Goal: Task Accomplishment & Management: Use online tool/utility

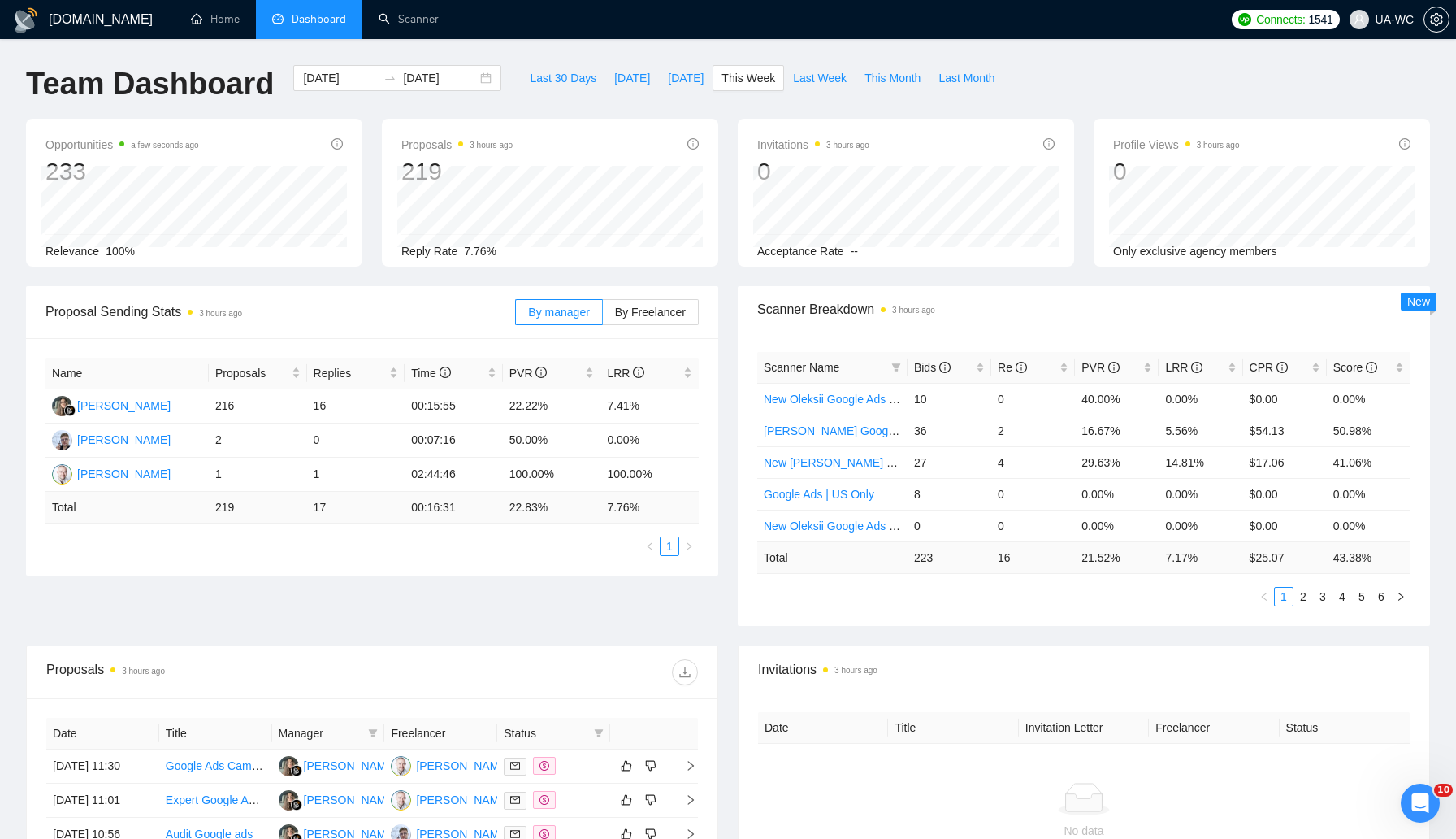
click at [728, 483] on div "Scanner Breakdown 3 hours ago Scanner Name Bids Re PVR LRR CPR Score New Oleksi…" at bounding box center [1084, 455] width 712 height 339
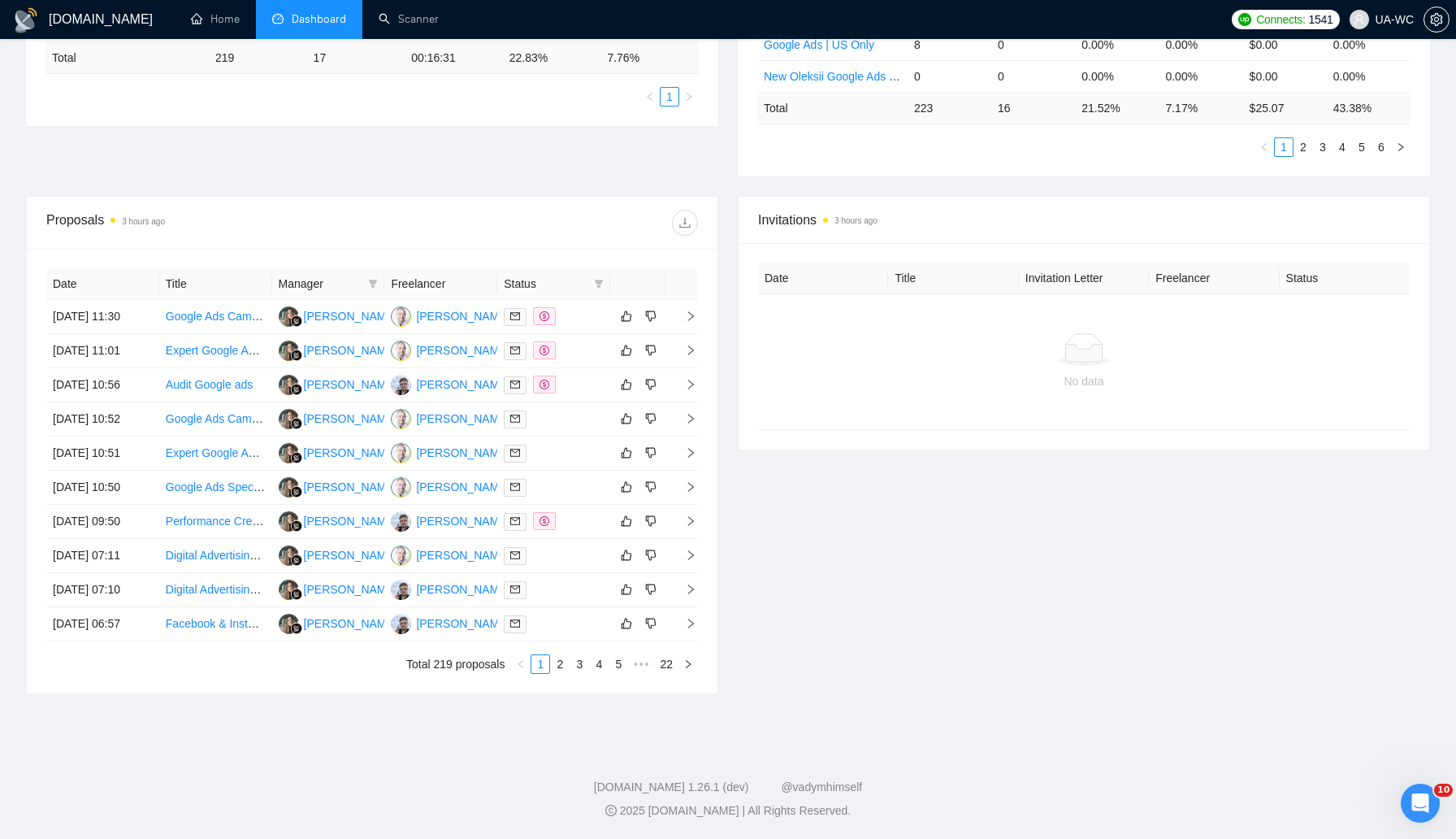
scroll to position [473, 0]
click at [557, 673] on link "2" at bounding box center [559, 663] width 18 height 18
click at [545, 673] on link "1" at bounding box center [540, 663] width 18 height 18
click at [836, 606] on div "Invitations 3 hours ago Date Title Invitation Letter Freelancer Status No data" at bounding box center [1084, 445] width 712 height 498
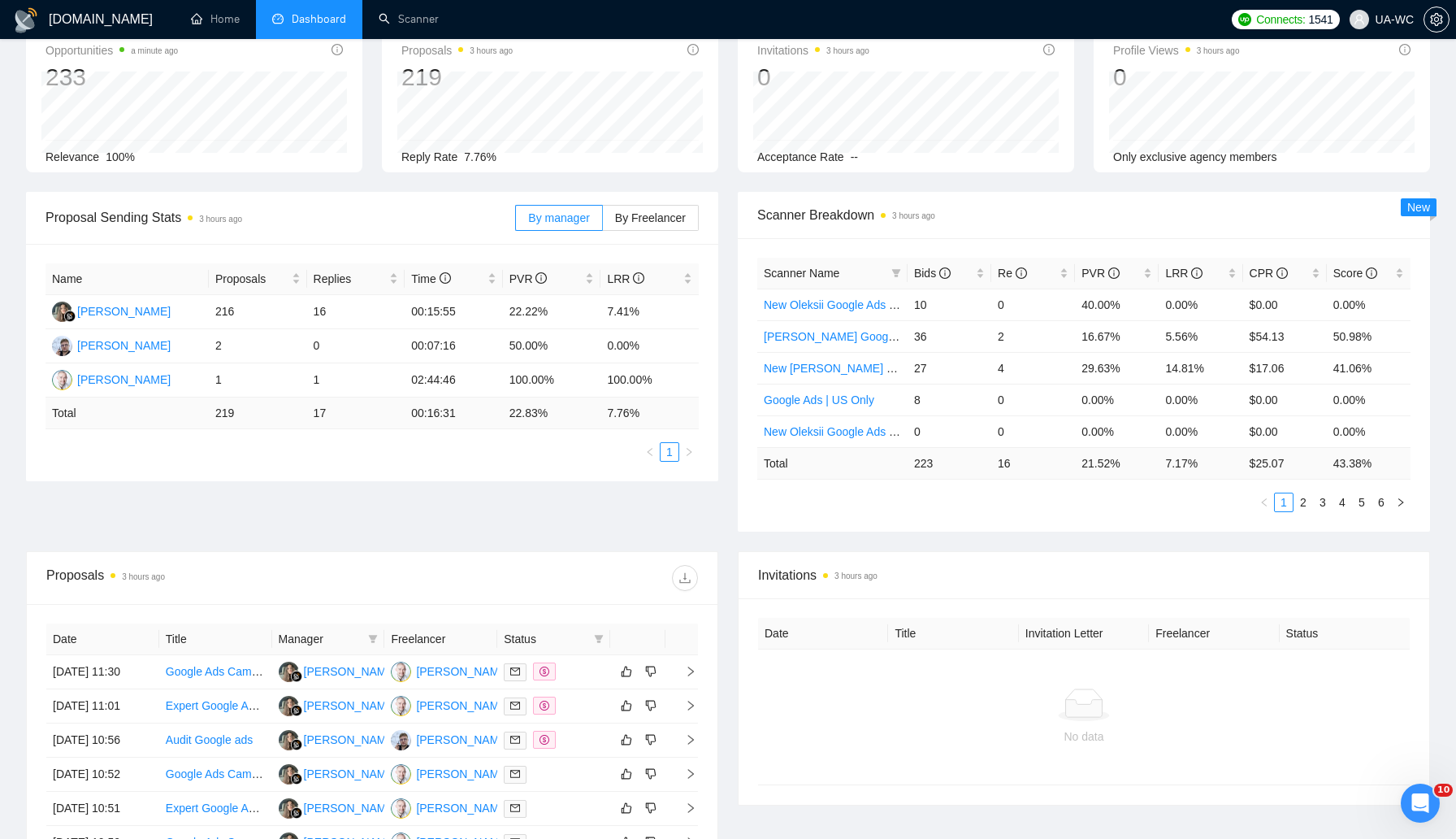
scroll to position [0, 0]
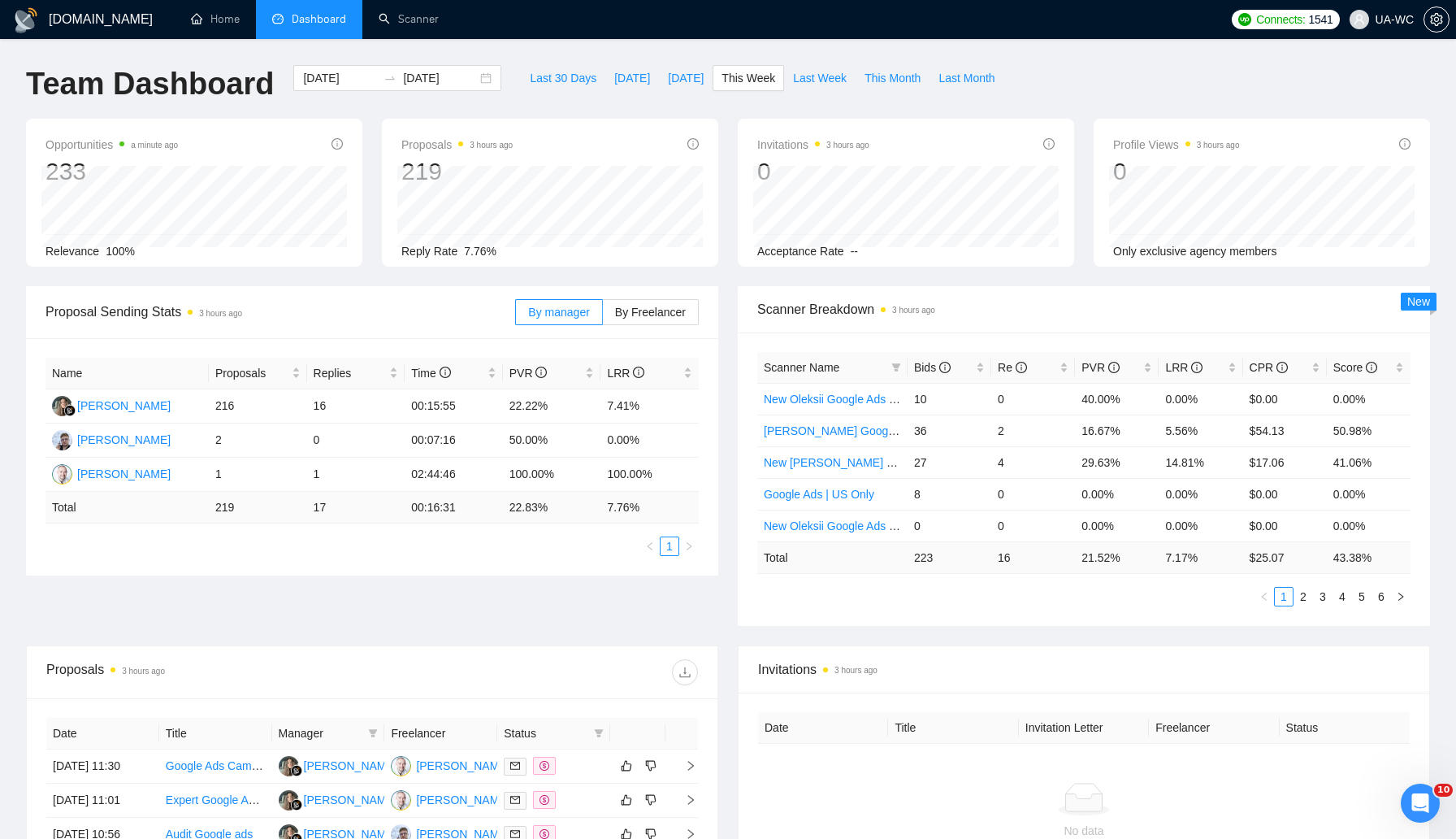
click at [622, 609] on div "Proposal Sending Stats 3 hours ago By manager By Freelancer Name Proposals Repl…" at bounding box center [728, 465] width 1424 height 360
click at [389, 26] on link "Scanner" at bounding box center [409, 19] width 60 height 13
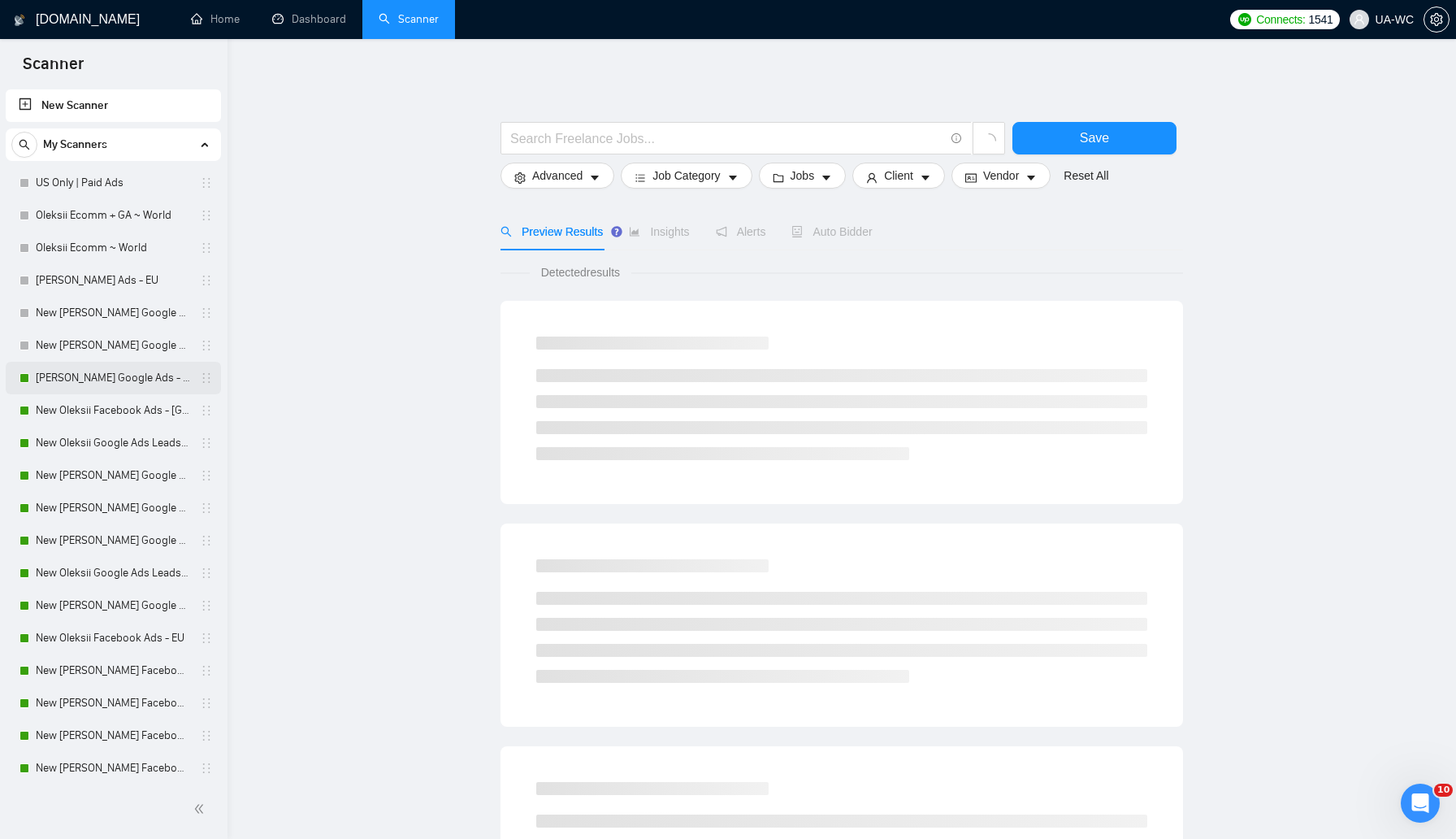
click at [106, 383] on link "[PERSON_NAME] Google Ads - EU" at bounding box center [113, 377] width 154 height 33
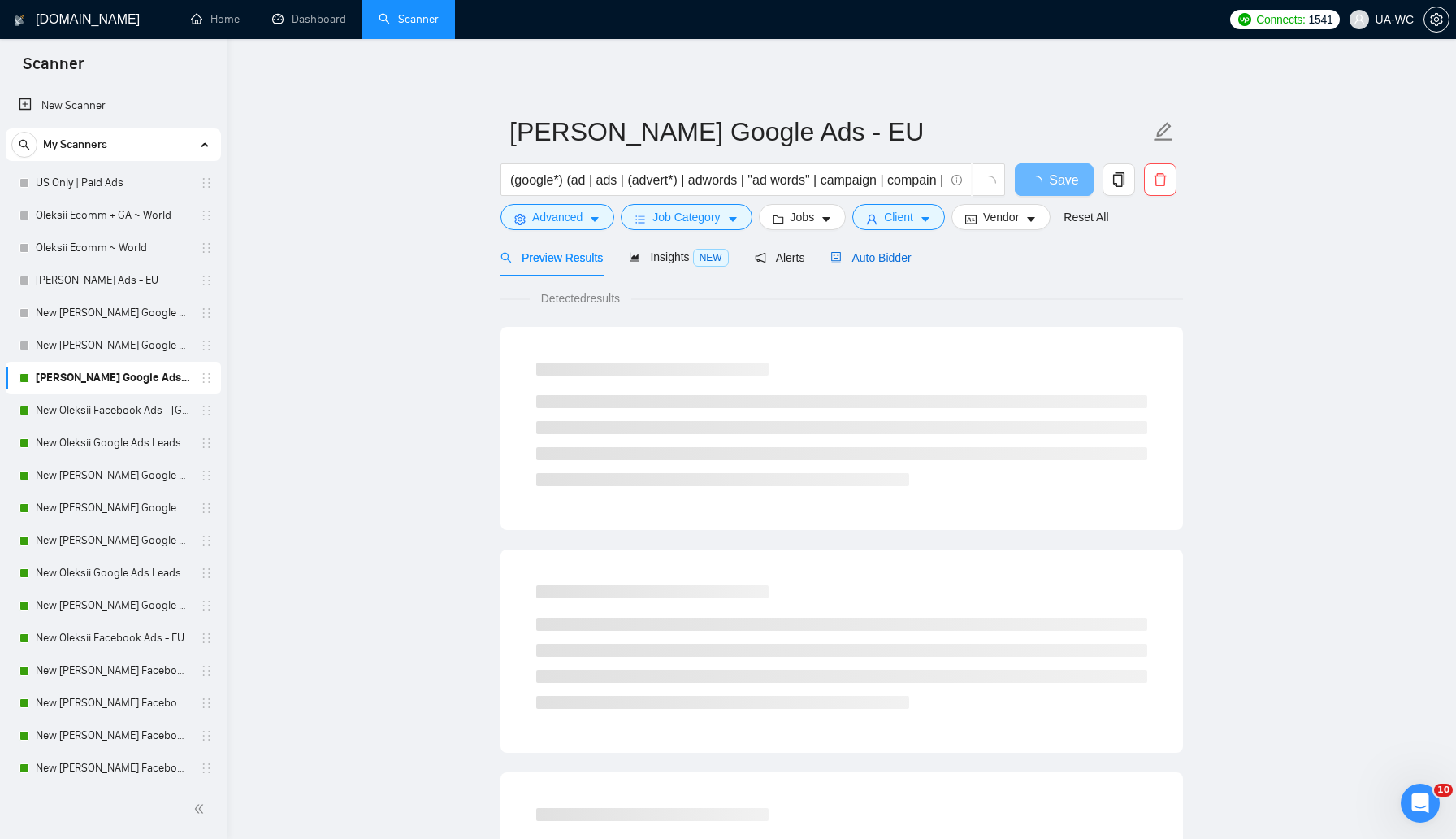
click at [897, 259] on span "Auto Bidder" at bounding box center [871, 258] width 80 height 13
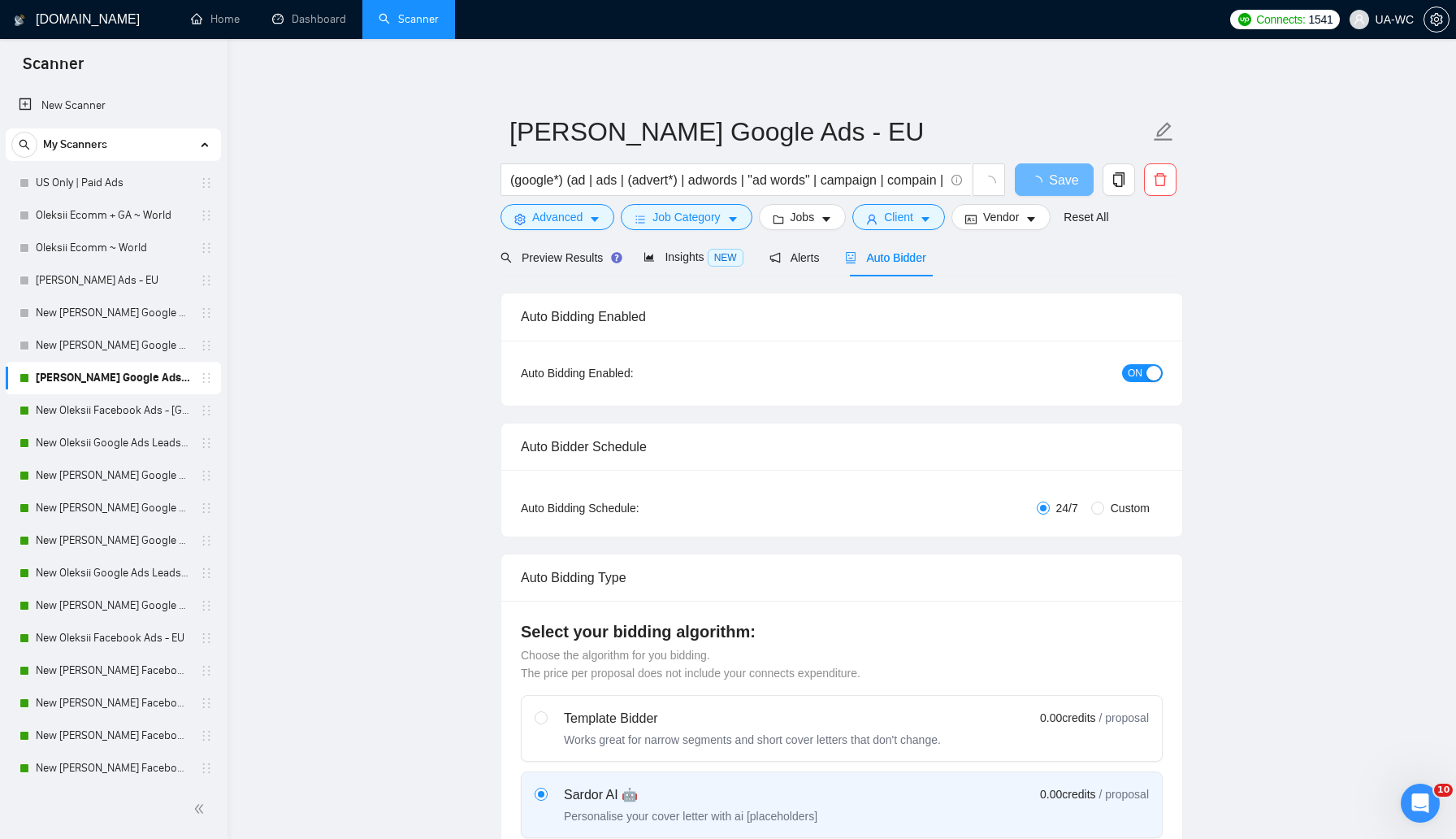
scroll to position [38, 0]
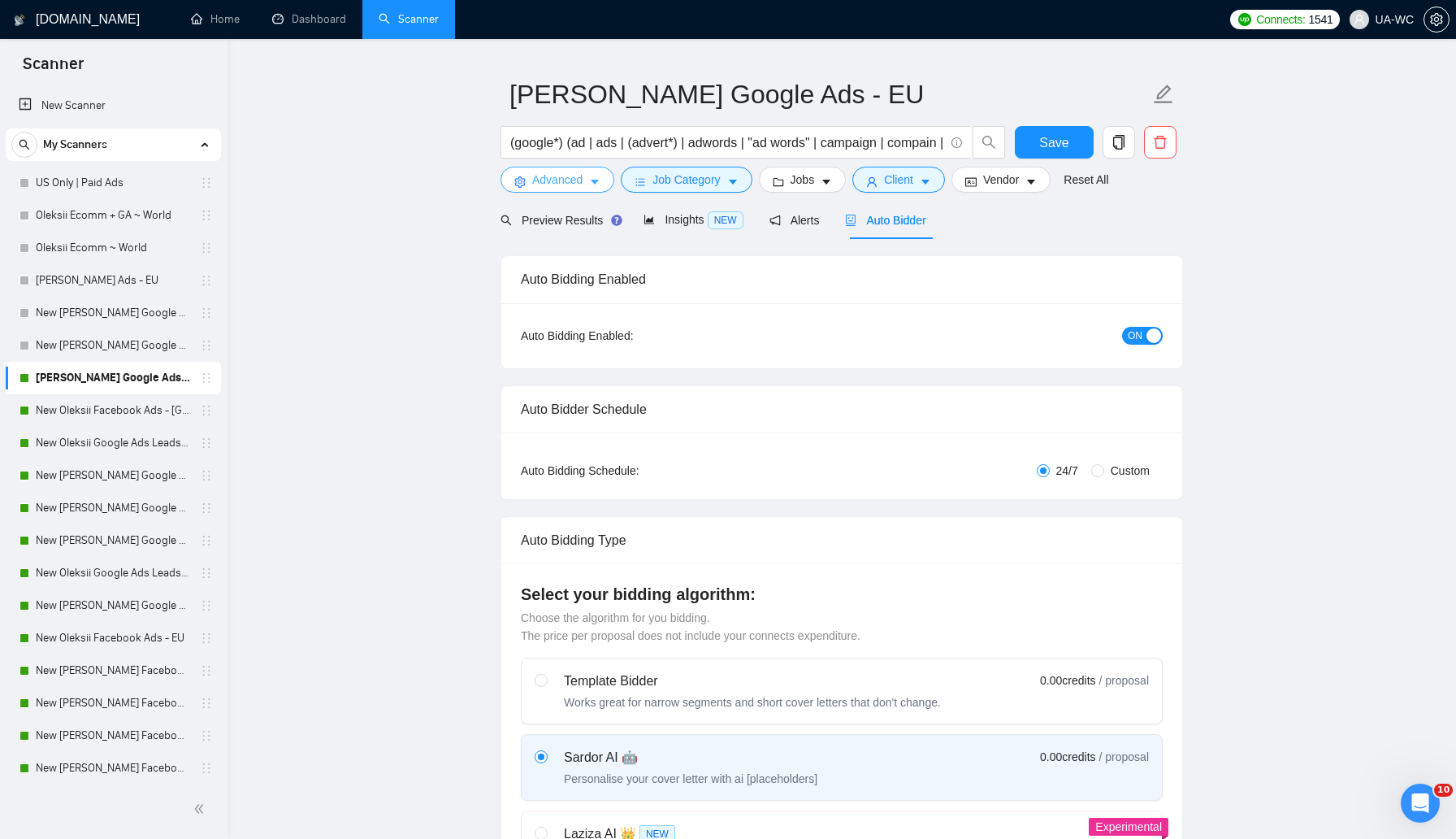
click at [552, 179] on span "Advanced" at bounding box center [557, 179] width 50 height 18
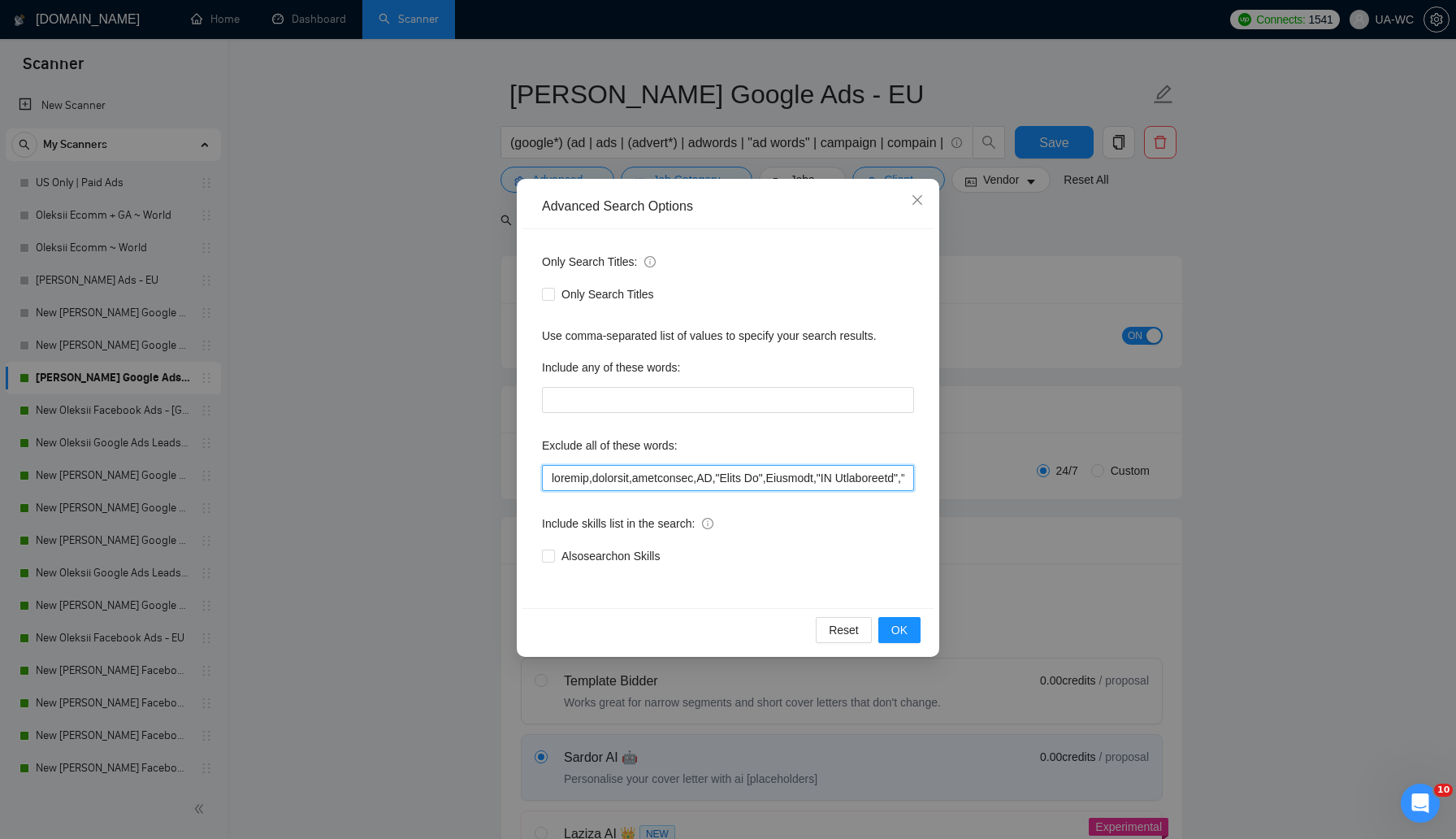
click at [597, 481] on input "text" at bounding box center [728, 478] width 372 height 26
paste input "lore,"ipsumdo sitametco",adipis,elitsedd,eiusmo,tempori,utla,etdolorema,aliquae…"
type input "loremip,dolorsit,ametconsec,AD,"Elits Do",Eiusmodt,"IN Utlaboreetd","magnaa eni…"
click at [906, 629] on span "OK" at bounding box center [899, 629] width 16 height 18
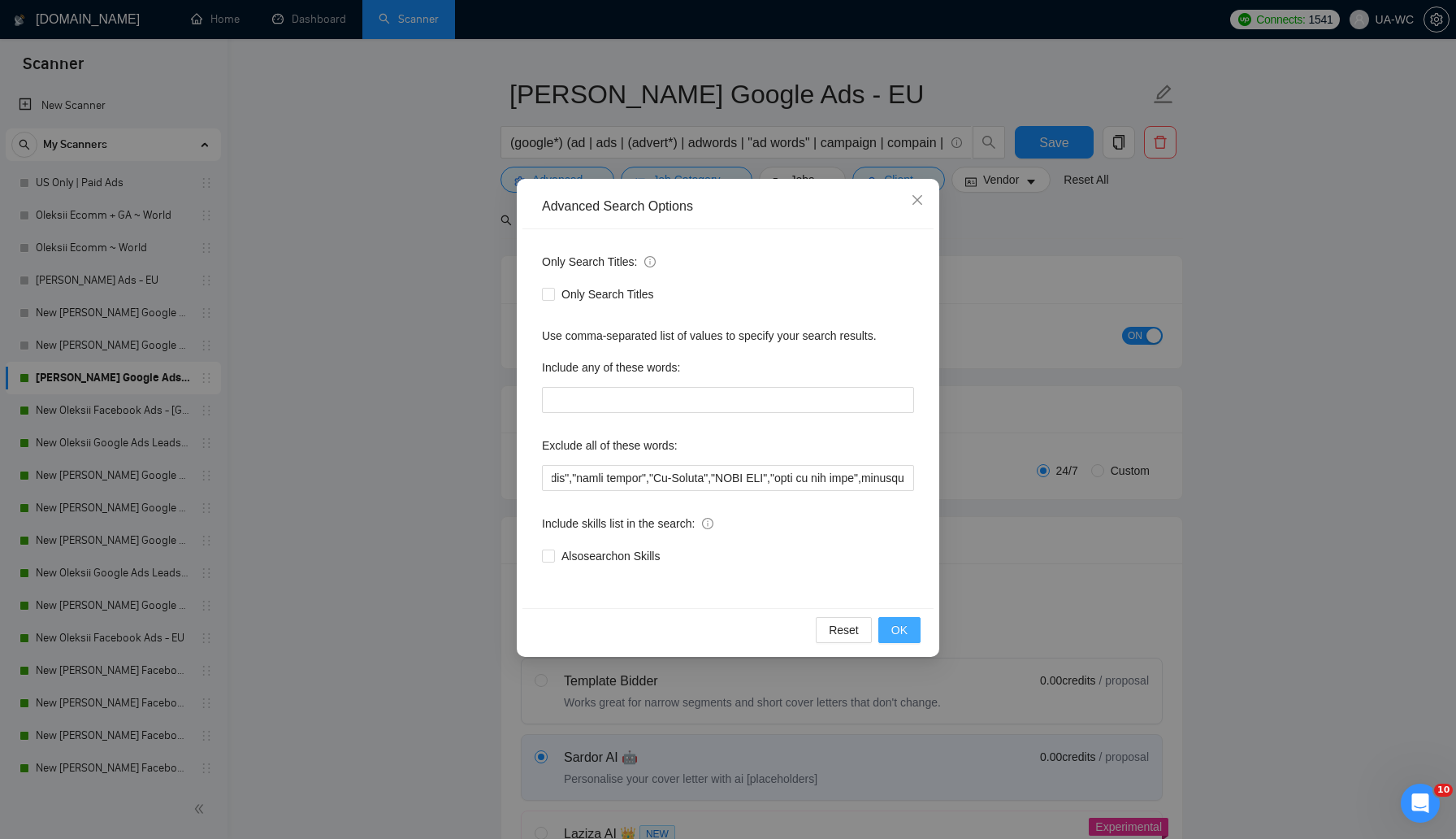
scroll to position [0, 0]
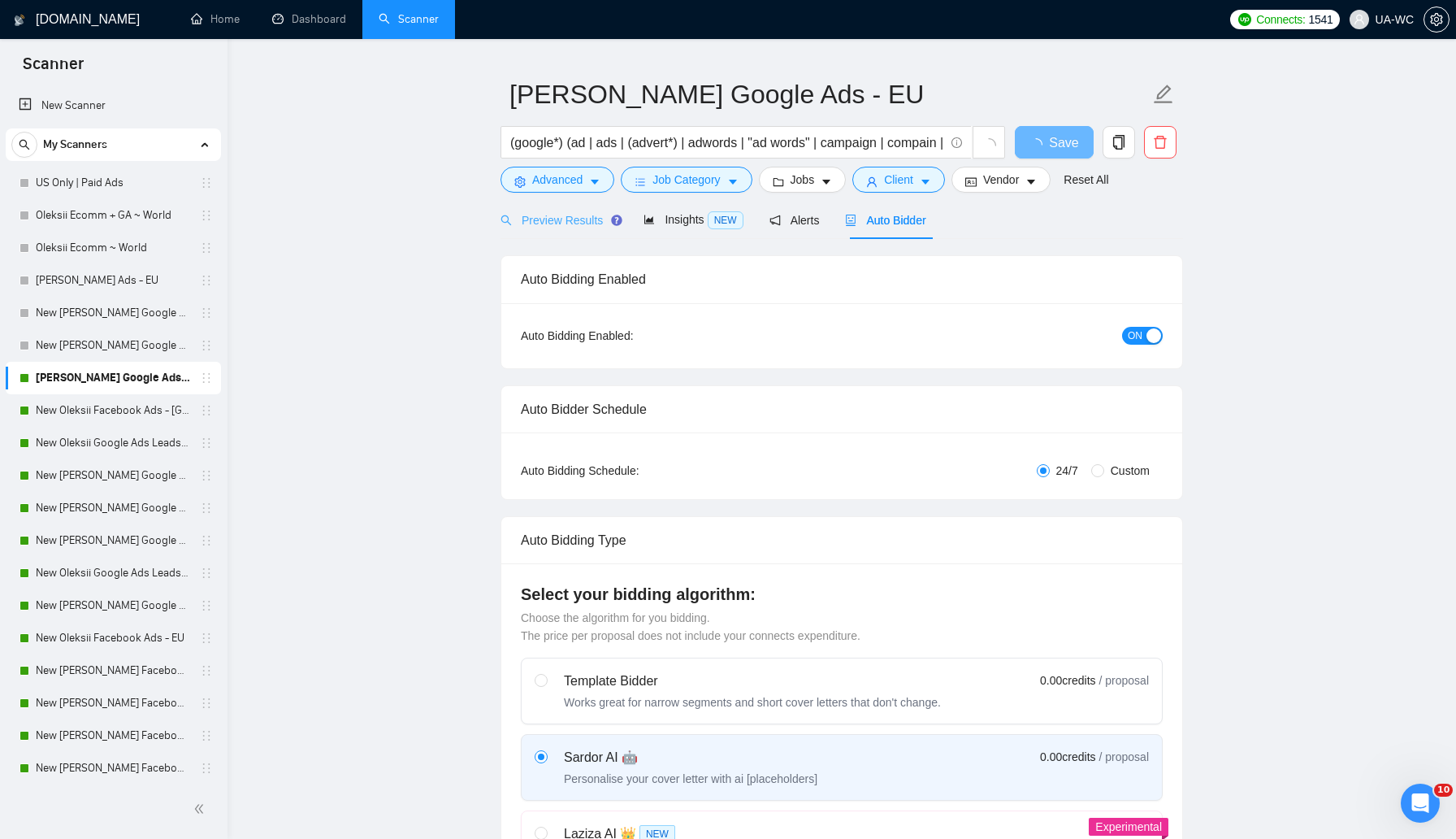
click at [569, 230] on div "Preview Results" at bounding box center [559, 220] width 117 height 39
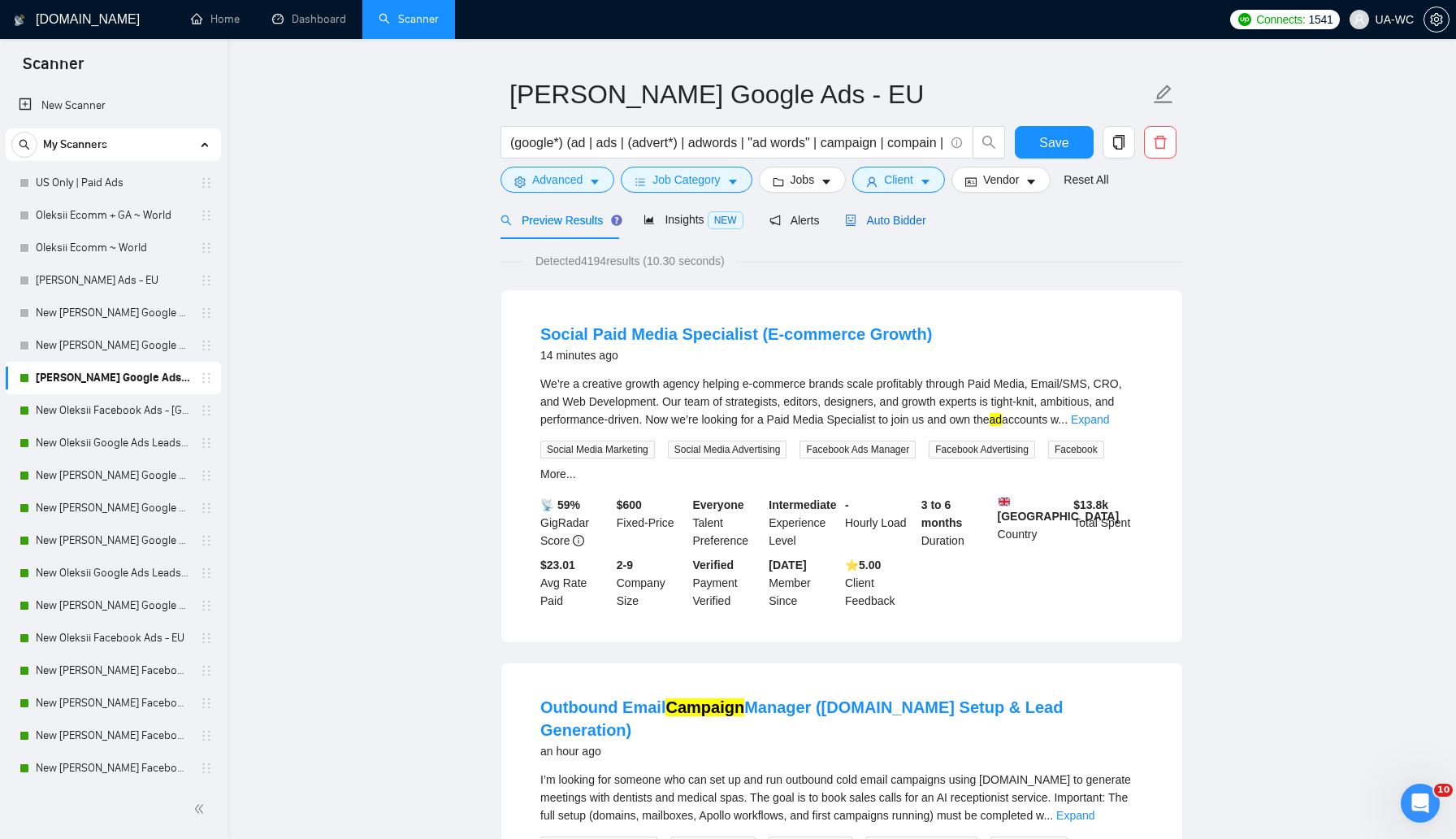
click at [878, 218] on span "Auto Bidder" at bounding box center [885, 220] width 80 height 13
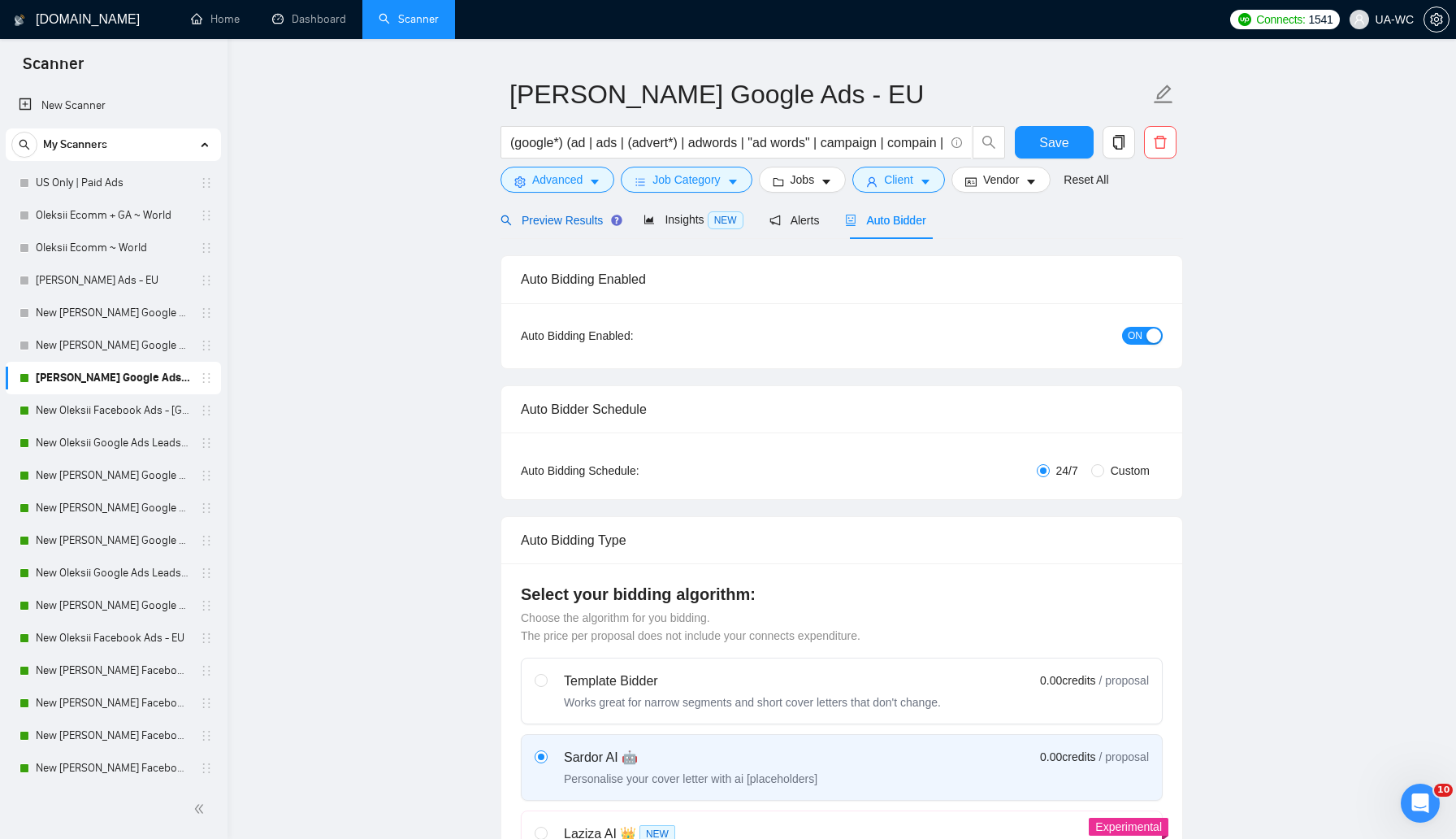
click at [545, 226] on div "Preview Results" at bounding box center [559, 220] width 117 height 18
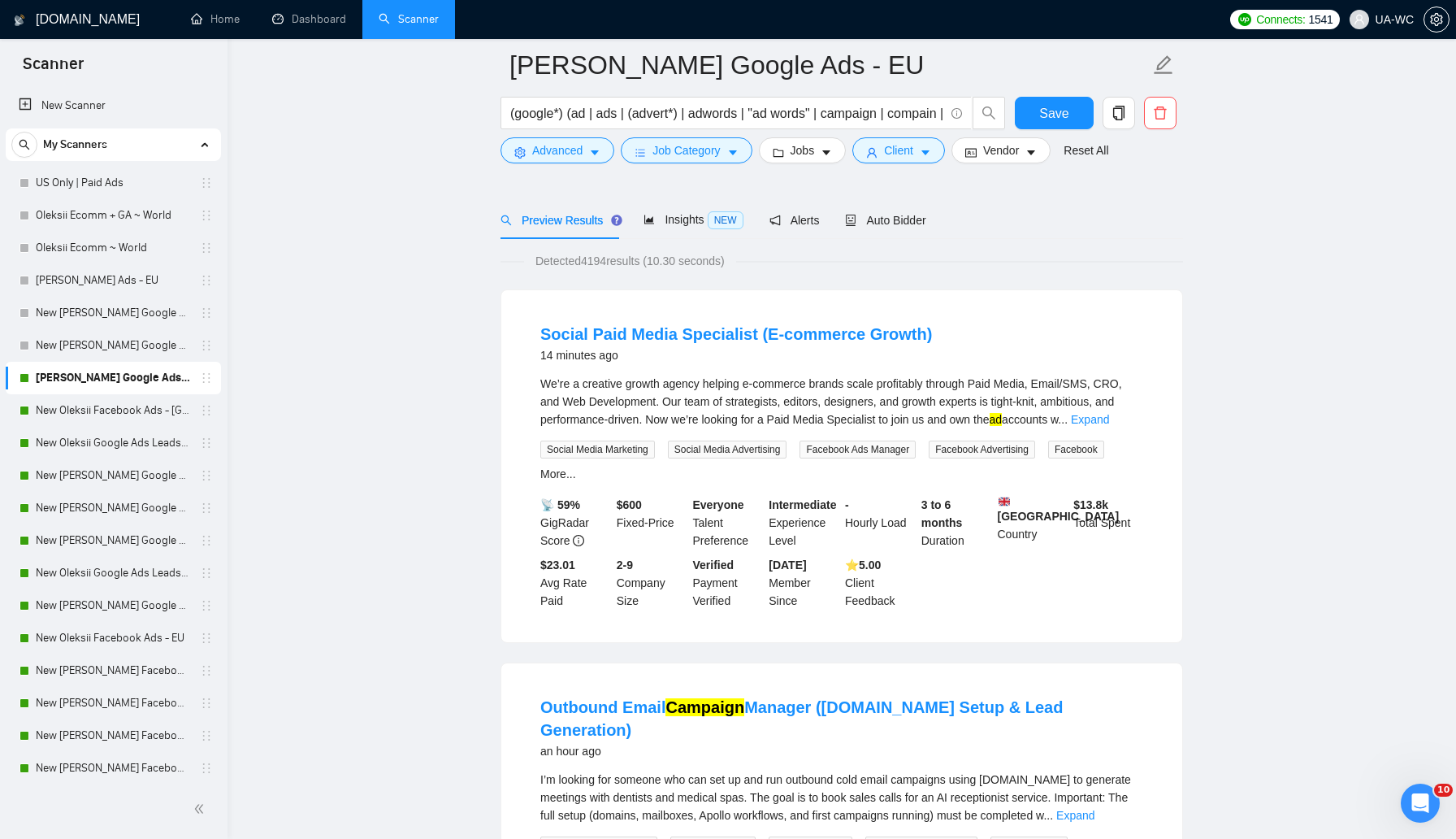
scroll to position [111, 0]
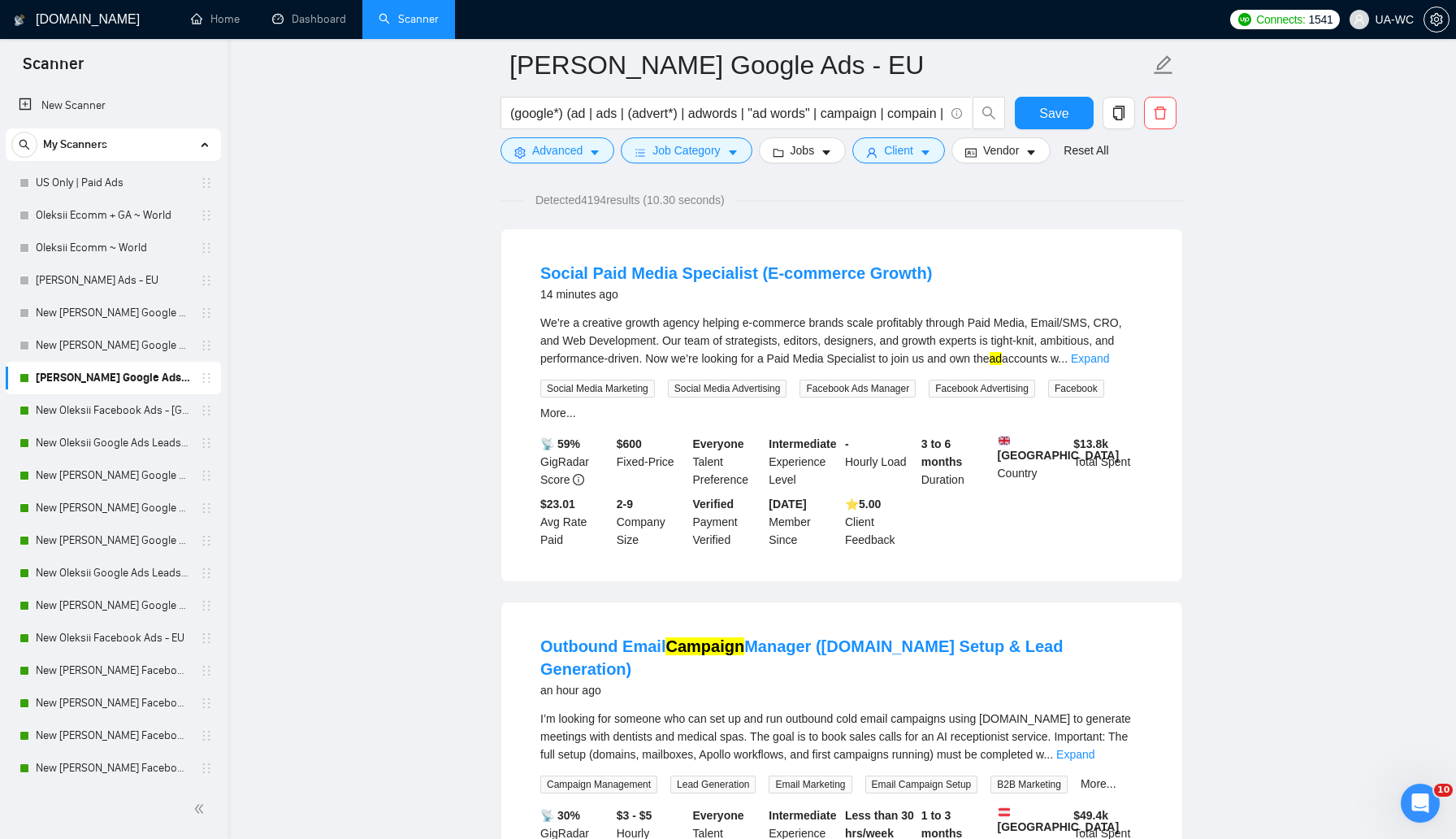
click at [823, 709] on div "I’m looking for someone who can set up and run outbound cold email campaigns us…" at bounding box center [842, 736] width 603 height 54
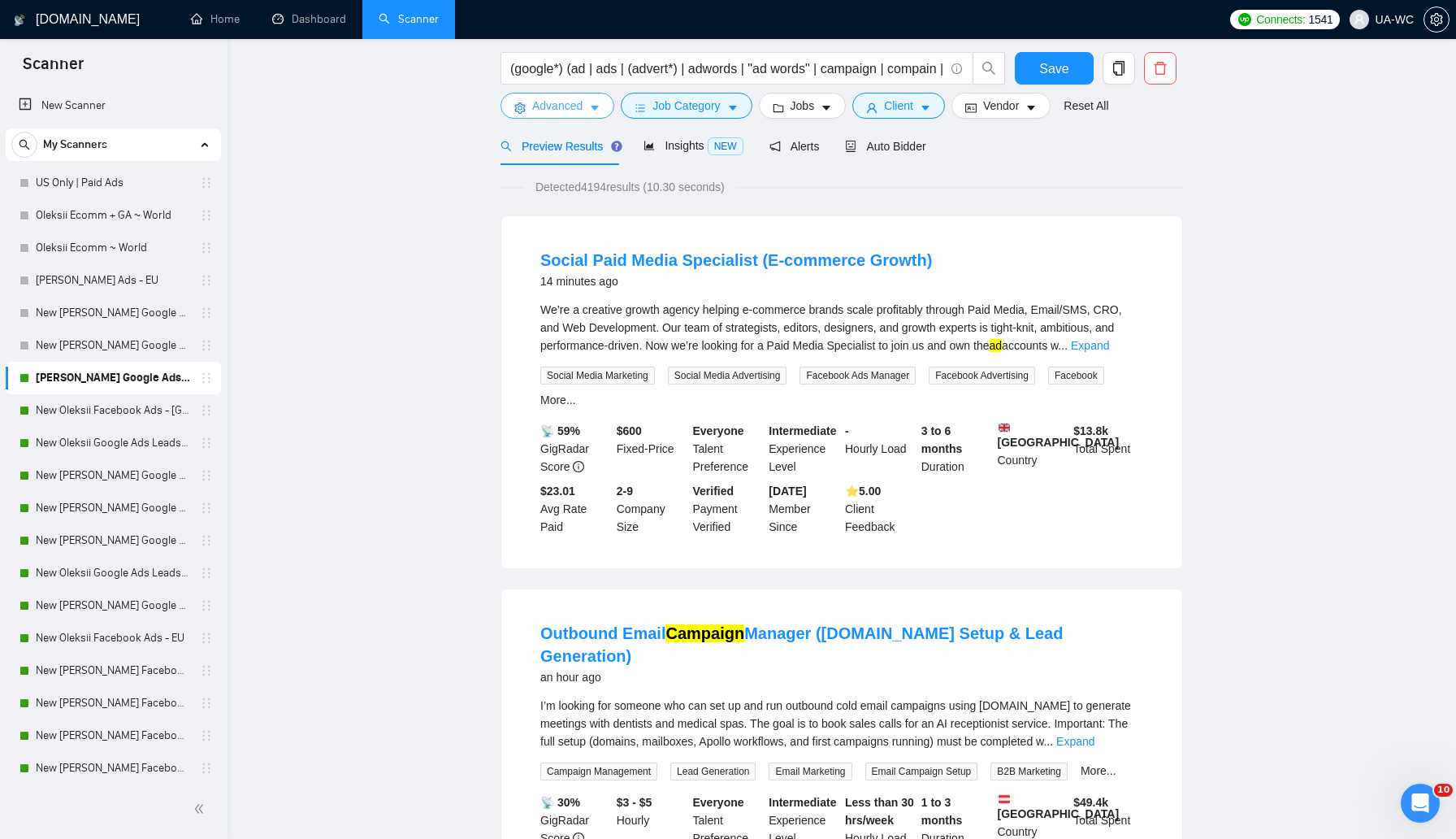
scroll to position [0, 0]
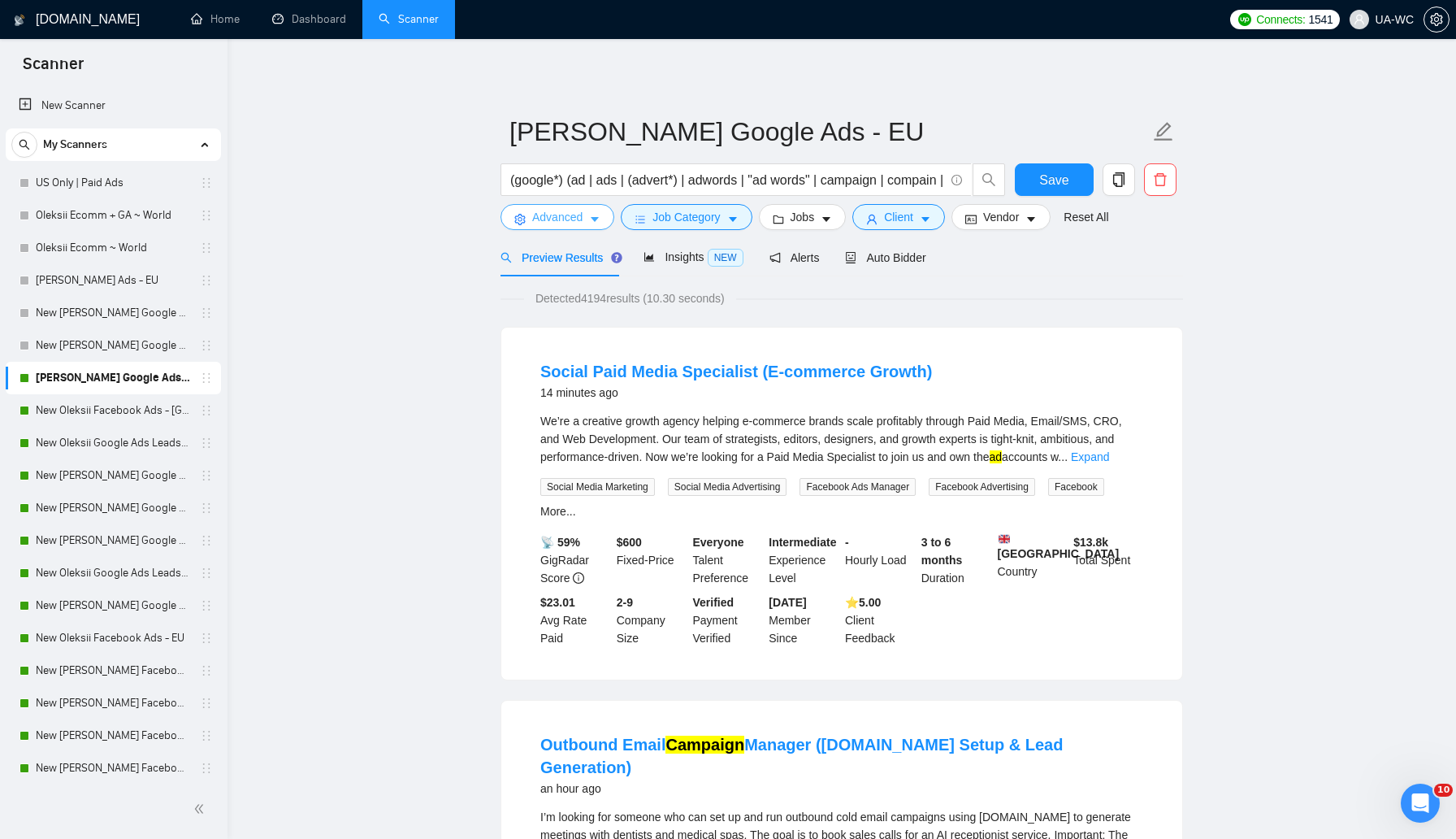
click at [523, 212] on button "Advanced" at bounding box center [557, 216] width 114 height 26
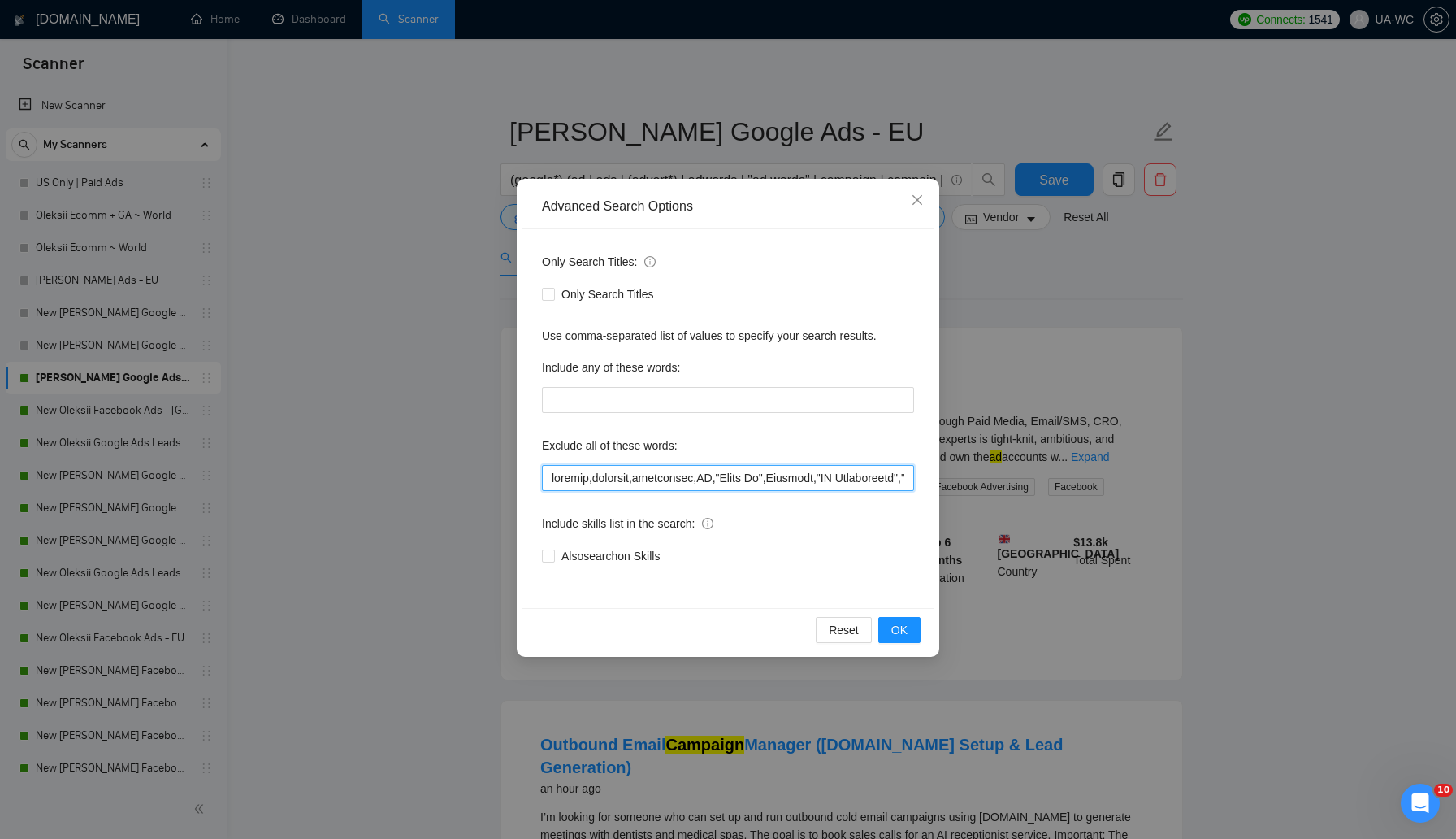
click at [547, 476] on input "text" at bounding box center [728, 478] width 372 height 26
type input ""lore ipsum",dolorsi,ametcons,adipiscing,EL,"Seddo Ei",Temporin,"UT Laboreetdol…"
click at [916, 627] on button "OK" at bounding box center [899, 629] width 42 height 26
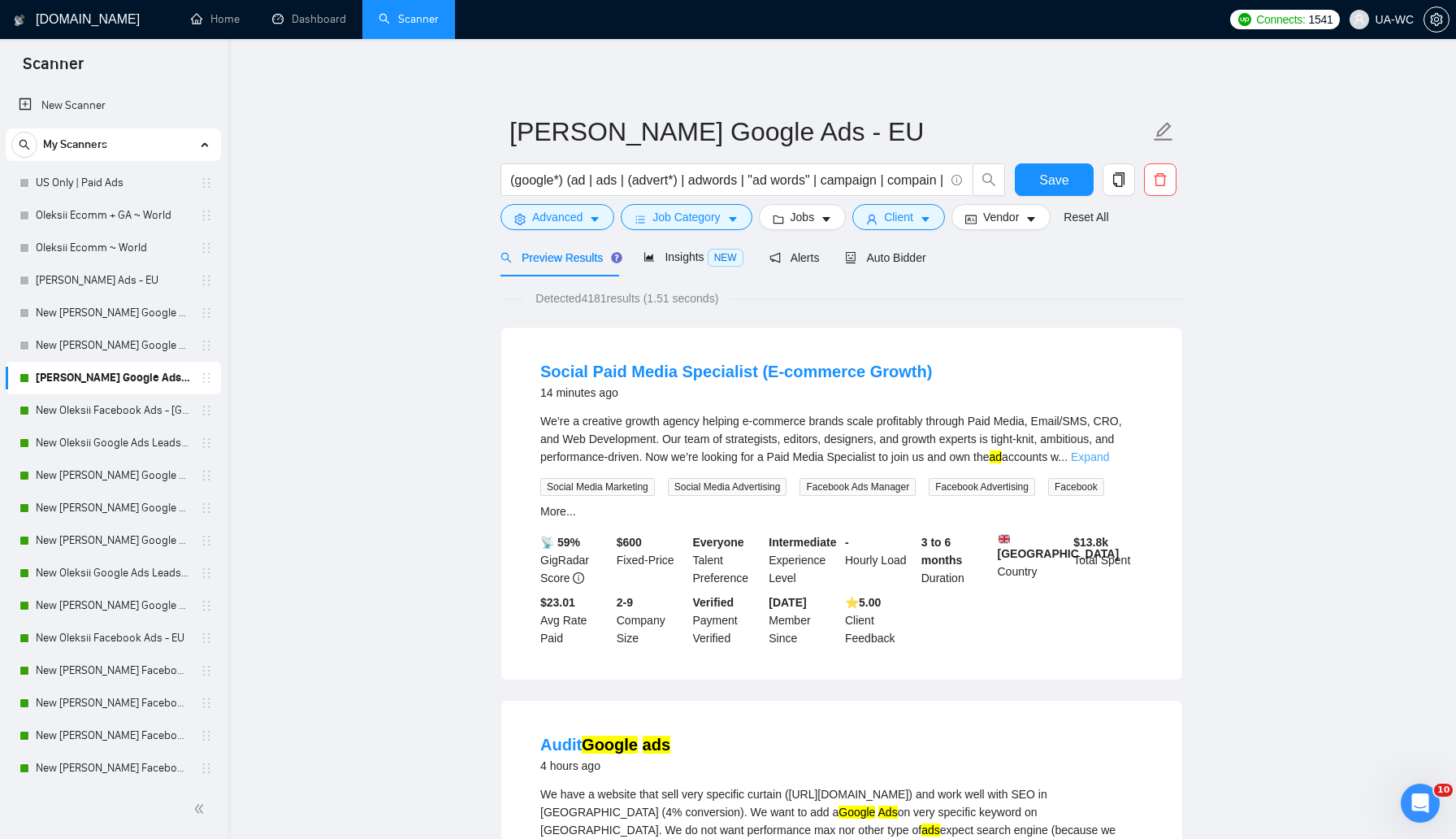
click at [1109, 462] on link "Expand" at bounding box center [1091, 457] width 39 height 13
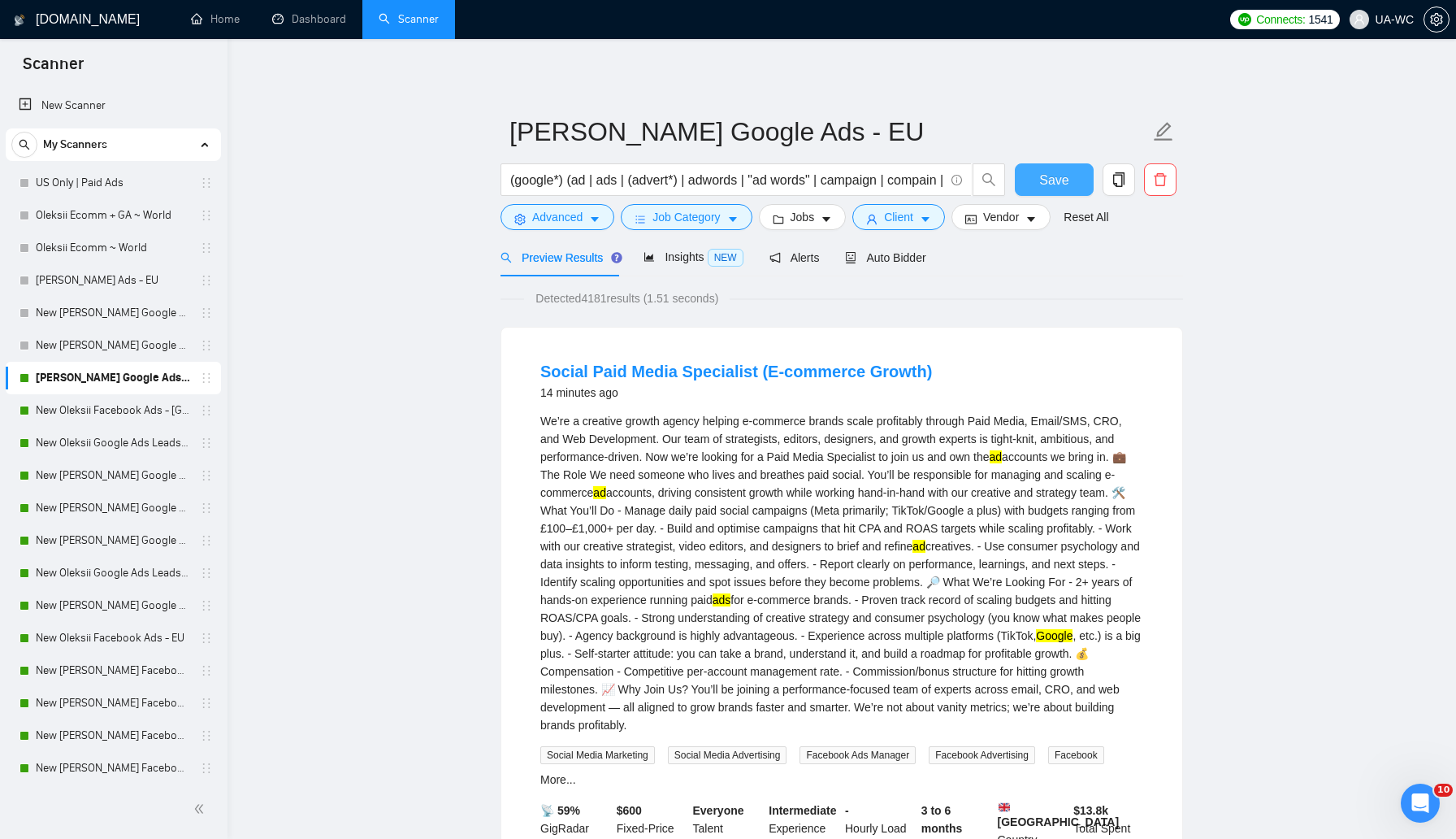
click at [1051, 184] on span "Save" at bounding box center [1054, 180] width 29 height 20
click at [567, 215] on span "Advanced" at bounding box center [557, 216] width 50 height 18
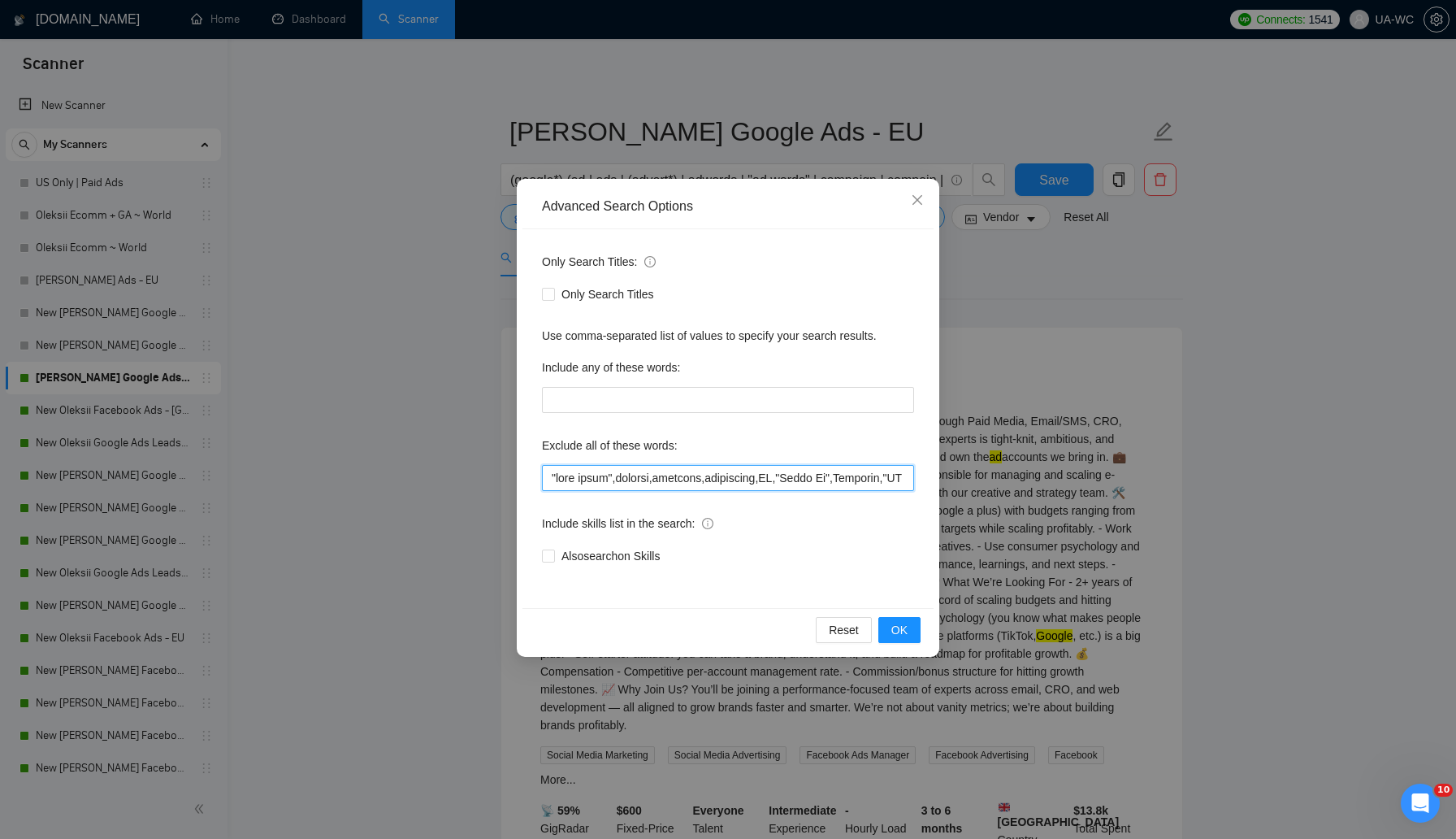
click at [624, 480] on input "text" at bounding box center [728, 478] width 372 height 26
click at [914, 205] on icon "close" at bounding box center [918, 200] width 13 height 13
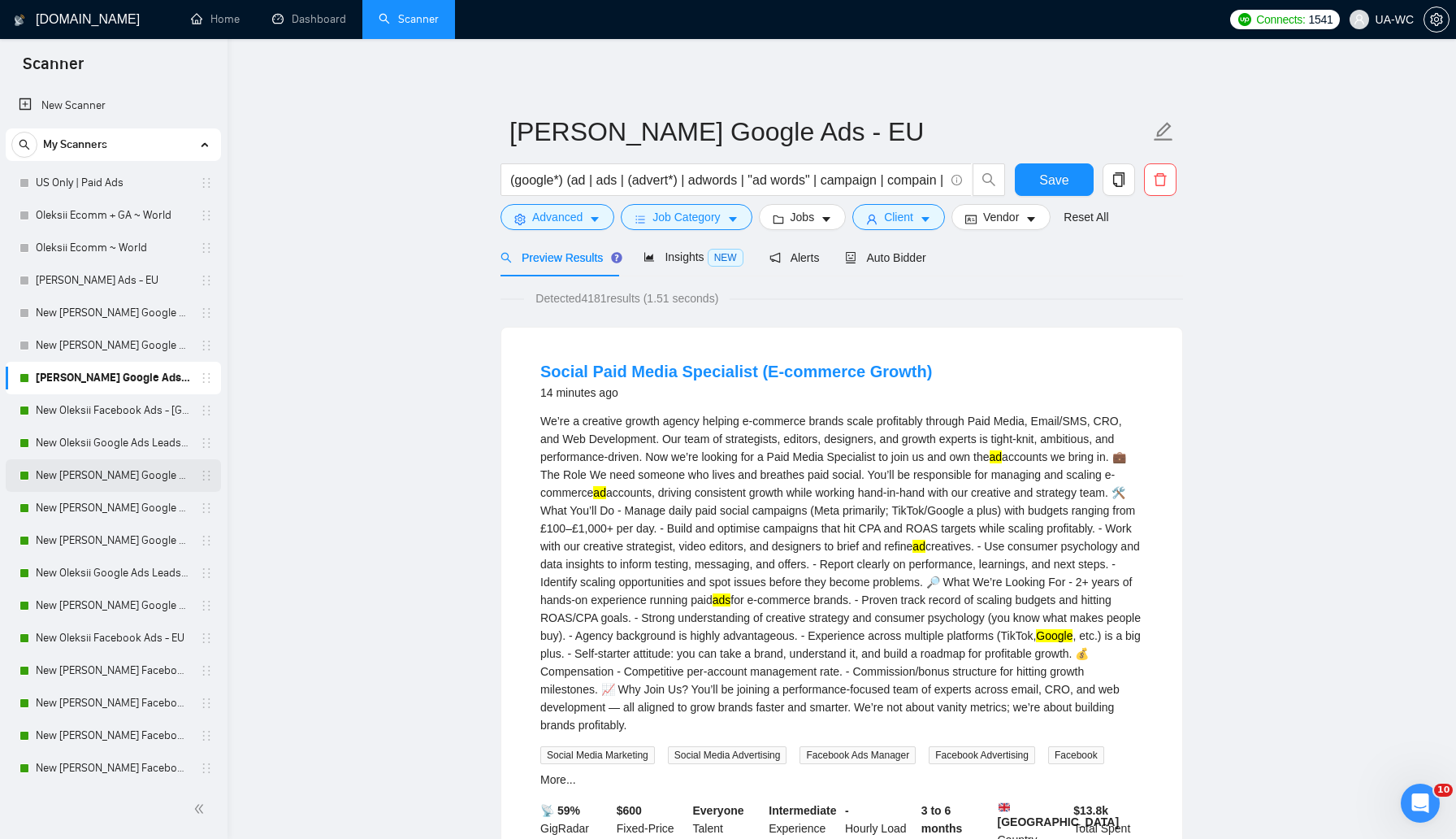
click at [113, 479] on link "New [PERSON_NAME] Google Ads - Nordic" at bounding box center [113, 475] width 154 height 33
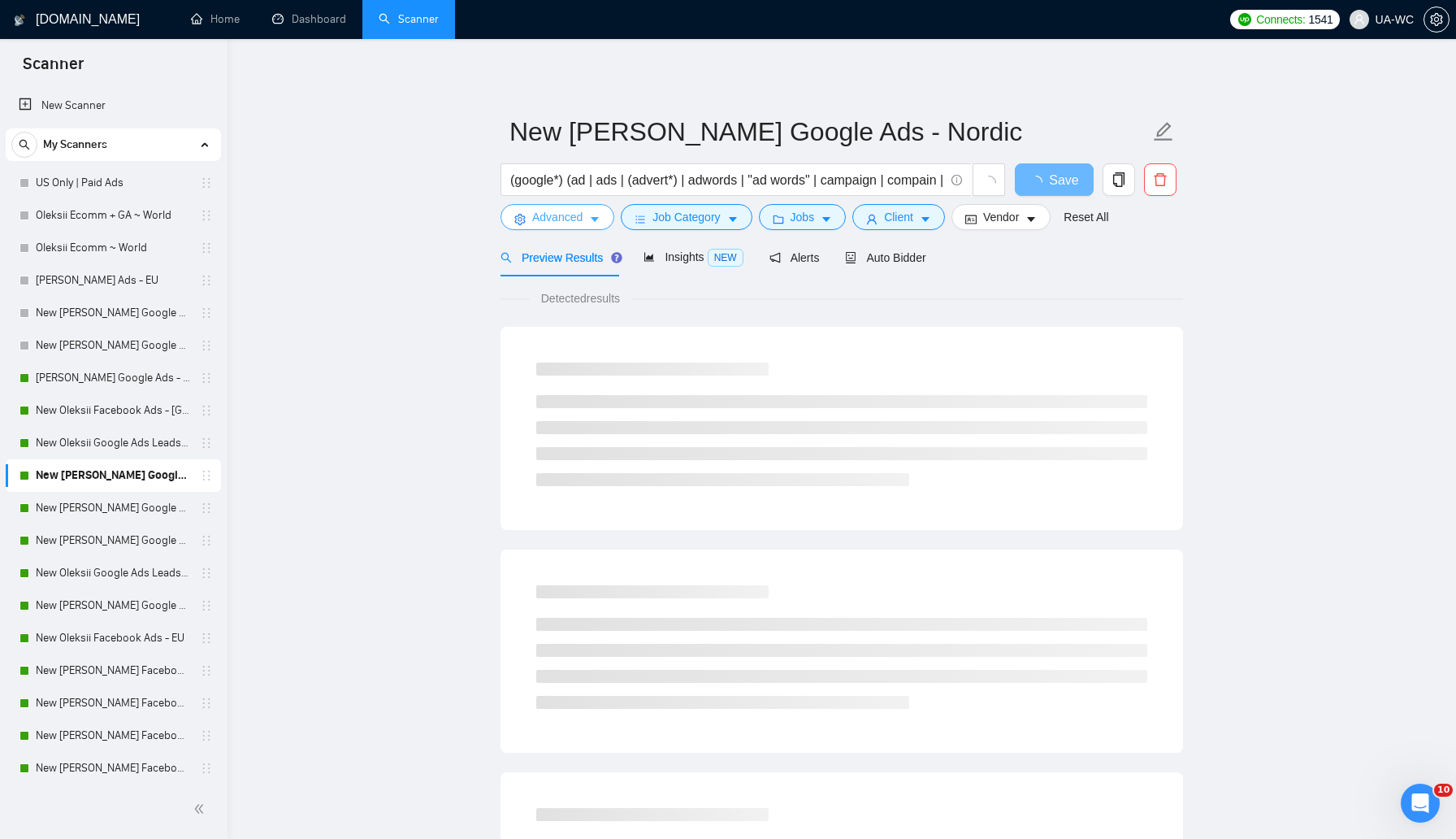
click at [558, 229] on button "Advanced" at bounding box center [557, 216] width 114 height 26
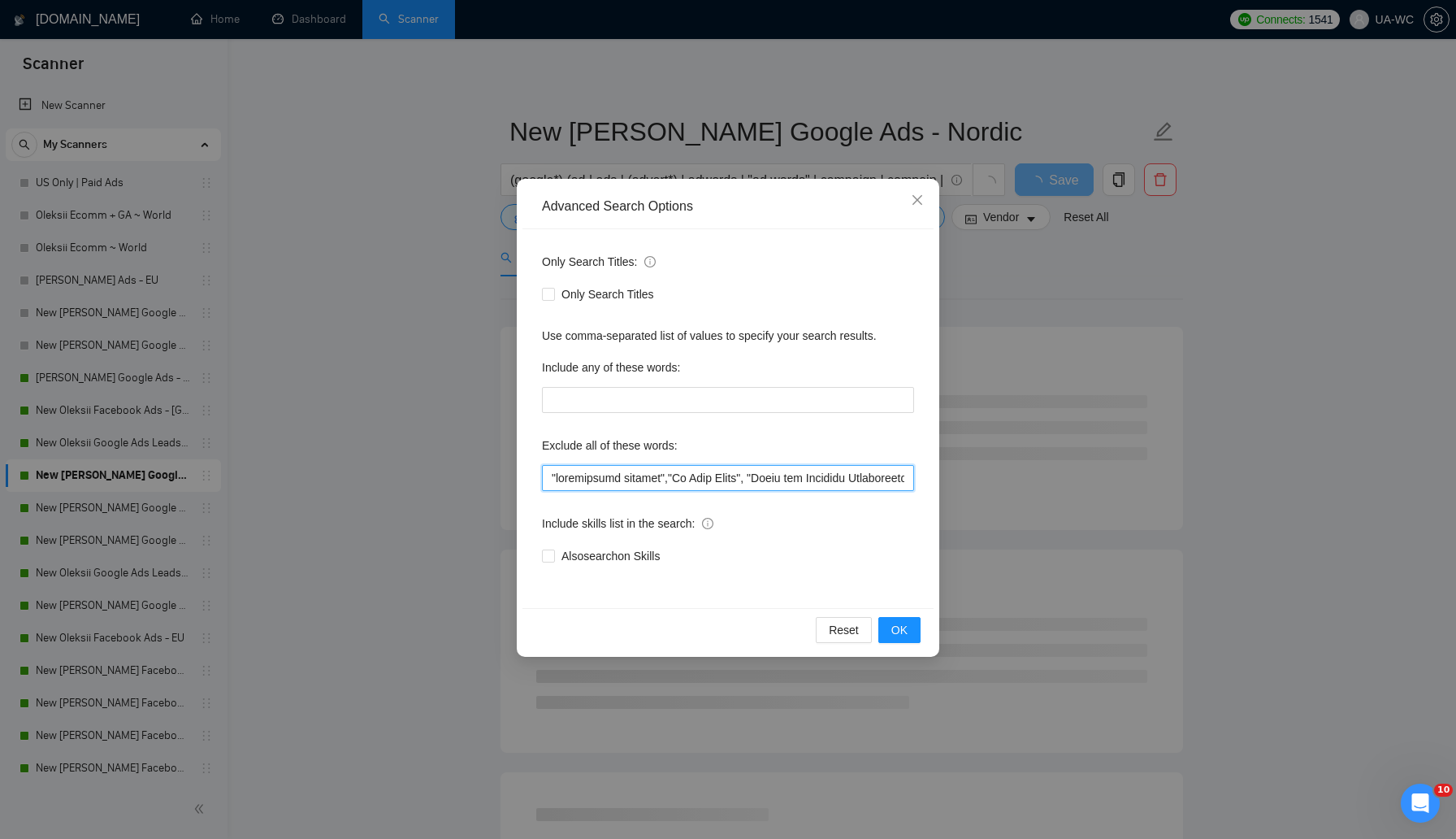
click at [604, 479] on input "text" at bounding box center [728, 478] width 372 height 26
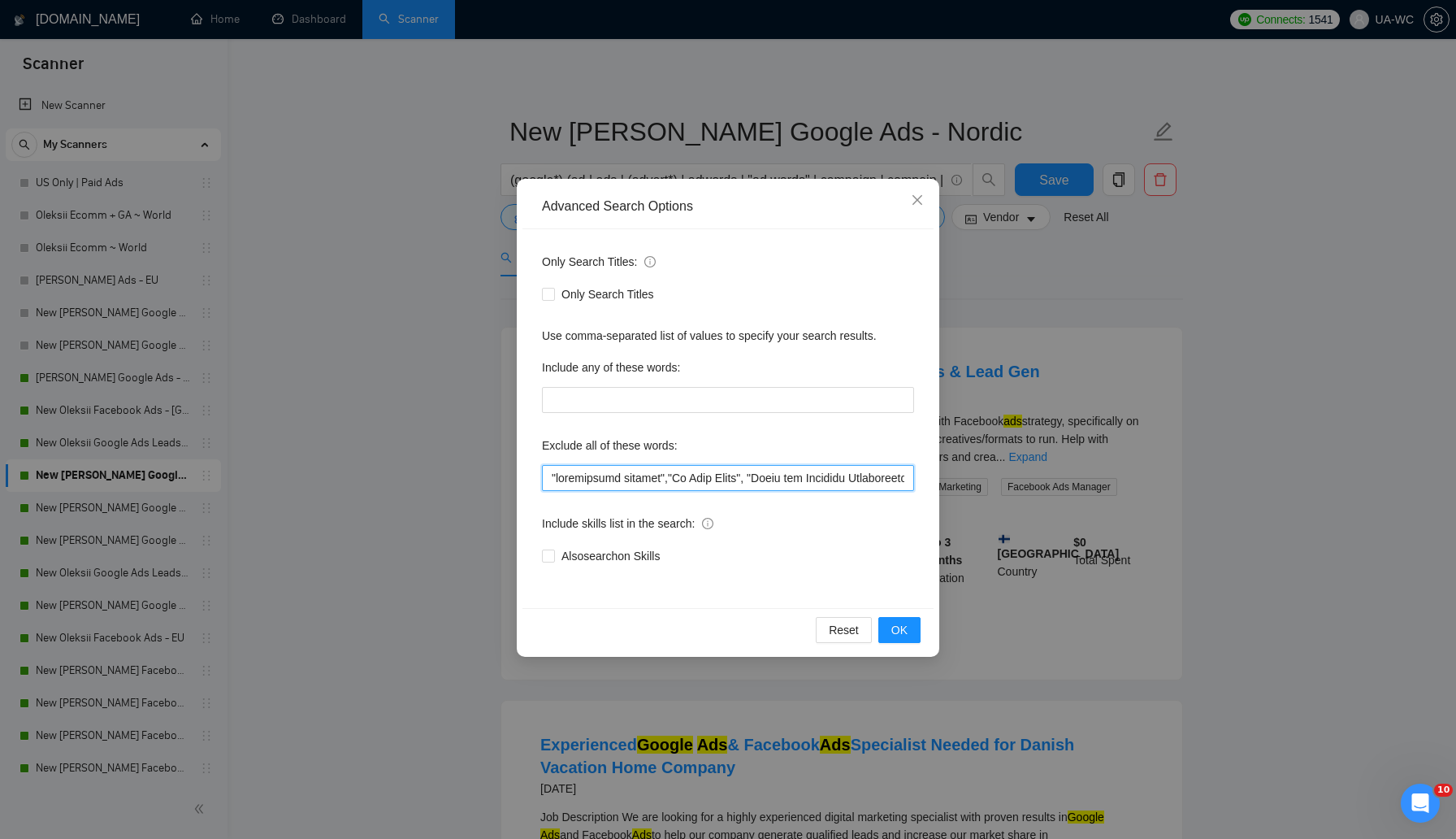
paste input "lore ipsum",dolorsi,ametcons,adipiscing,EL,"Seddo Ei",Temporin,"UT Laboreetdol"…"
type input ""lore ipsum",dolorsi,ametcons,adipiscing,EL,"Seddo Ei",Temporin,"UT Laboreetdol…"
click at [904, 632] on span "OK" at bounding box center [899, 629] width 16 height 18
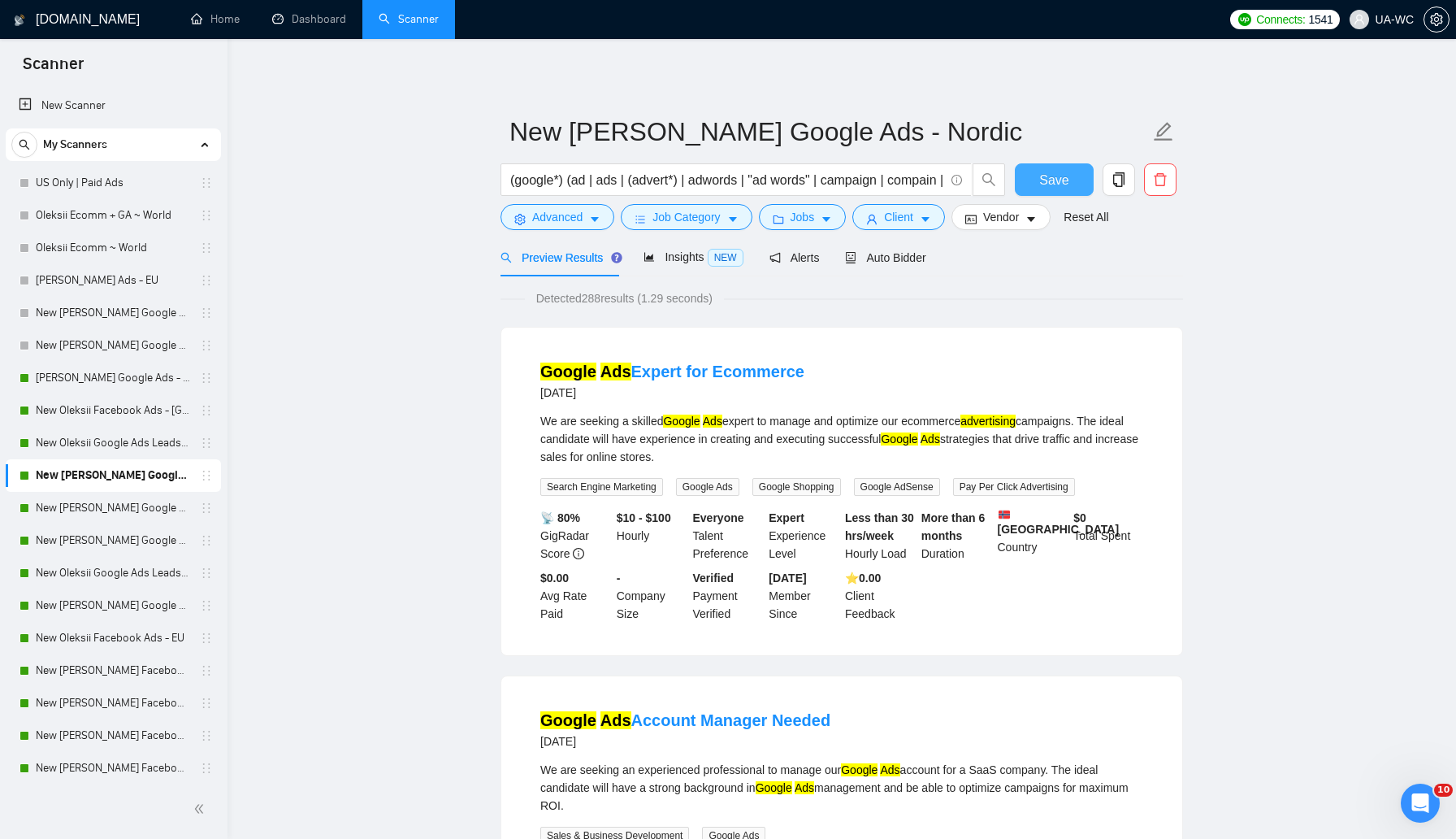
click at [1029, 185] on button "Save" at bounding box center [1054, 179] width 79 height 33
click at [113, 500] on link "New [PERSON_NAME] Google Ads - AU/[GEOGRAPHIC_DATA]/IR/[GEOGRAPHIC_DATA]/[GEOGR…" at bounding box center [113, 508] width 154 height 33
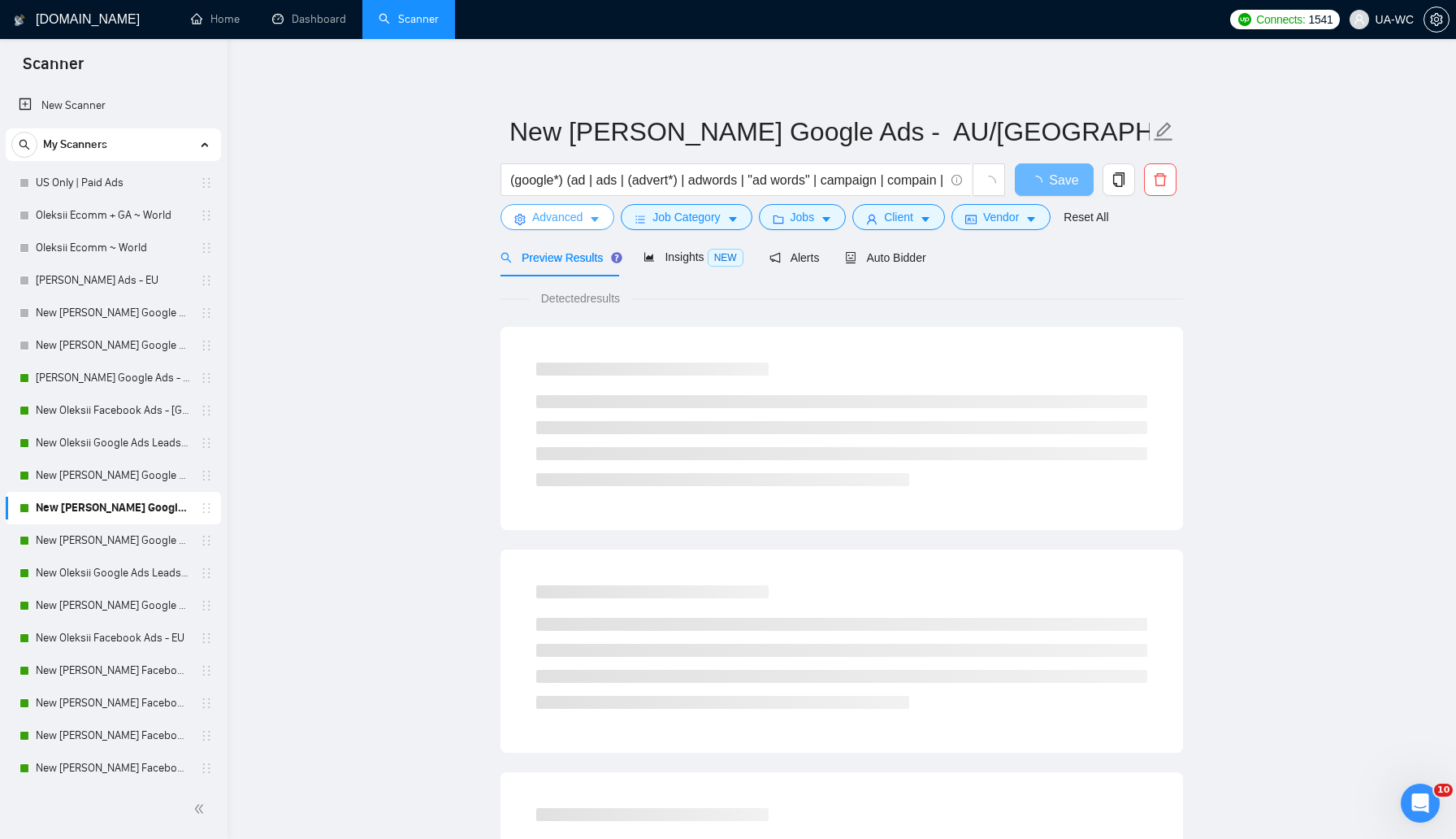
click at [562, 227] on button "Advanced" at bounding box center [557, 216] width 114 height 26
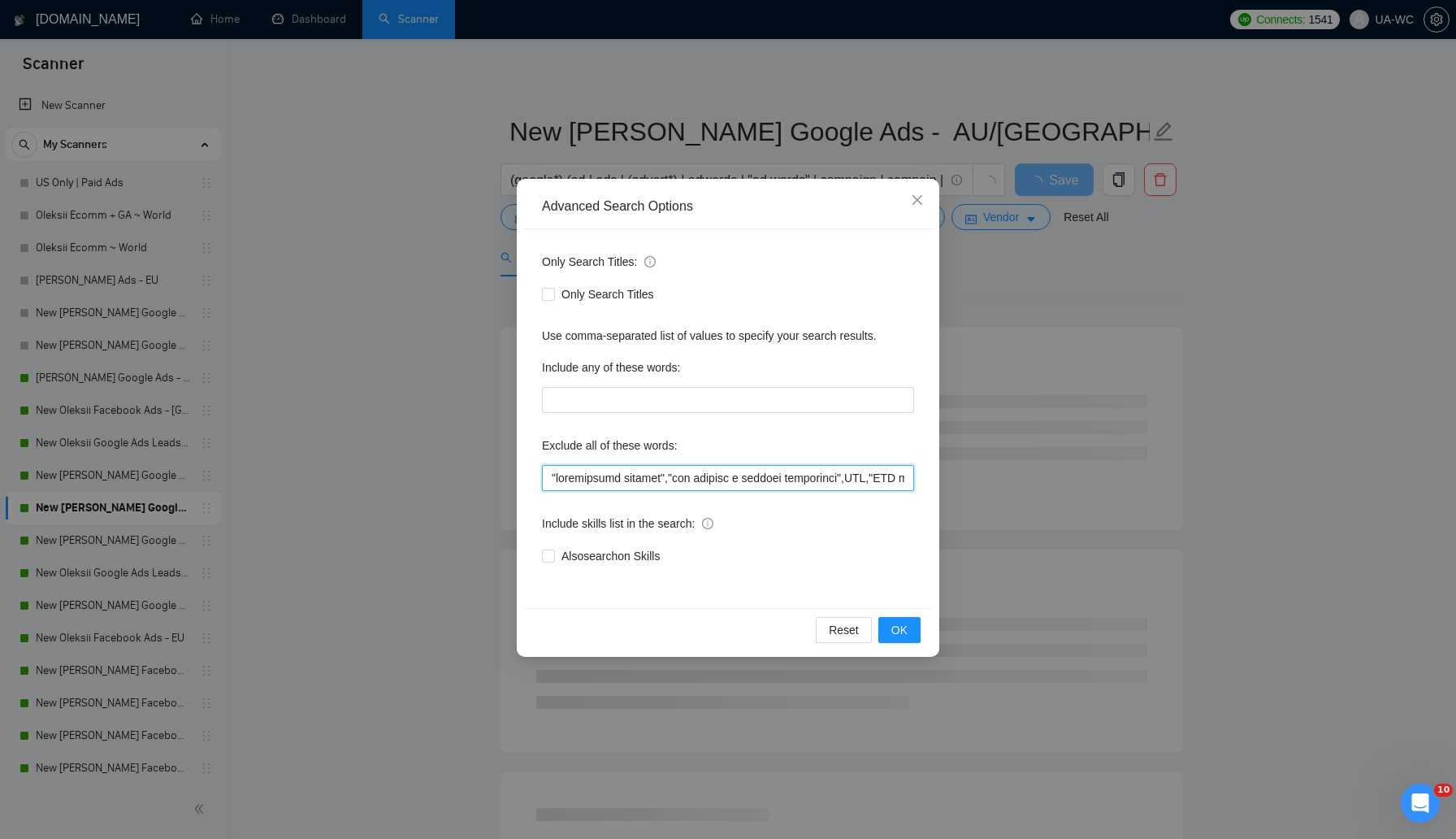
click at [586, 477] on input "text" at bounding box center [728, 478] width 372 height 26
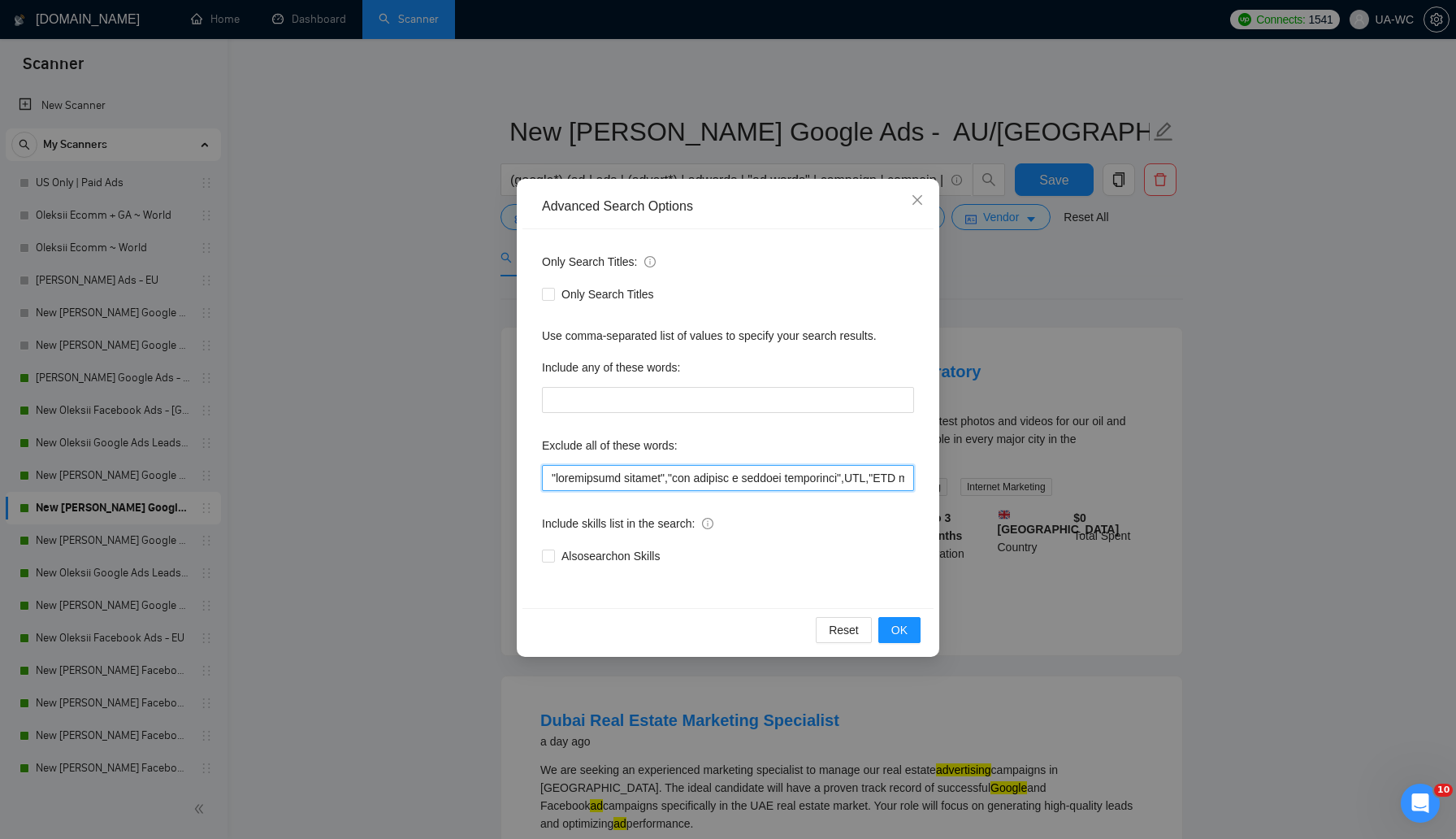
paste input "lore ipsum",dolorsi,ametcons,adipiscing,EL,"Seddo Ei",Temporin,"UT Laboreetdol"…"
type input ""lore ipsum",dolorsi,ametcons,adipiscing,EL,"Seddo Ei",Temporin,"UT Laboreetdol…"
click at [910, 634] on button "OK" at bounding box center [899, 629] width 42 height 26
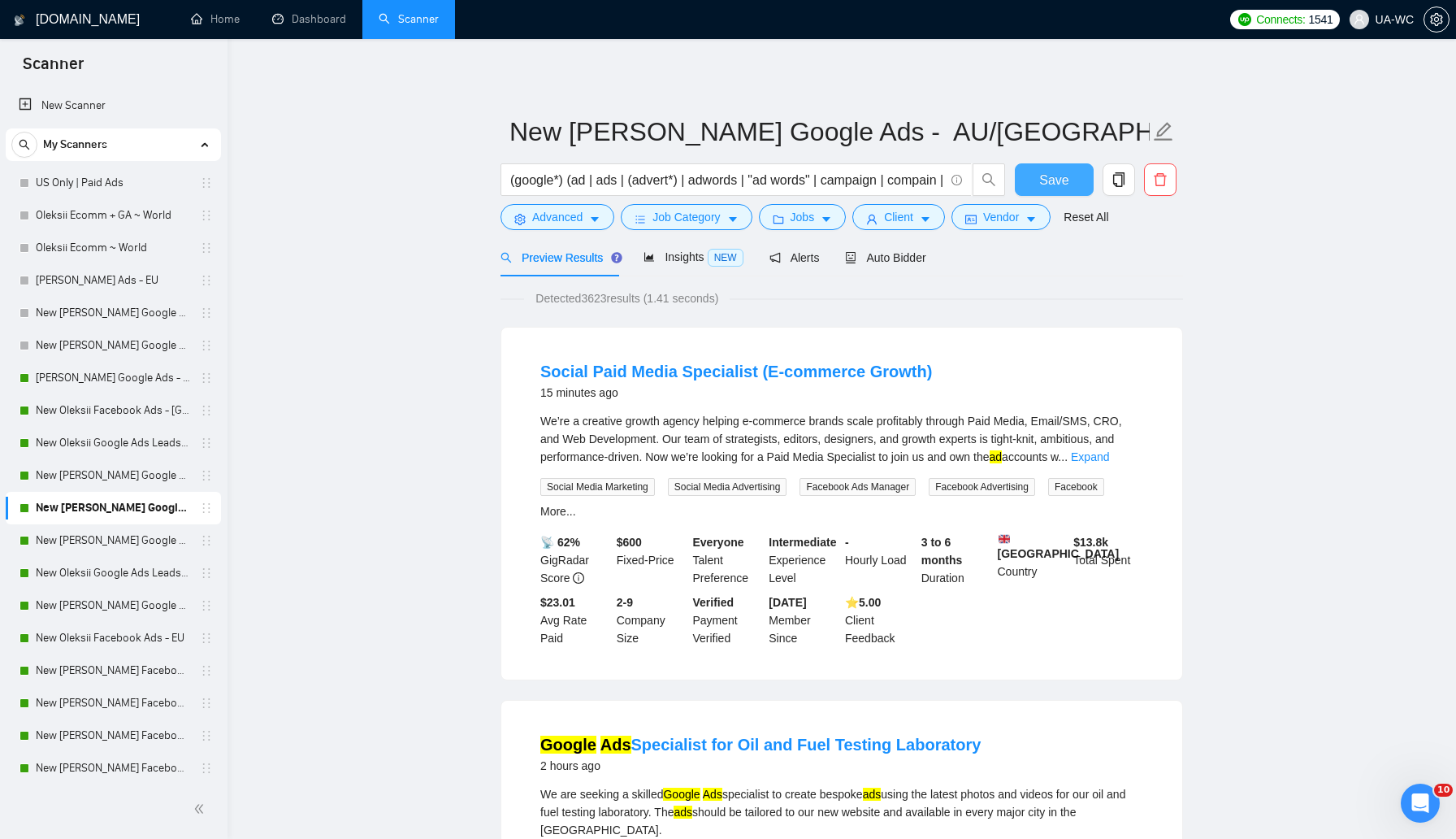
click at [1039, 183] on button "Save" at bounding box center [1054, 179] width 79 height 33
click at [88, 535] on link "New [PERSON_NAME] Google Ads - [GEOGRAPHIC_DATA]/JP/CN/IL/SG/HK/QA/[GEOGRAPHIC_…" at bounding box center [113, 540] width 154 height 33
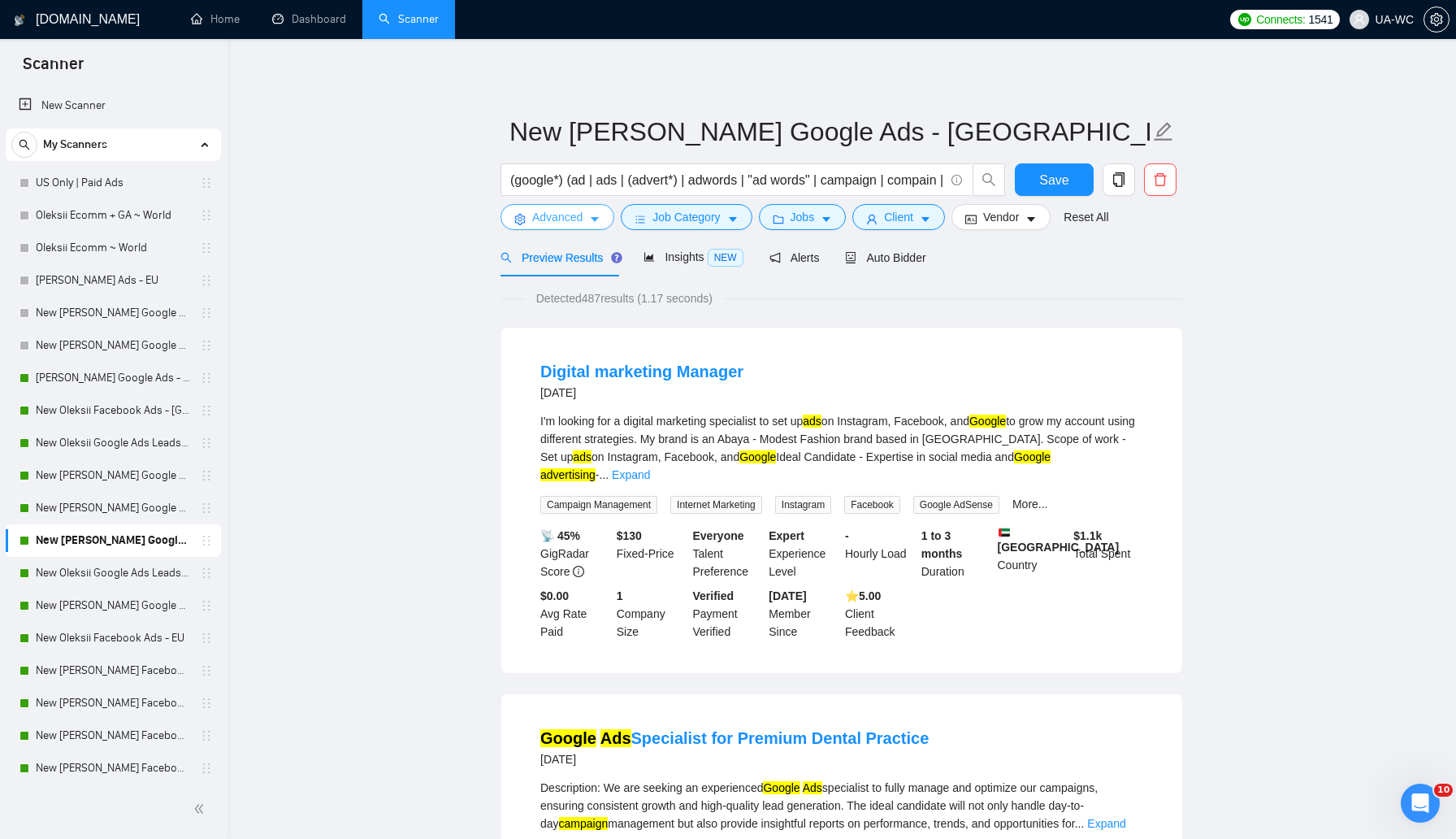
click at [540, 226] on button "Advanced" at bounding box center [557, 216] width 114 height 26
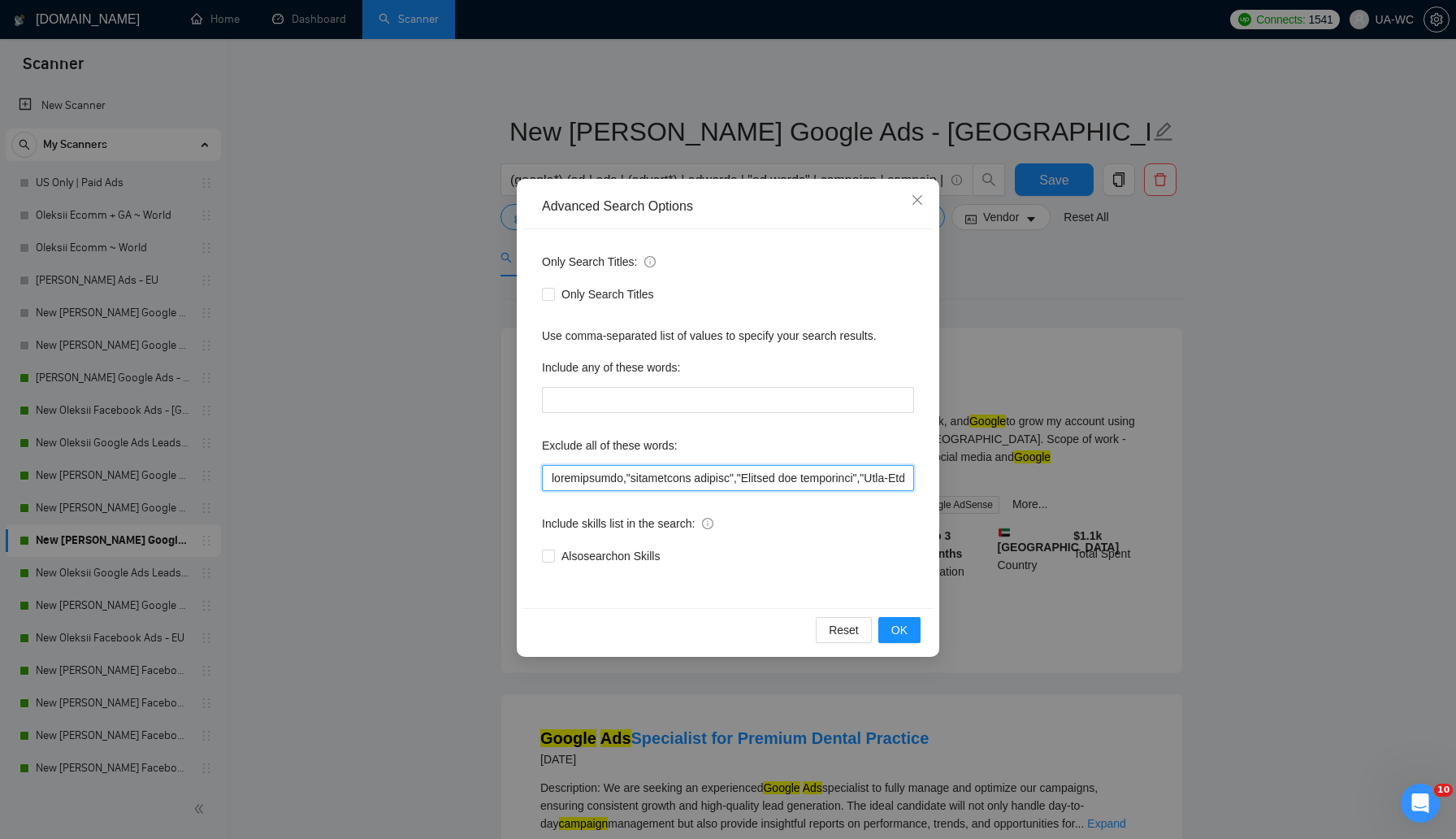
click at [667, 471] on input "text" at bounding box center [728, 478] width 372 height 26
paste input ""lore ipsum",dolorsi,ametcons,adipiscing,EL,"Seddo Ei",Temporin,"UT Laboreetdol…"
type input ""lore ipsum",dolorsi,ametcons,adipiscing,EL,"Seddo Ei",Temporin,"UT Laboreetdol…"
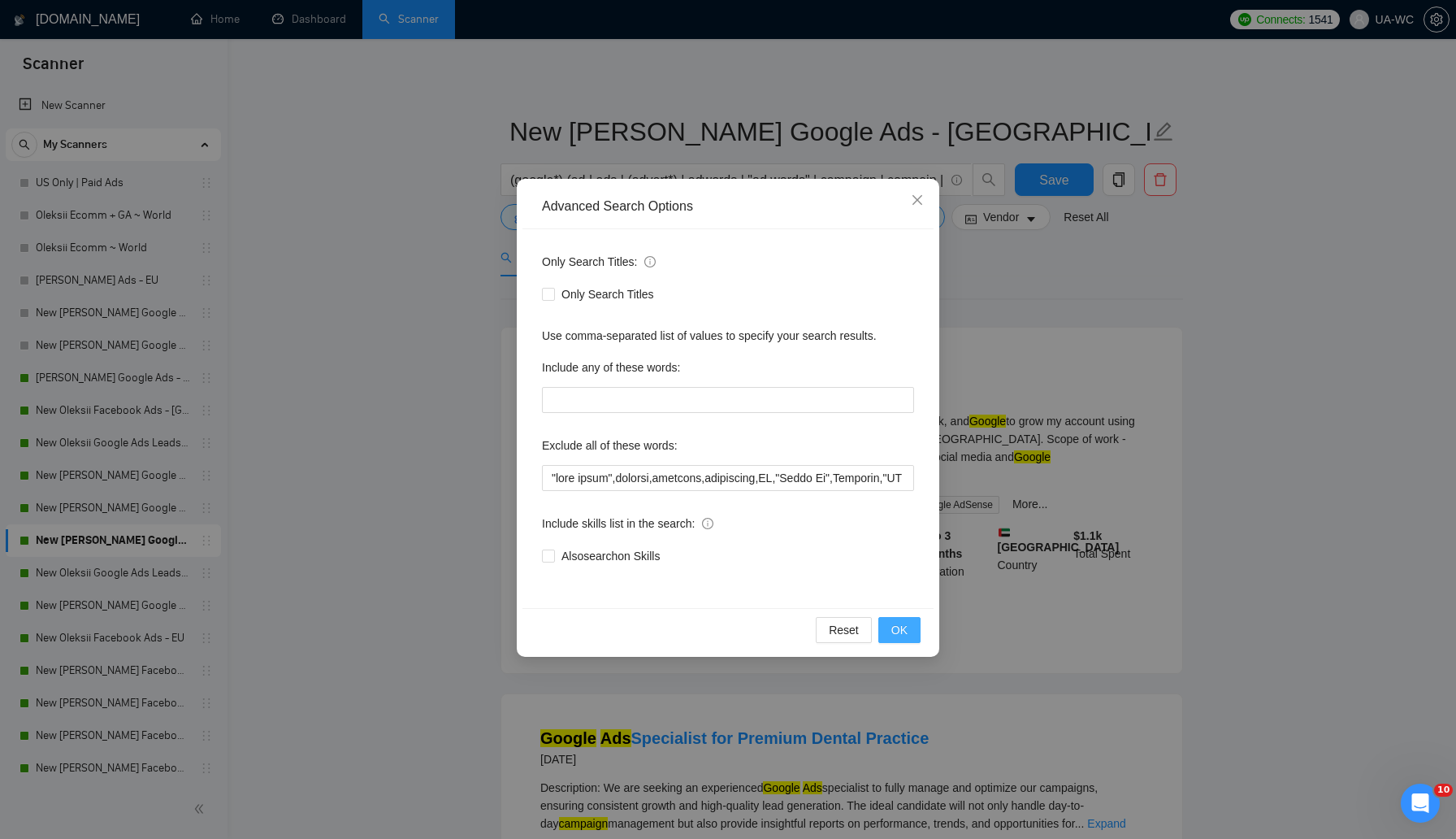
click at [889, 631] on button "OK" at bounding box center [899, 629] width 42 height 26
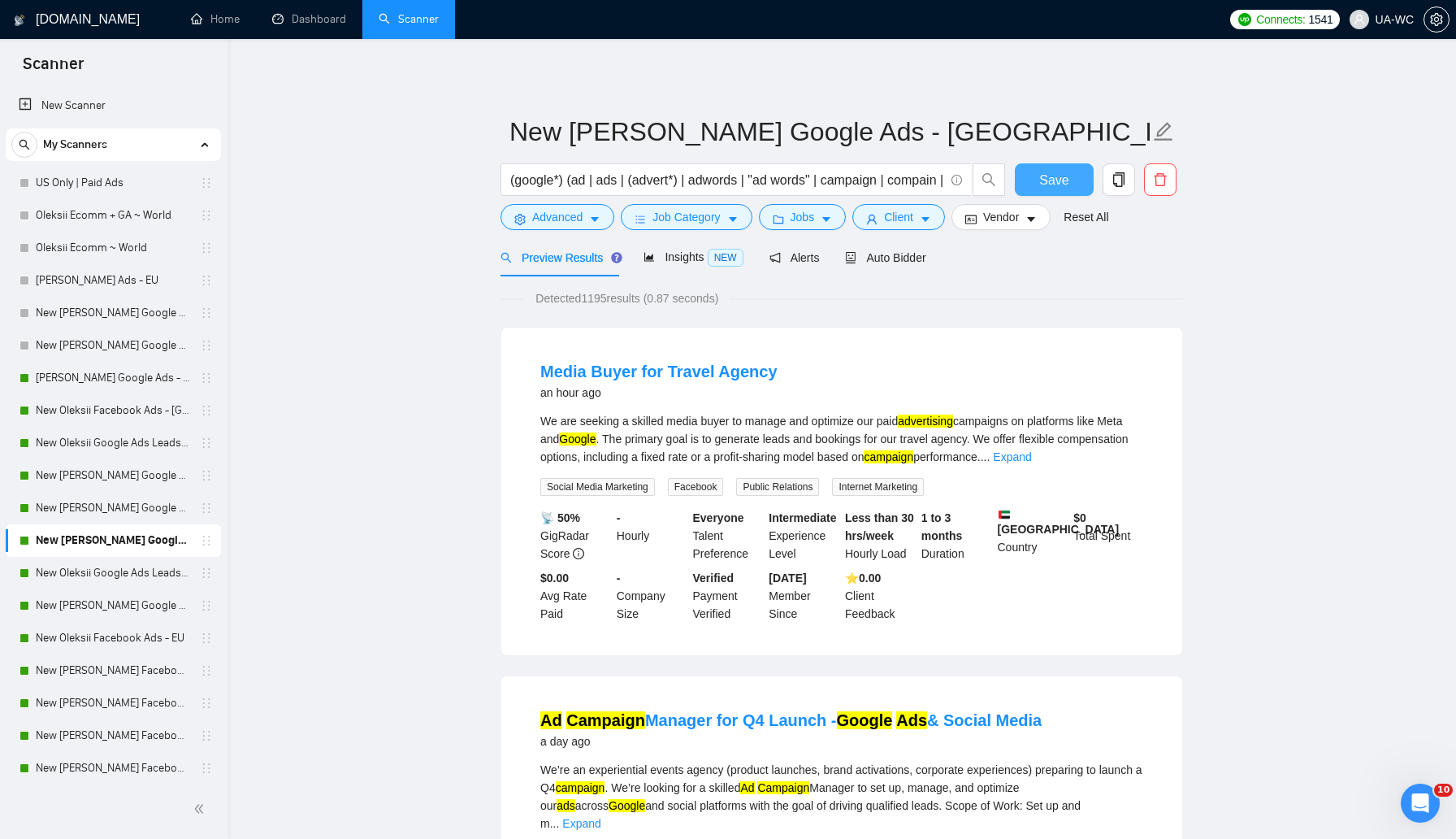
click at [1049, 173] on span "Save" at bounding box center [1054, 180] width 29 height 20
click at [98, 614] on link "New [PERSON_NAME] Google Ads - Rest of the World excl. Poor" at bounding box center [113, 605] width 154 height 33
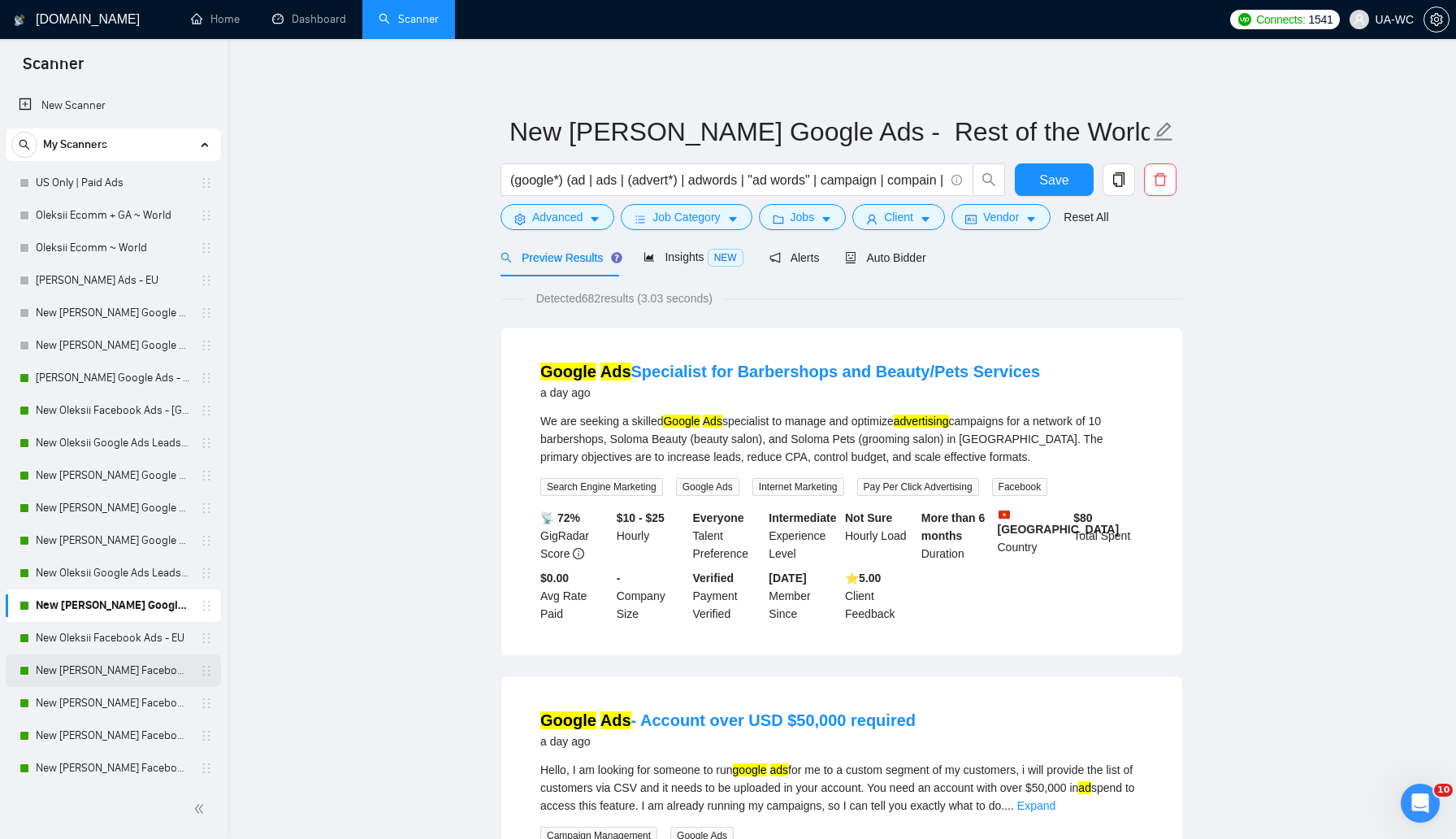
click at [81, 666] on link "New [PERSON_NAME] Facebook Ads Leads - [GEOGRAPHIC_DATA]|[GEOGRAPHIC_DATA]" at bounding box center [113, 670] width 154 height 33
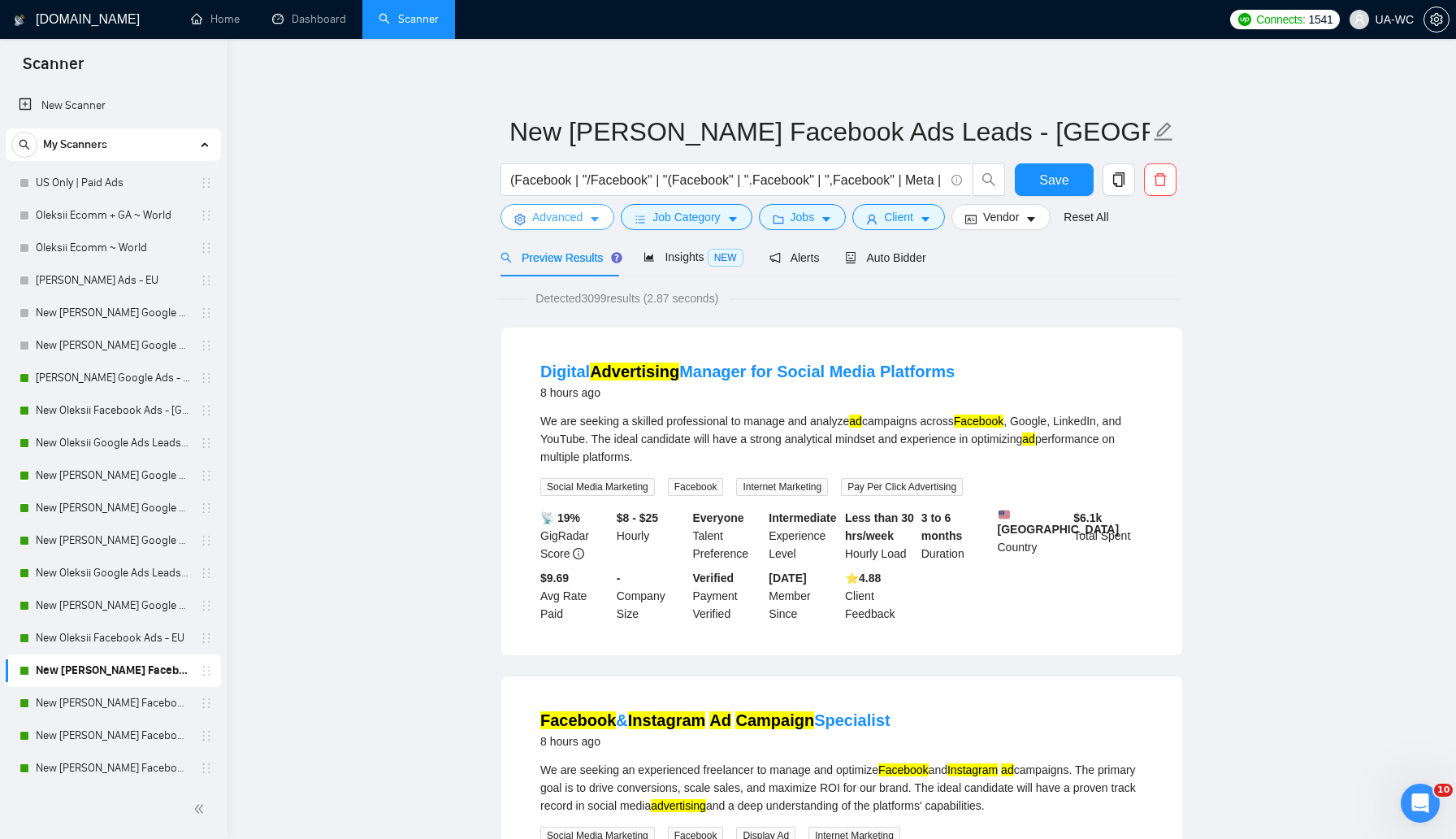
click at [563, 220] on span "Advanced" at bounding box center [557, 216] width 50 height 18
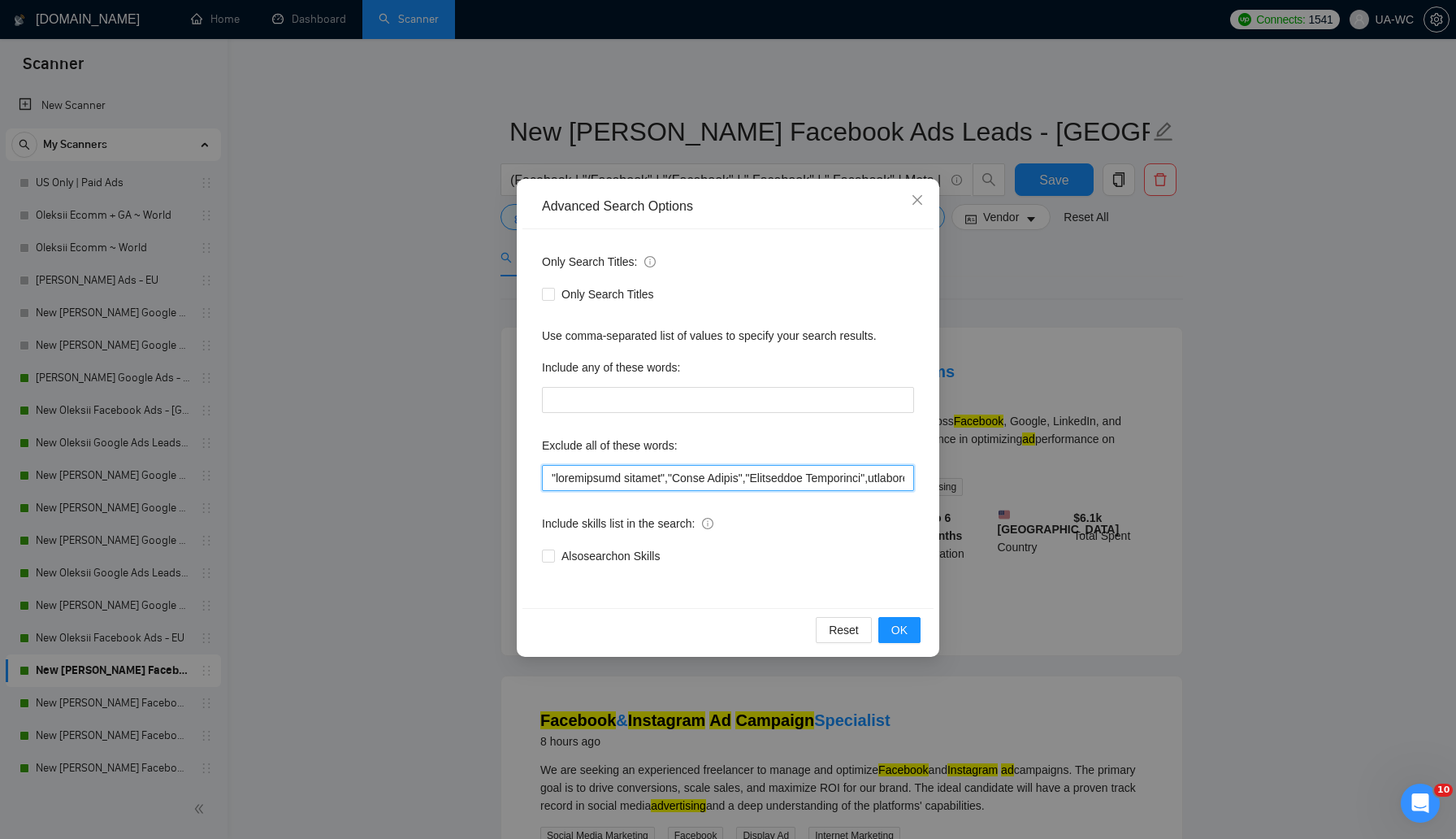
click at [567, 484] on input "text" at bounding box center [728, 478] width 372 height 26
paste input "lore ipsum",dolorsi,ametcons,adipiscing,EL,"Seddo Ei",Temporin,"UT Laboreetdol"…"
type input ""lore ipsum",dolorsi,ametcons,adipiscing,EL,"Seddo Ei",Temporin,"UT Laboreetdol…"
click at [912, 632] on button "OK" at bounding box center [899, 629] width 42 height 26
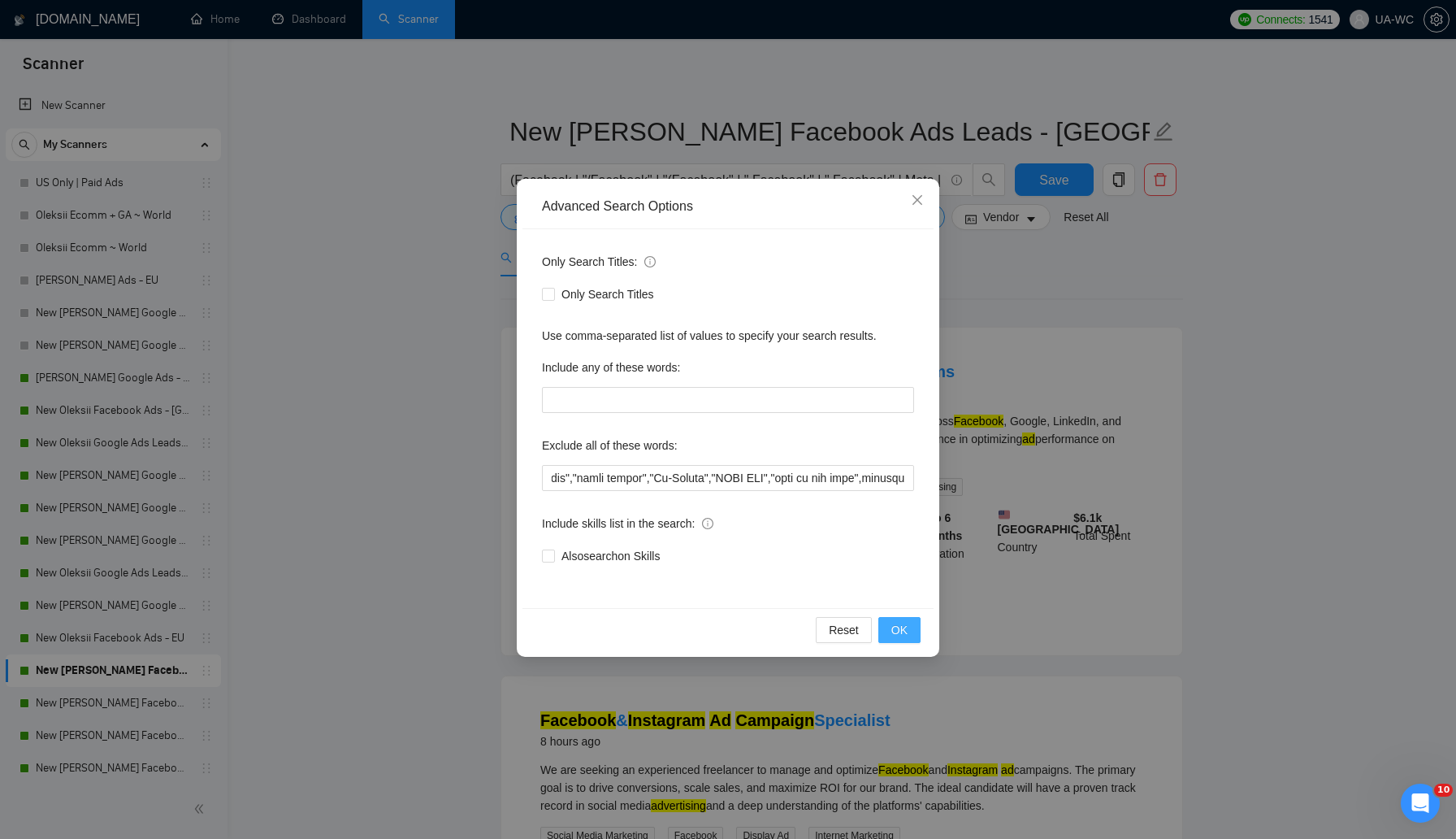
scroll to position [0, 0]
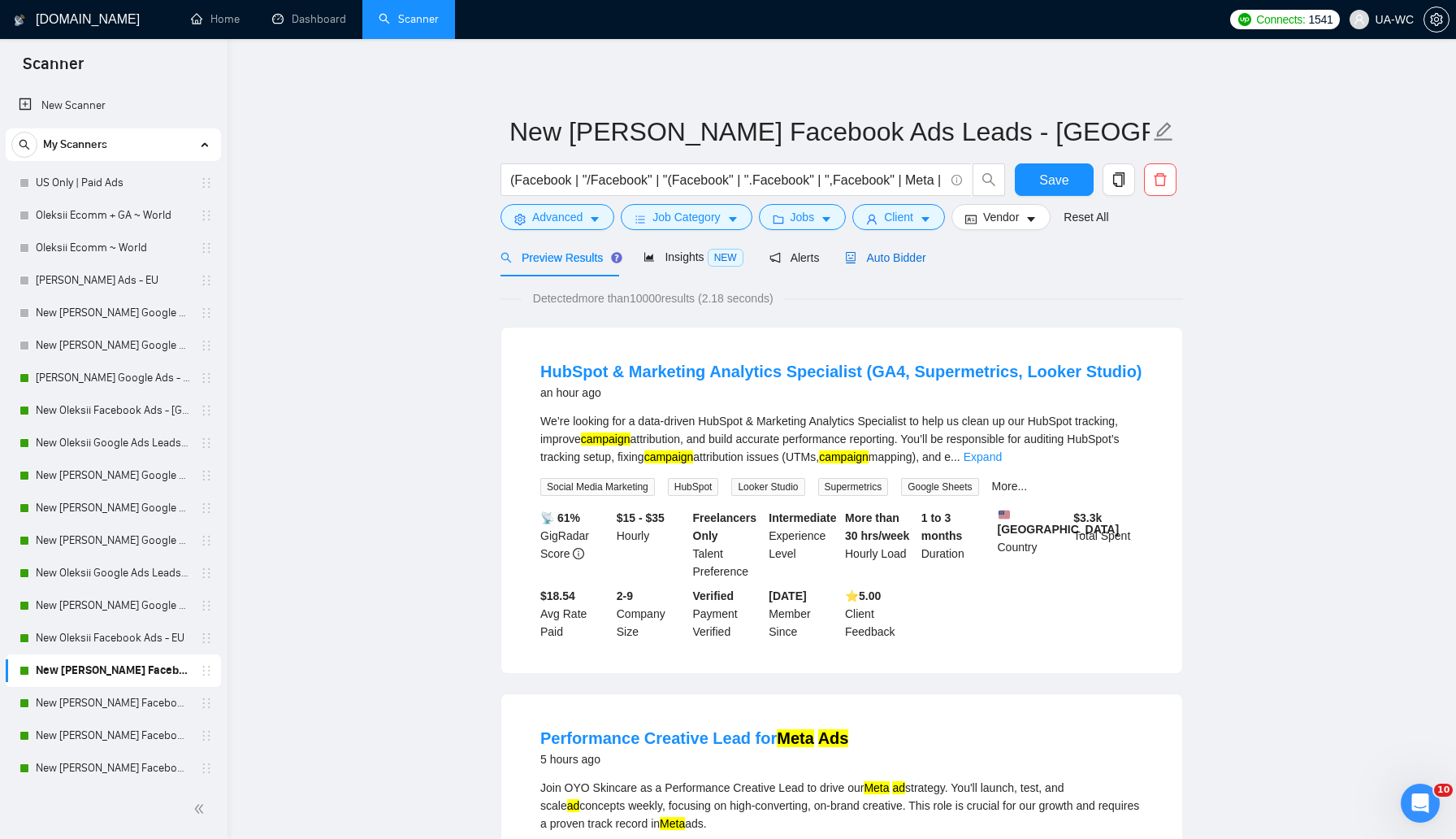
click at [869, 258] on span "Auto Bidder" at bounding box center [885, 258] width 80 height 13
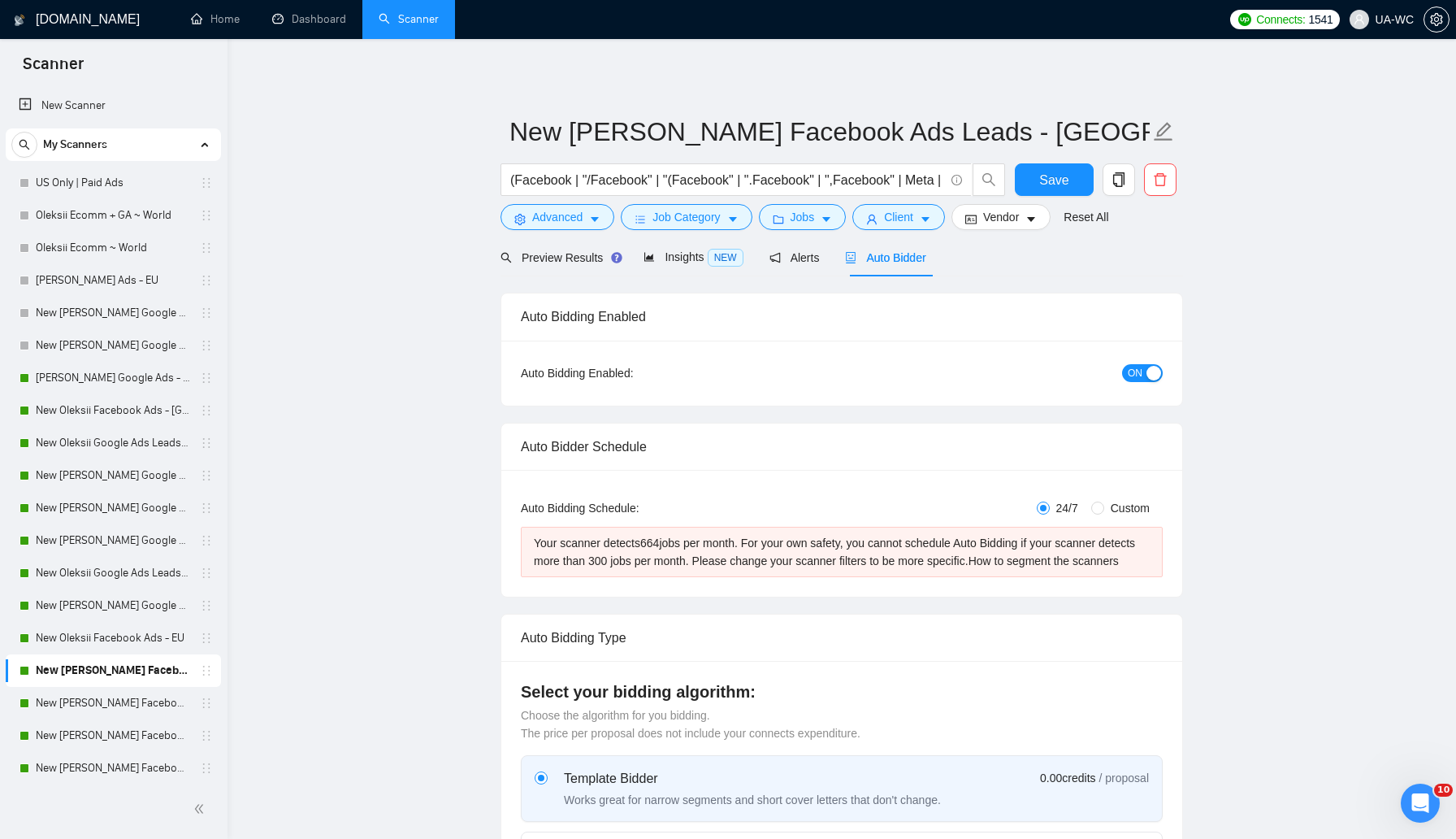
checkbox input "true"
click at [558, 261] on span "Preview Results" at bounding box center [559, 258] width 117 height 13
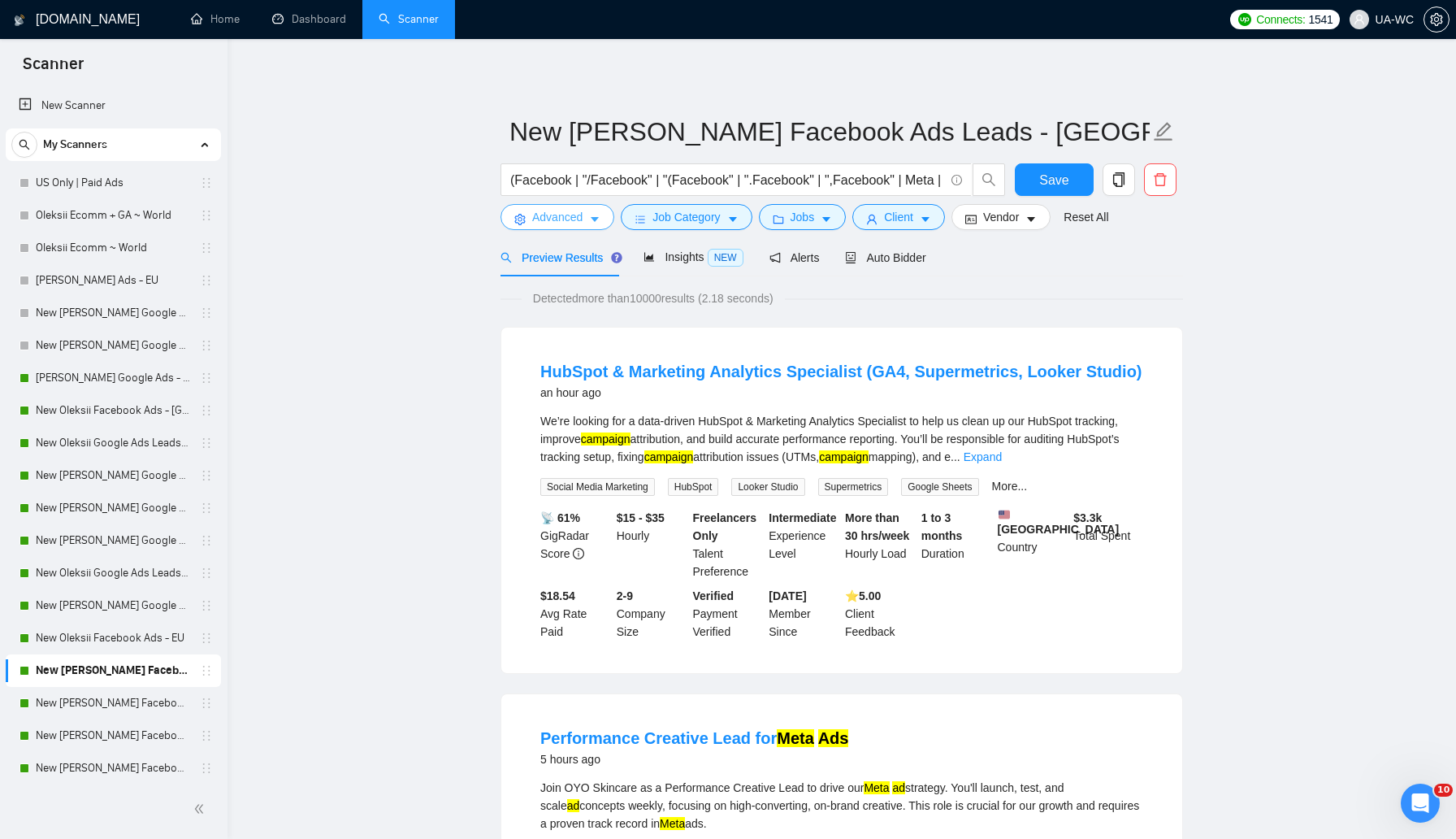
click at [554, 215] on span "Advanced" at bounding box center [557, 216] width 50 height 18
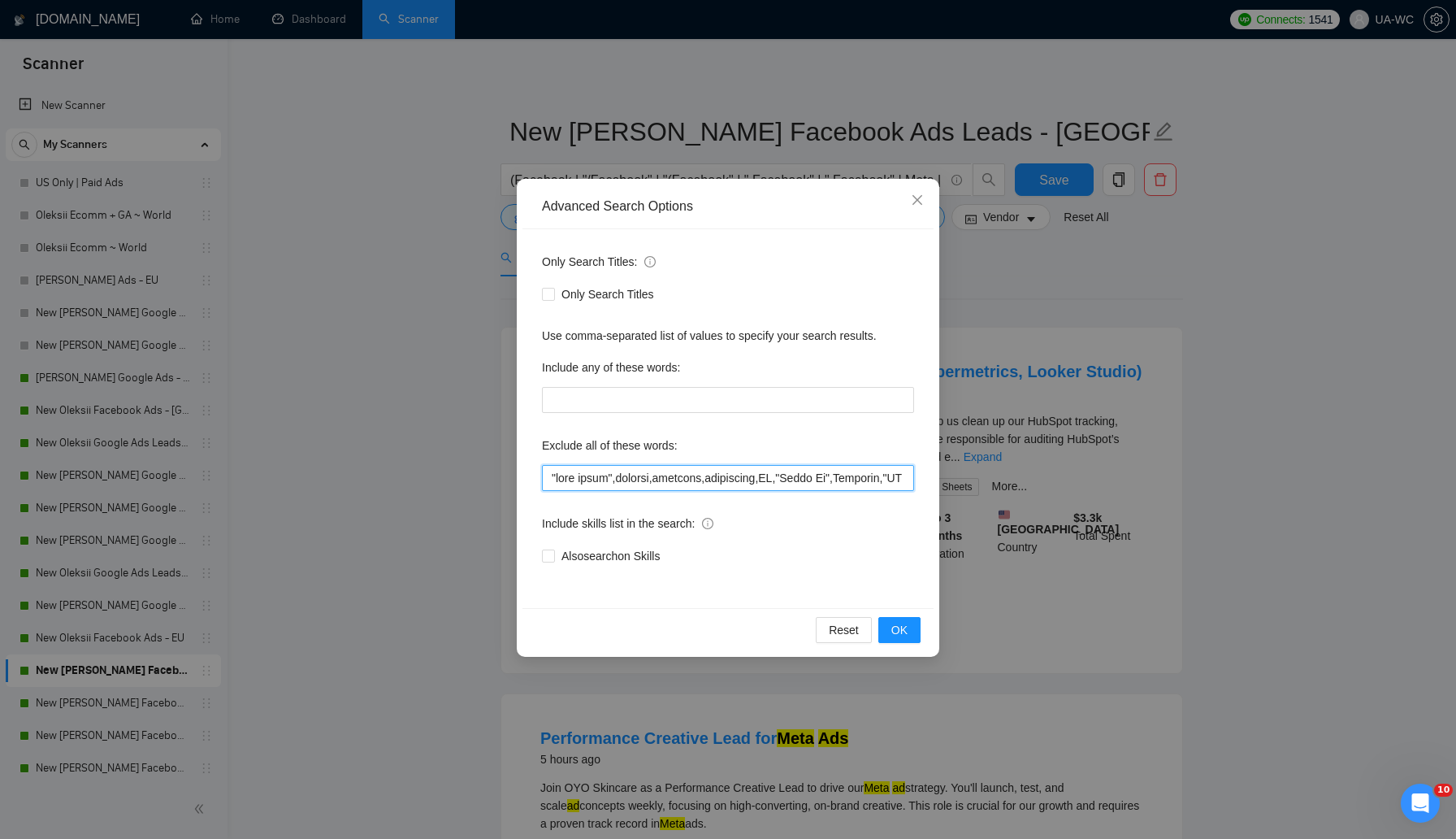
click at [549, 474] on input "text" at bounding box center [728, 478] width 372 height 26
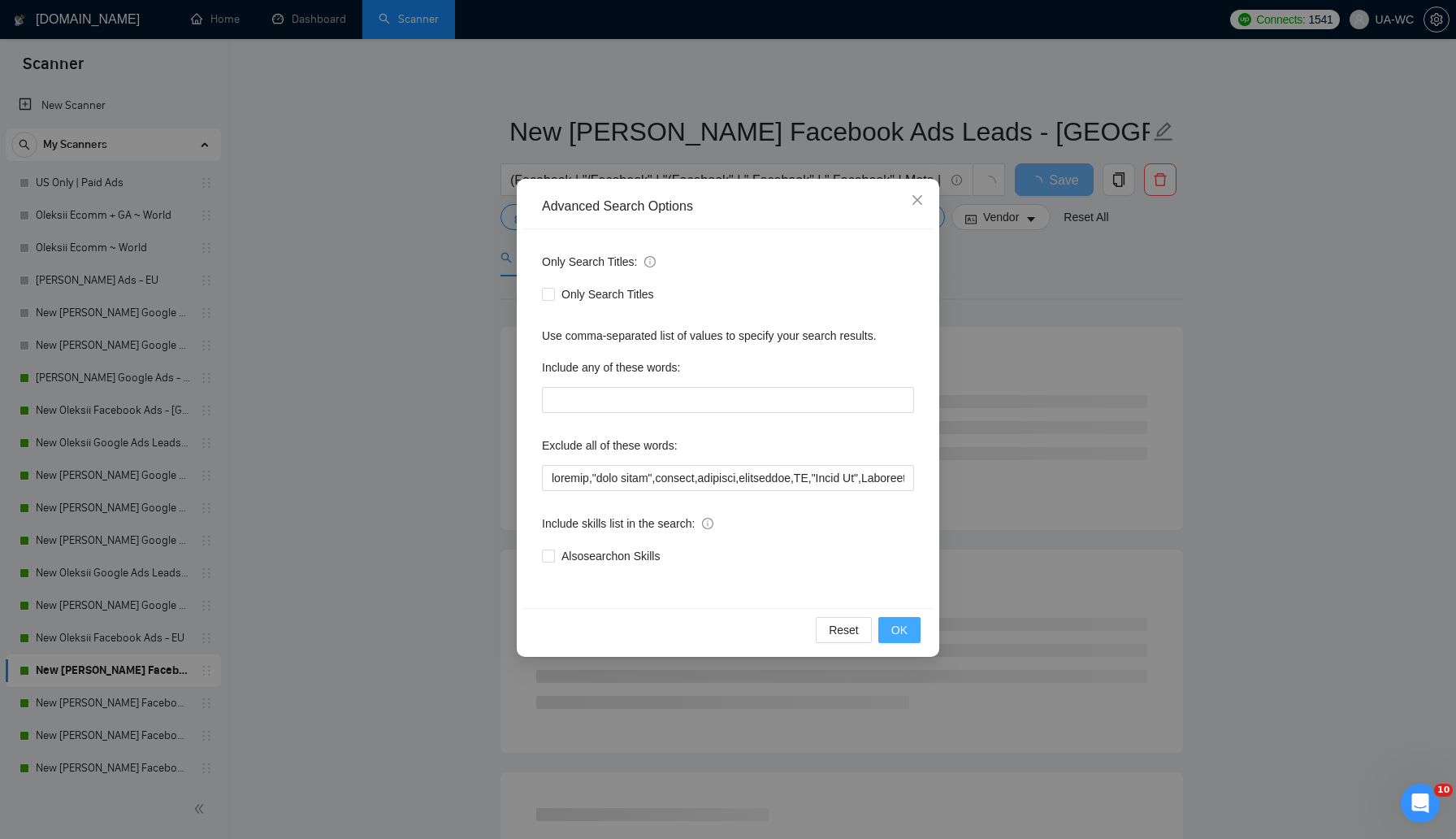
click at [895, 624] on span "OK" at bounding box center [899, 629] width 16 height 18
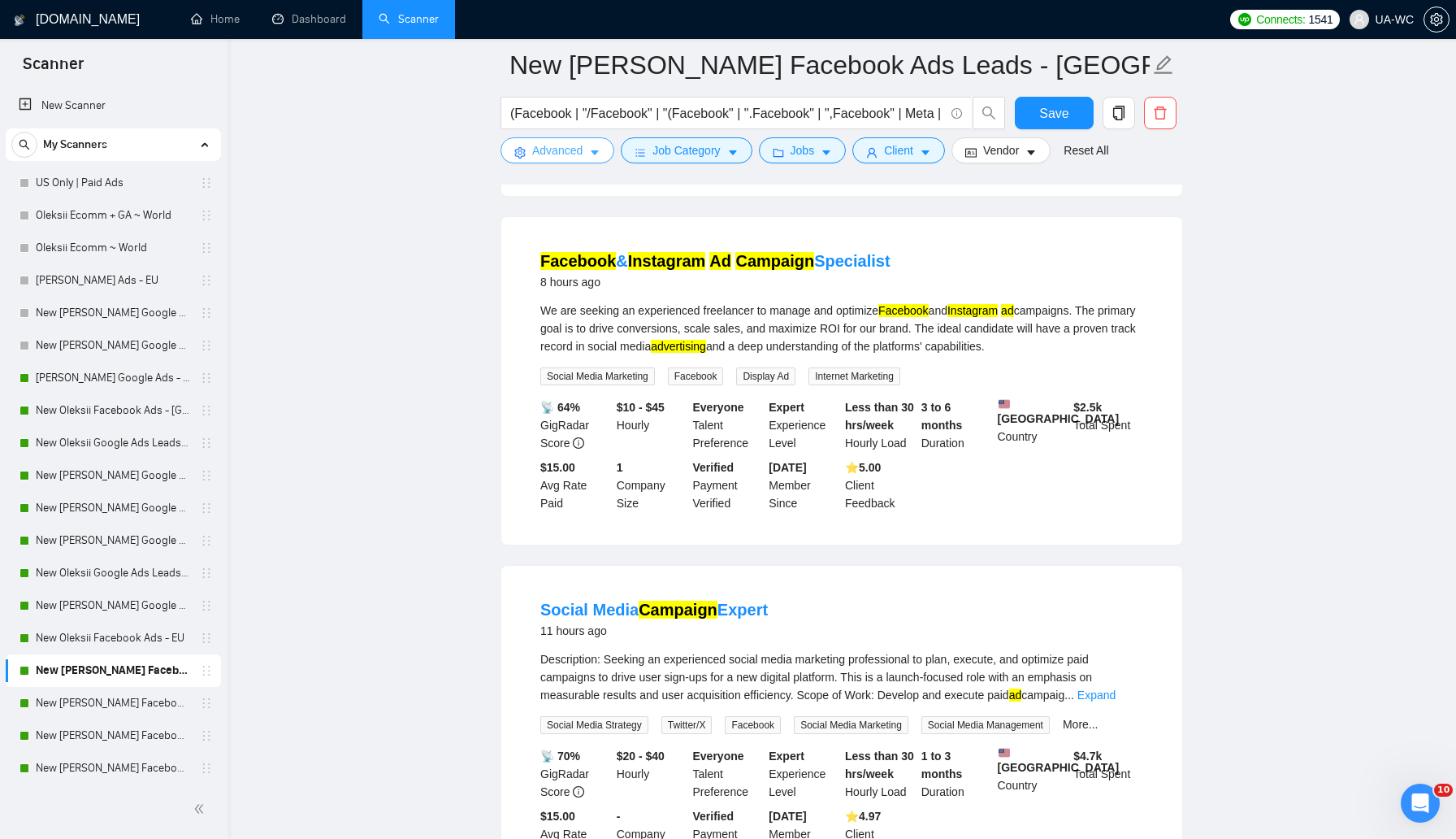
scroll to position [823, 0]
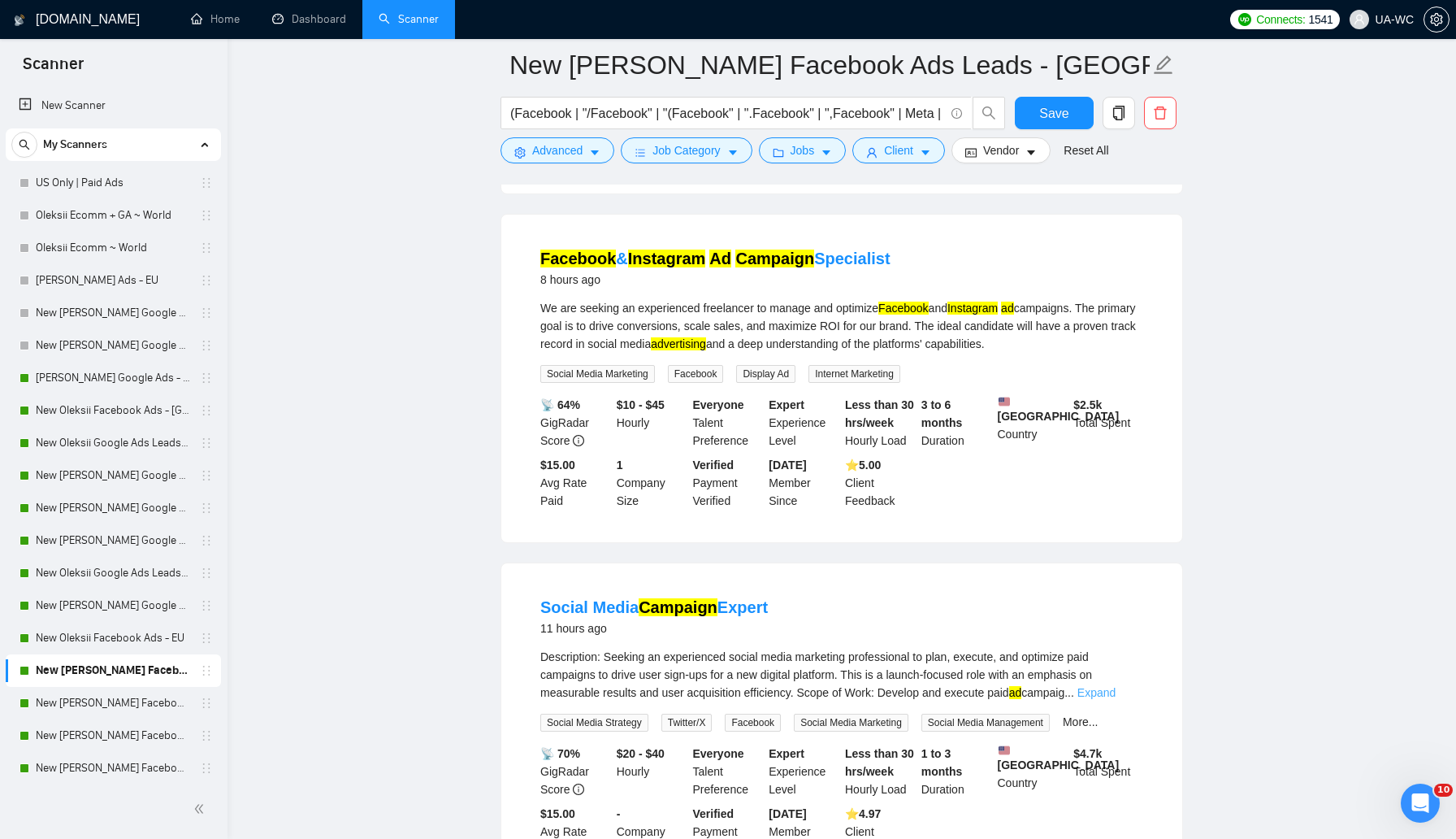
click at [1106, 699] on link "Expand" at bounding box center [1097, 692] width 39 height 13
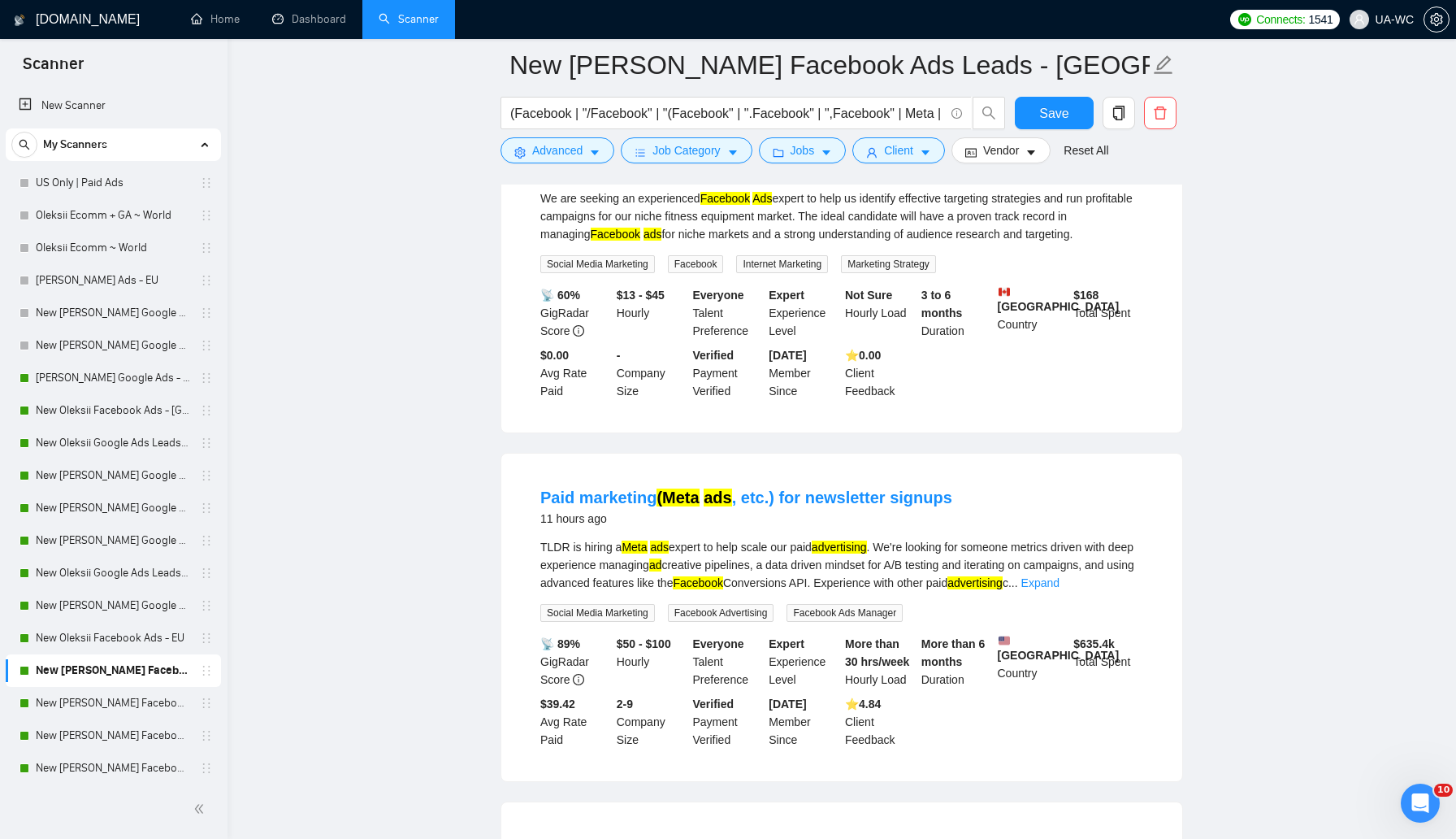
scroll to position [1846, 0]
click at [601, 591] on div "TLDR is hiring a Meta ads expert to help scale our paid advertising . We're loo…" at bounding box center [842, 564] width 603 height 54
copy div "hiring"
click at [527, 151] on button "Advanced" at bounding box center [557, 150] width 114 height 26
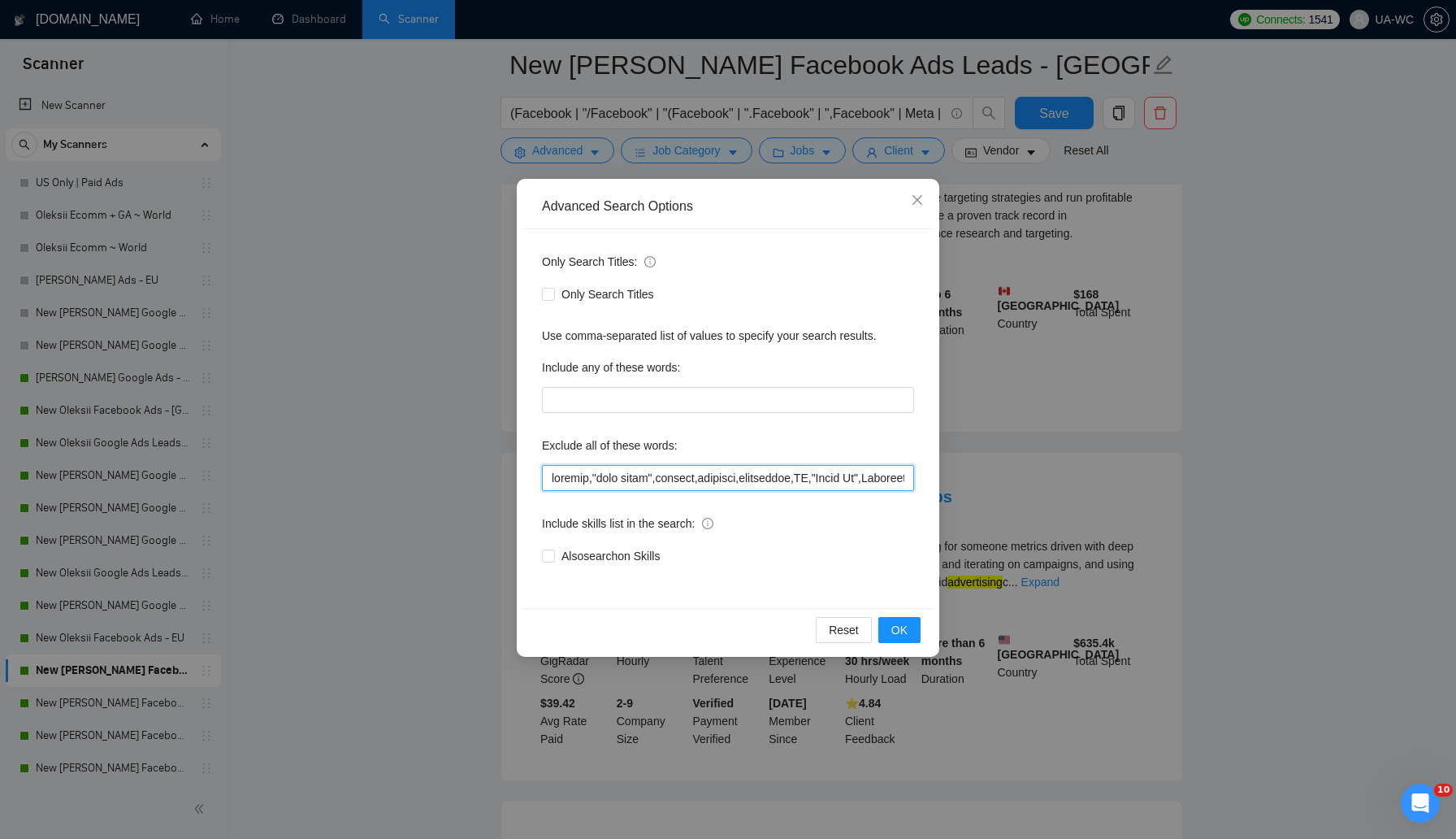
click at [547, 484] on input "text" at bounding box center [728, 478] width 372 height 26
paste input "hiring"
type input "loremi,dolorsi,"amet conse",adipisc,elitsedd,eiusmodtem,IN,"Utlab Et",Dolorema,…"
click at [899, 637] on span "OK" at bounding box center [899, 629] width 16 height 18
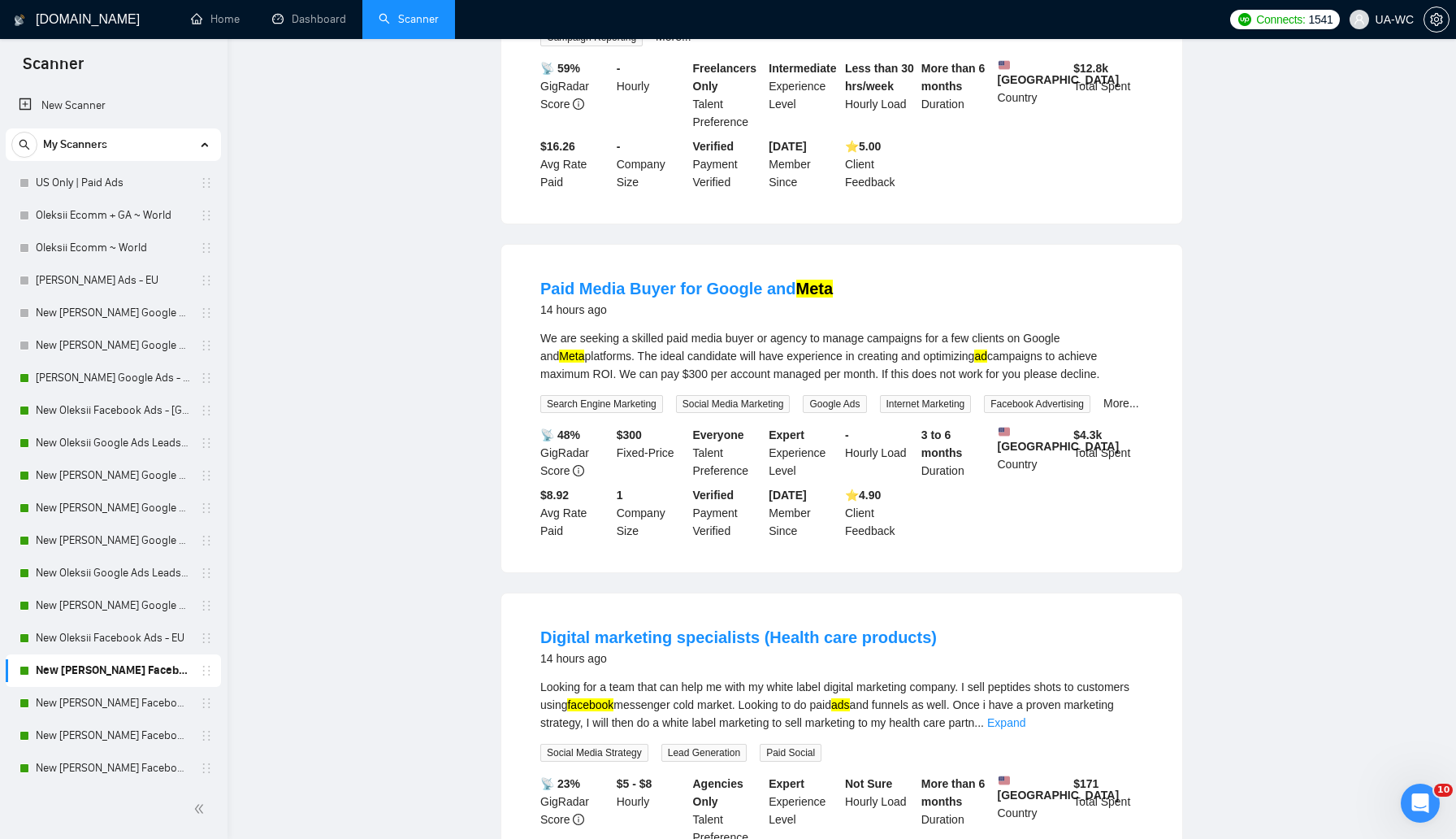
scroll to position [0, 0]
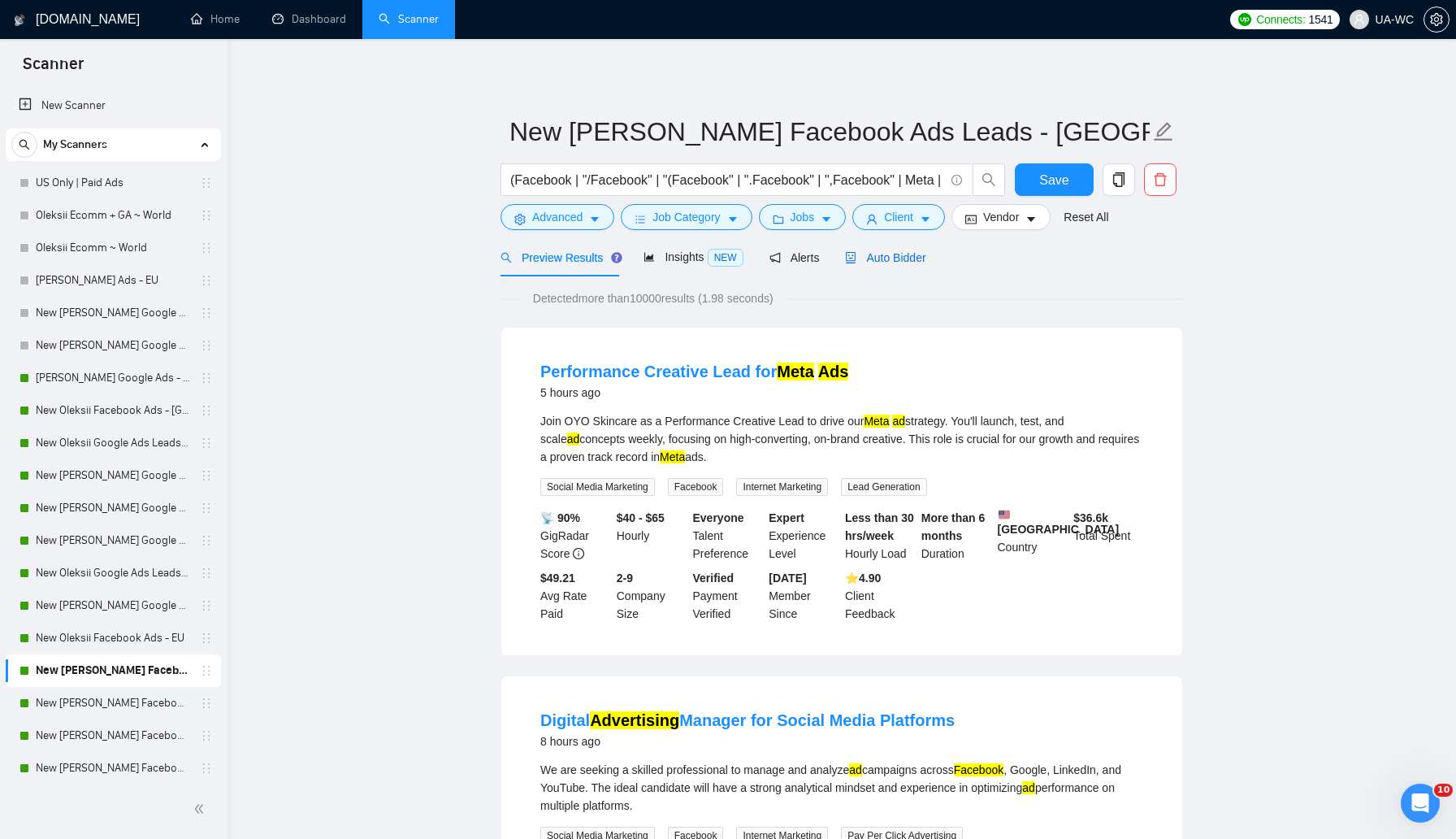
click at [857, 249] on div "Auto Bidder" at bounding box center [885, 257] width 80 height 18
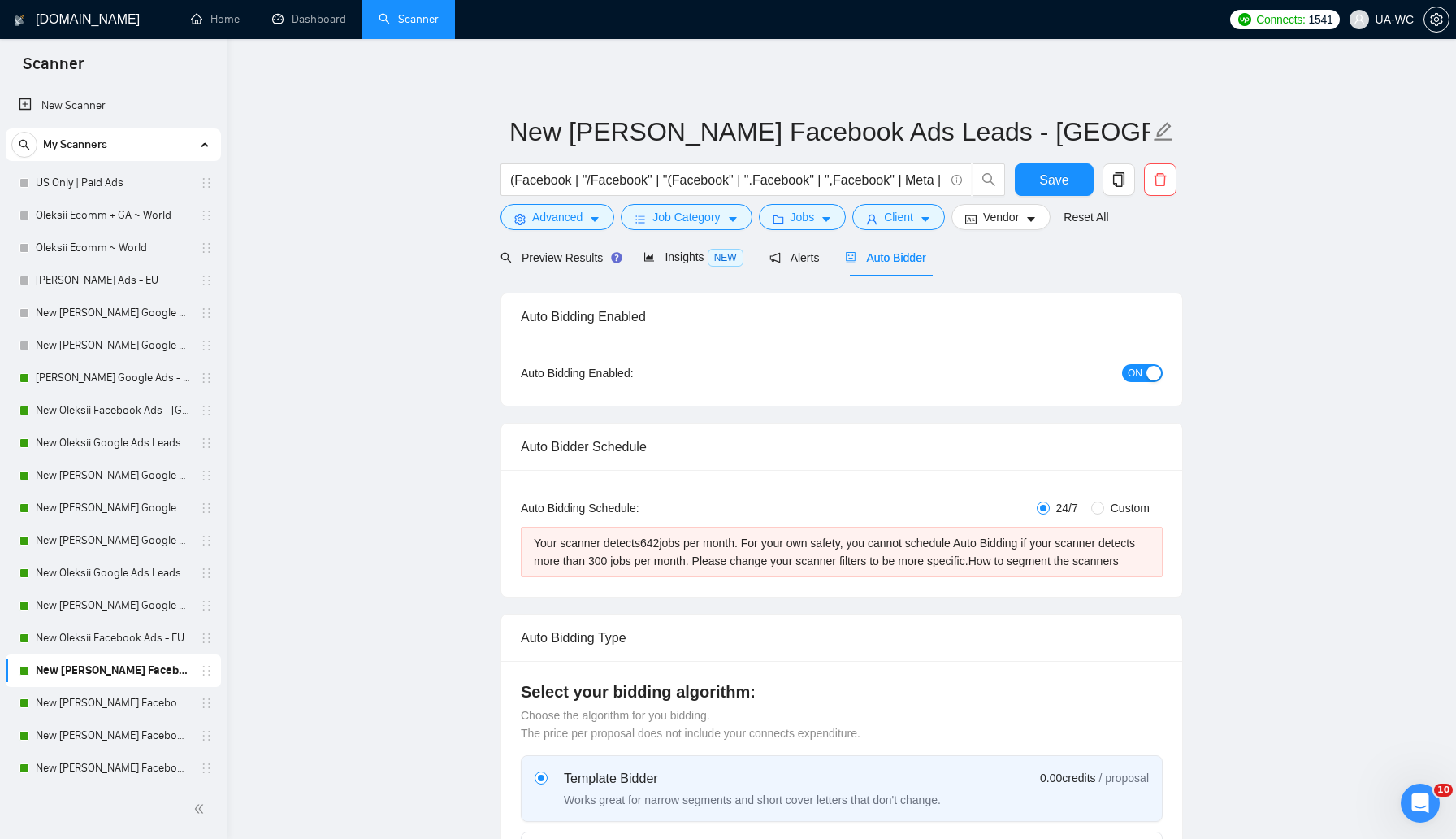
checkbox input "true"
click at [547, 253] on span "Preview Results" at bounding box center [559, 258] width 117 height 13
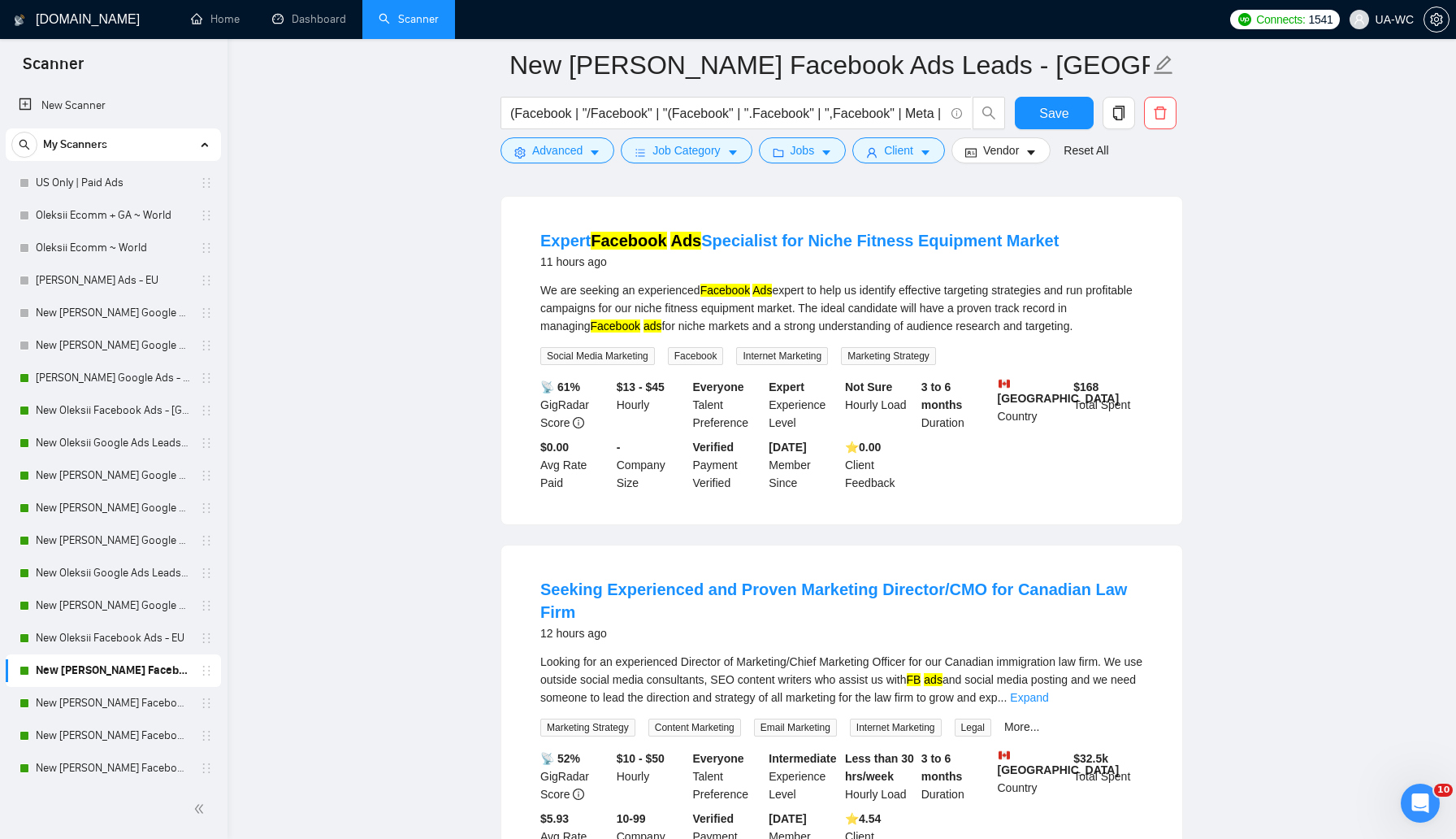
scroll to position [1540, 0]
click at [1049, 702] on link "Expand" at bounding box center [1029, 696] width 39 height 13
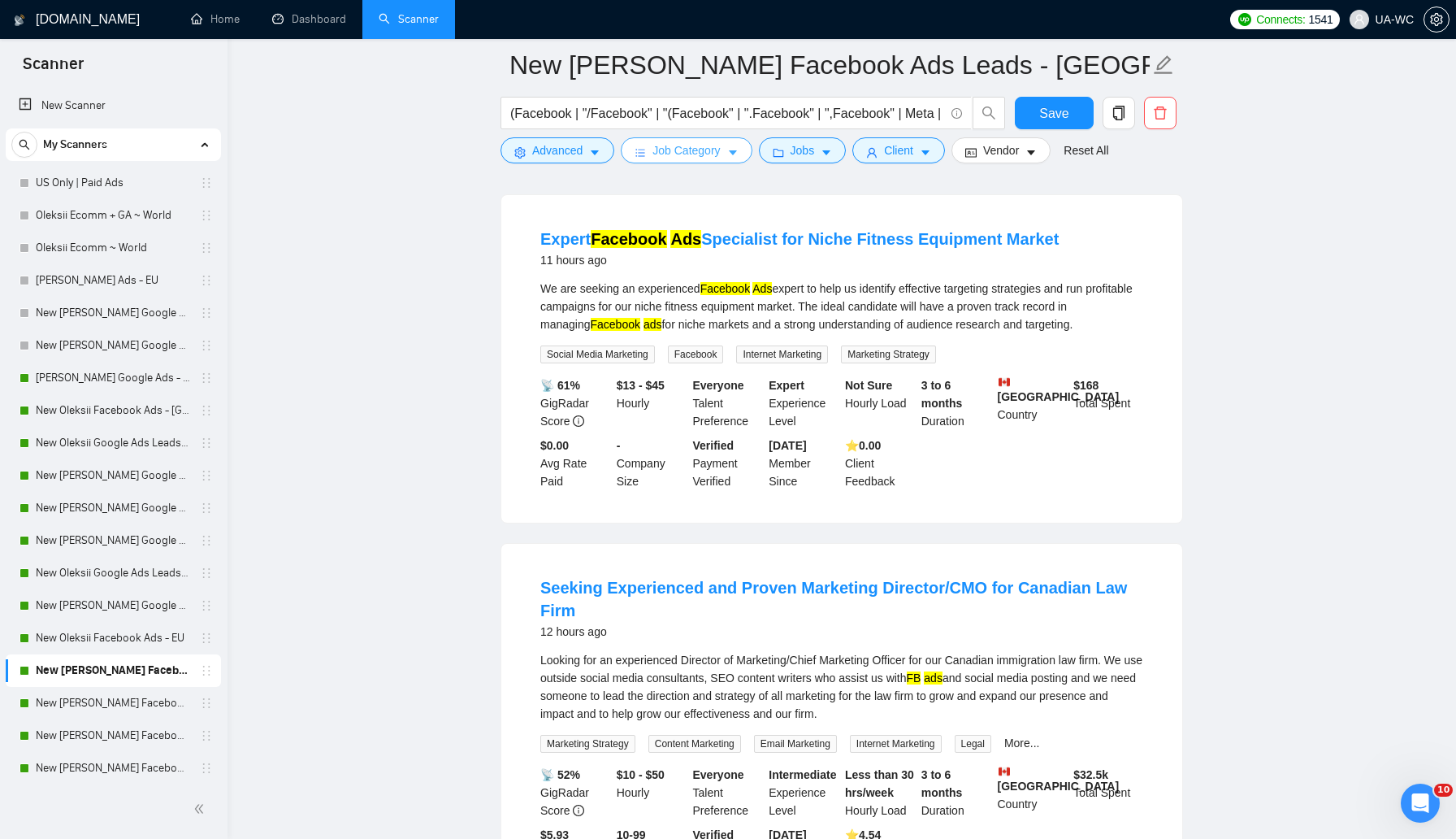
click at [652, 159] on button "Job Category" at bounding box center [687, 150] width 131 height 26
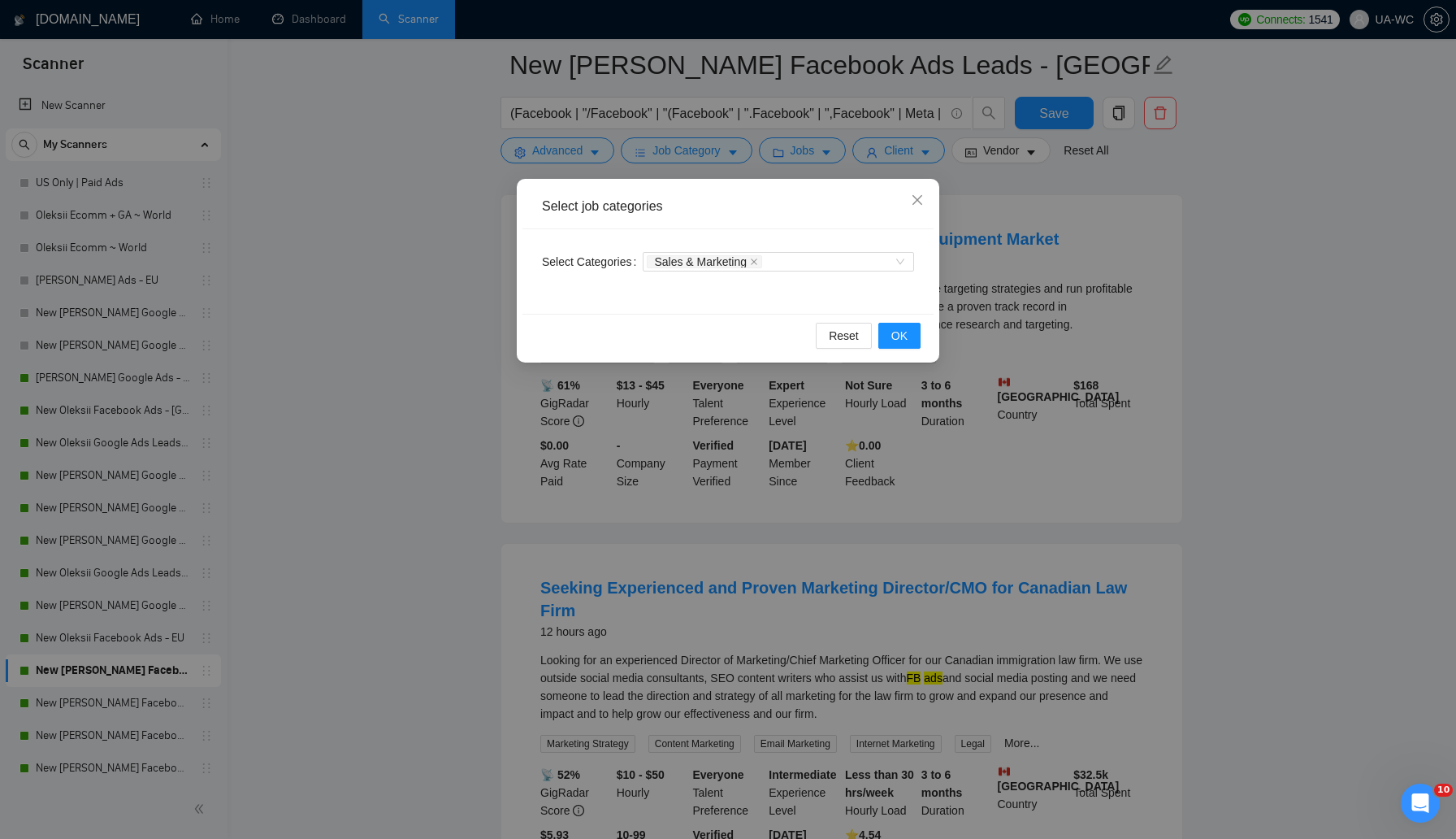
click at [437, 253] on div "Select job categories Select Categories Sales & Marketing Reset OK" at bounding box center [728, 419] width 1456 height 839
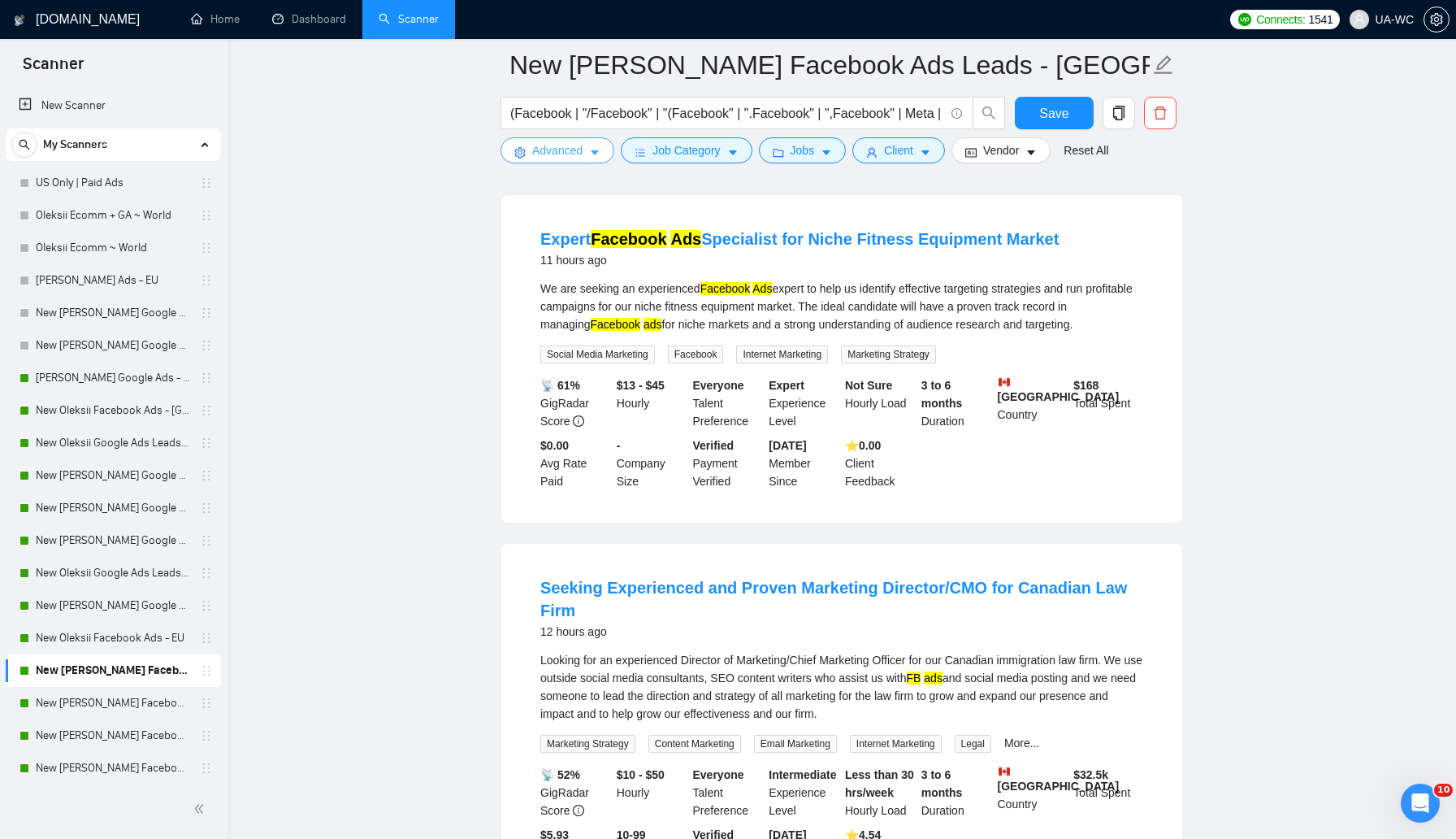
click at [537, 157] on span "Advanced" at bounding box center [557, 150] width 50 height 18
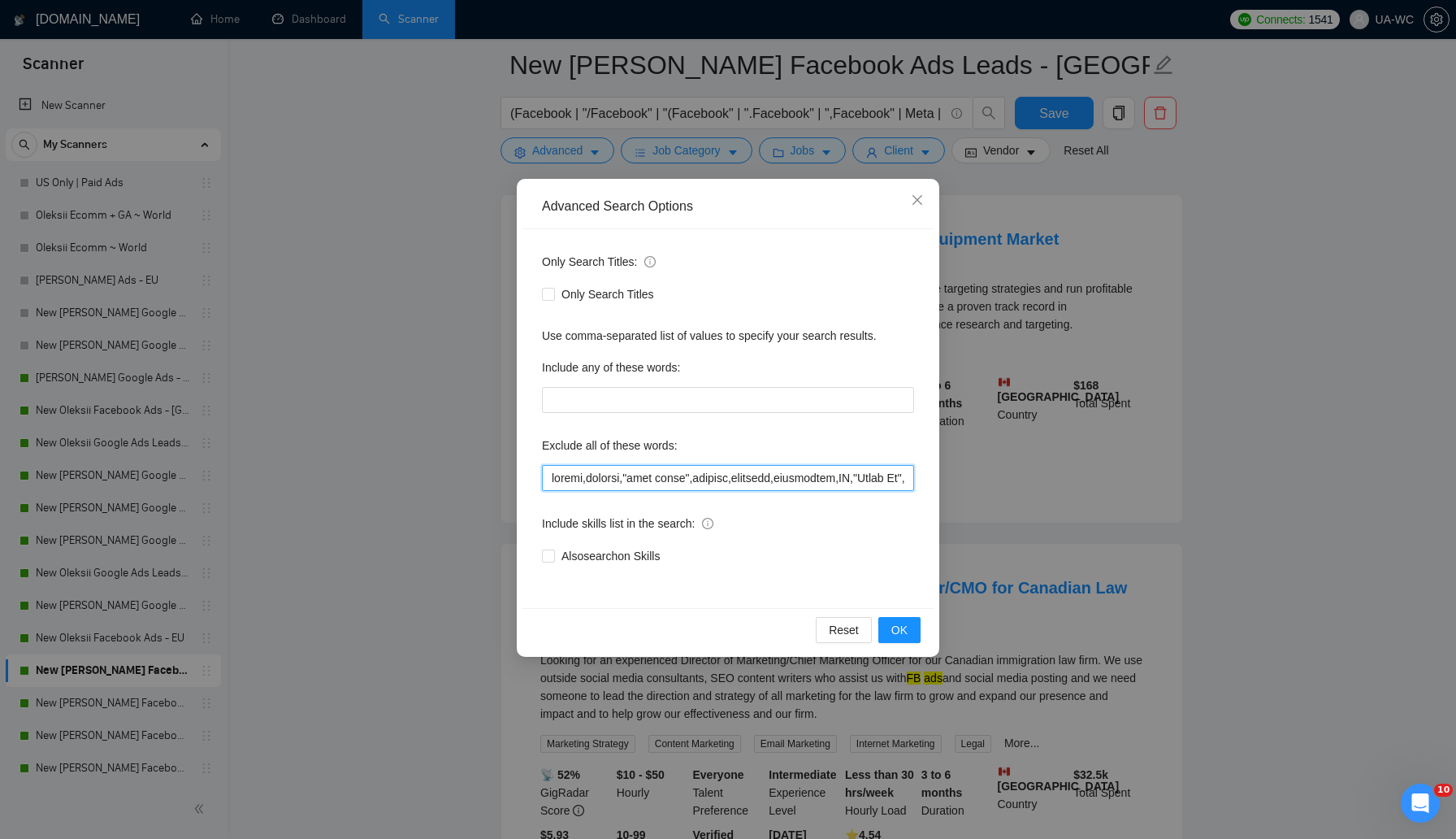
click at [546, 473] on input "text" at bounding box center [728, 478] width 372 height 26
type input "loremips,dolors,ametcon,"adip elits",doeiusm,temporin,utlaboreet,DO,"Magna Al",…"
click at [895, 622] on span "OK" at bounding box center [899, 629] width 16 height 18
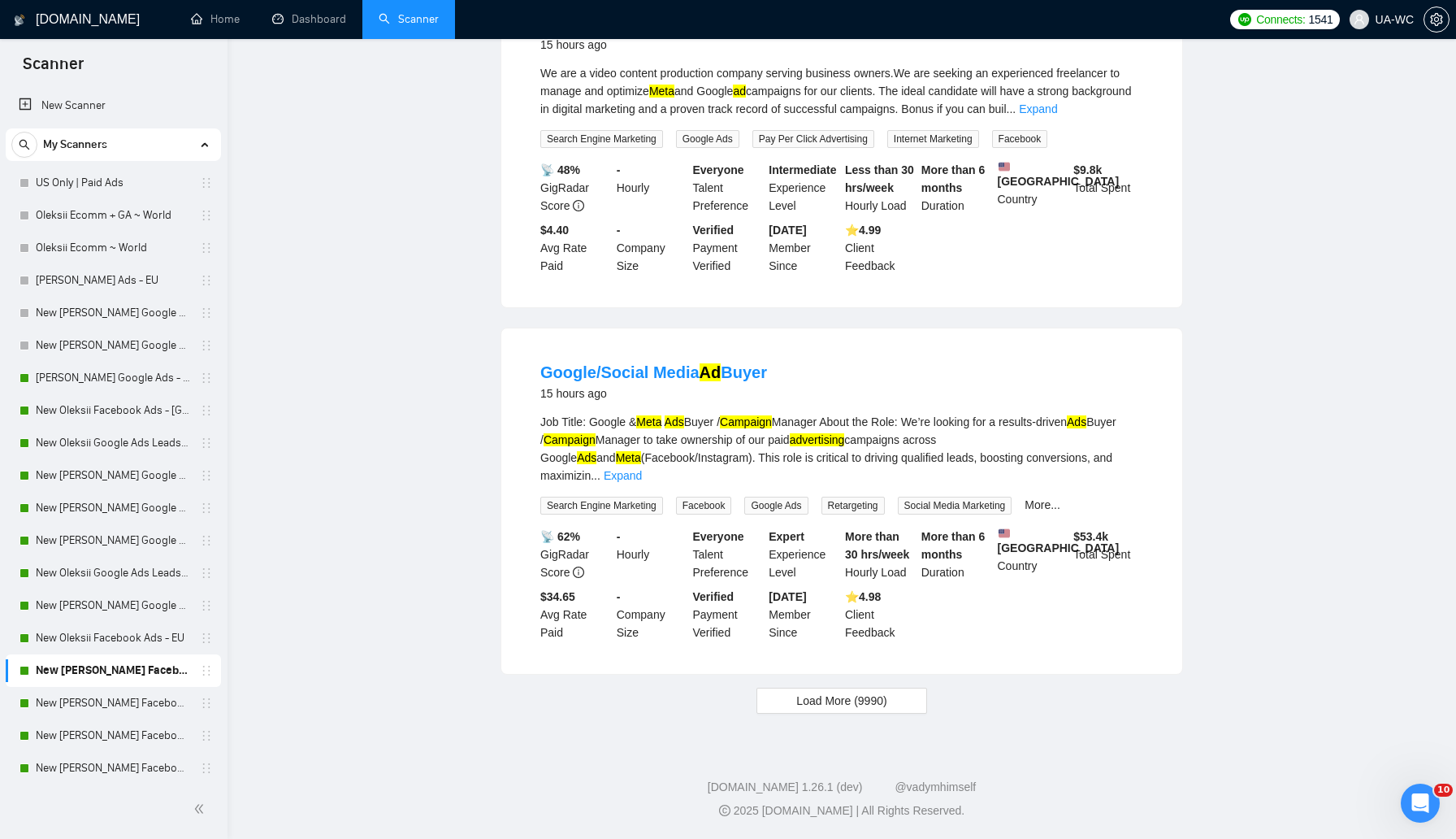
scroll to position [0, 0]
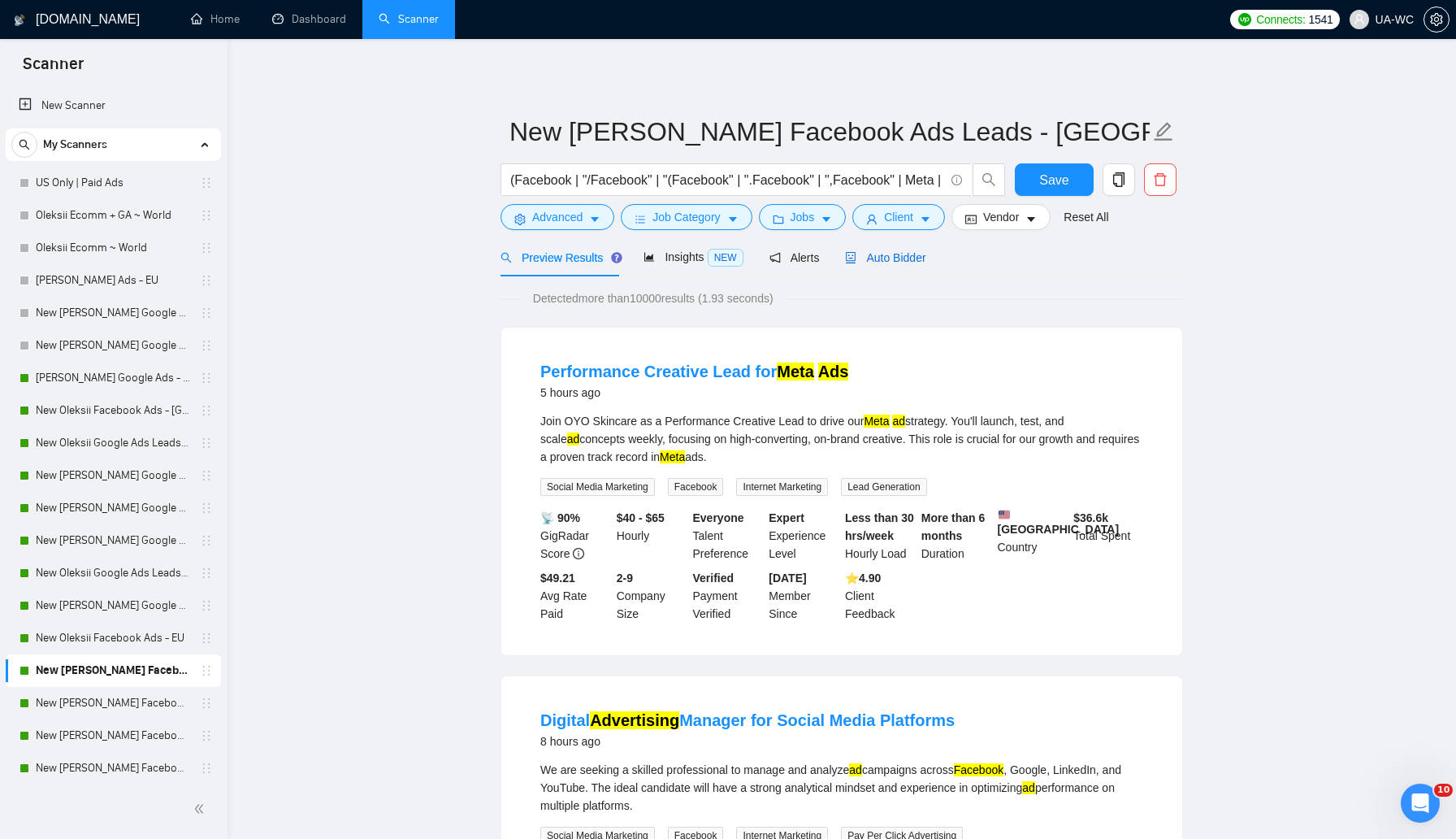
click at [874, 257] on span "Auto Bidder" at bounding box center [885, 258] width 80 height 13
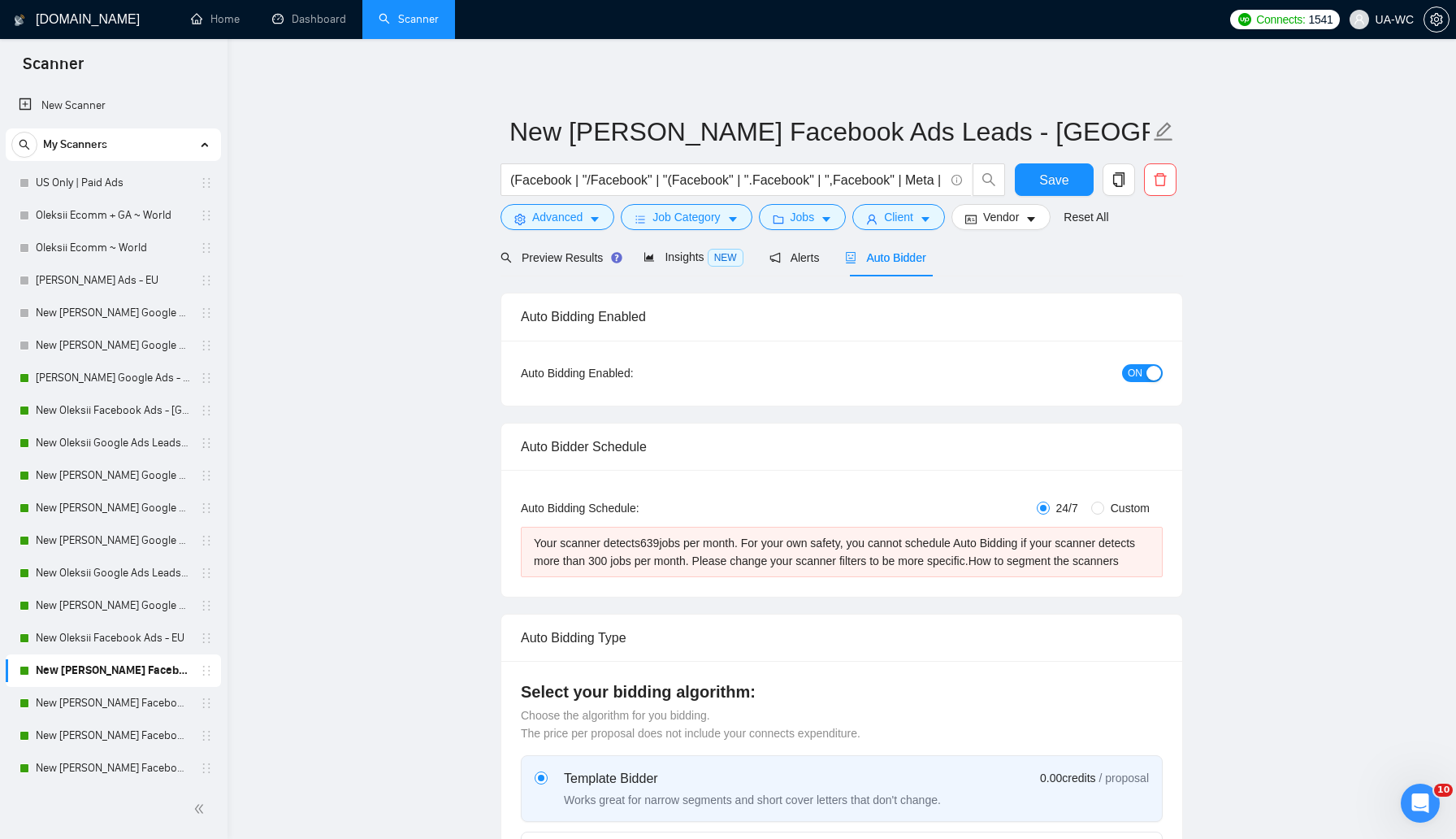
checkbox input "true"
click at [581, 267] on div "Preview Results" at bounding box center [559, 257] width 117 height 39
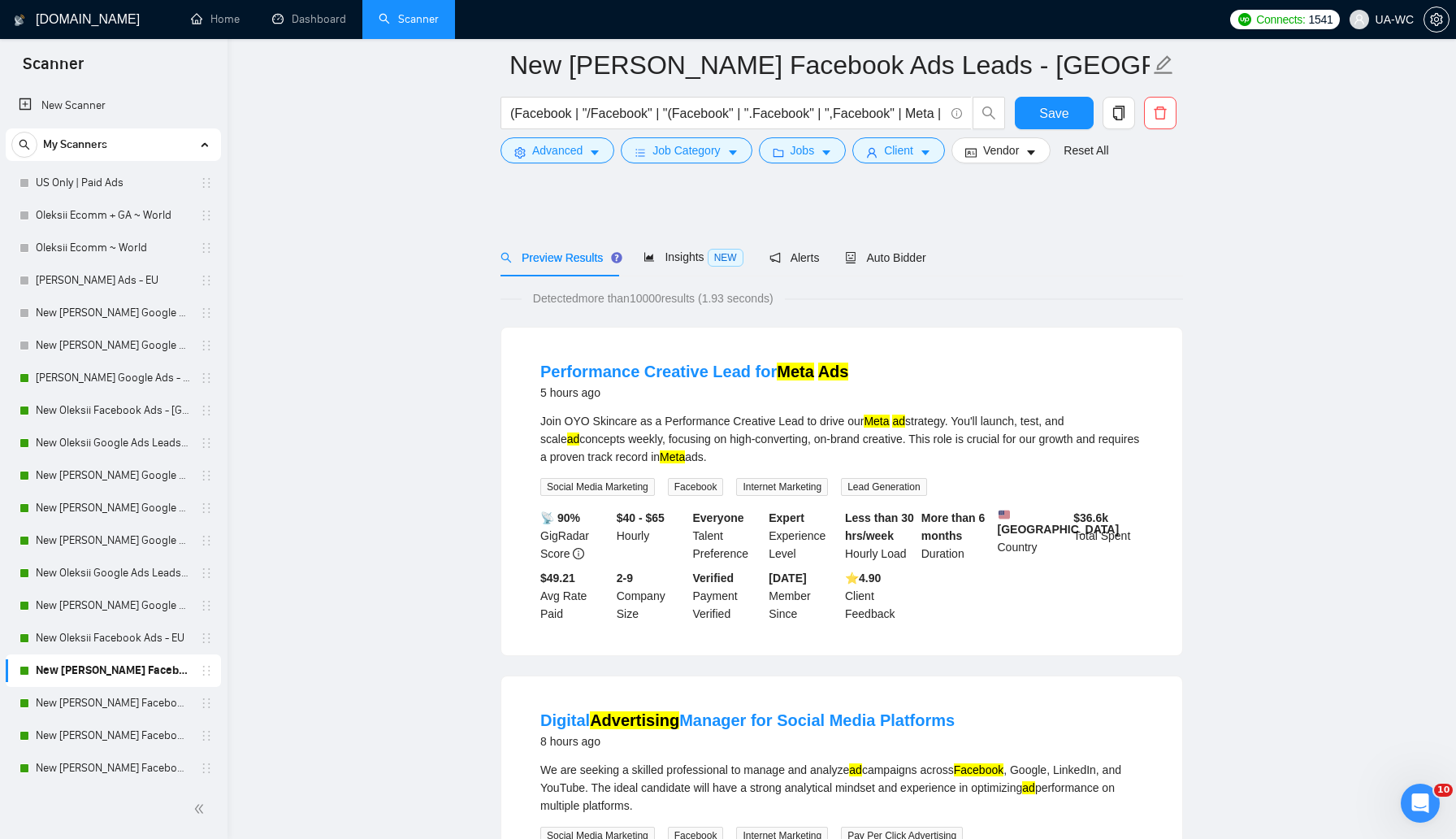
scroll to position [3291, 0]
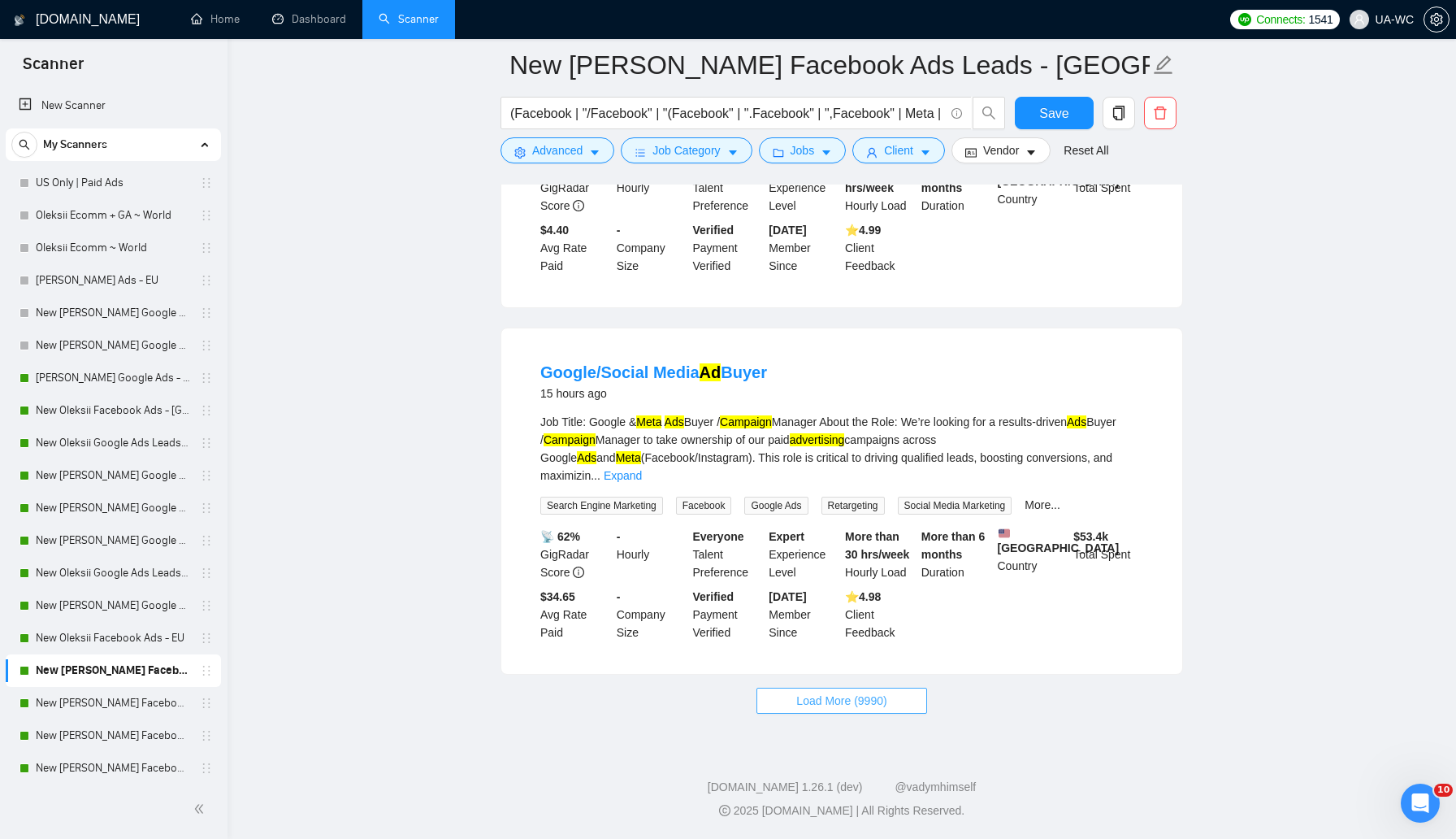
click at [785, 702] on button "Load More (9990)" at bounding box center [842, 700] width 170 height 26
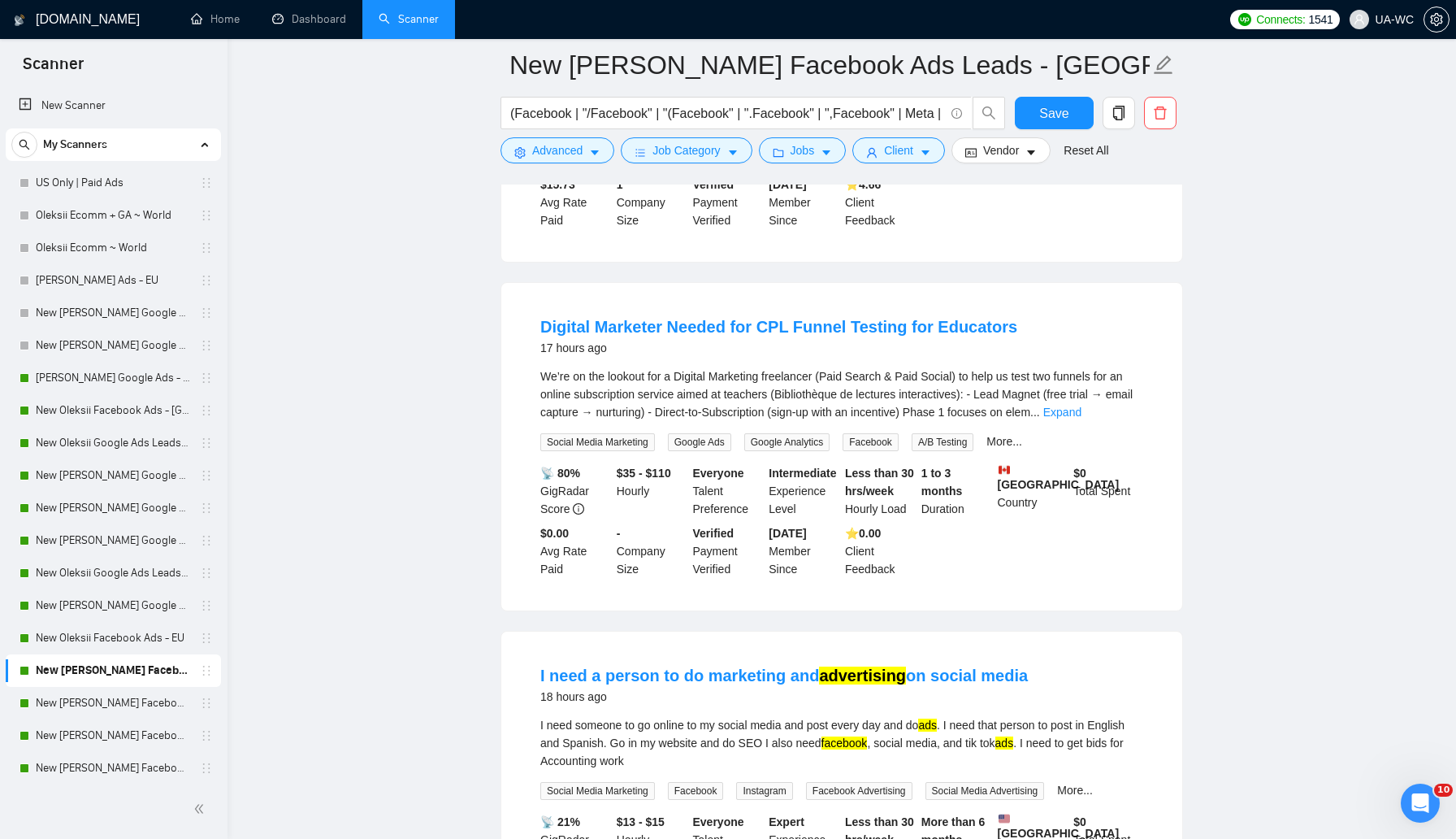
scroll to position [3997, 0]
click at [568, 157] on span "Advanced" at bounding box center [557, 150] width 50 height 18
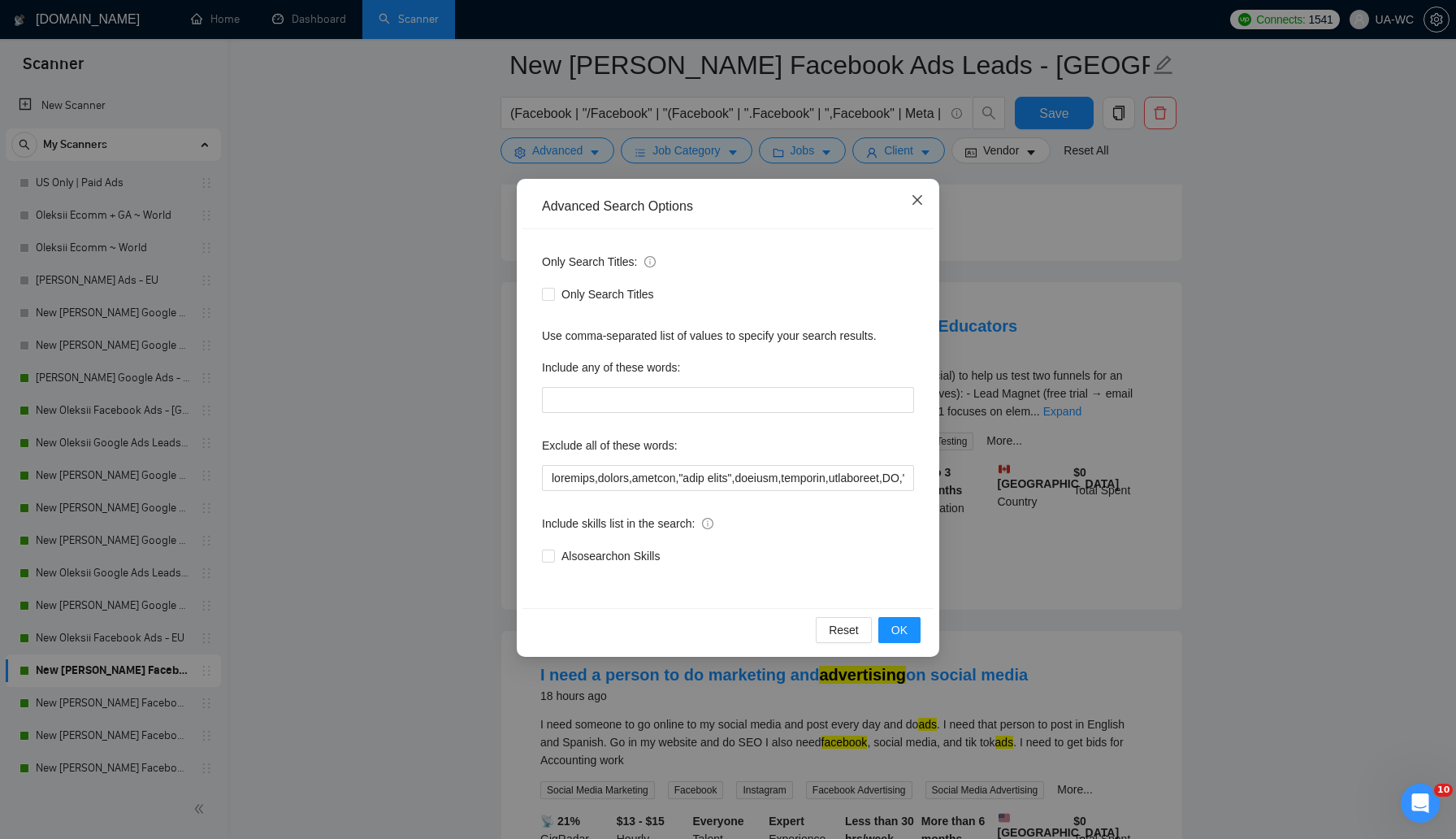
click at [915, 203] on icon "close" at bounding box center [918, 200] width 10 height 10
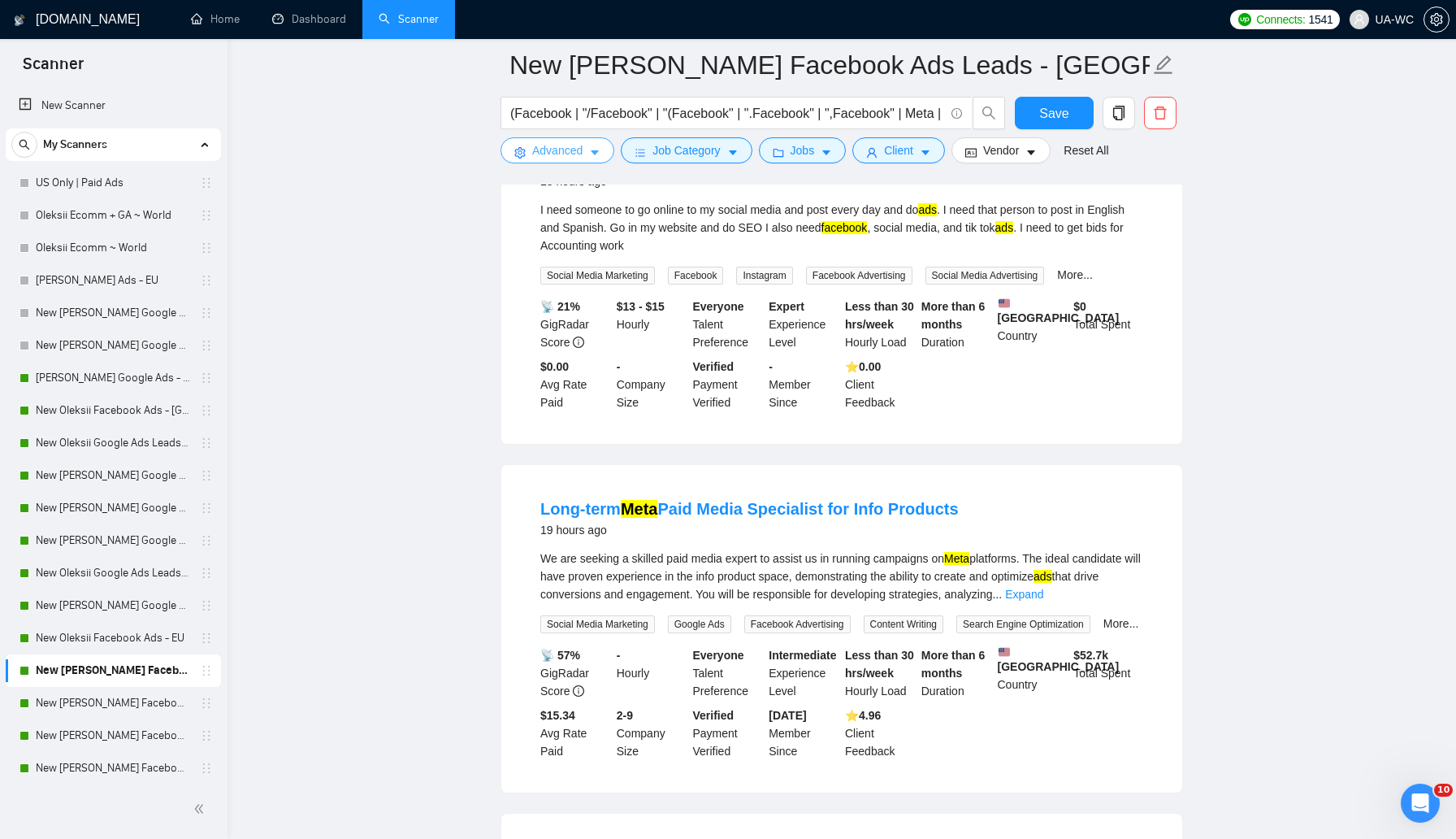
scroll to position [4655, 0]
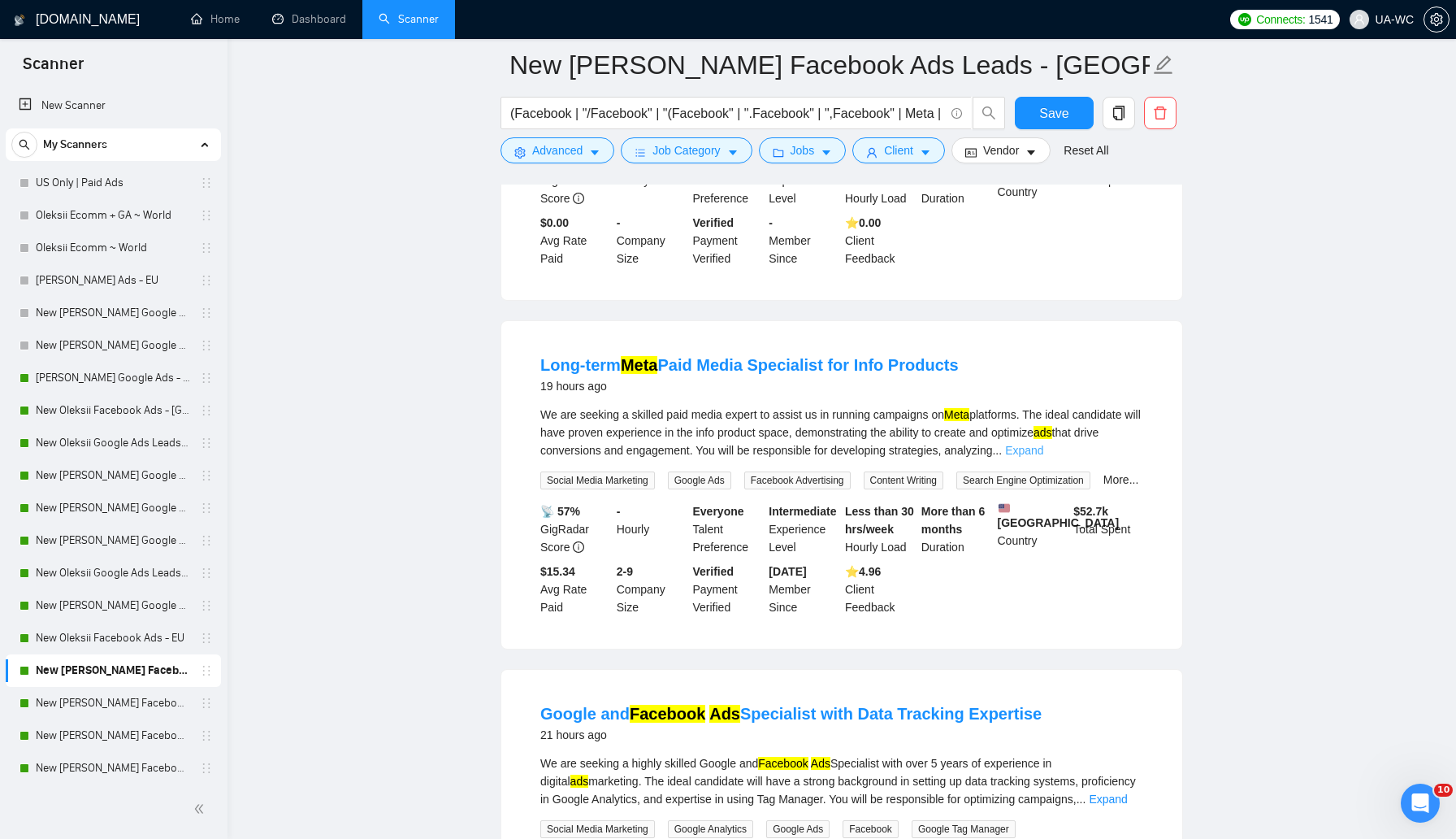
click at [1044, 457] on link "Expand" at bounding box center [1024, 450] width 39 height 13
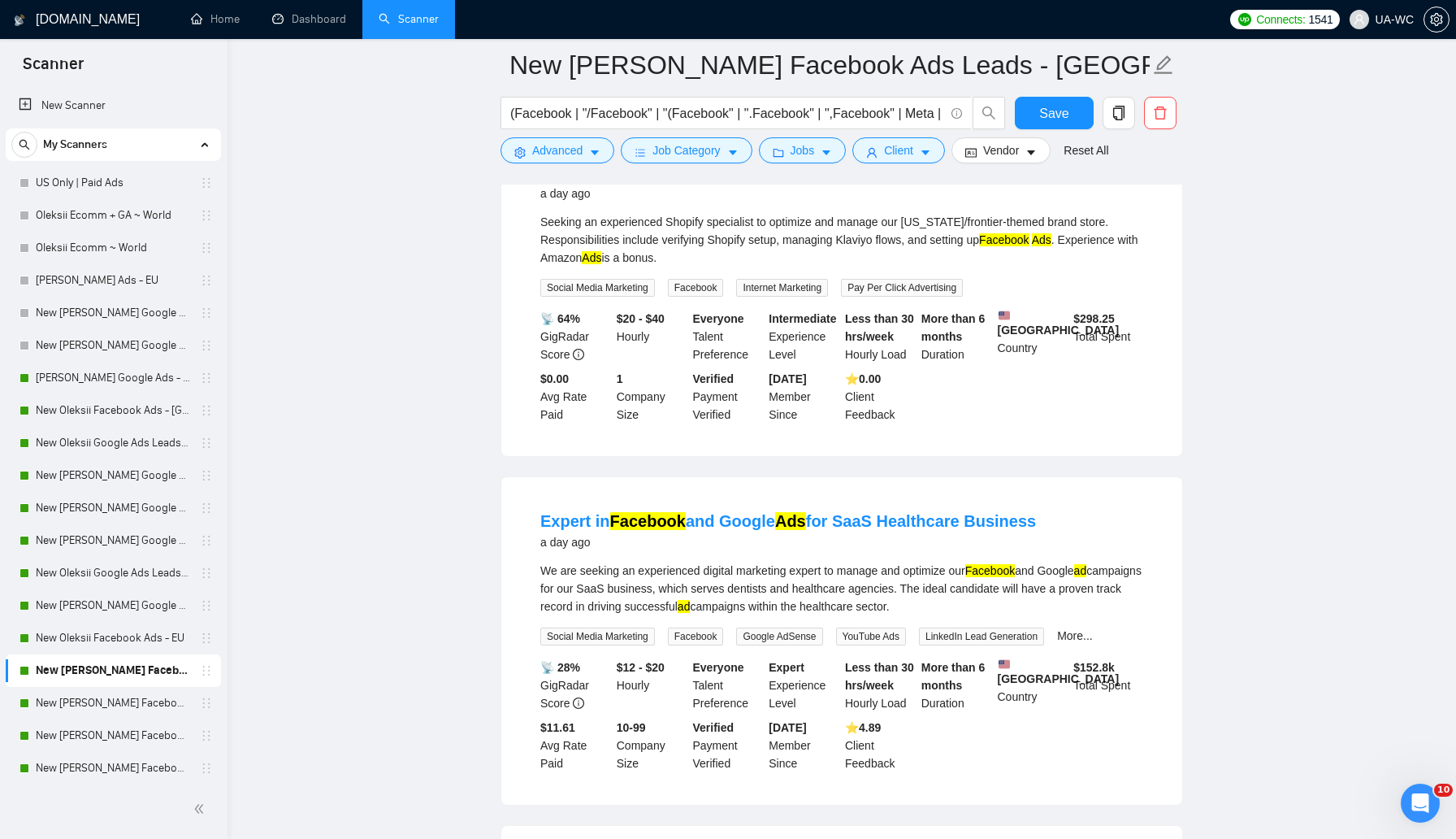
scroll to position [6300, 0]
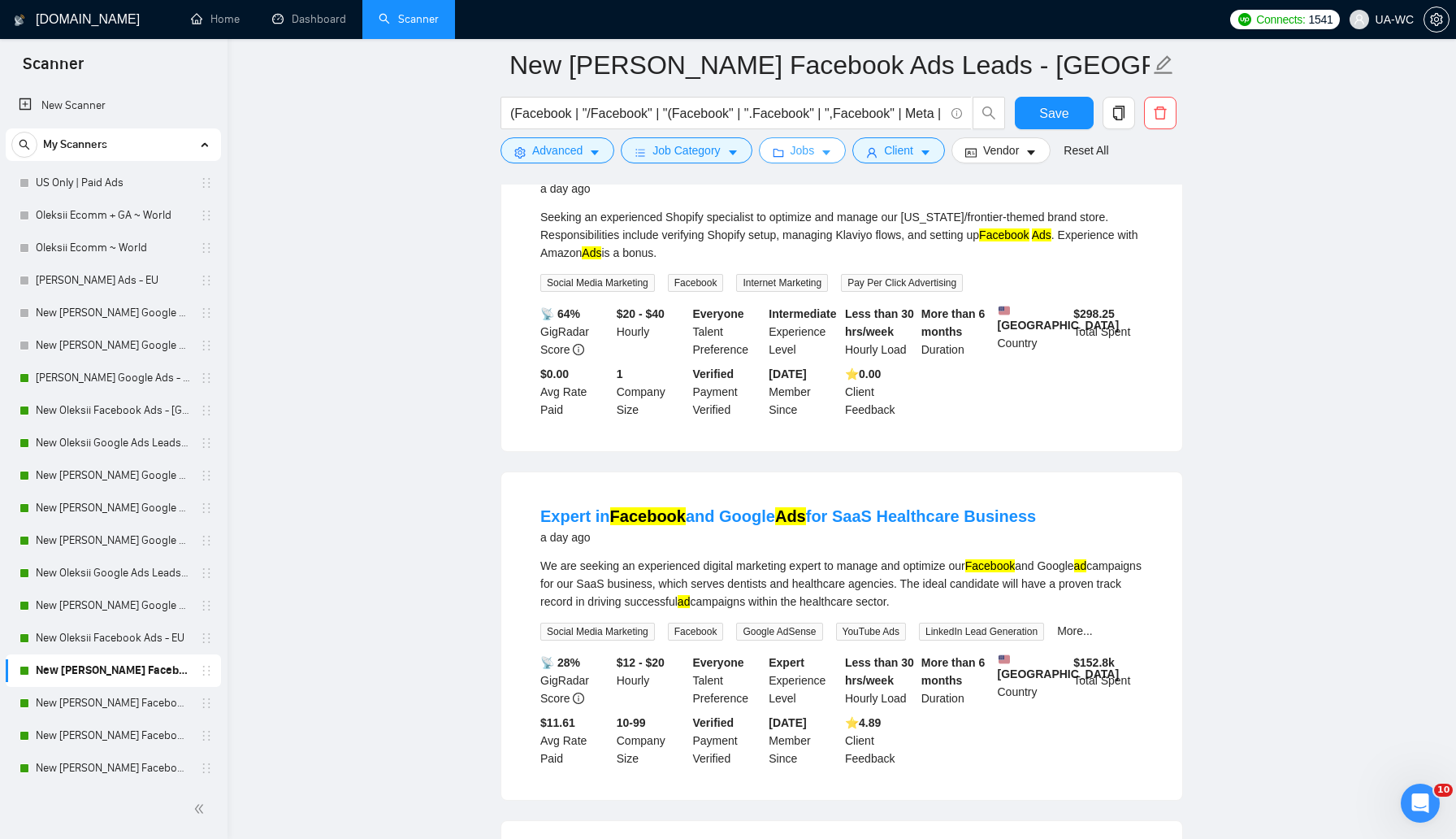
click at [812, 152] on span "Jobs" at bounding box center [802, 150] width 24 height 18
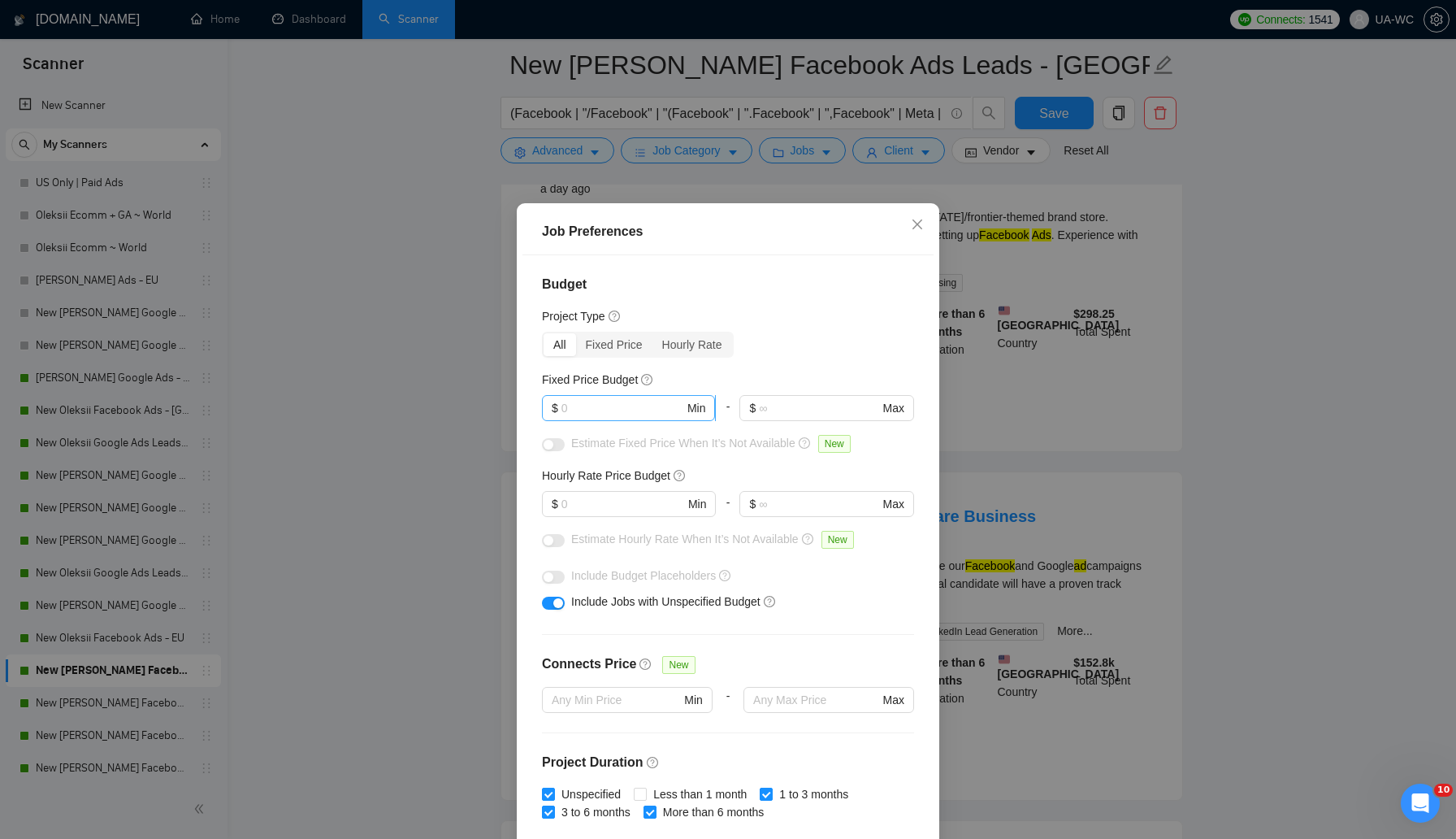
click at [619, 404] on input "text" at bounding box center [623, 407] width 122 height 18
click at [582, 505] on input "text" at bounding box center [623, 503] width 122 height 18
type input "30"
click at [555, 536] on button "button" at bounding box center [553, 541] width 23 height 13
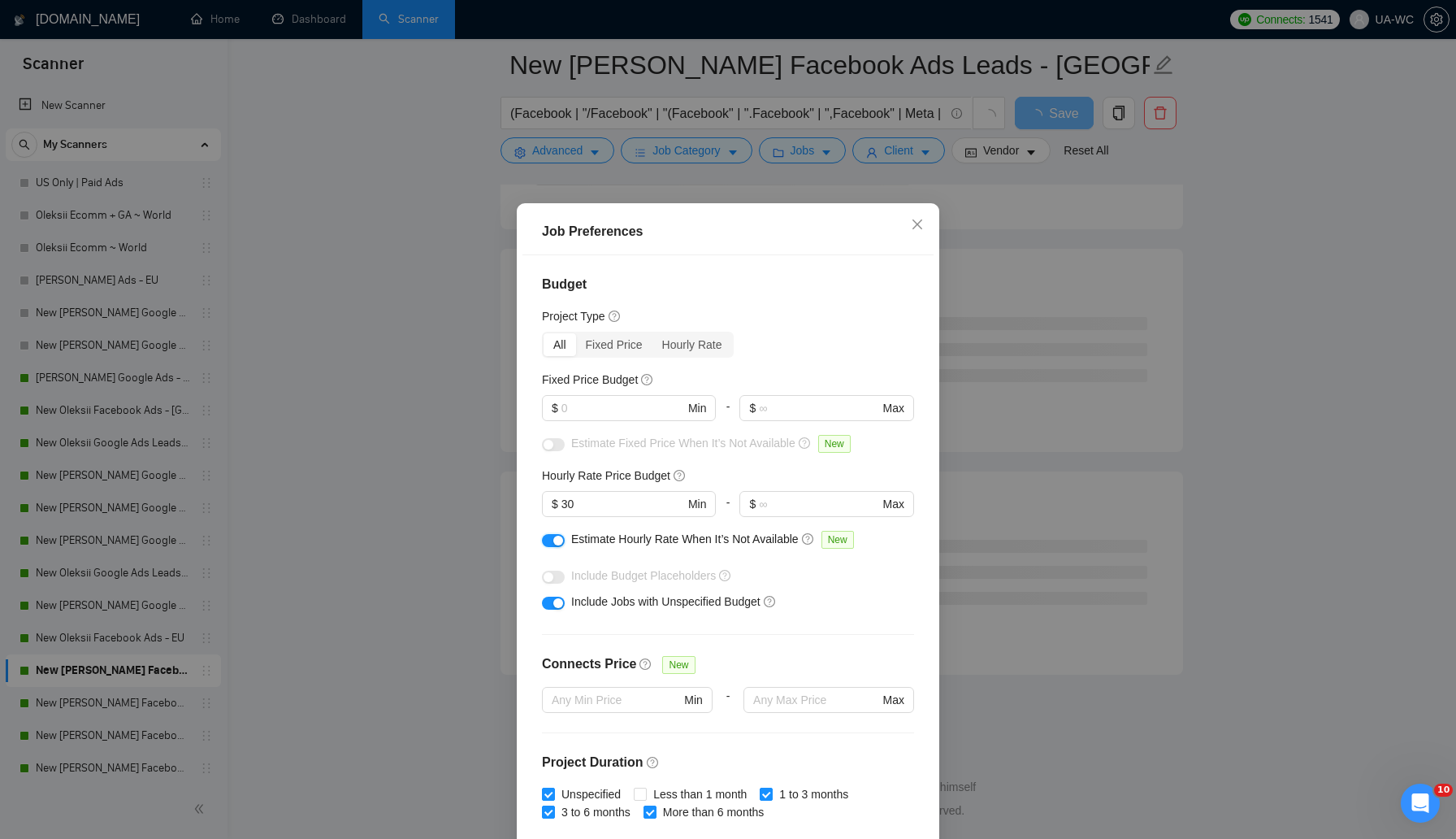
scroll to position [75, 0]
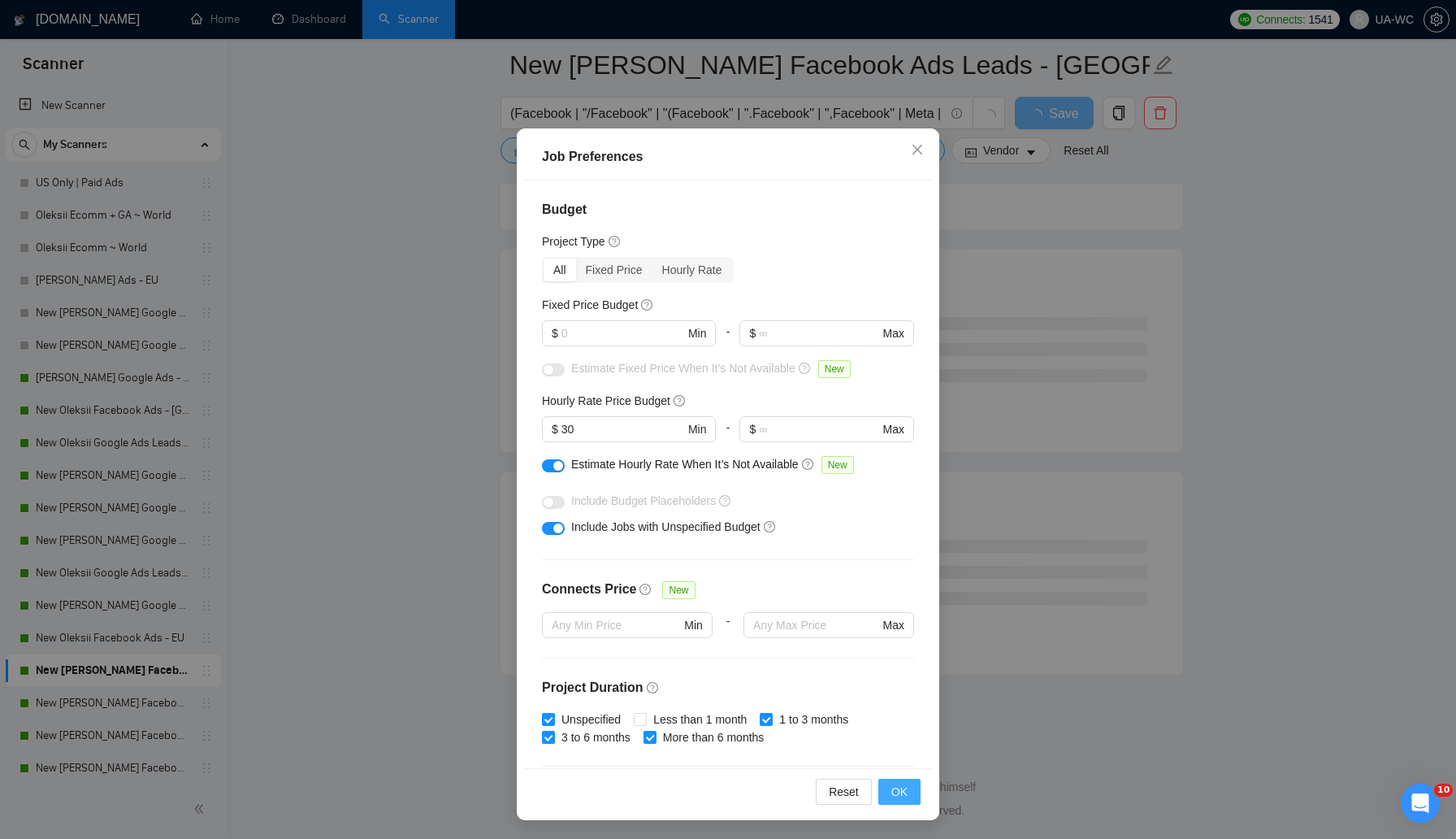
click at [893, 796] on span "OK" at bounding box center [899, 791] width 16 height 18
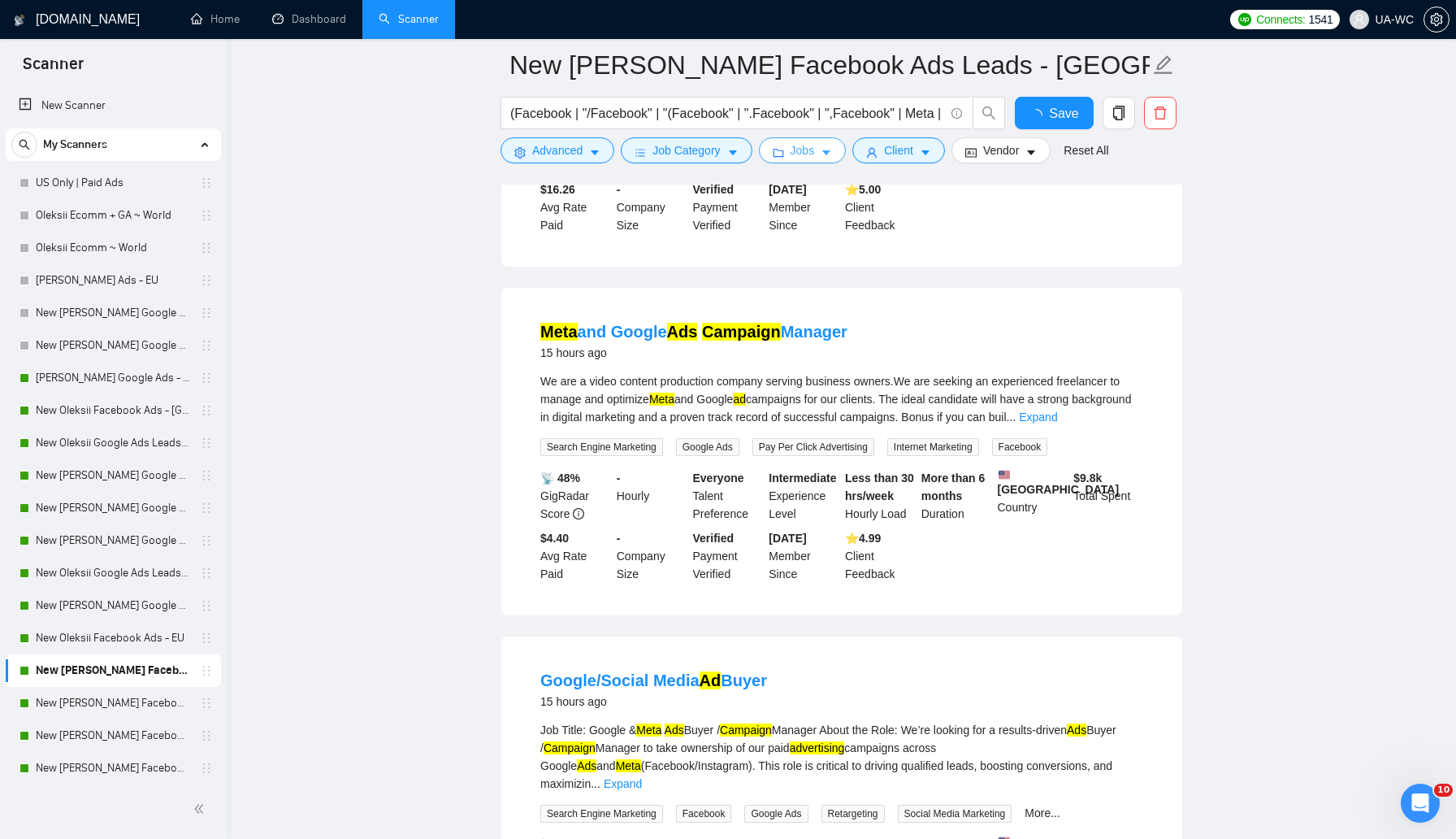
scroll to position [0, 0]
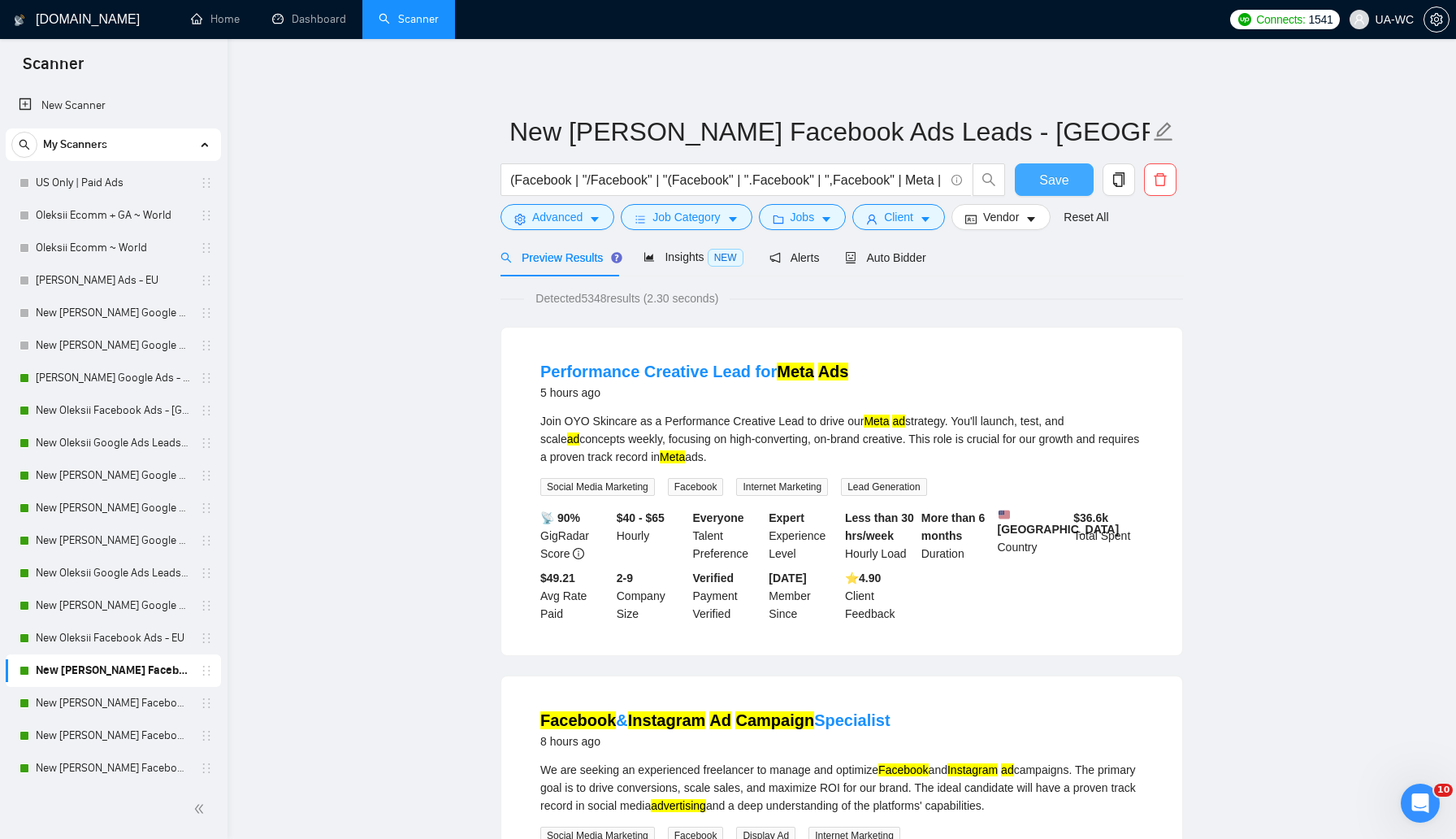
click at [1033, 181] on button "Save" at bounding box center [1054, 179] width 79 height 33
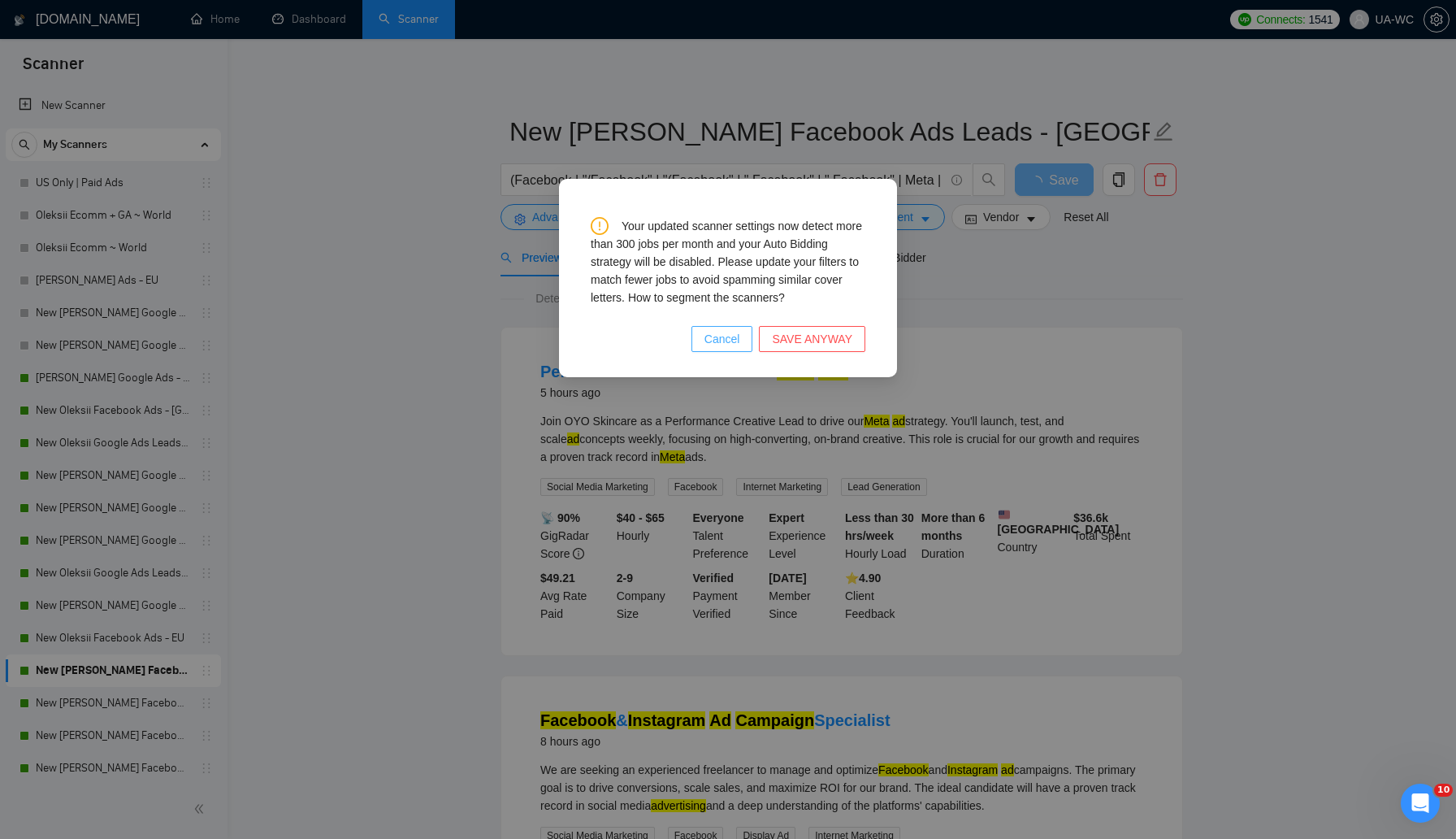
click at [728, 340] on span "Cancel" at bounding box center [723, 339] width 36 height 18
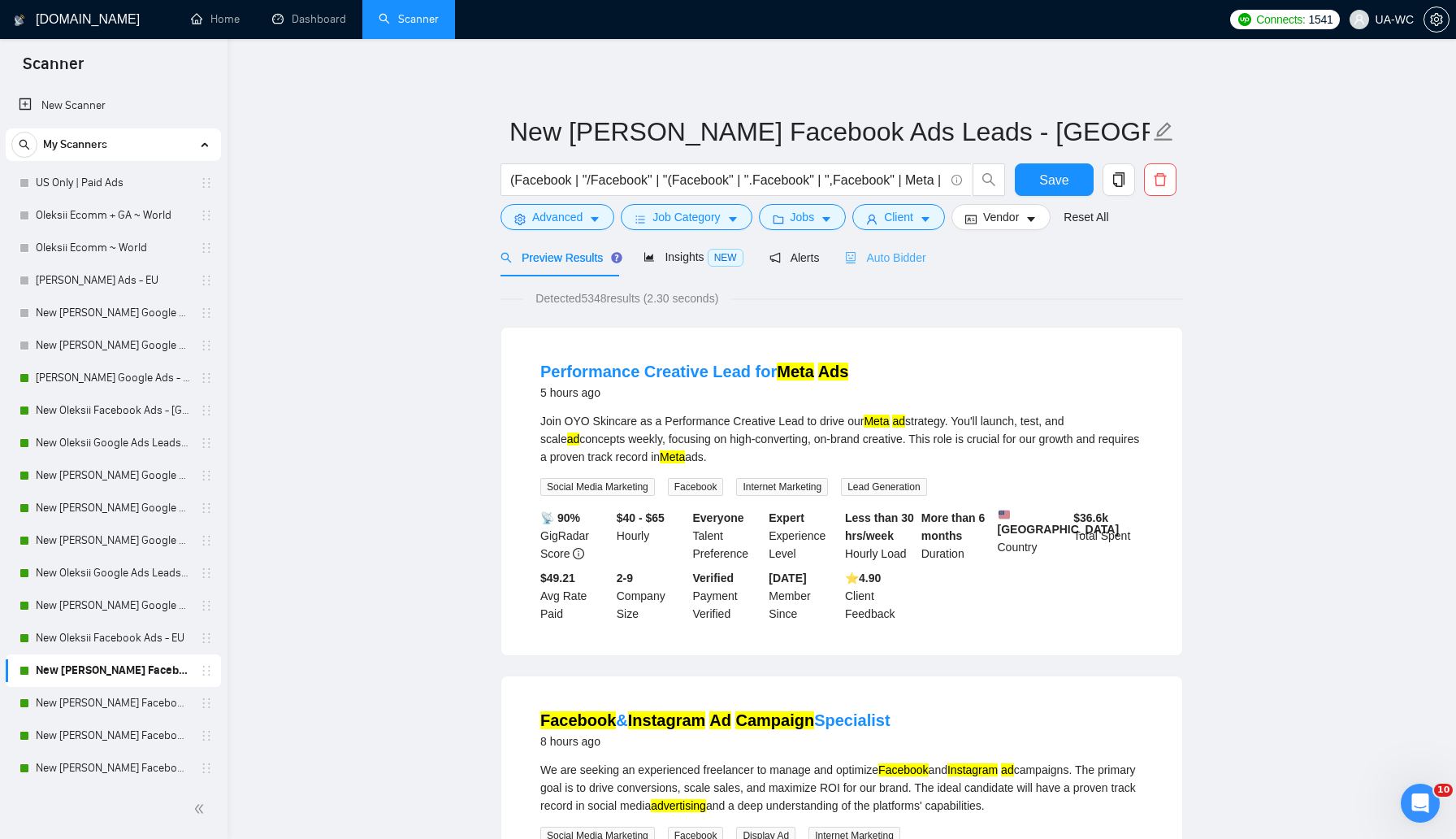
click at [882, 267] on div "Auto Bidder" at bounding box center [885, 257] width 80 height 39
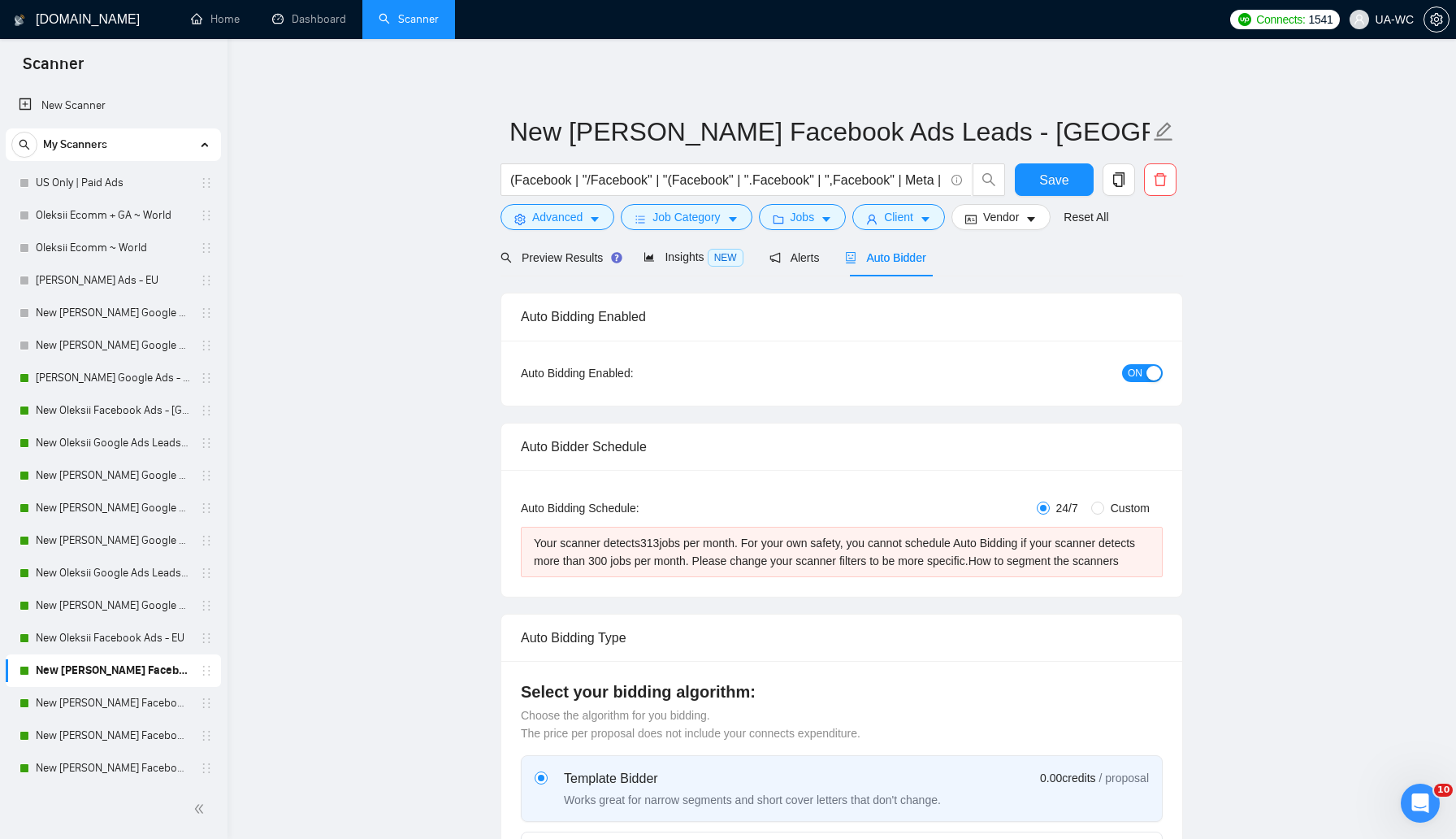
checkbox input "true"
click at [563, 261] on span "Preview Results" at bounding box center [559, 258] width 117 height 13
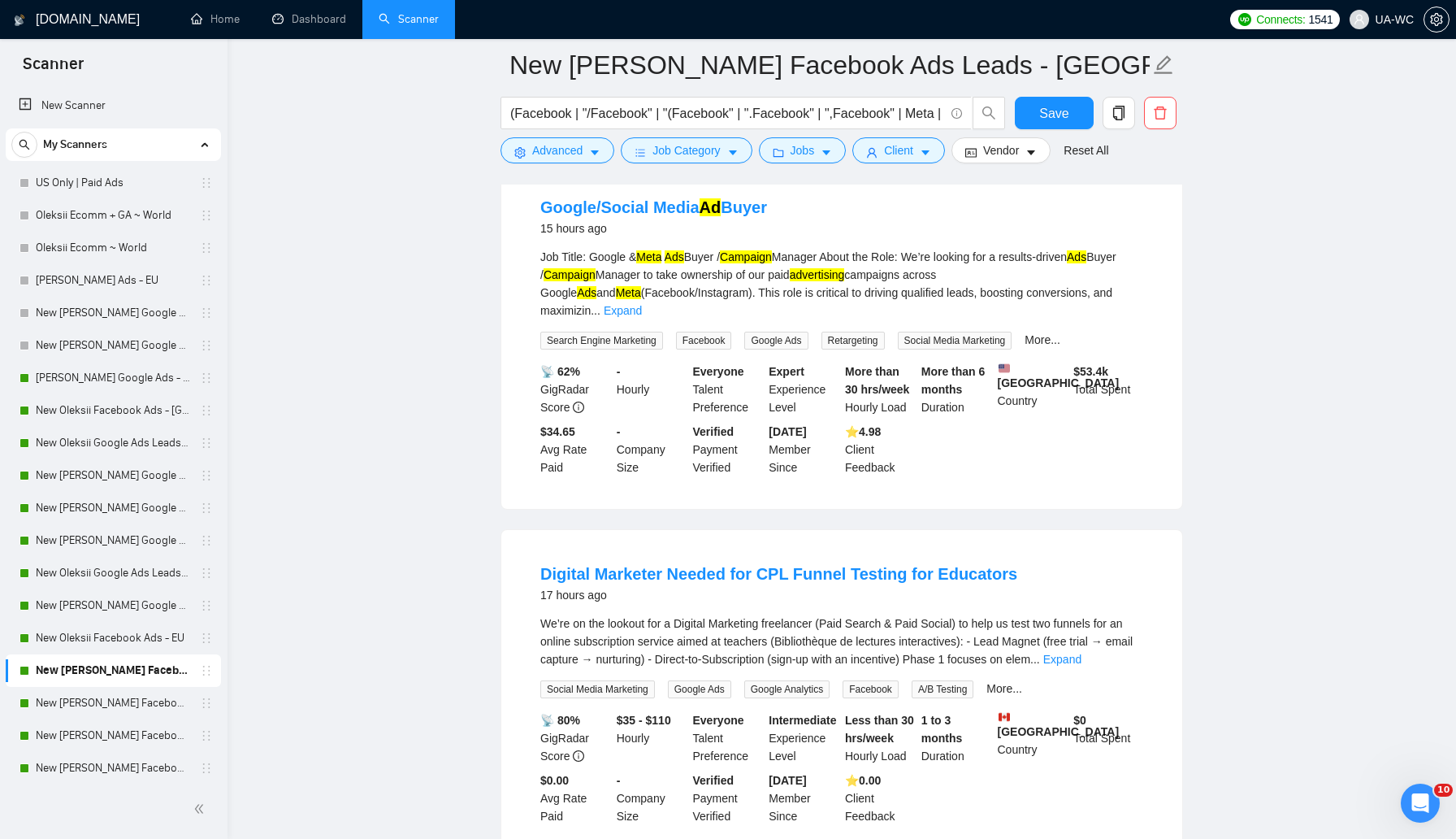
scroll to position [2327, 0]
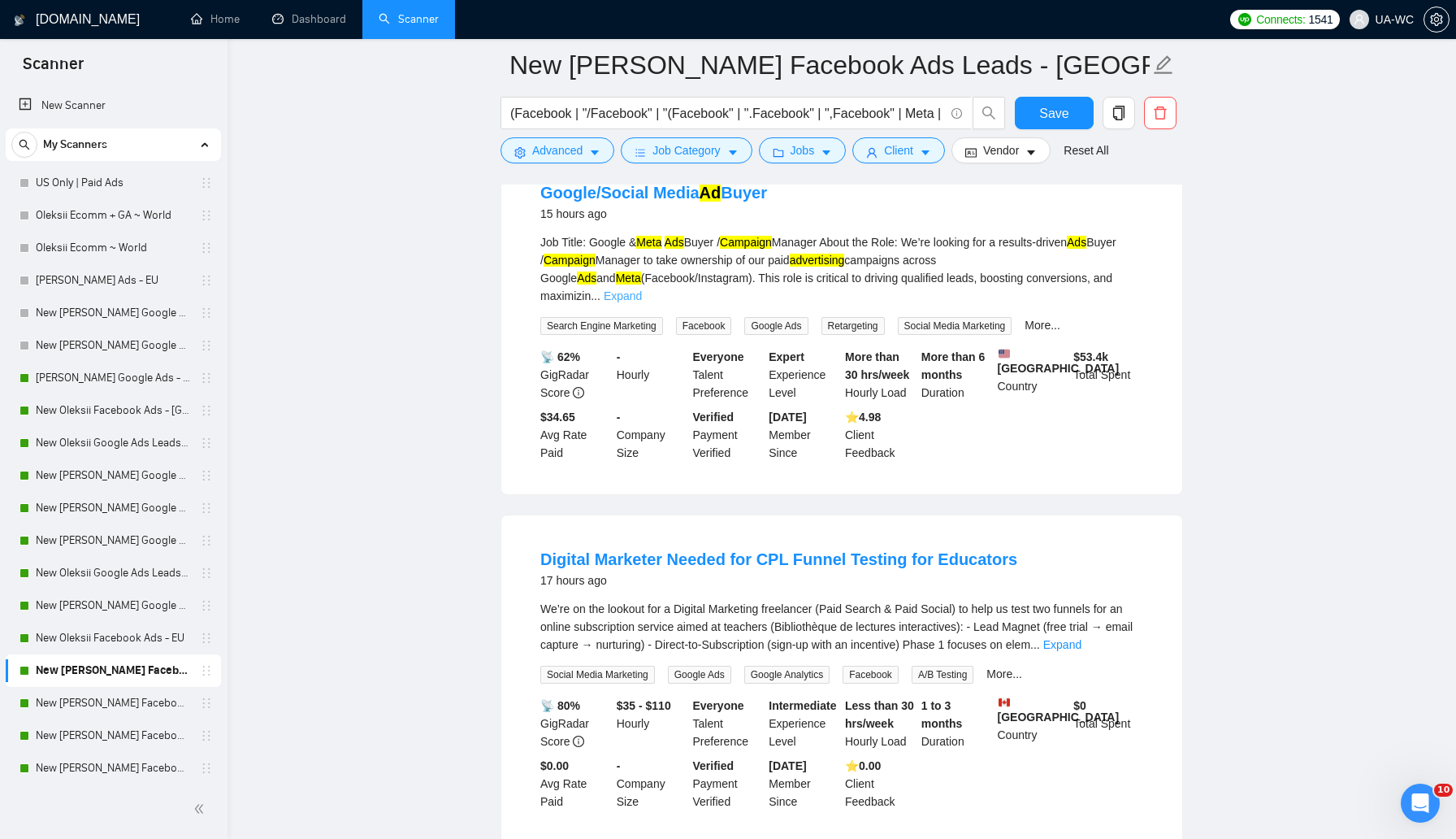
click at [642, 303] on link "Expand" at bounding box center [623, 296] width 39 height 13
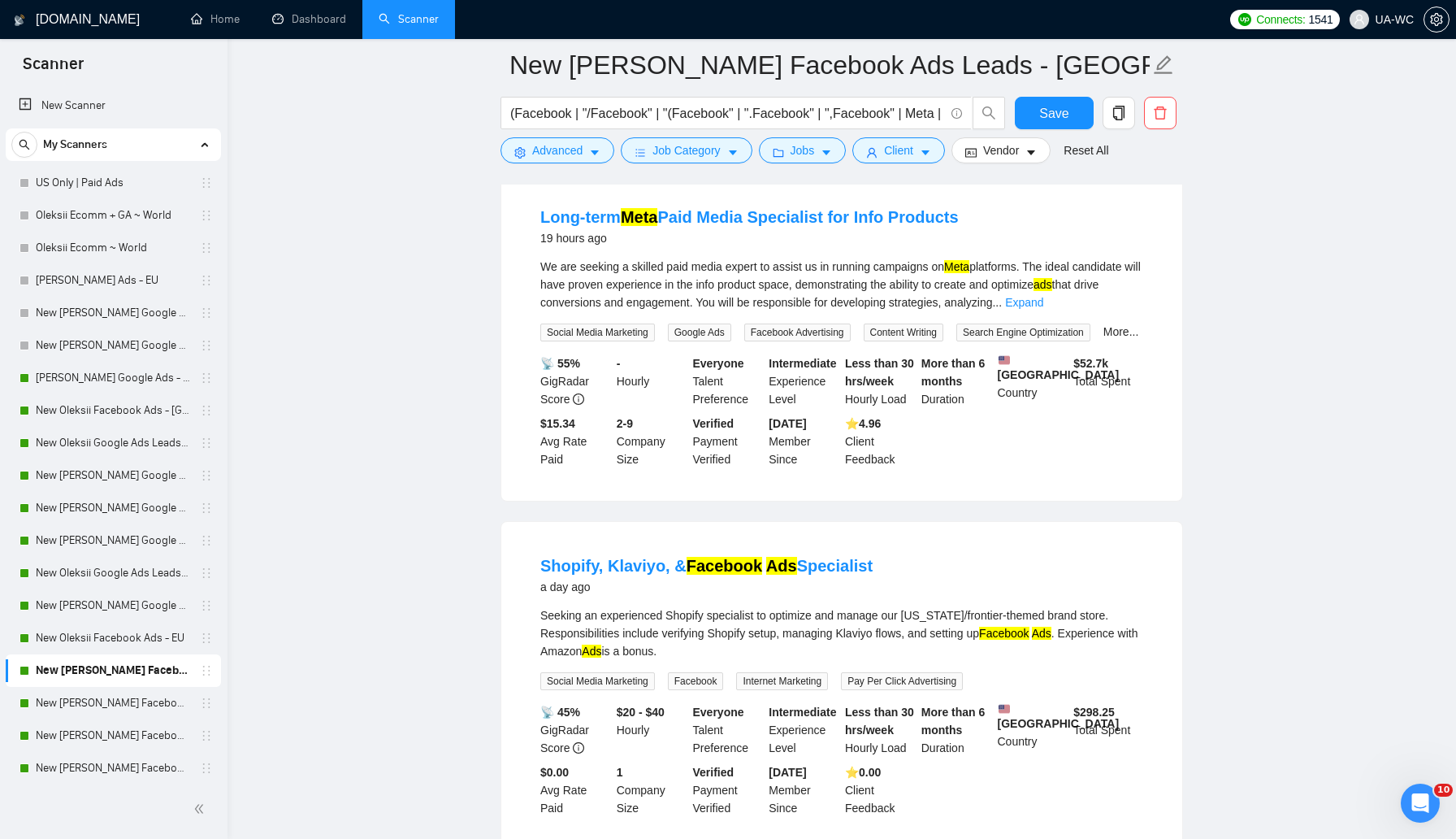
scroll to position [3441, 0]
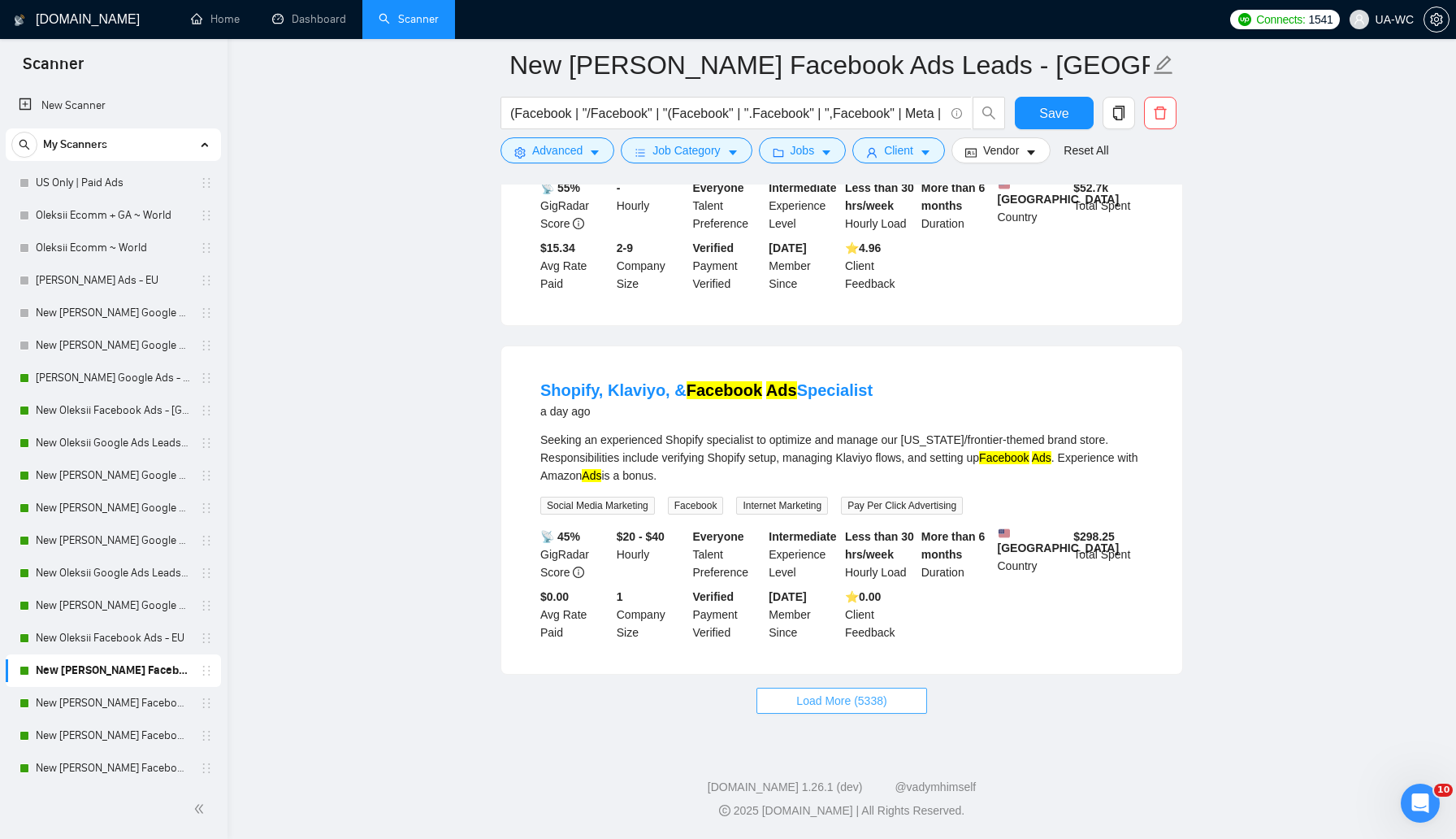
click at [868, 693] on span "Load More (5338)" at bounding box center [842, 700] width 91 height 18
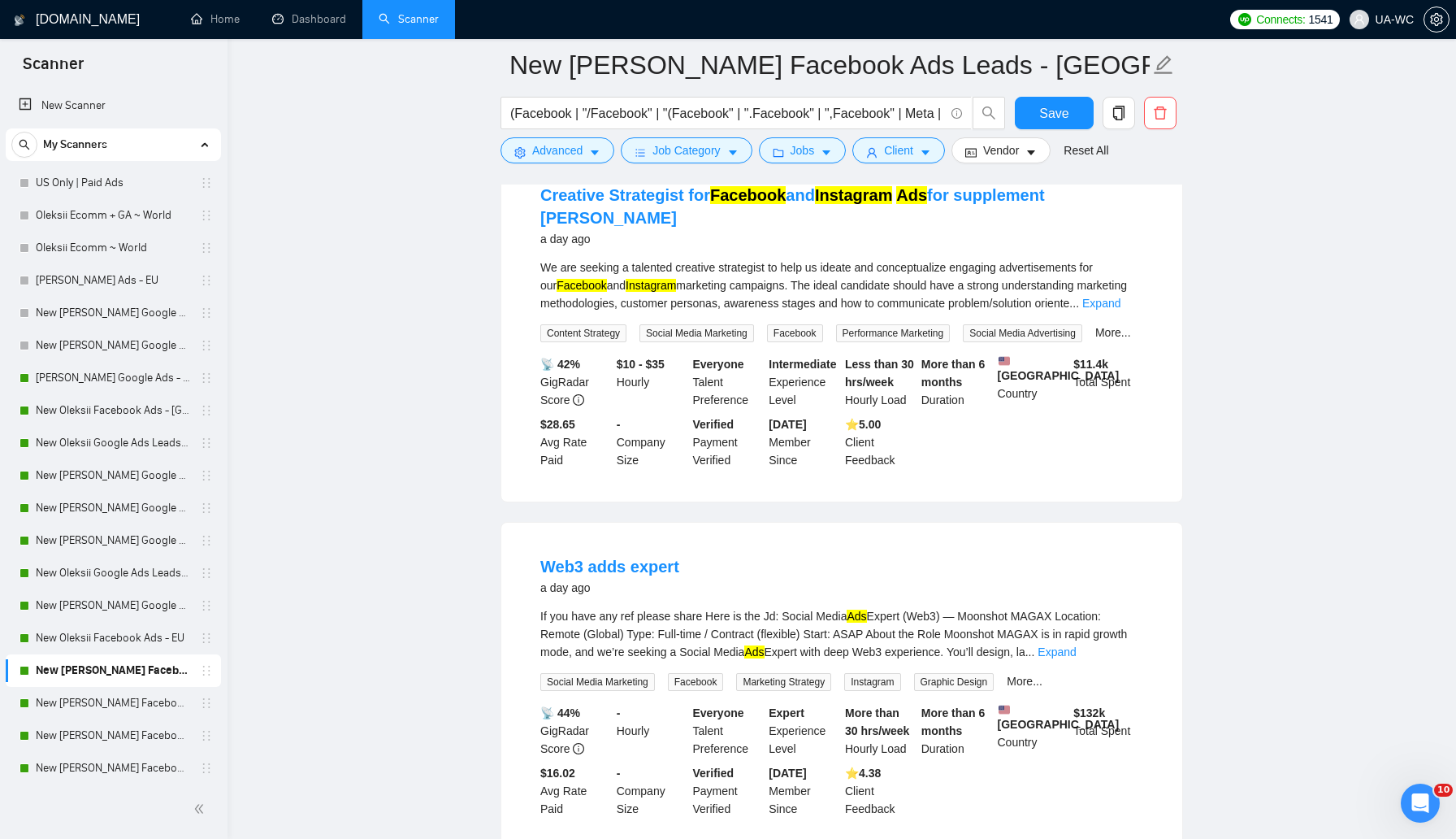
scroll to position [4772, 0]
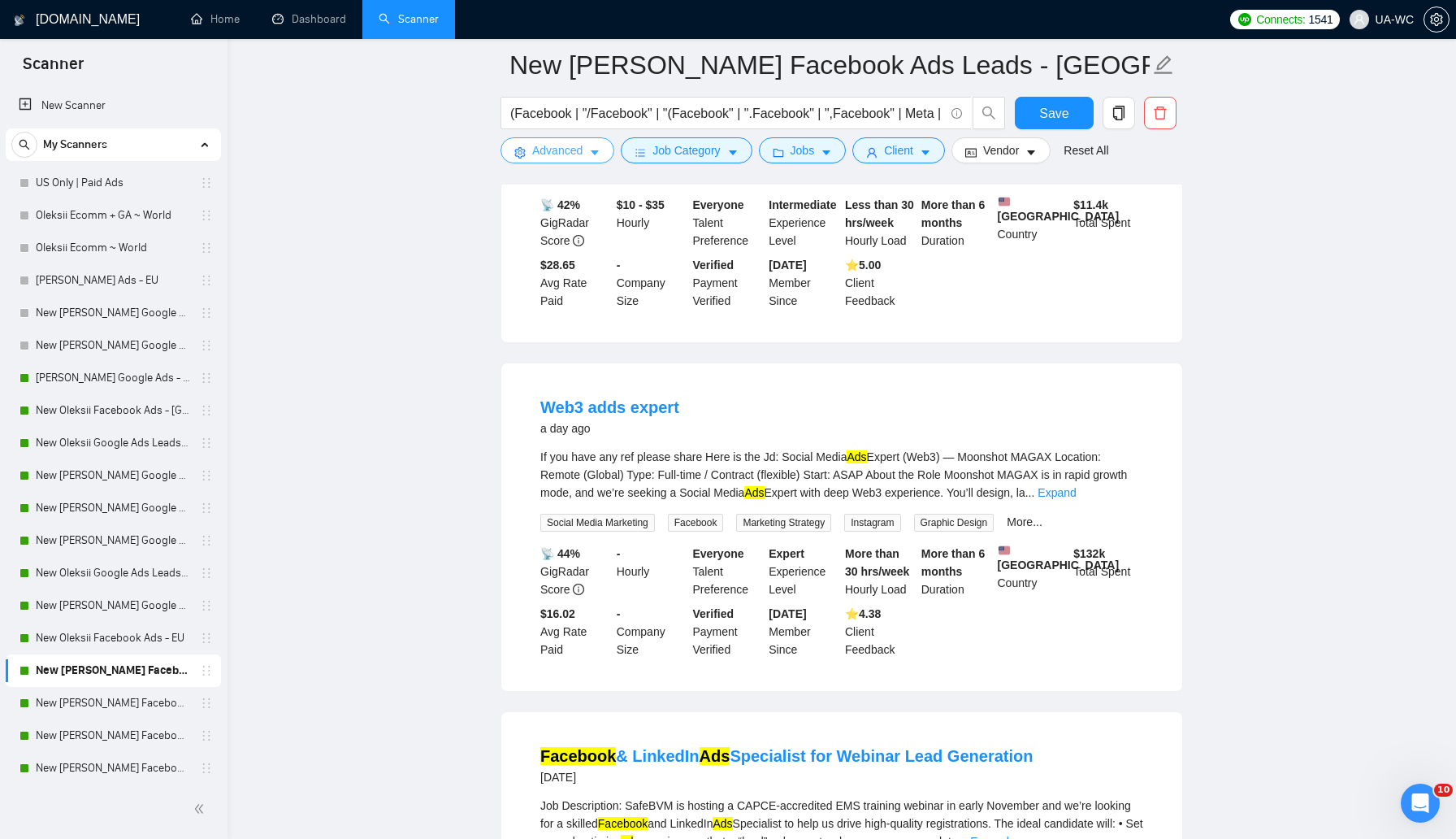
click at [563, 156] on span "Advanced" at bounding box center [557, 150] width 50 height 18
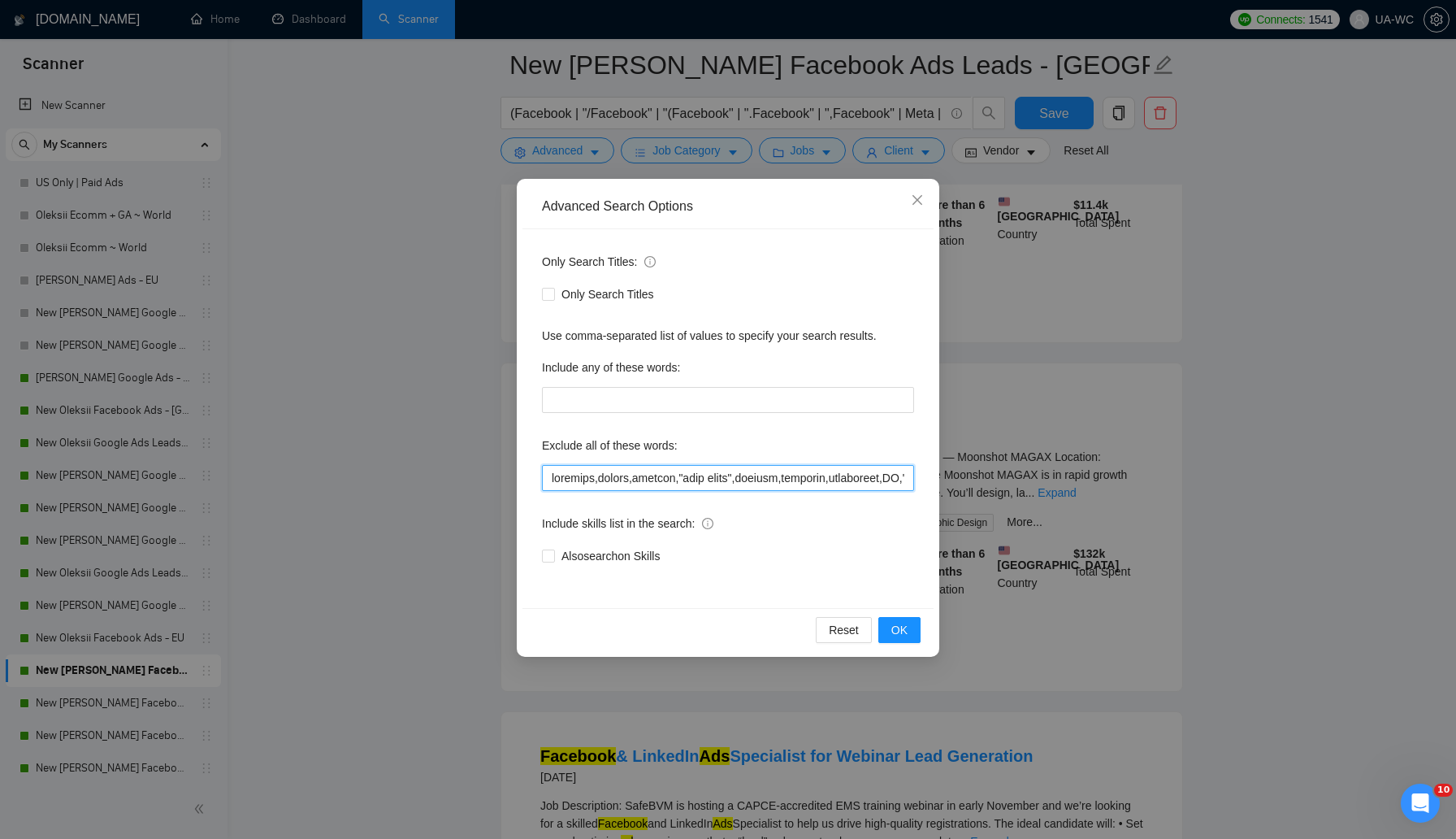
click at [546, 482] on input "text" at bounding box center [728, 478] width 372 height 26
type input "loremi,dol4,sitametc,adipis,elitsed,"doei tempo",incidid,utlabore,etdolorema,AL…"
click at [909, 625] on button "OK" at bounding box center [899, 629] width 42 height 26
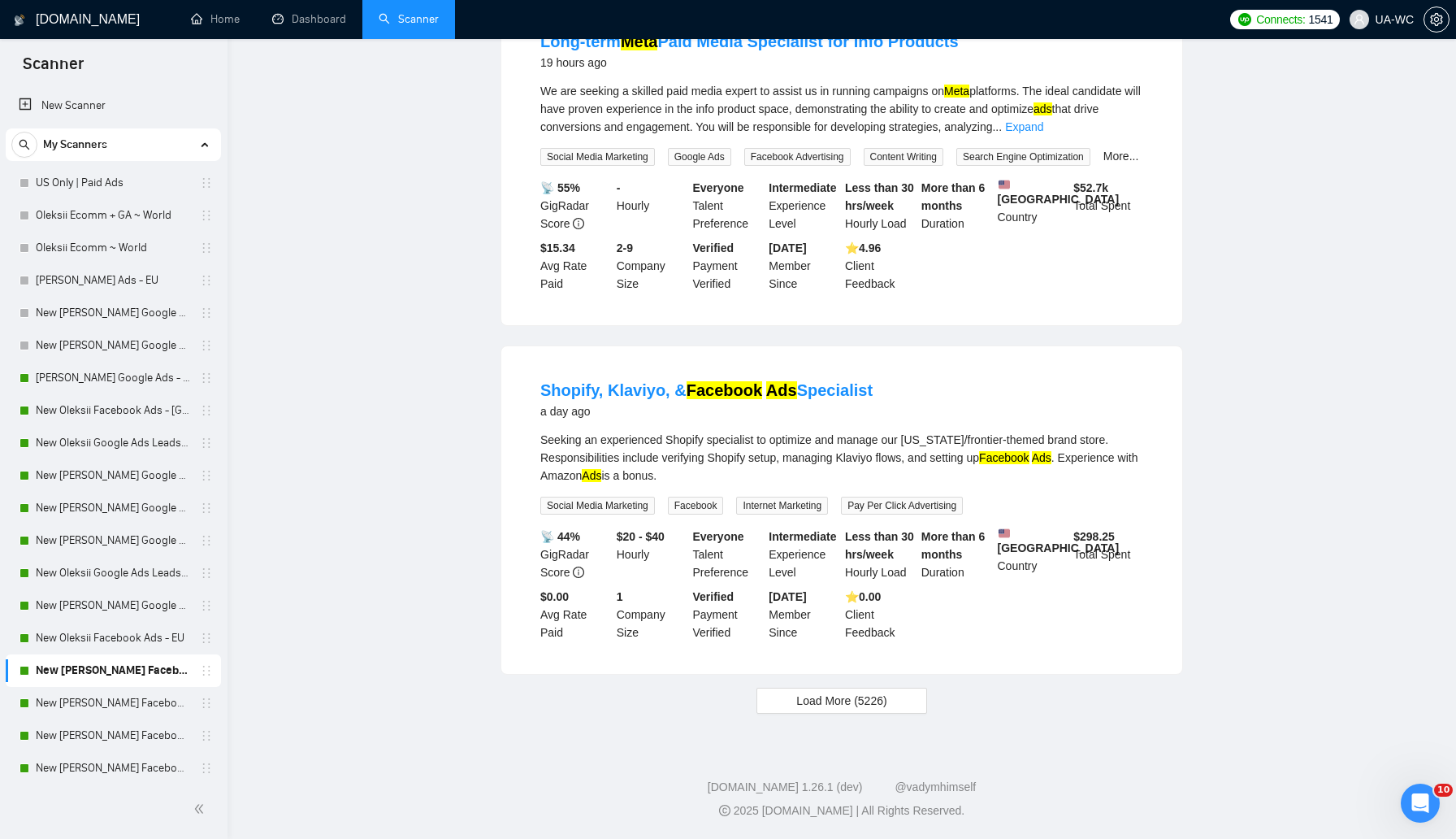
scroll to position [0, 0]
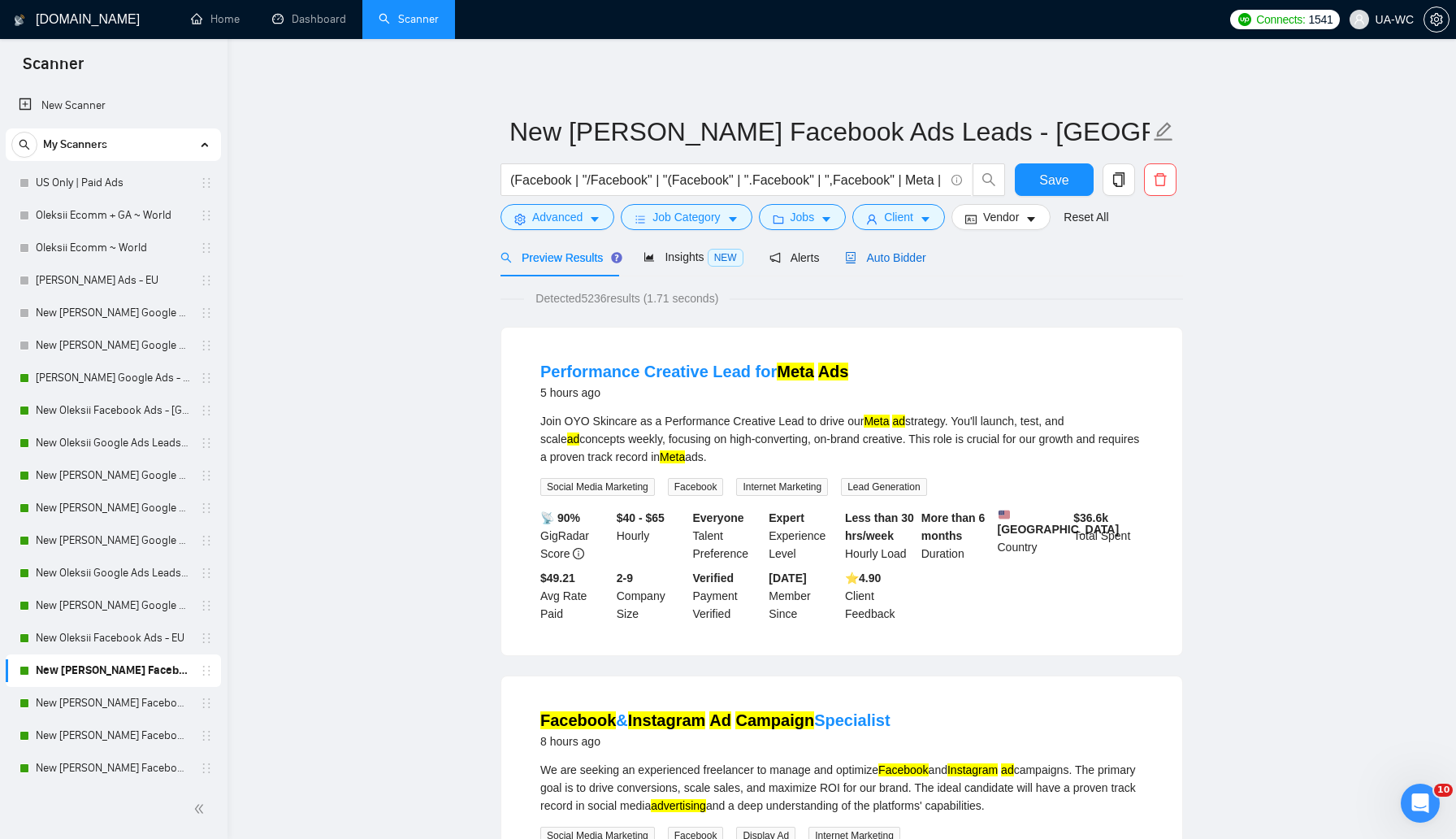
click at [885, 262] on span "Auto Bidder" at bounding box center [885, 258] width 80 height 13
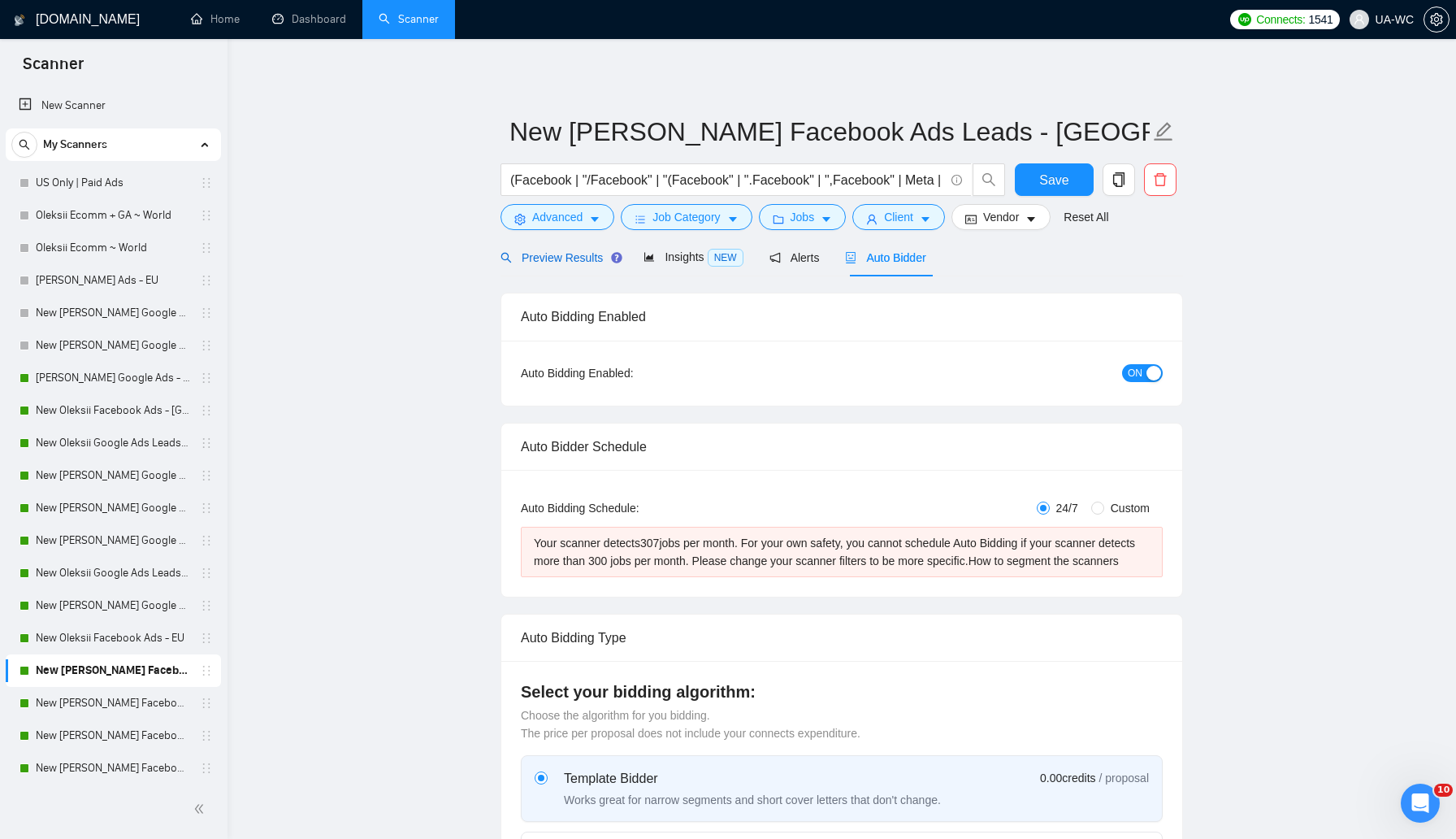
click at [564, 261] on span "Preview Results" at bounding box center [559, 258] width 117 height 13
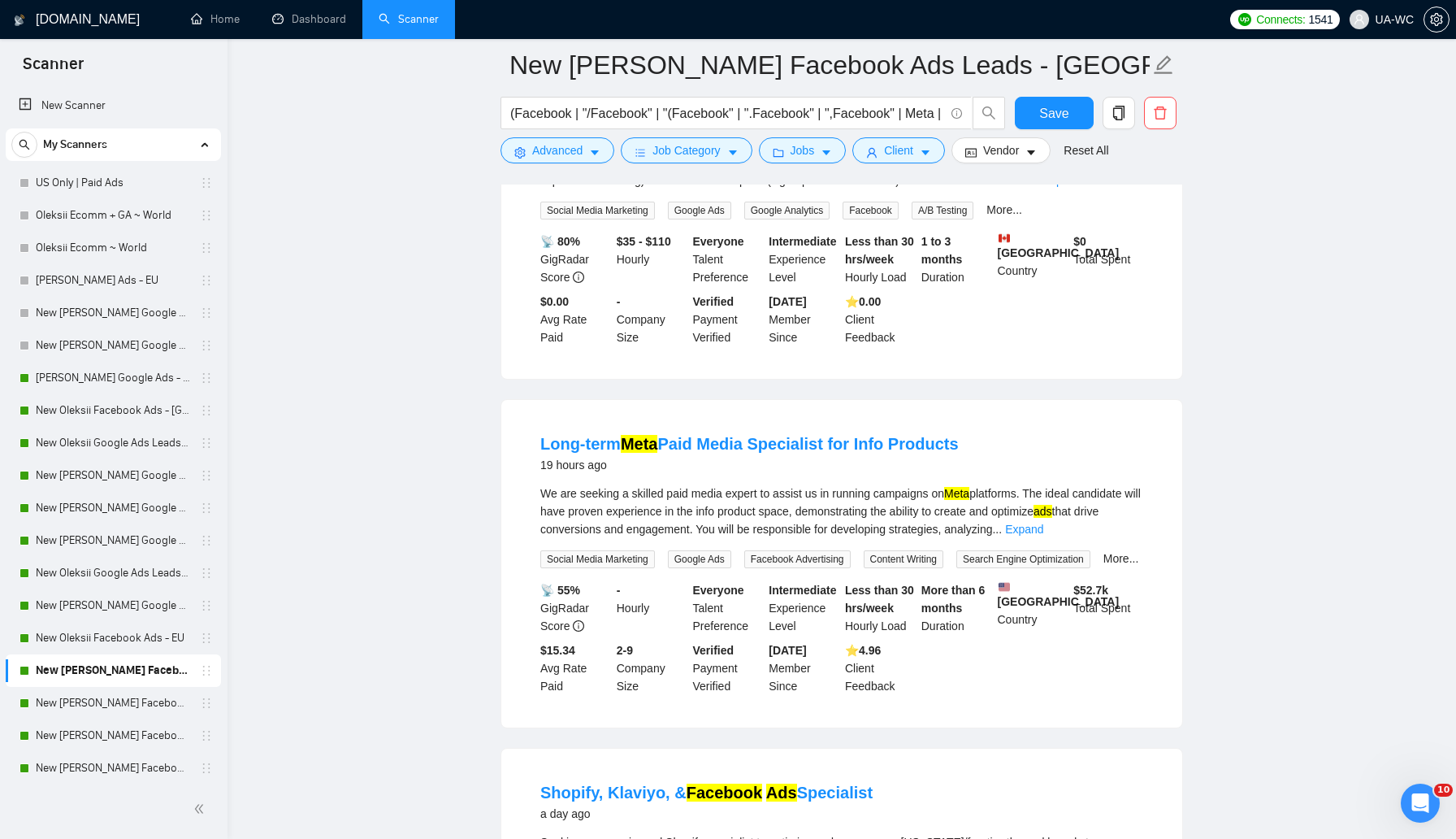
scroll to position [3263, 0]
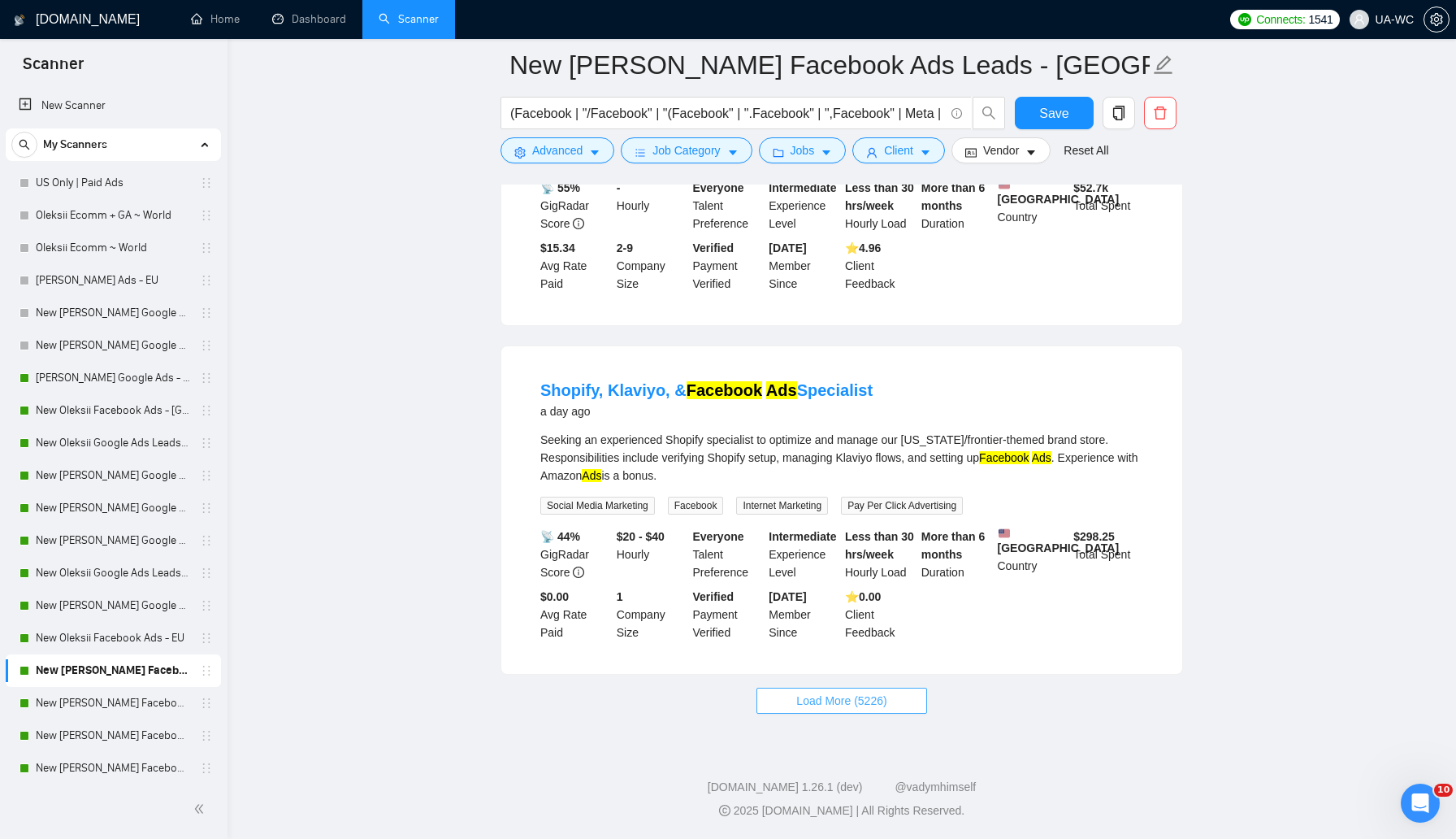
click at [786, 700] on button "Load More (5226)" at bounding box center [842, 700] width 170 height 26
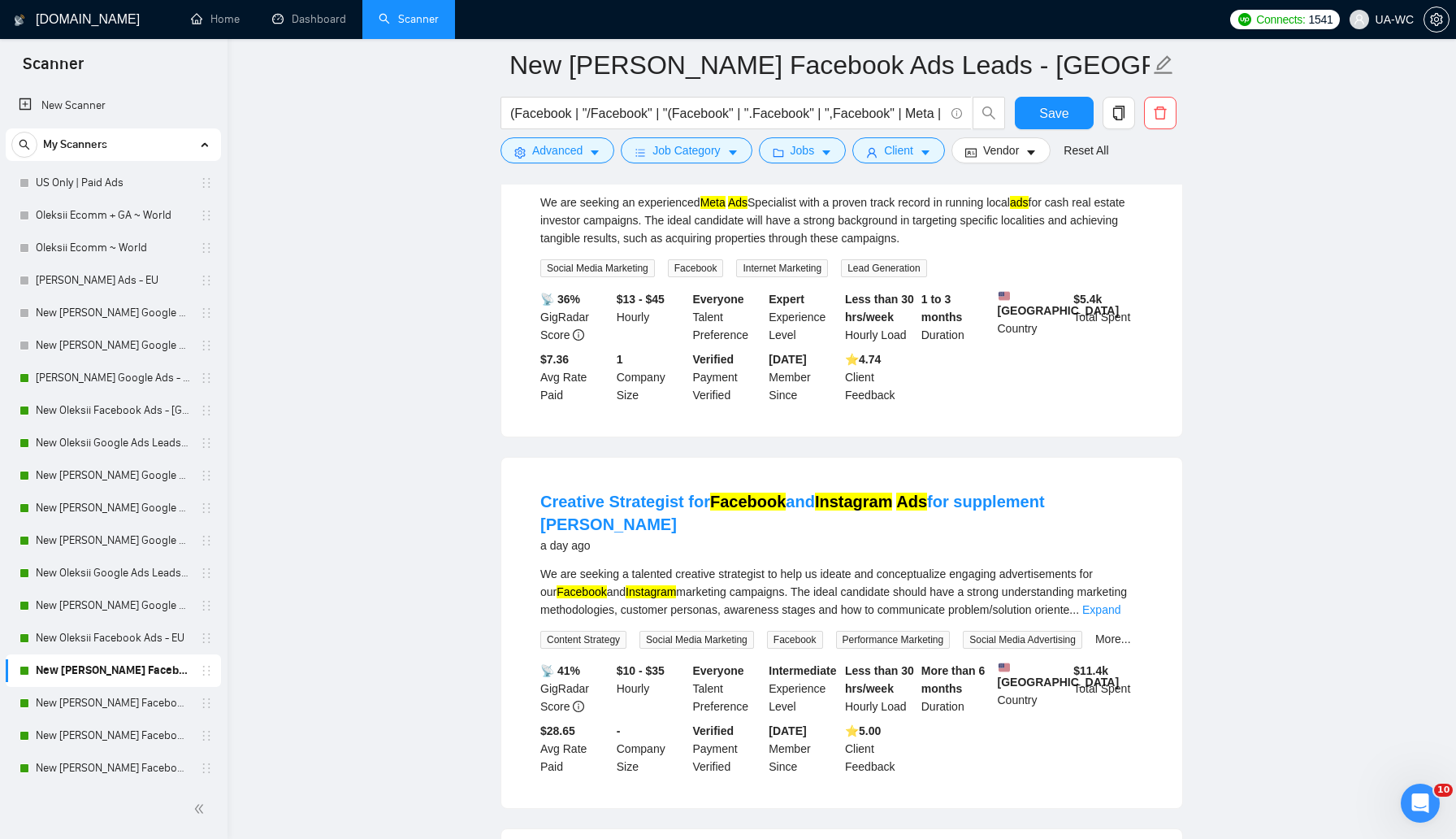
scroll to position [4164, 0]
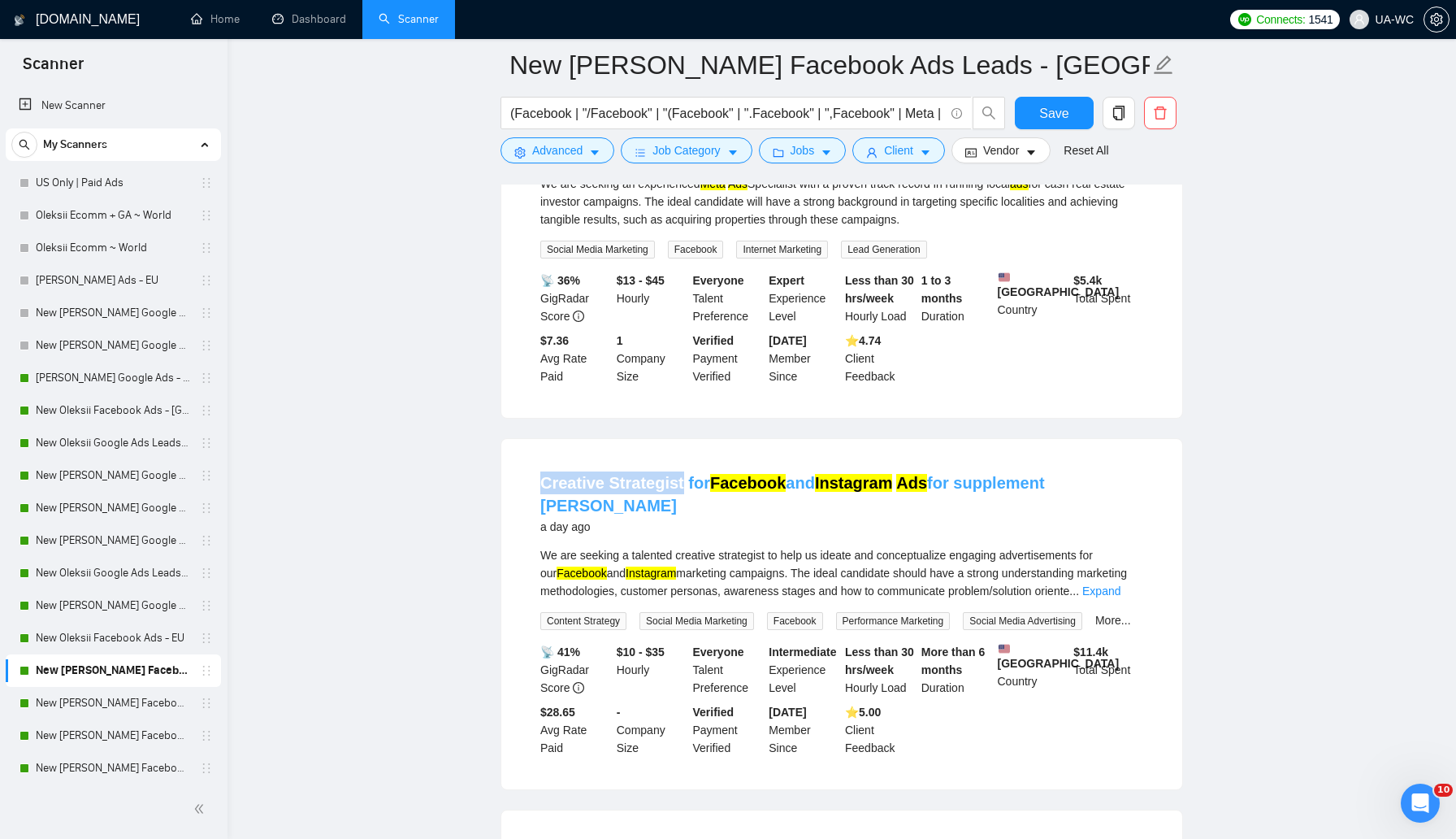
drag, startPoint x: 531, startPoint y: 558, endPoint x: 678, endPoint y: 559, distance: 147.0
click at [678, 559] on li "Creative Strategist for Facebook and Instagram Ads for supplement [PERSON_NAME]…" at bounding box center [842, 614] width 642 height 311
copy link "Creative Strategist"
click at [519, 147] on icon "setting" at bounding box center [520, 153] width 11 height 12
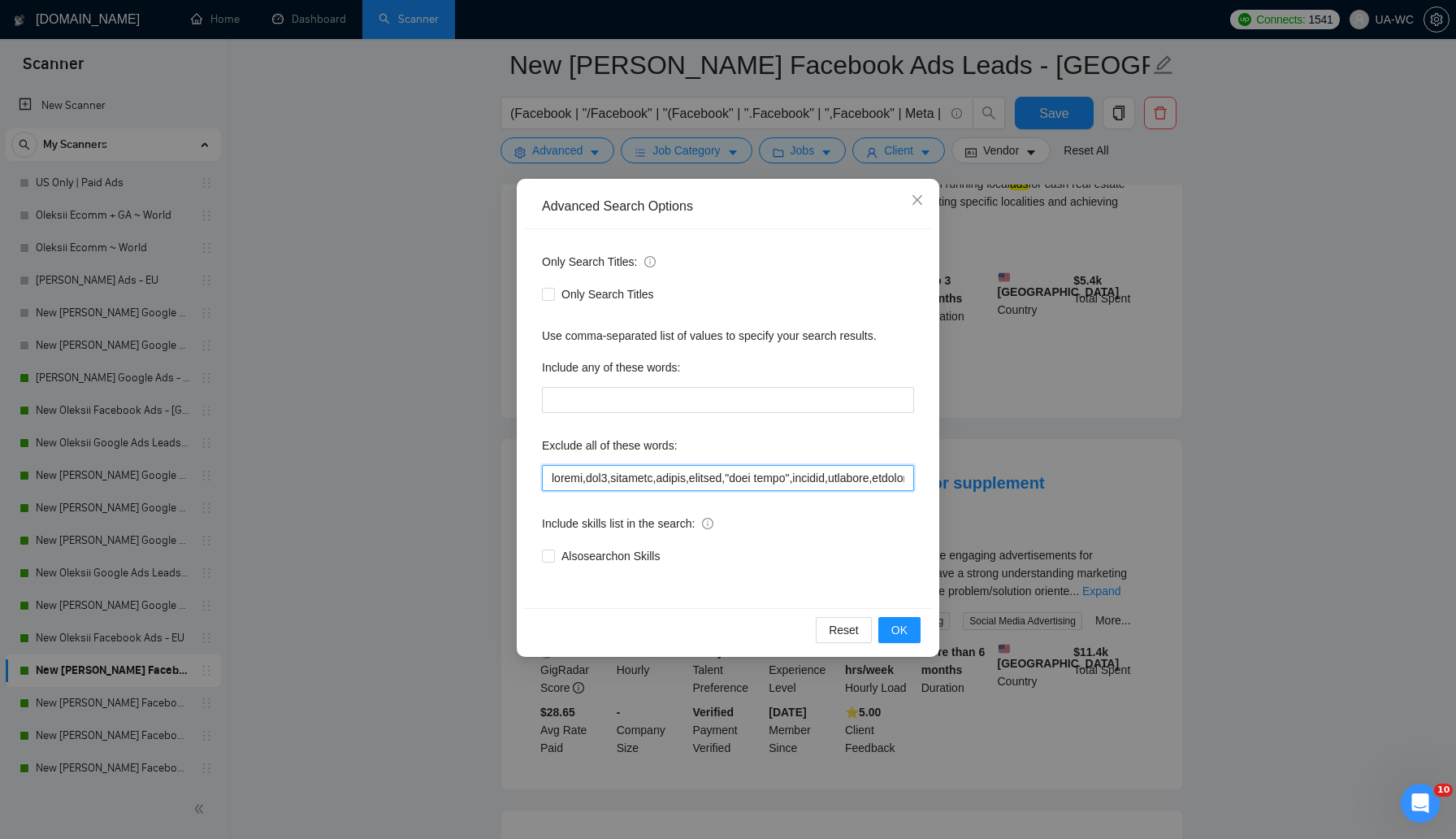
click at [542, 484] on input "text" at bounding box center [728, 478] width 372 height 26
paste input "Creative Strategist"
type input ""Loremips Dolorsitam",consec,adi4,elitsedd,eiusmo,tempori,"utla etdol",magnaal,…"
click at [890, 622] on button "OK" at bounding box center [899, 629] width 42 height 26
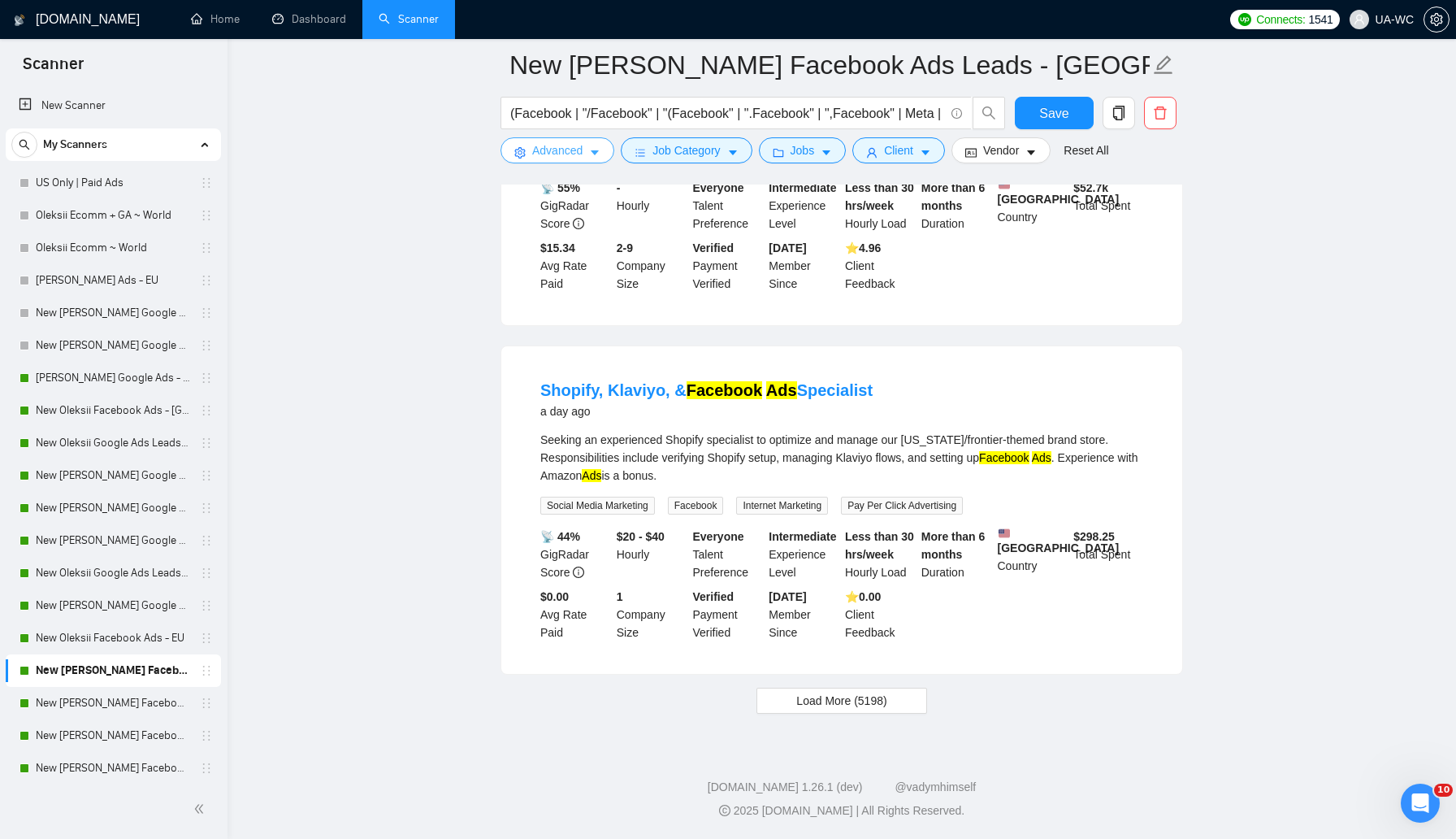
scroll to position [0, 0]
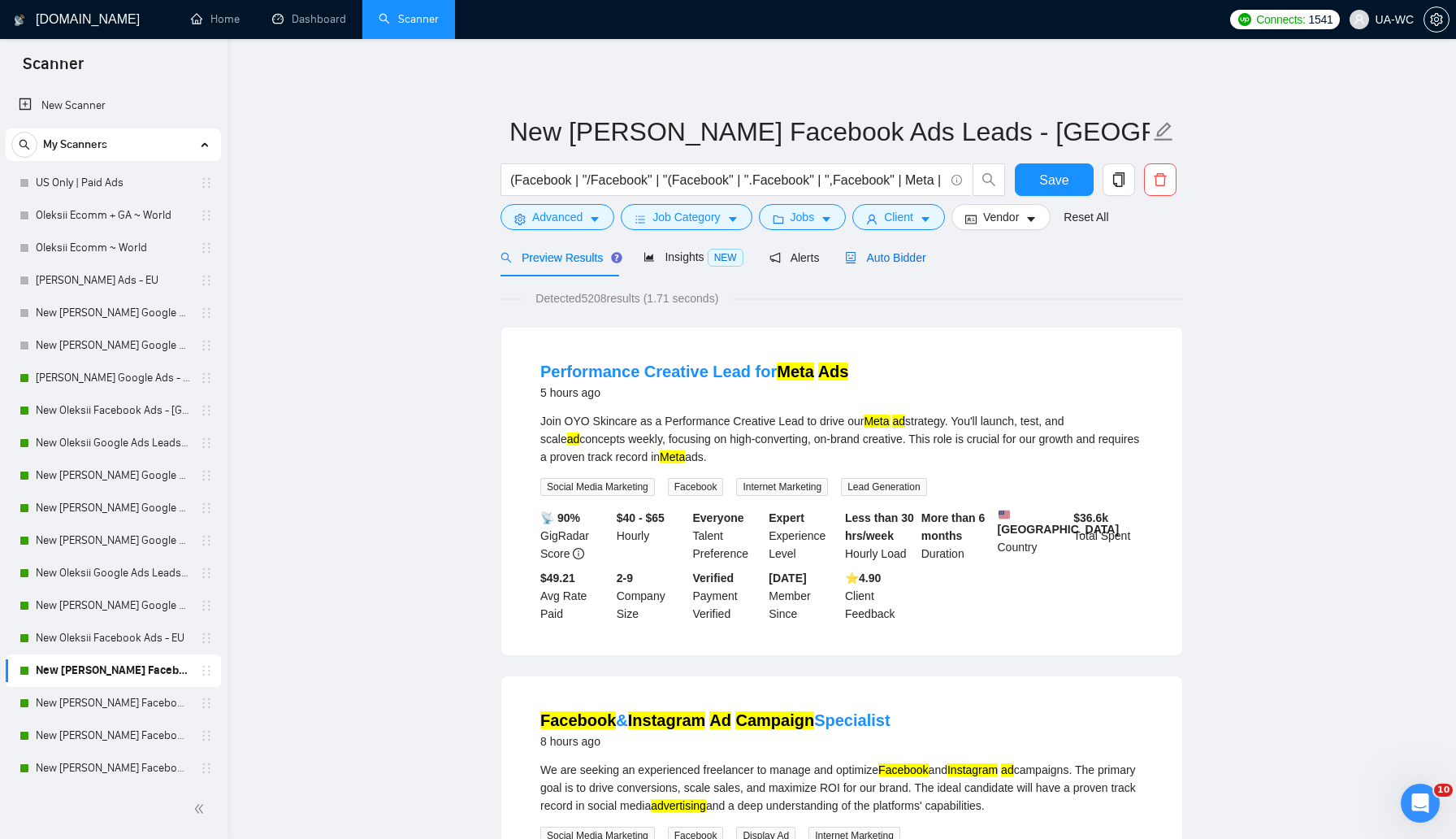
click at [877, 262] on span "Auto Bidder" at bounding box center [885, 258] width 80 height 13
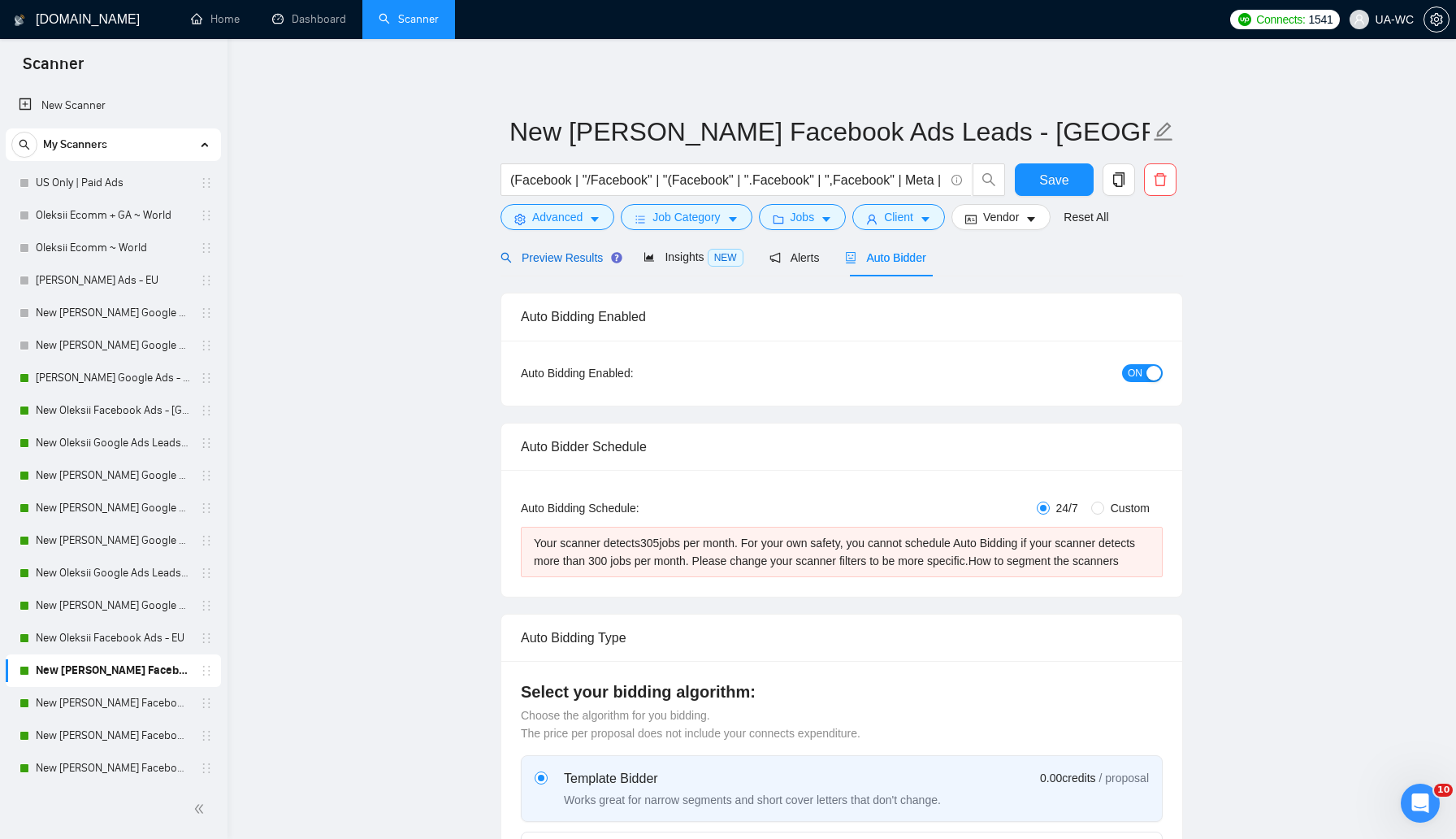
click at [541, 253] on span "Preview Results" at bounding box center [559, 258] width 117 height 13
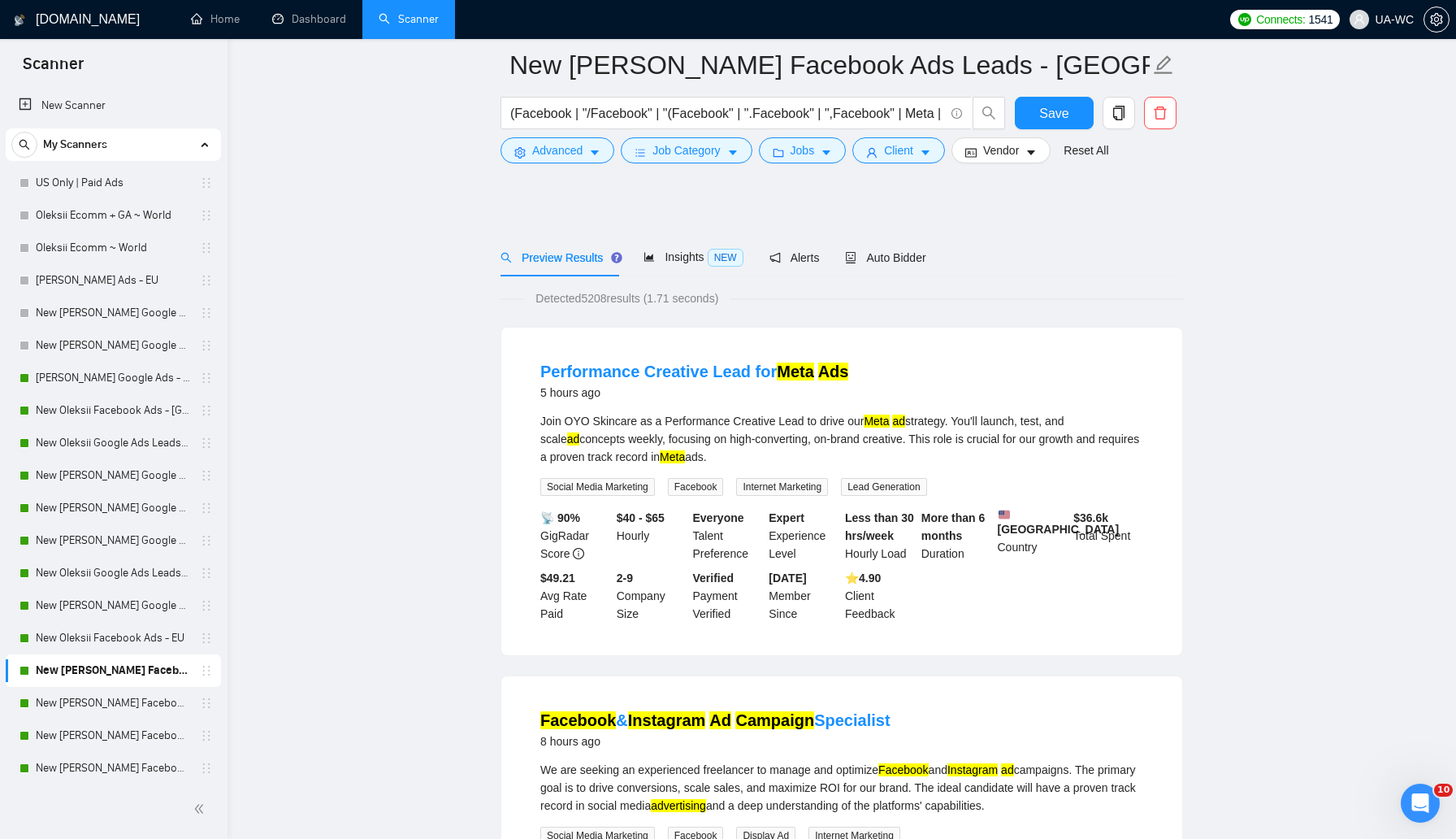
scroll to position [3263, 0]
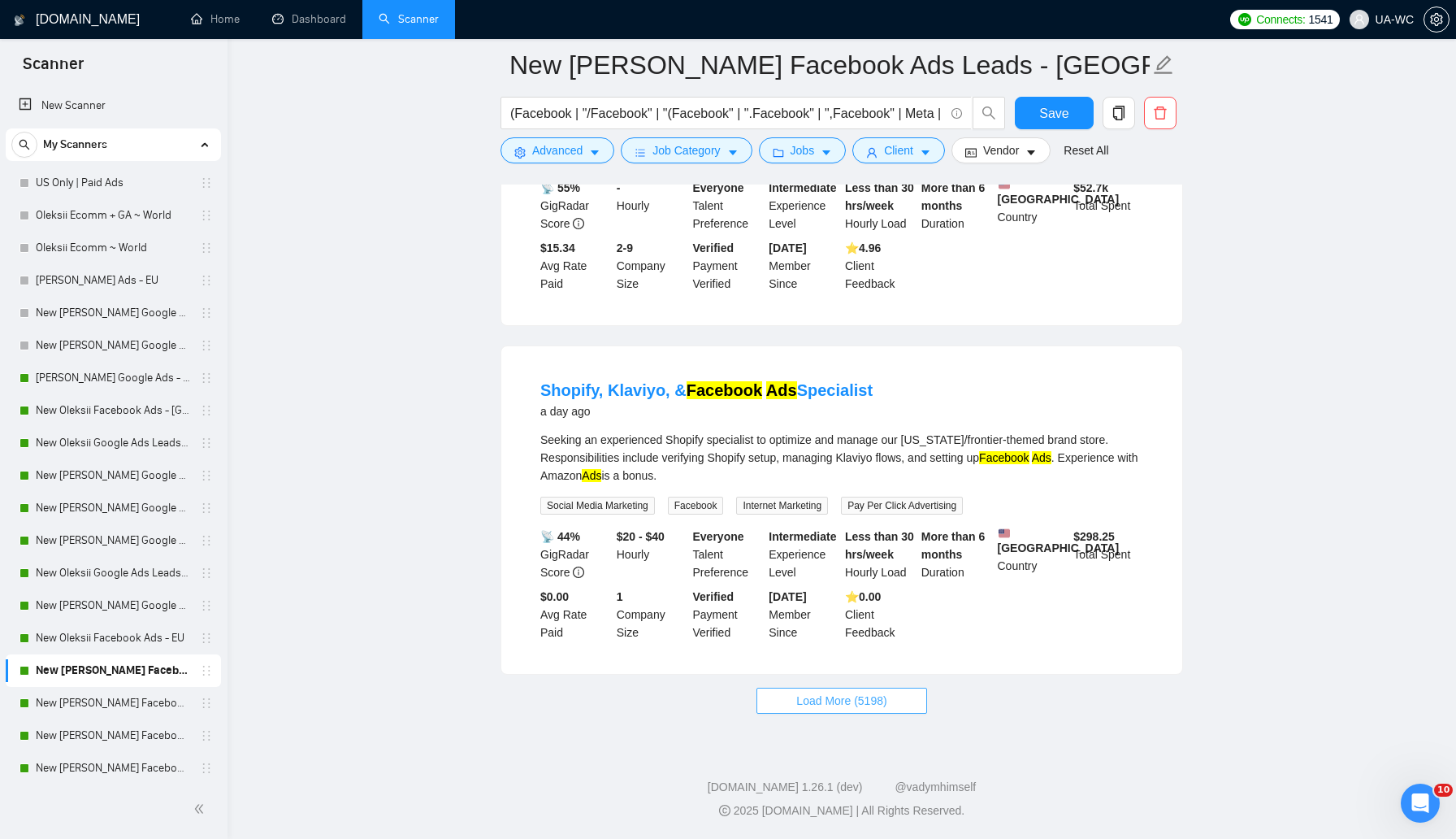
click at [826, 703] on span "Load More (5198)" at bounding box center [842, 700] width 91 height 18
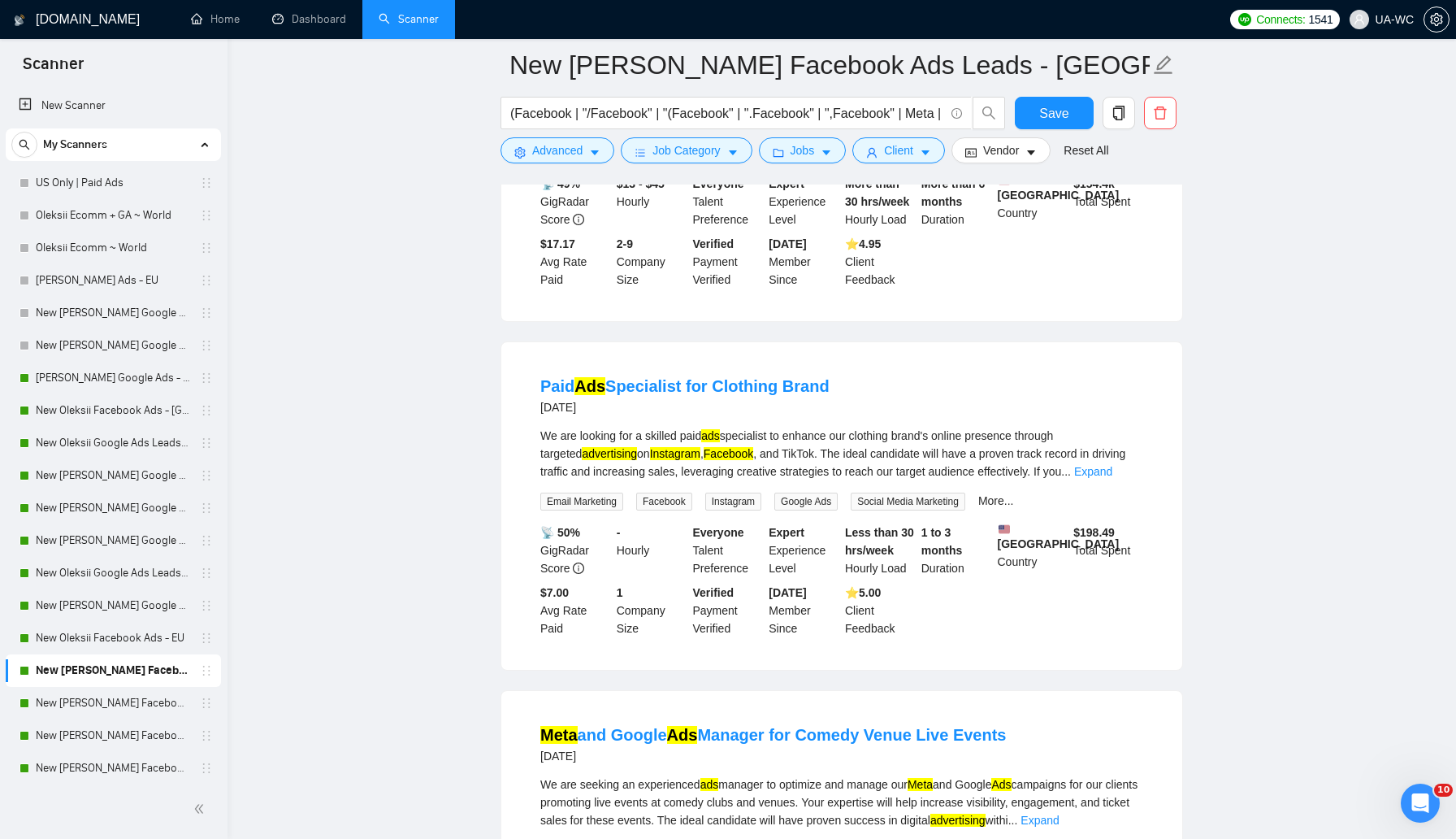
scroll to position [6827, 0]
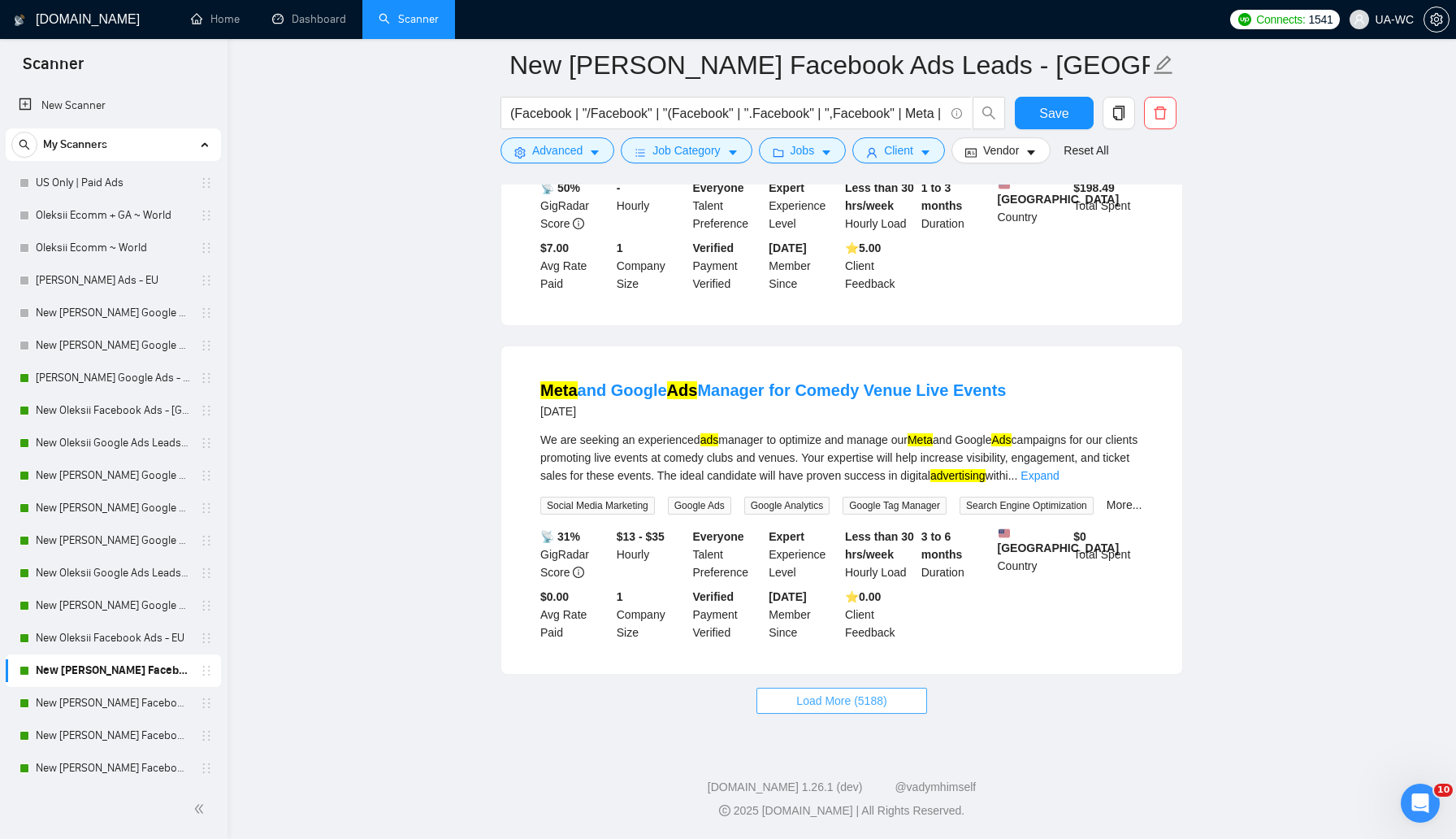
click at [848, 709] on button "Load More (5188)" at bounding box center [842, 700] width 170 height 26
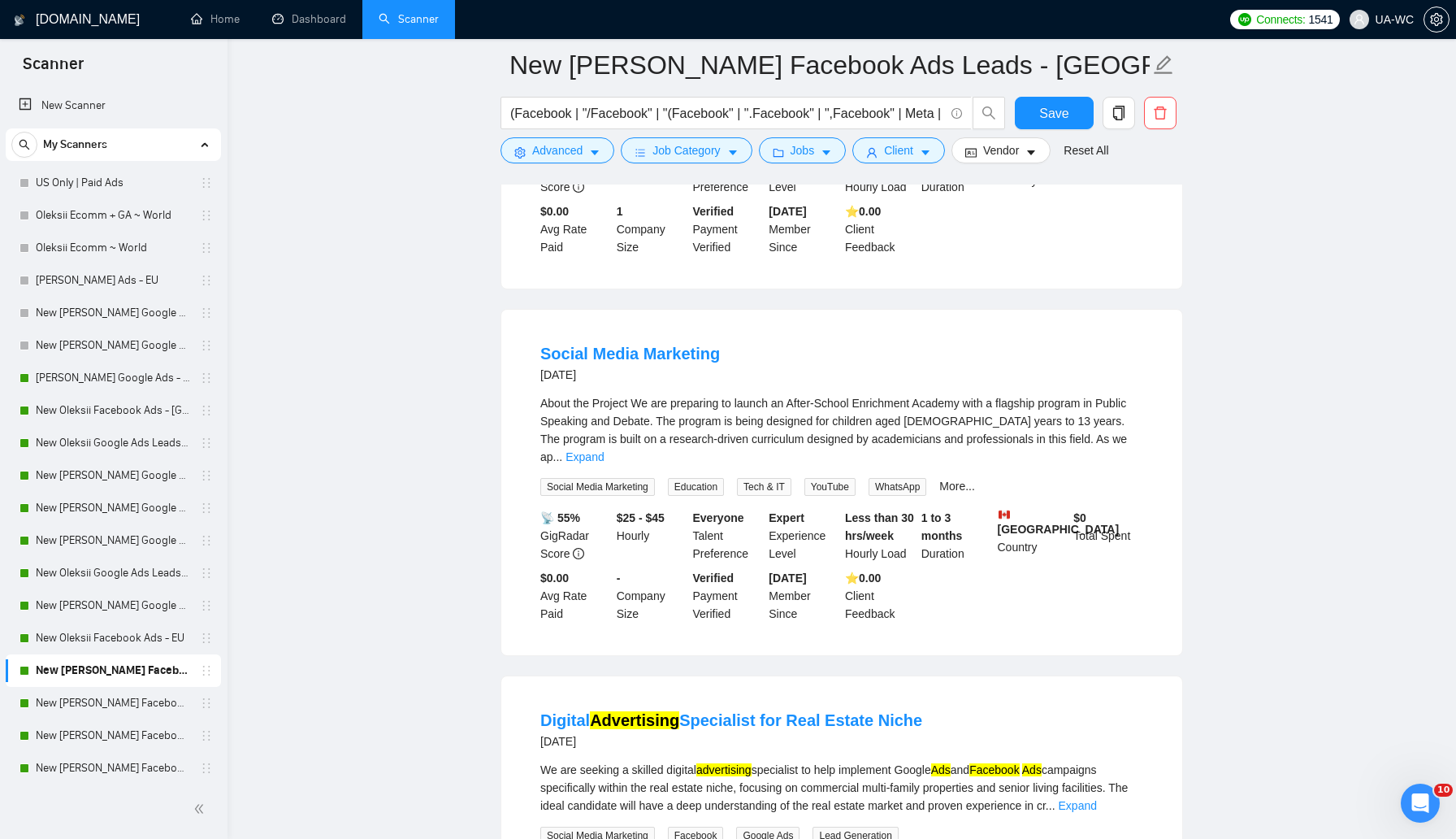
scroll to position [7058, 0]
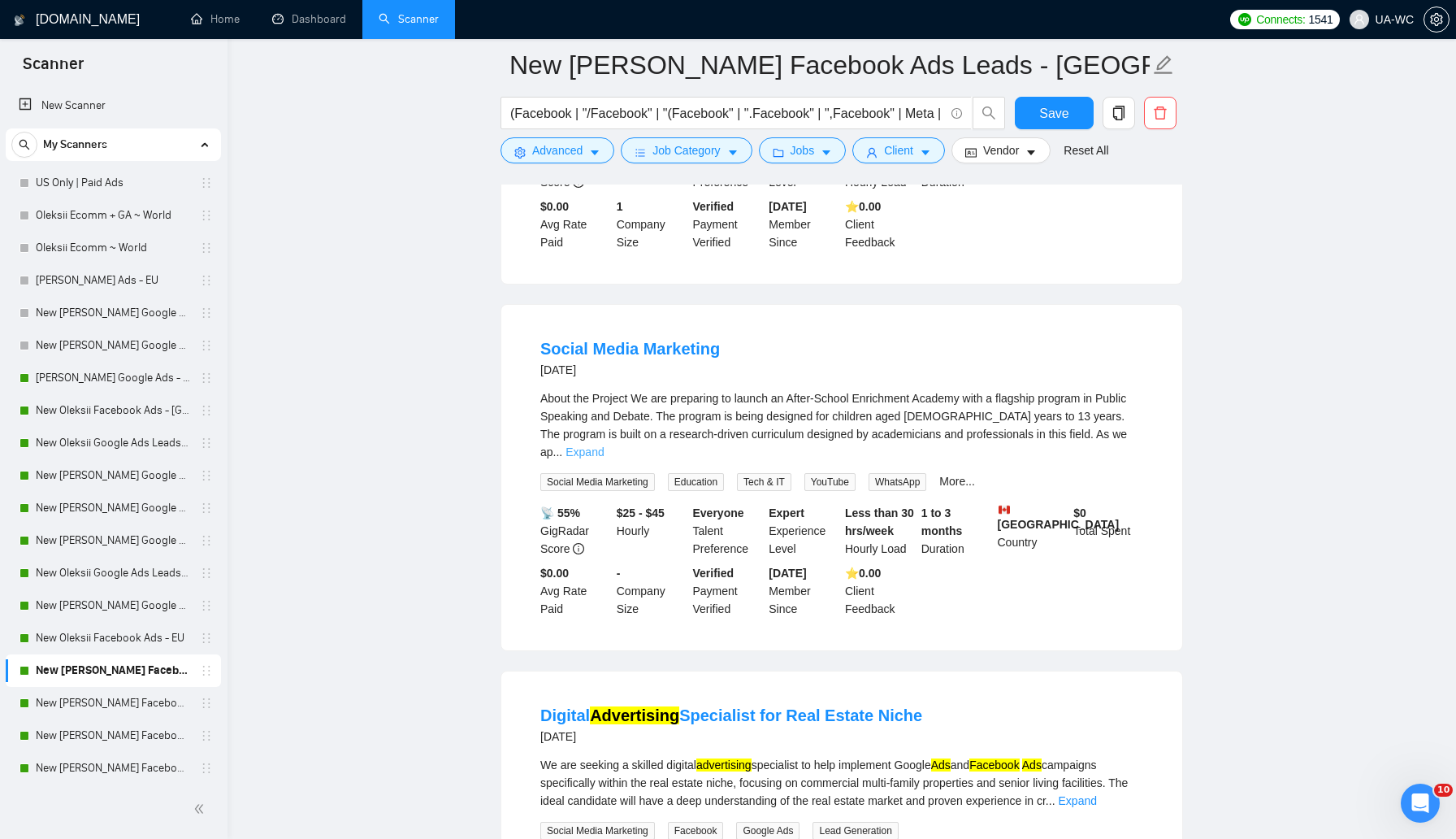
click at [604, 458] on link "Expand" at bounding box center [585, 452] width 39 height 13
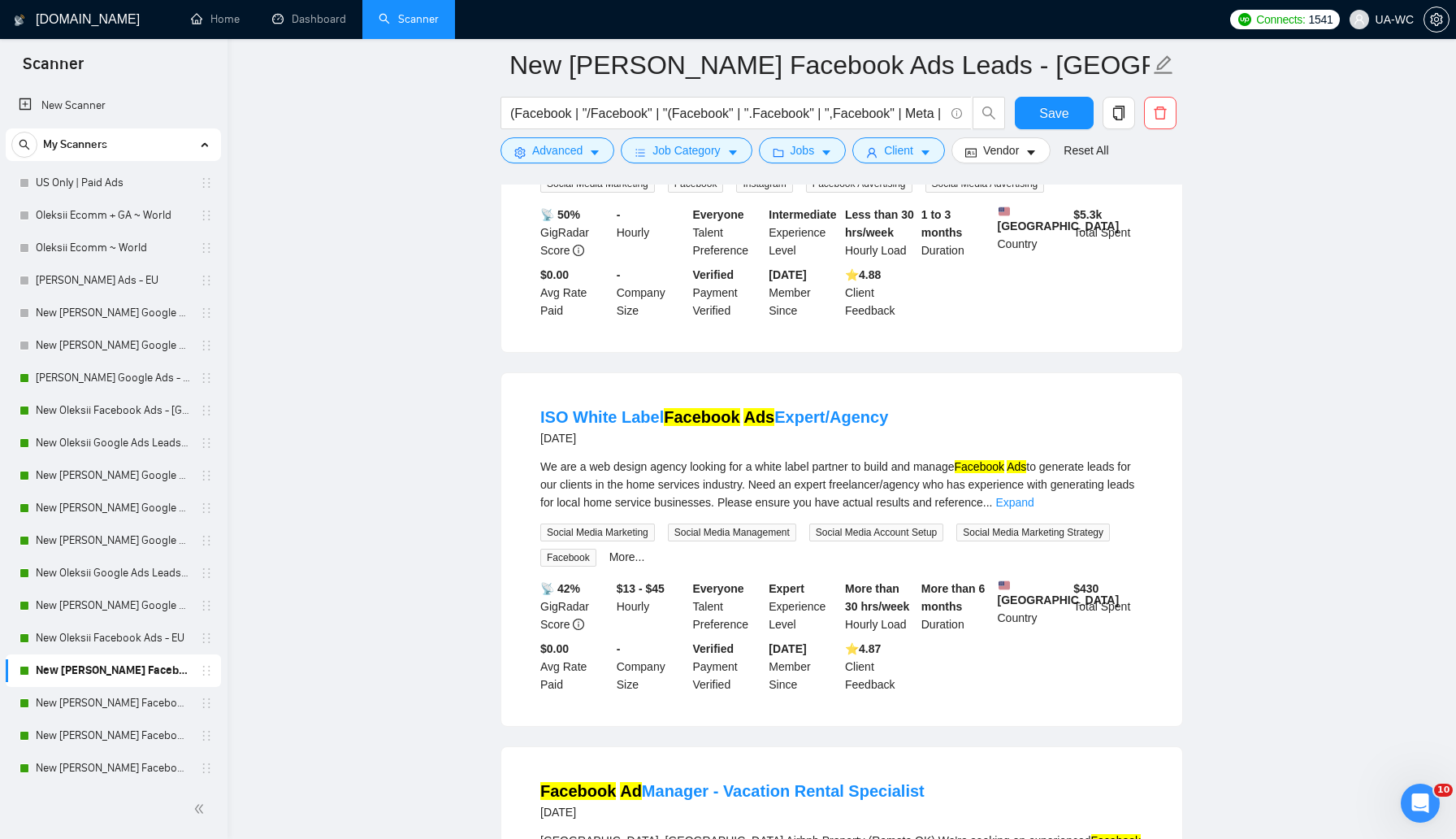
scroll to position [8580, 0]
drag, startPoint x: 764, startPoint y: 634, endPoint x: 817, endPoint y: 636, distance: 53.0
click at [817, 512] on div "We are a web design agency looking for a white label partner to build and manag…" at bounding box center [842, 485] width 603 height 54
copy div "white label"
click at [532, 146] on span "Advanced" at bounding box center [557, 150] width 50 height 18
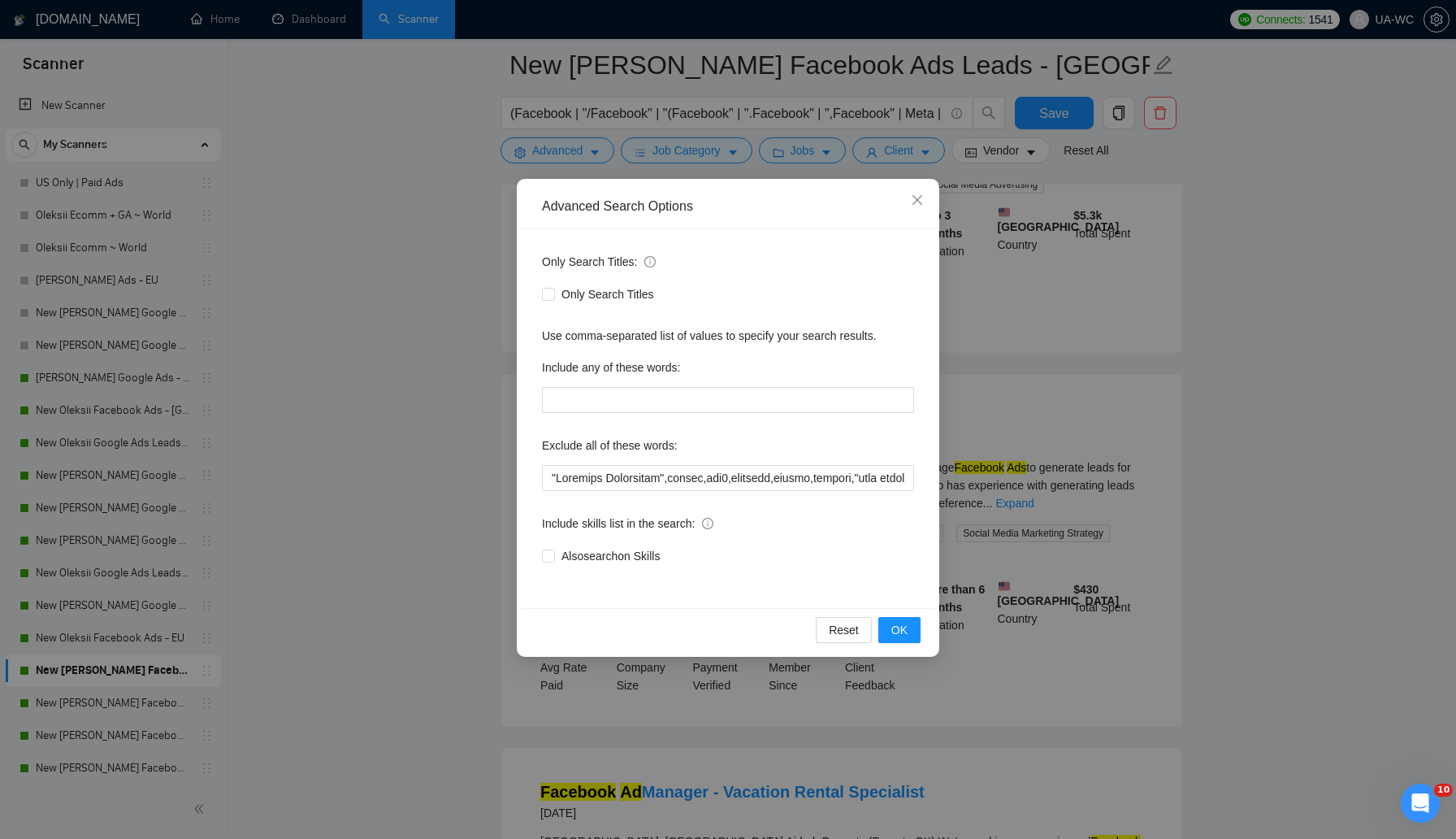
click at [541, 470] on div "Only Search Titles: Only Search Titles Use comma-separated list of values to sp…" at bounding box center [728, 418] width 412 height 379
click at [551, 474] on input "text" at bounding box center [728, 478] width 372 height 26
paste input "white label"
type input ""lorem ipsum","Dolorsit Ametconsec",adipis,eli3,seddoeiu,tempor,incidid,"utla e…"
click at [894, 631] on span "OK" at bounding box center [899, 629] width 16 height 18
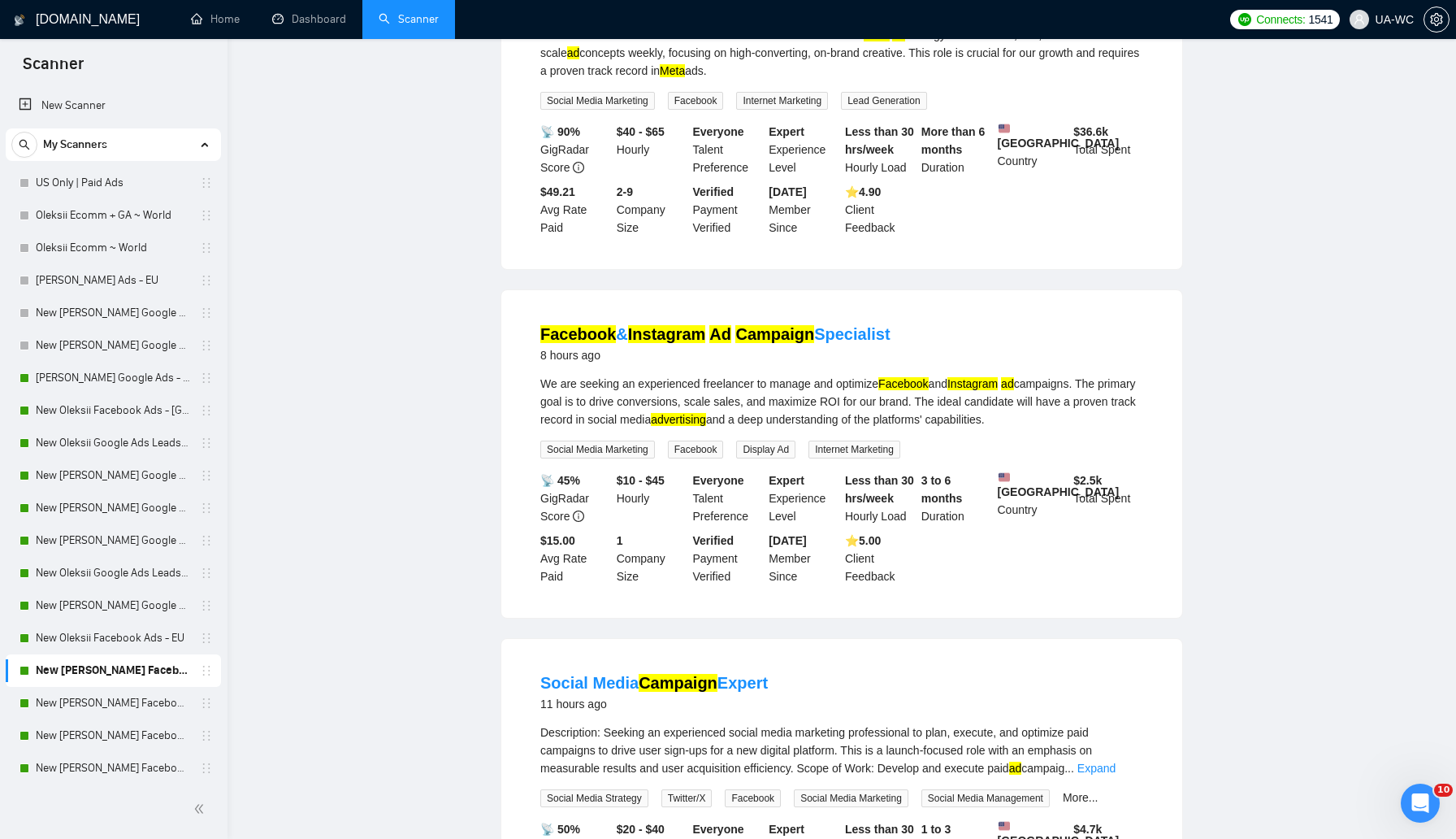
scroll to position [0, 0]
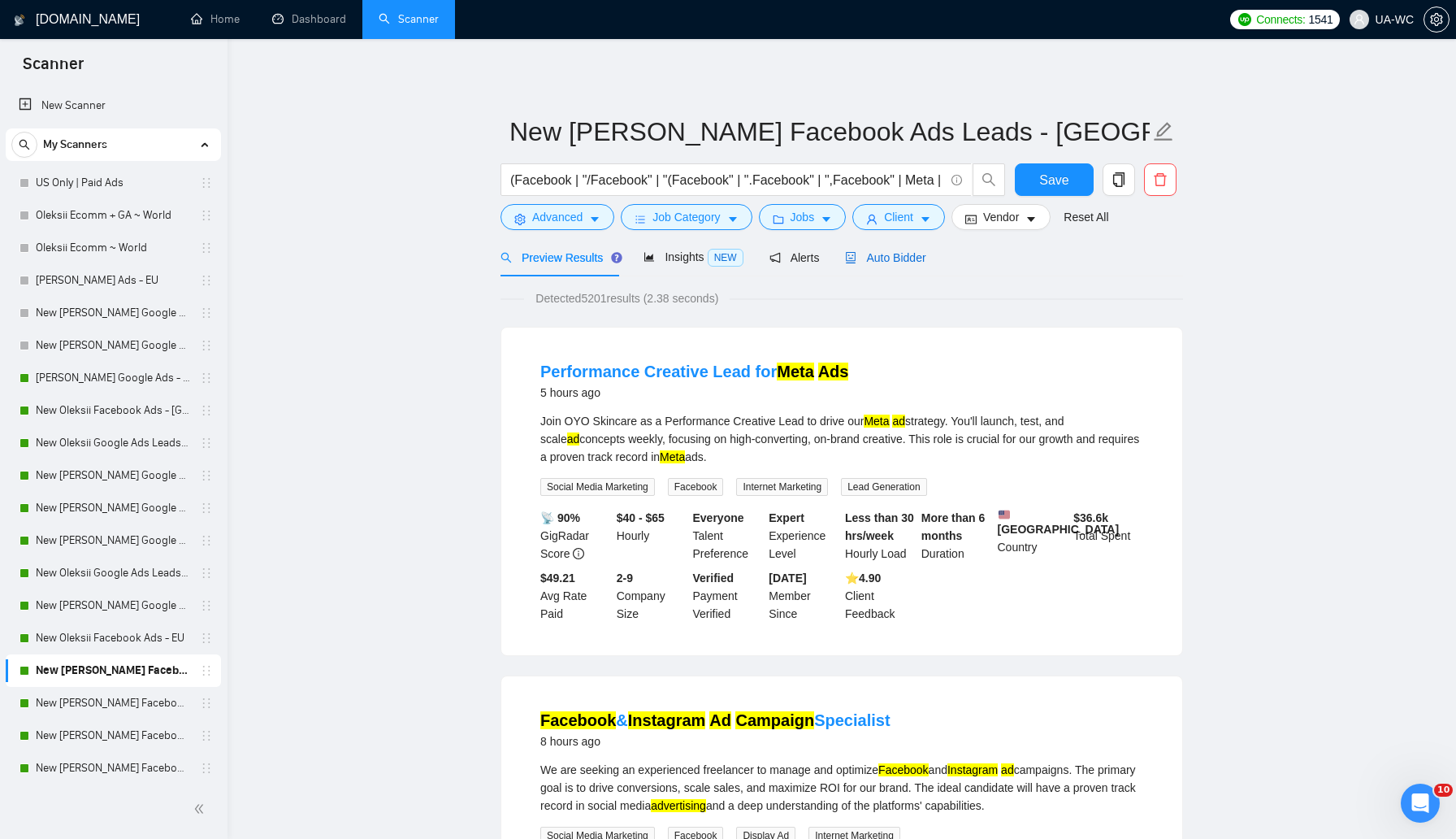
click at [893, 264] on div "Auto Bidder" at bounding box center [885, 257] width 80 height 18
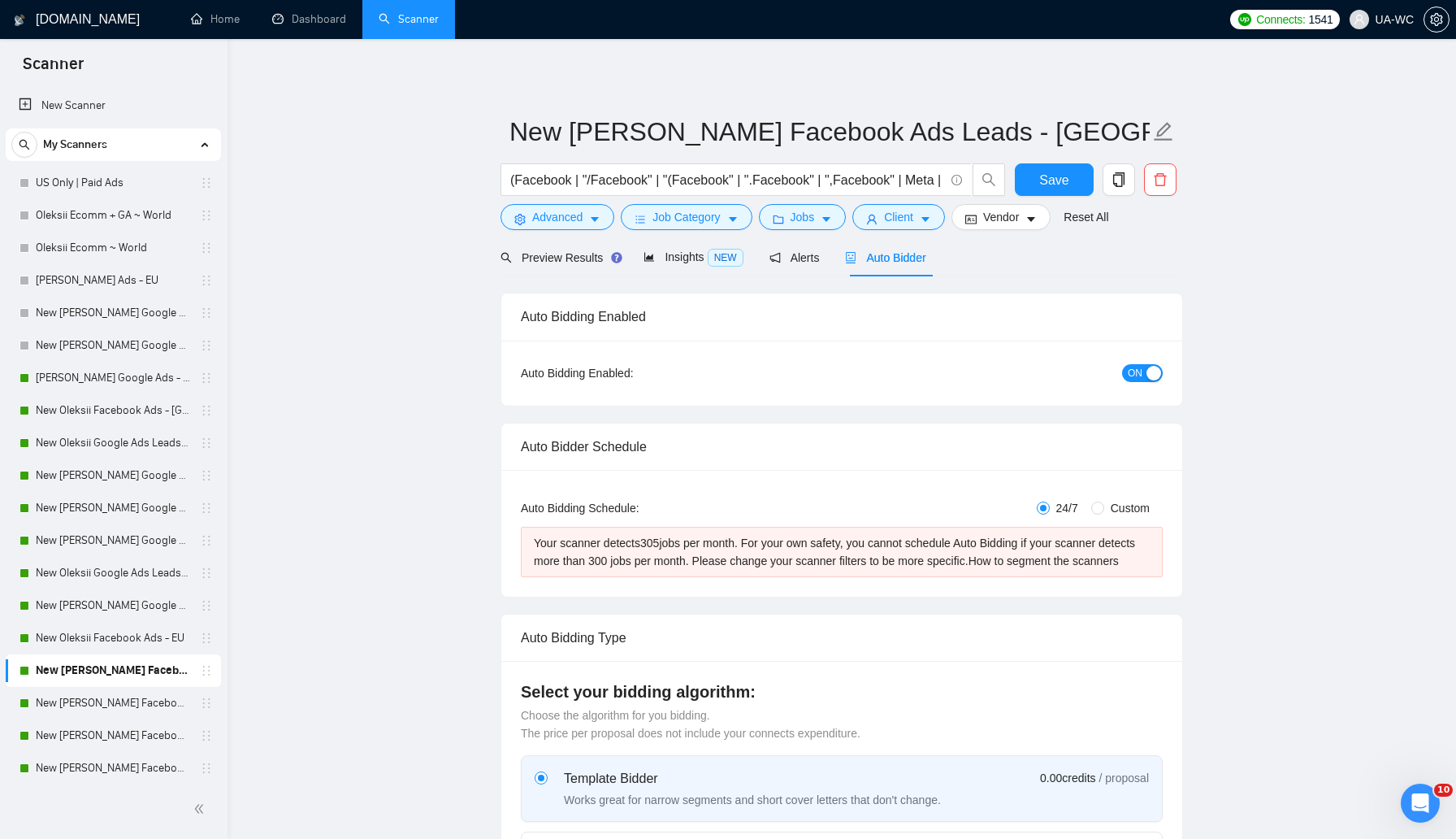
checkbox input "true"
click at [588, 253] on span "Preview Results" at bounding box center [559, 258] width 117 height 13
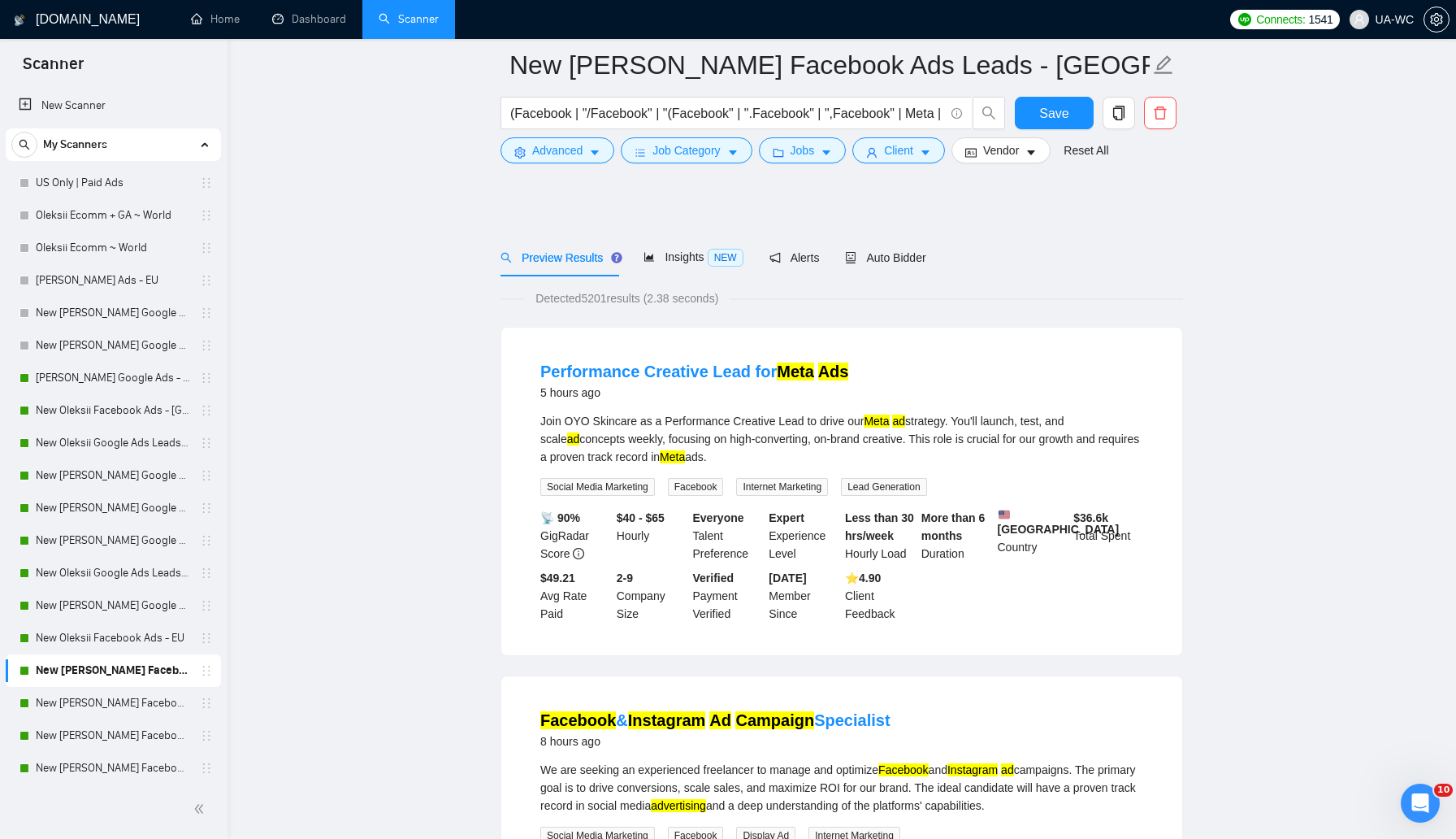
scroll to position [3263, 0]
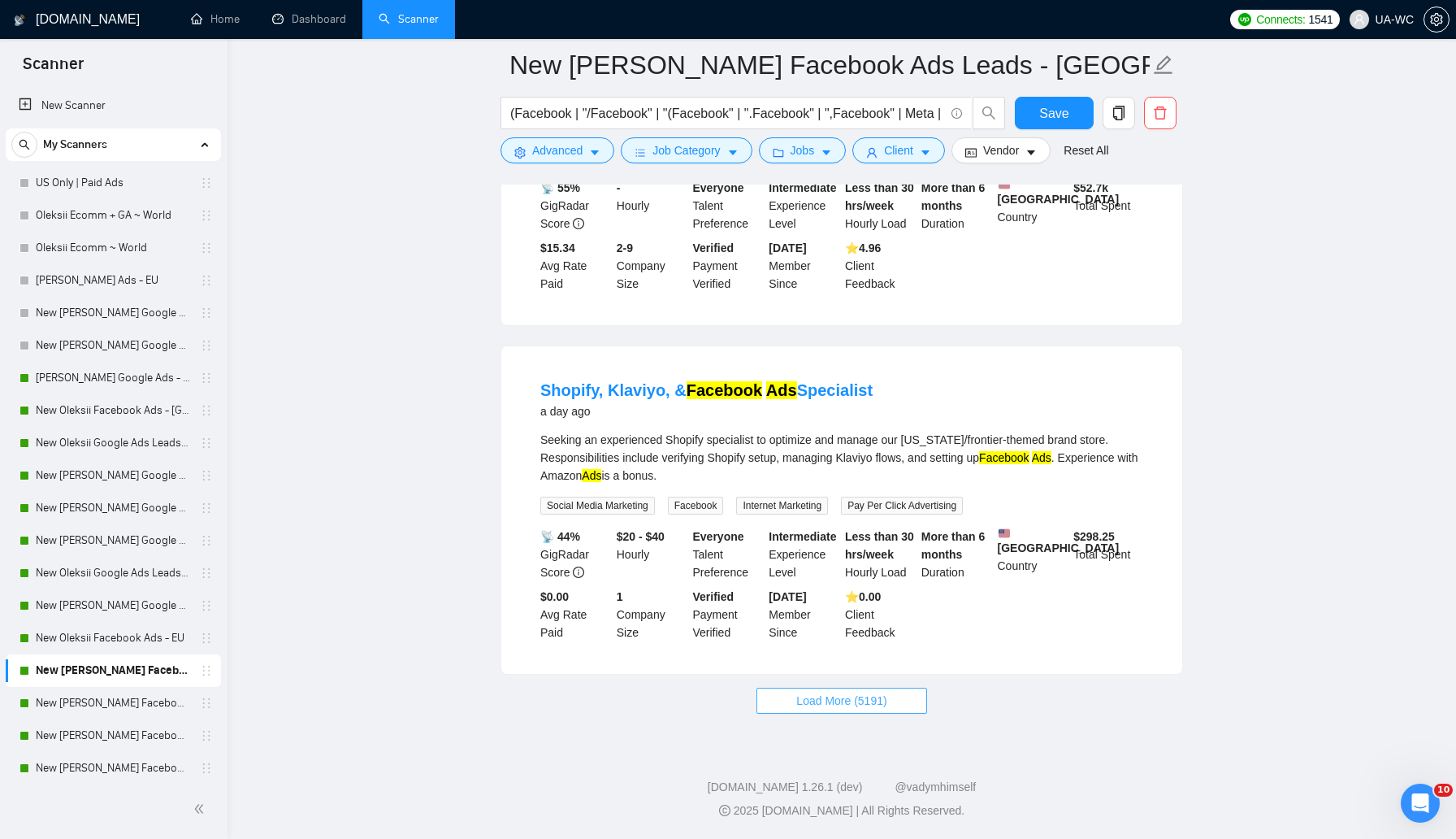
click at [816, 697] on span "Load More (5191)" at bounding box center [842, 700] width 91 height 18
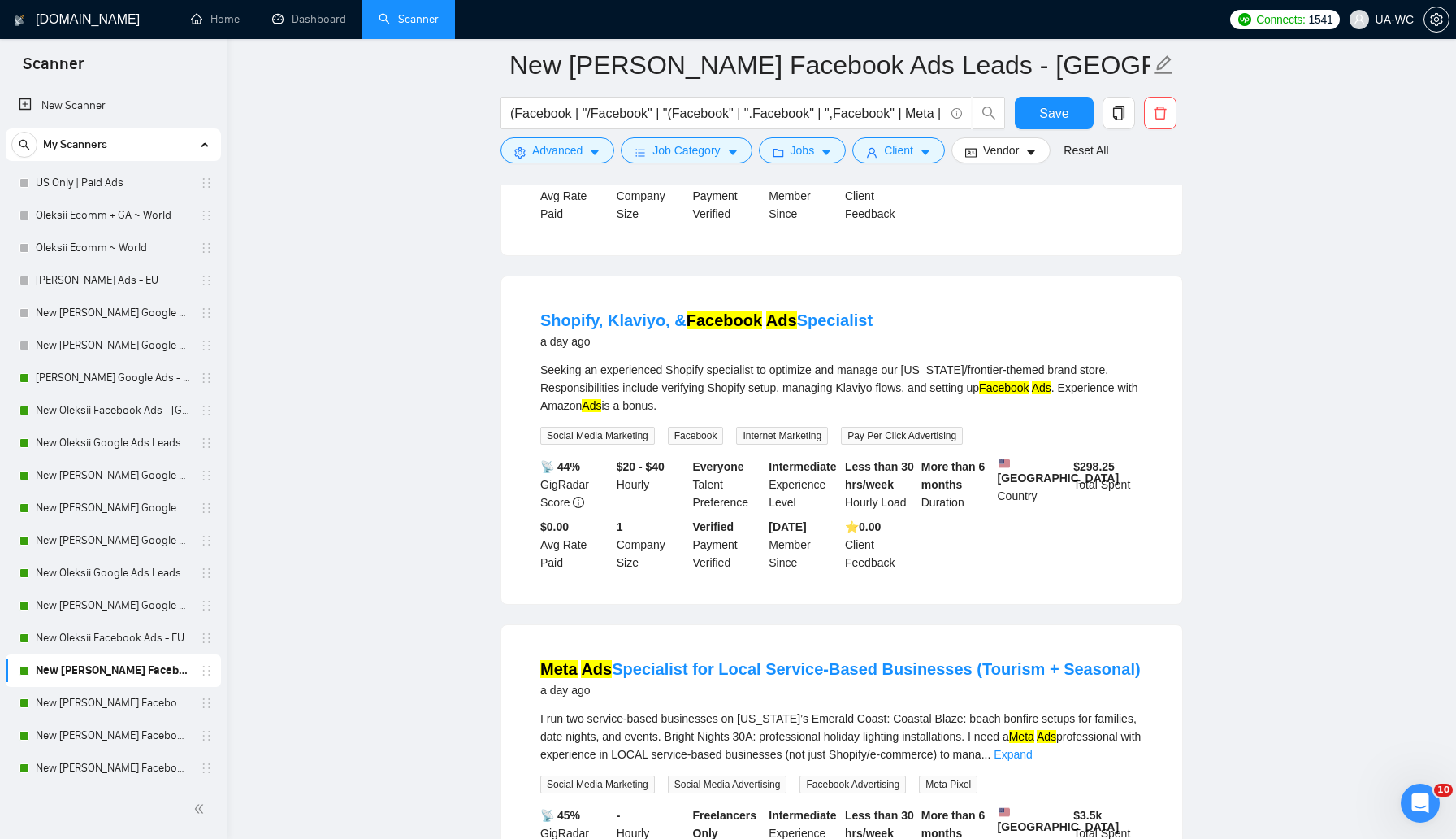
click at [1219, 306] on main "New [PERSON_NAME] Facebook Ads Leads - [GEOGRAPHIC_DATA]|CA ​(Facebook | "/Face…" at bounding box center [842, 460] width 1177 height 7316
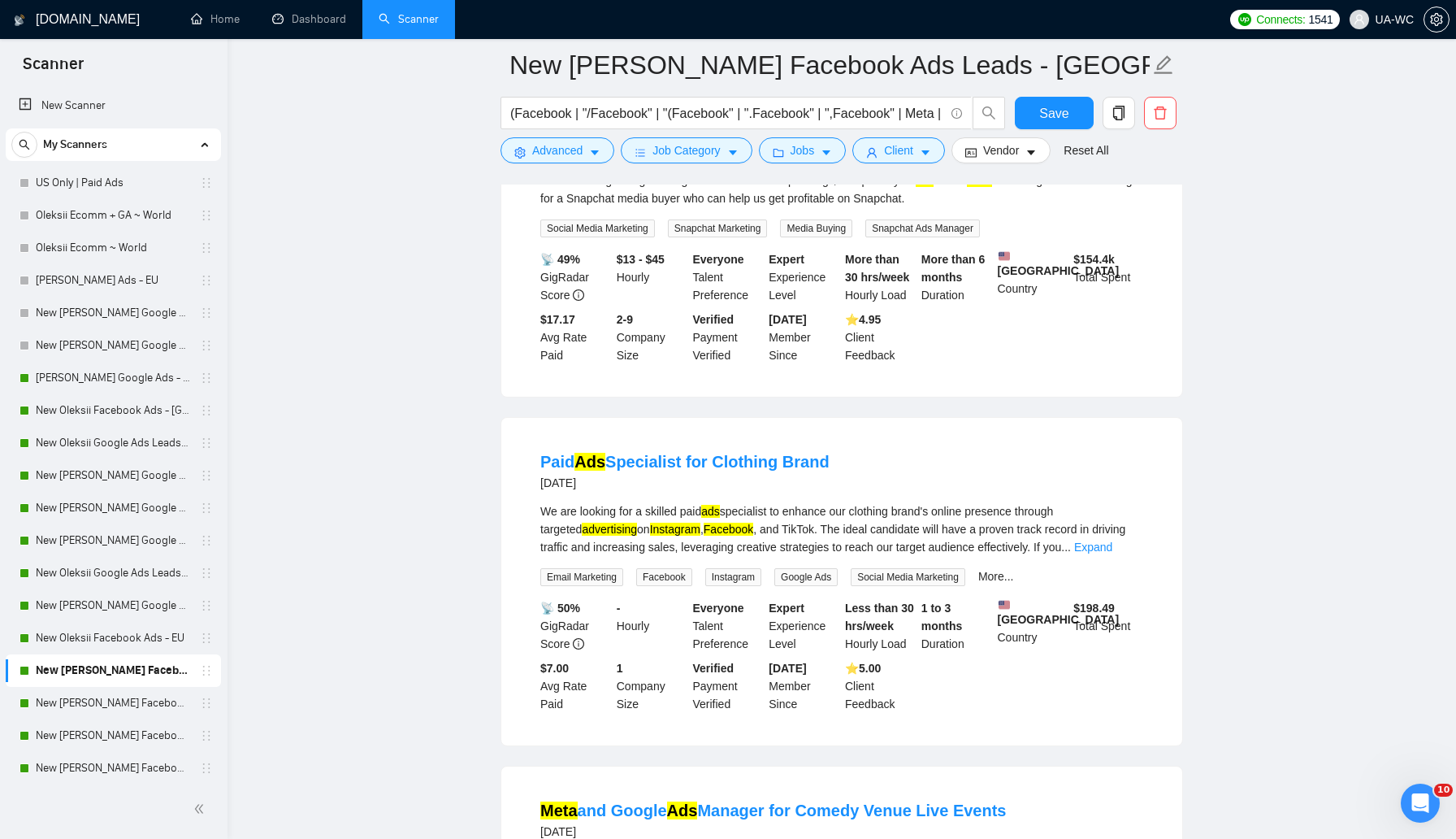
scroll to position [6827, 0]
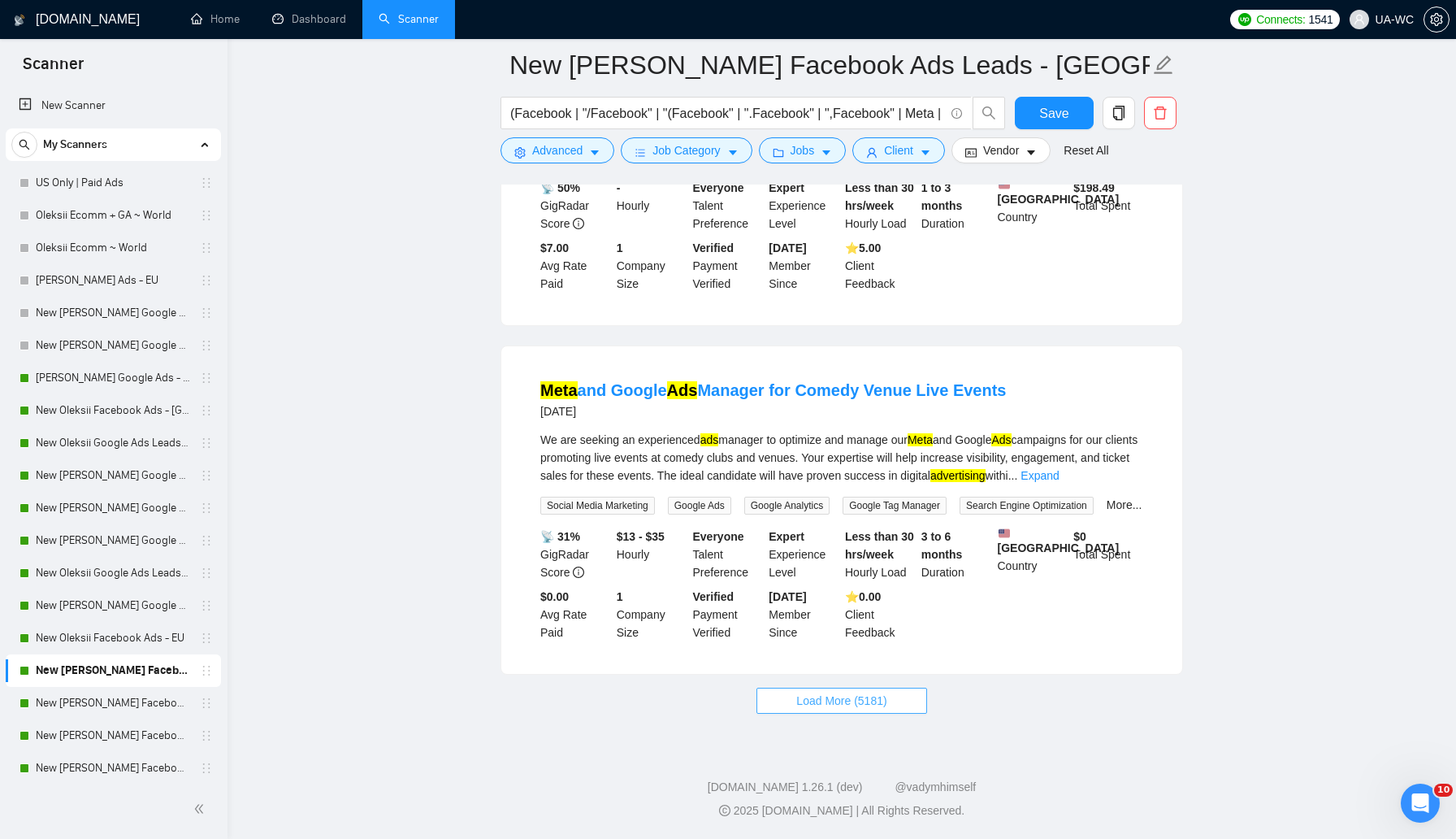
click at [852, 697] on span "Load More (5181)" at bounding box center [842, 700] width 91 height 18
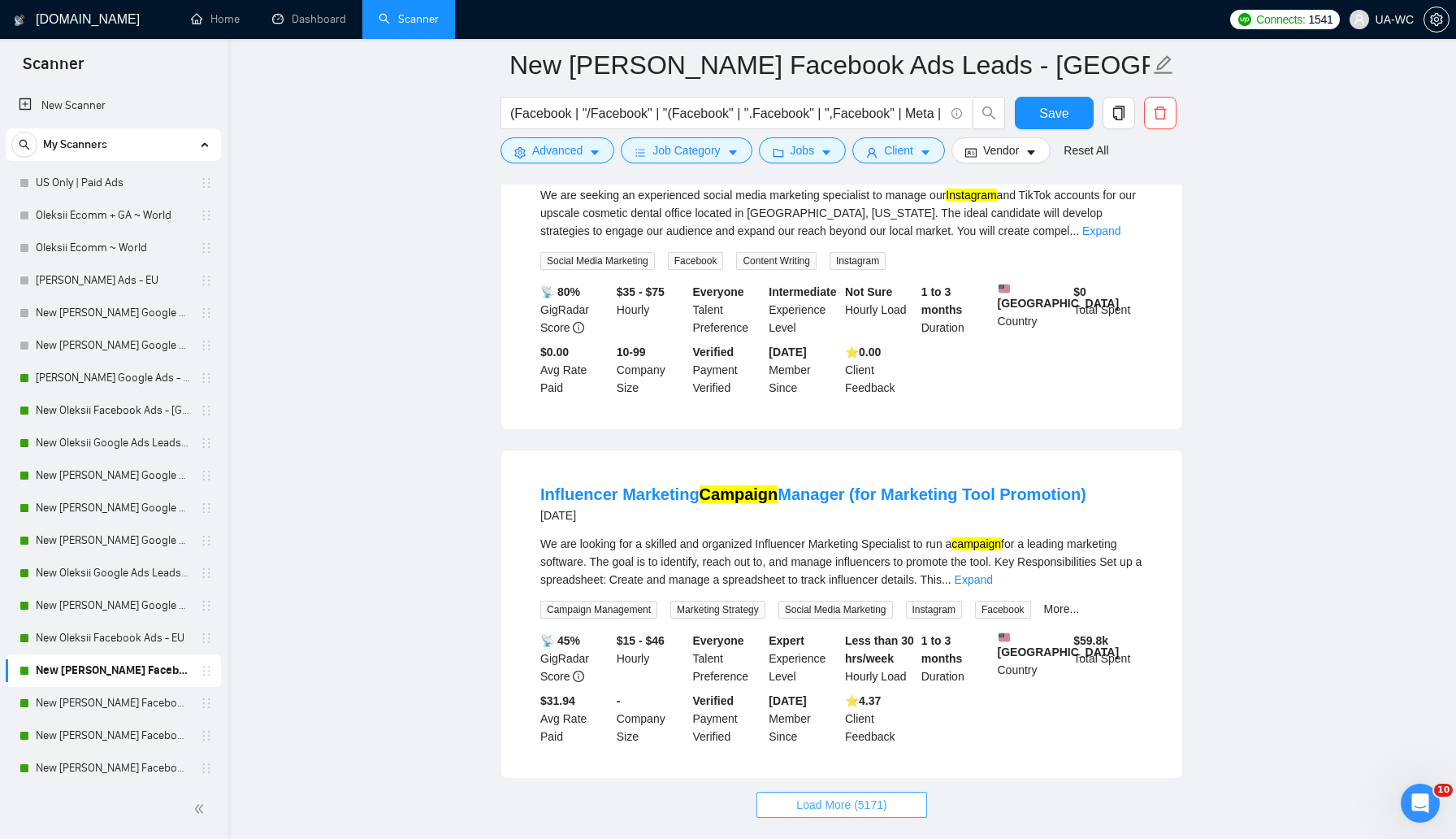
scroll to position [10449, 0]
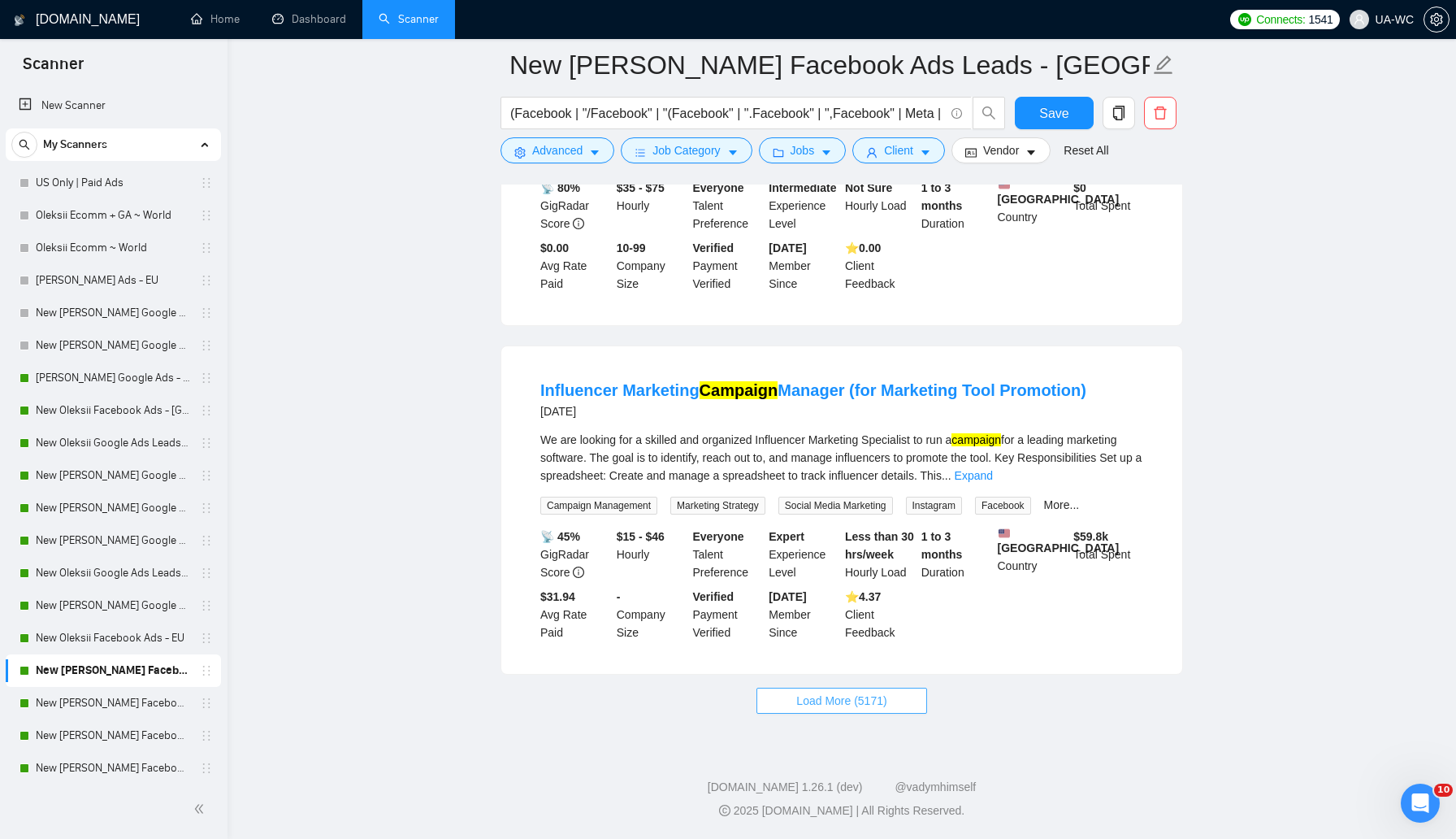
click at [909, 711] on button "Load More (5171)" at bounding box center [842, 700] width 170 height 26
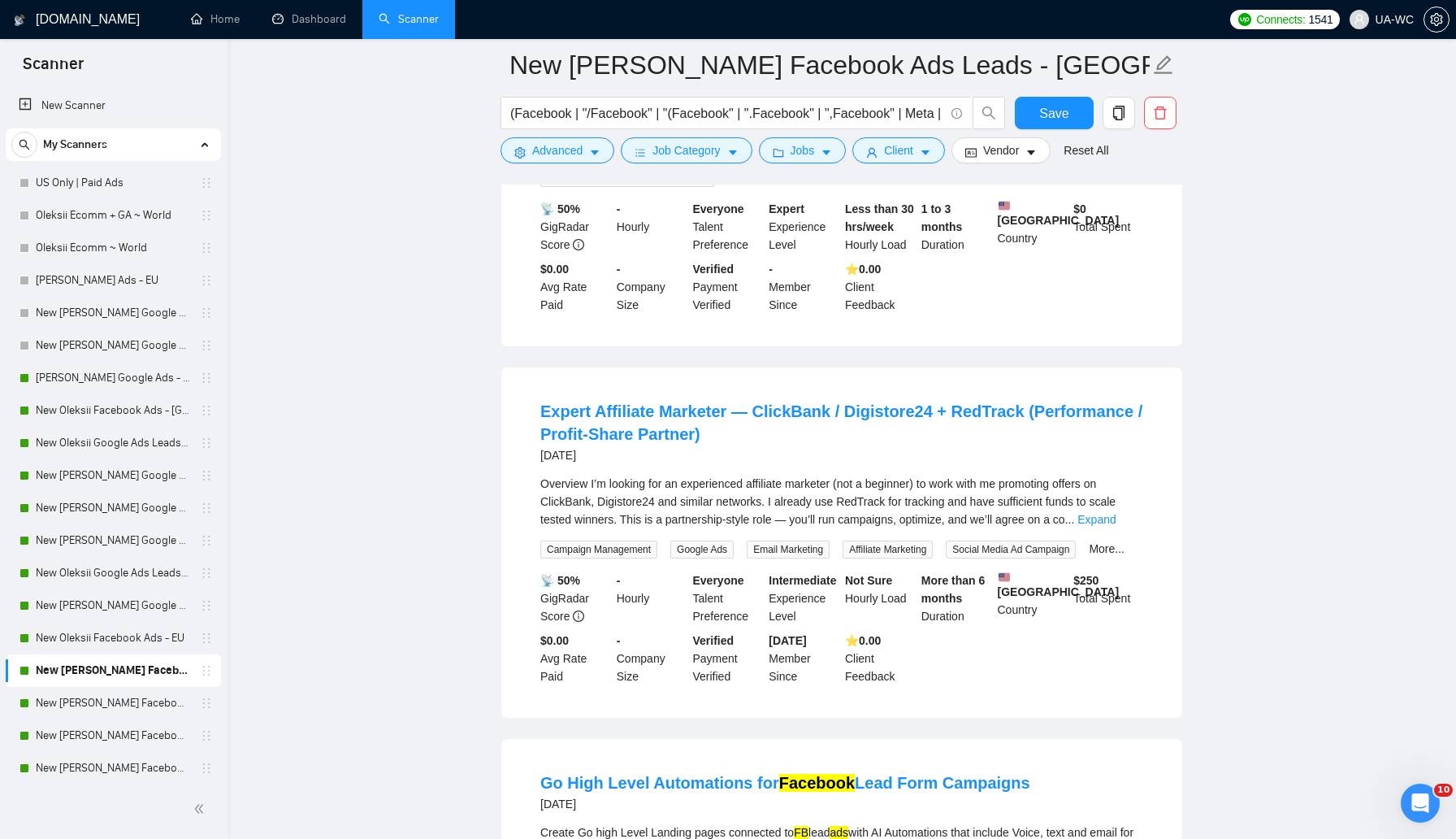
scroll to position [13328, 0]
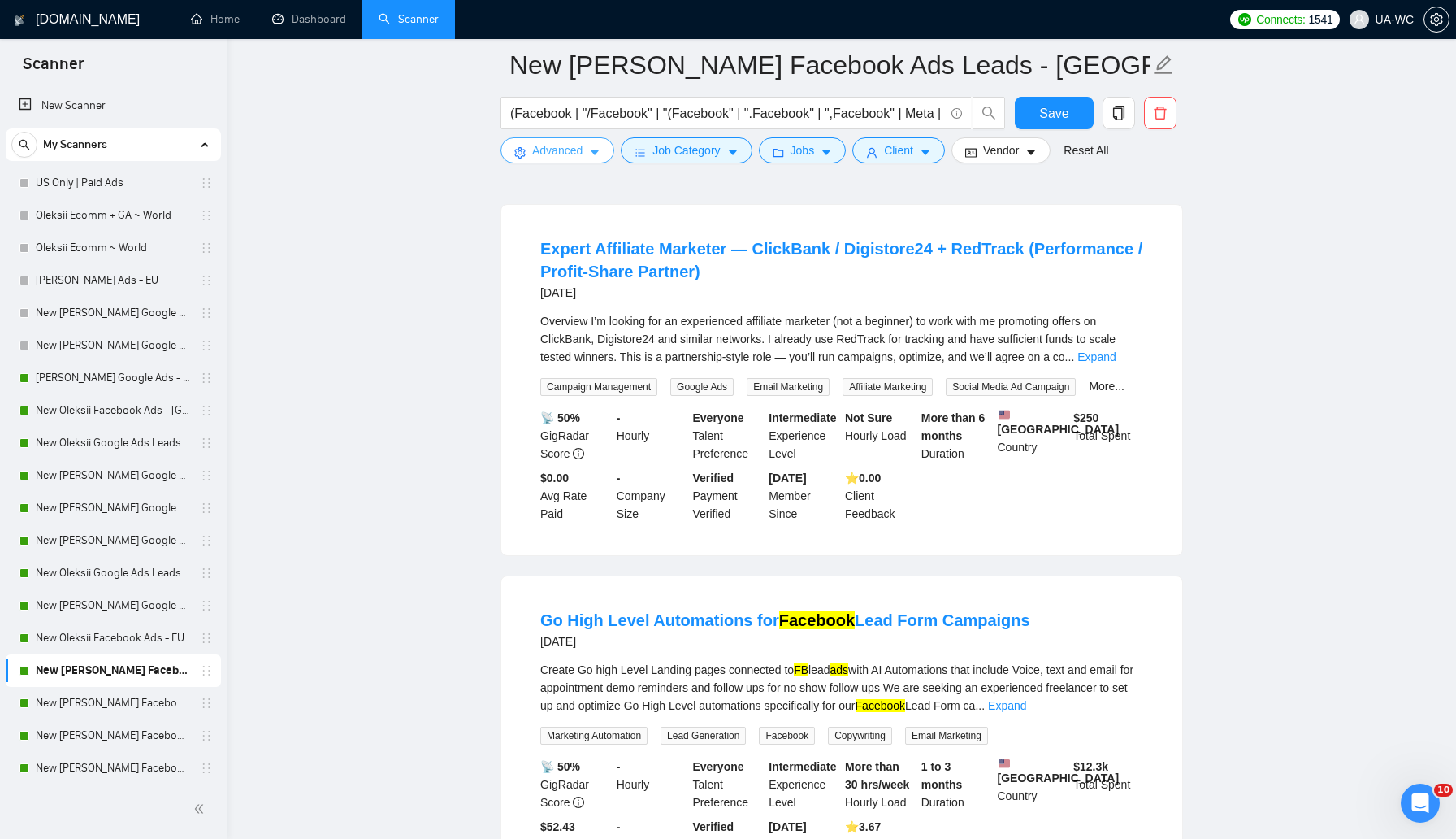
click at [567, 161] on button "Advanced" at bounding box center [557, 150] width 114 height 26
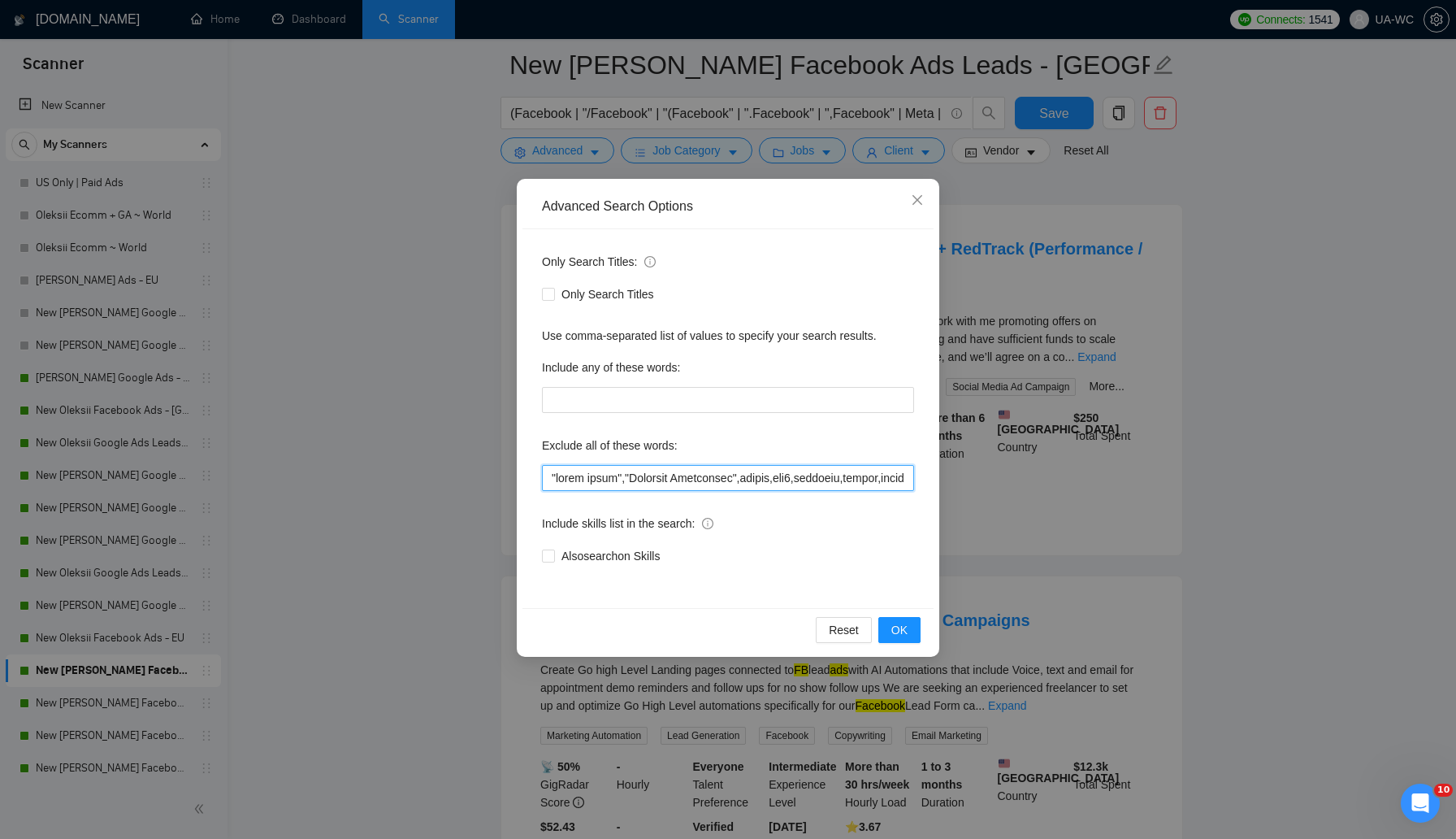
click at [548, 478] on input "text" at bounding box center [728, 478] width 372 height 26
type input "LorEmips,"dolor sitam","Consecte Adipiscing",elitse,doe3,temporin,utlabo,etdolo…"
click at [889, 635] on button "OK" at bounding box center [899, 629] width 42 height 26
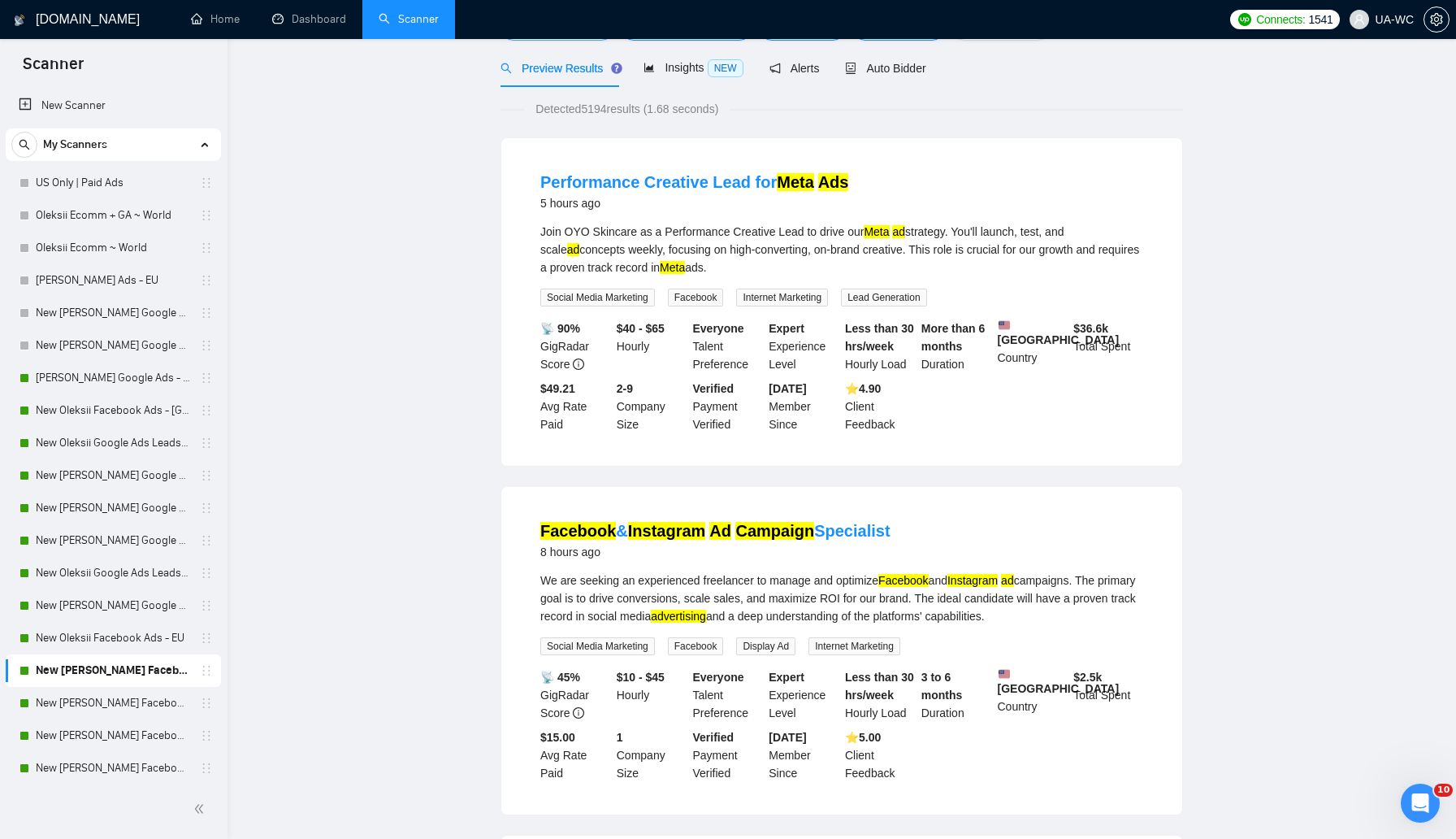
scroll to position [0, 0]
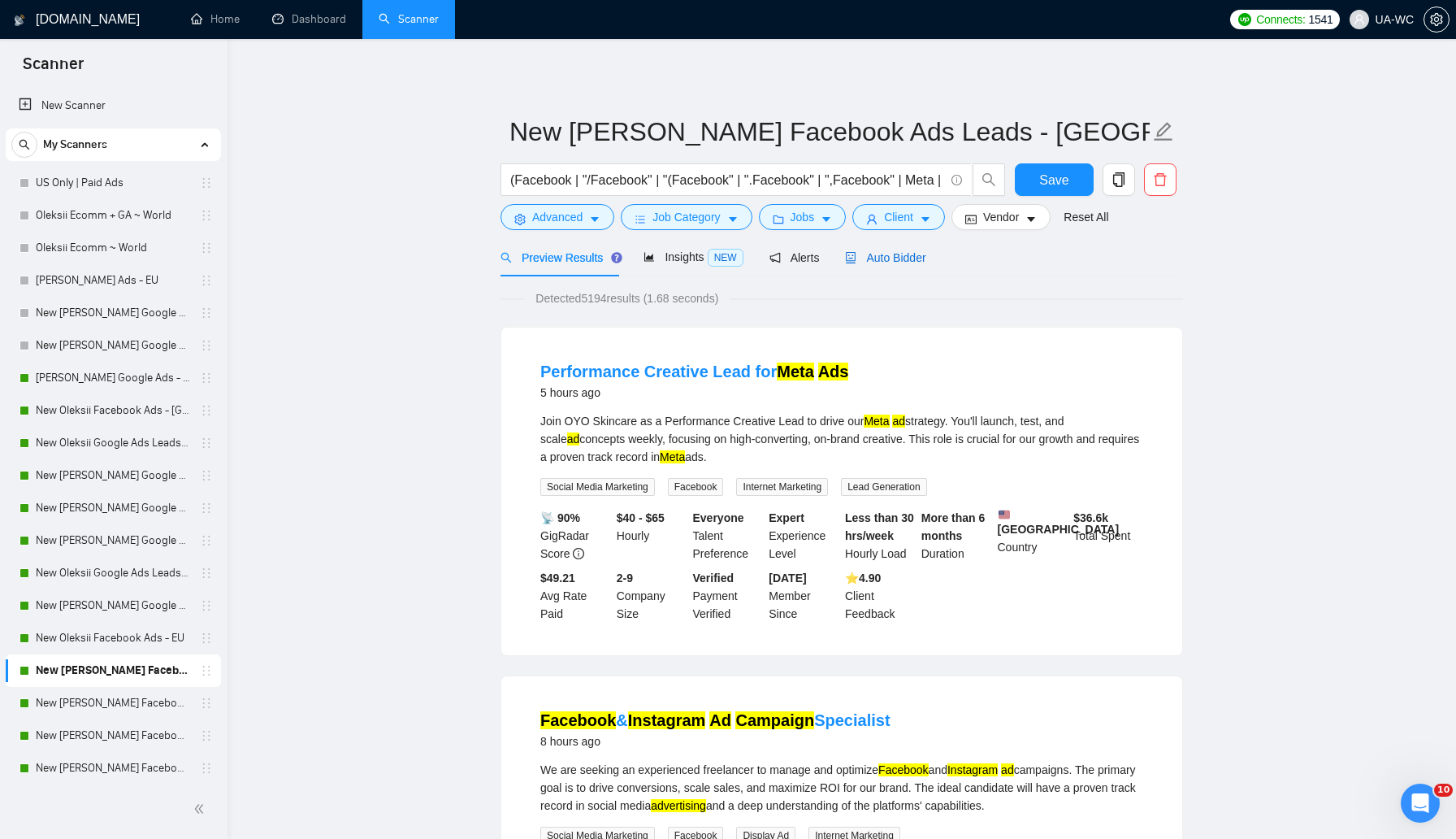
click at [904, 259] on span "Auto Bidder" at bounding box center [885, 258] width 80 height 13
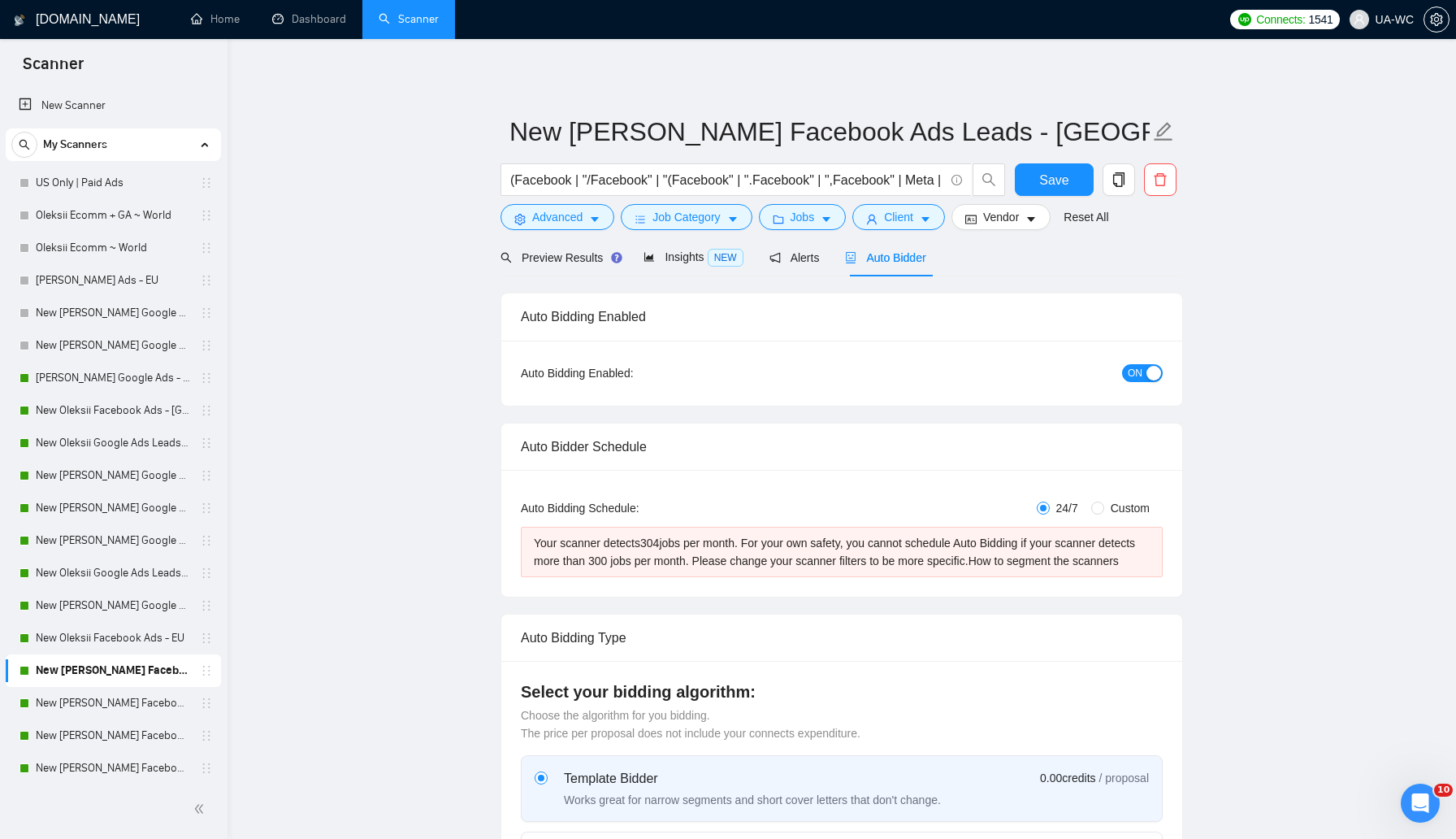
checkbox input "true"
click at [899, 220] on span "Client" at bounding box center [899, 216] width 29 height 18
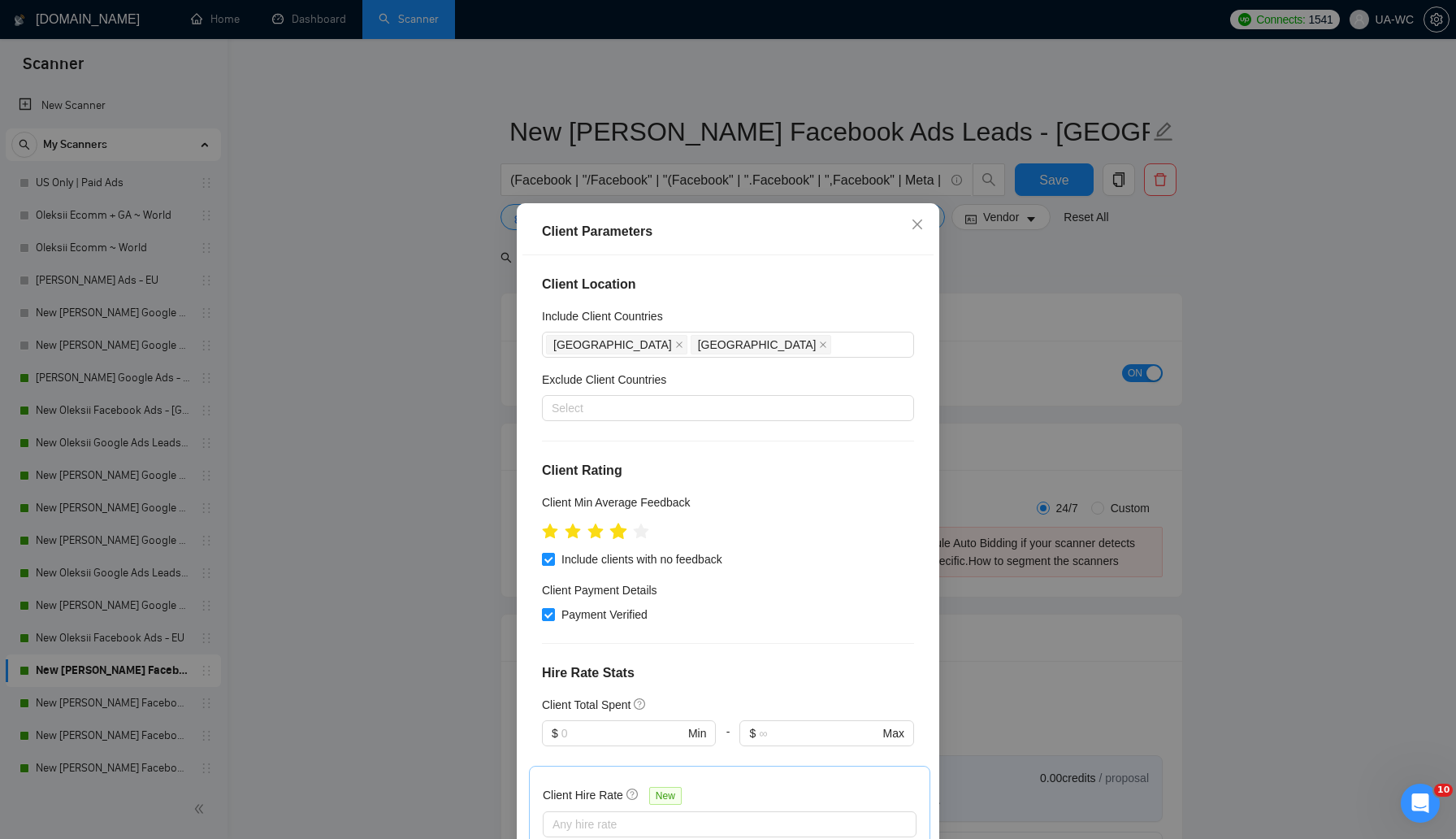
click at [621, 537] on icon "star" at bounding box center [619, 530] width 17 height 16
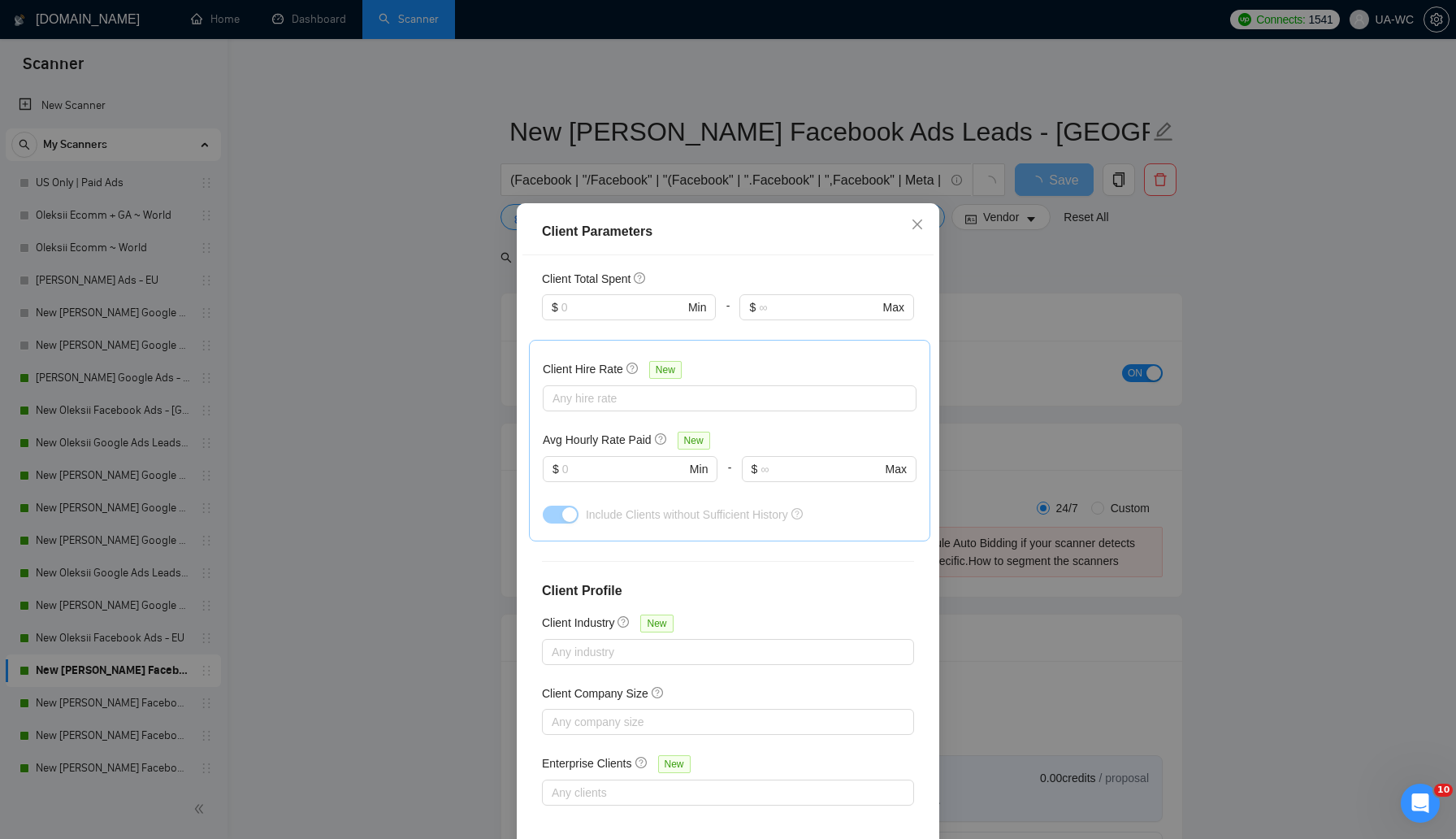
scroll to position [75, 0]
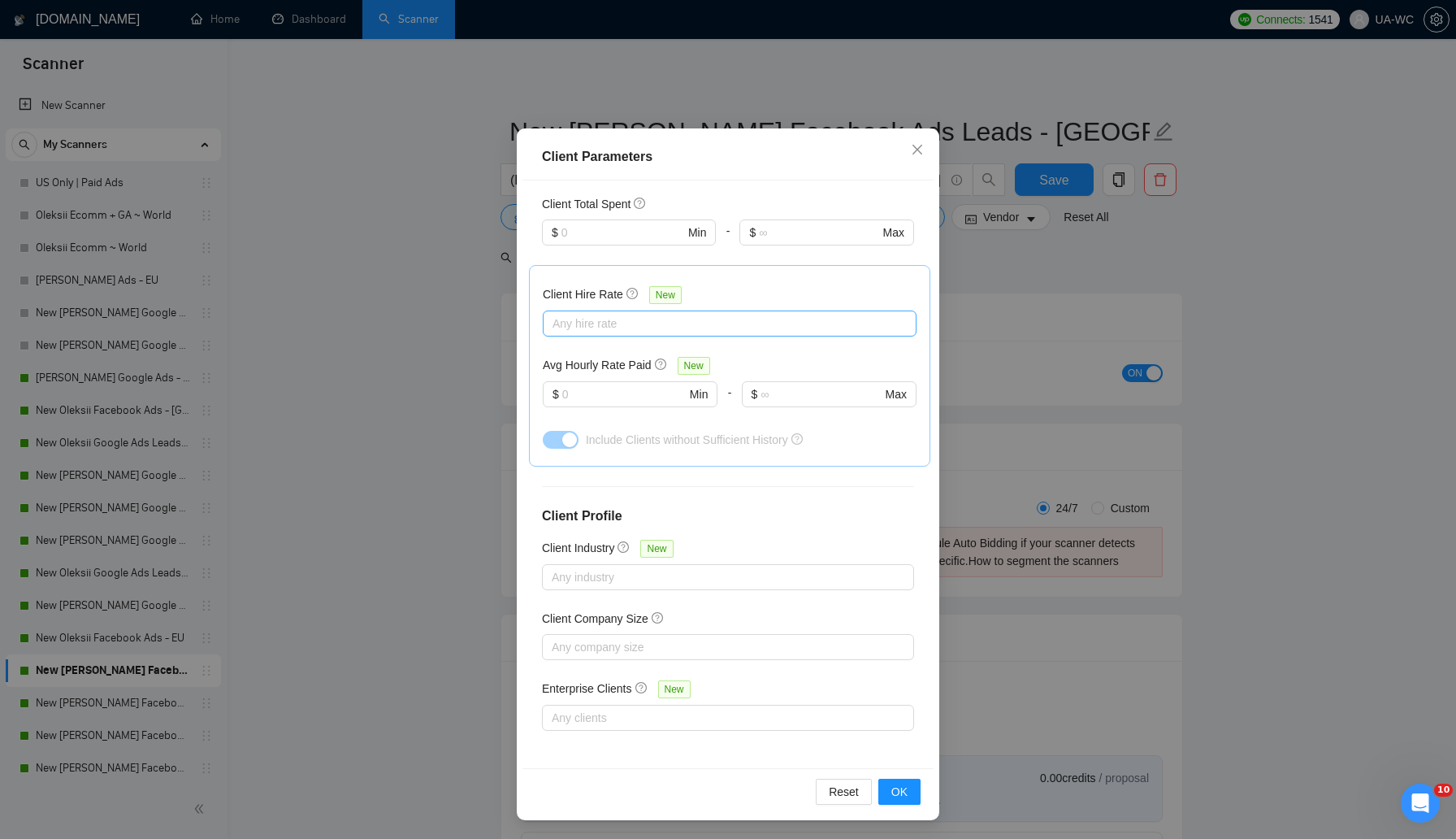
click at [658, 324] on div at bounding box center [721, 323] width 350 height 19
click at [636, 377] on div "Mid Rates" at bounding box center [729, 380] width 355 height 18
checkbox input "true"
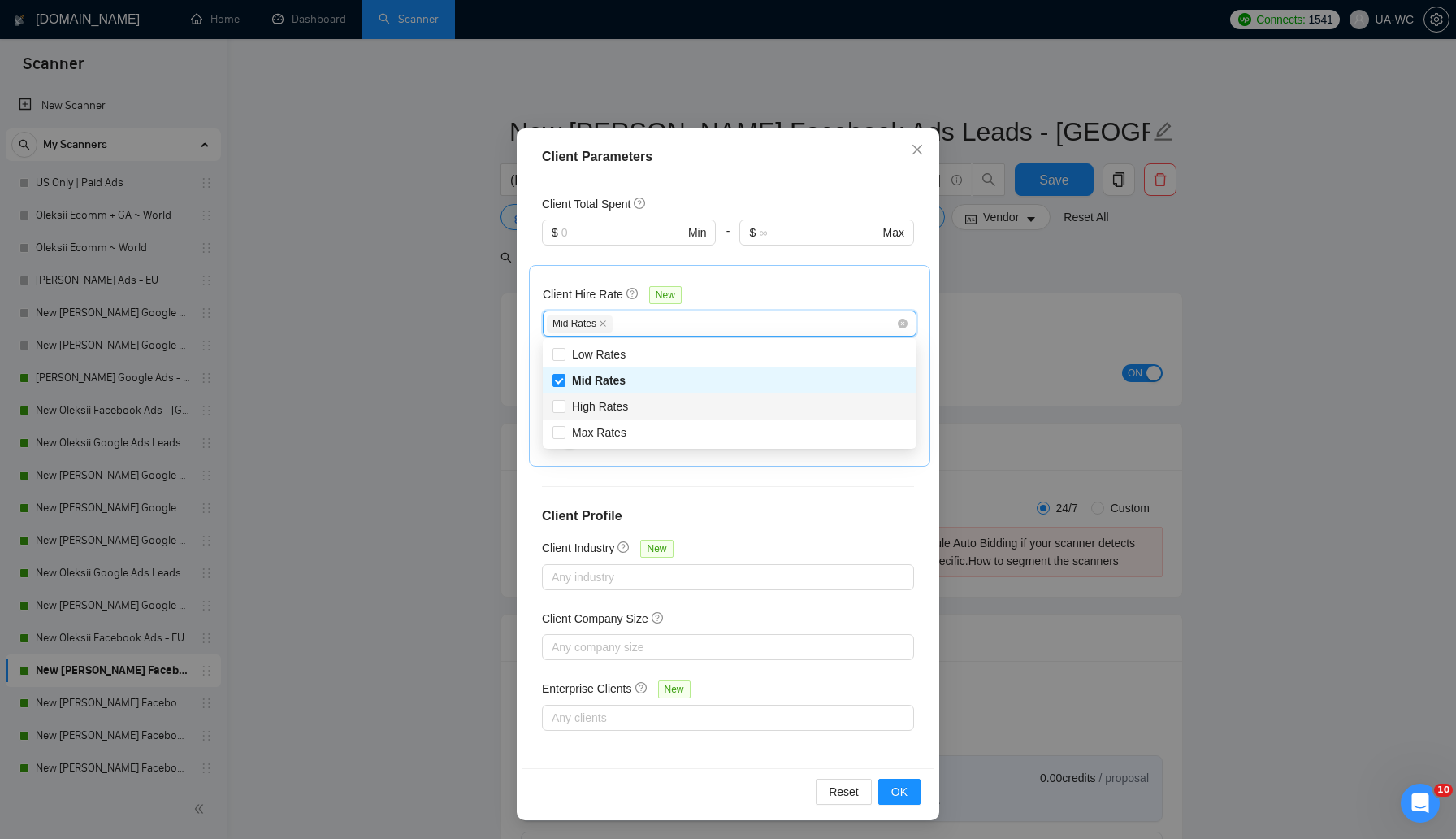
click at [636, 401] on div "High Rates" at bounding box center [729, 406] width 355 height 18
checkbox input "true"
click at [635, 429] on div "Max Rates" at bounding box center [729, 432] width 355 height 18
checkbox input "true"
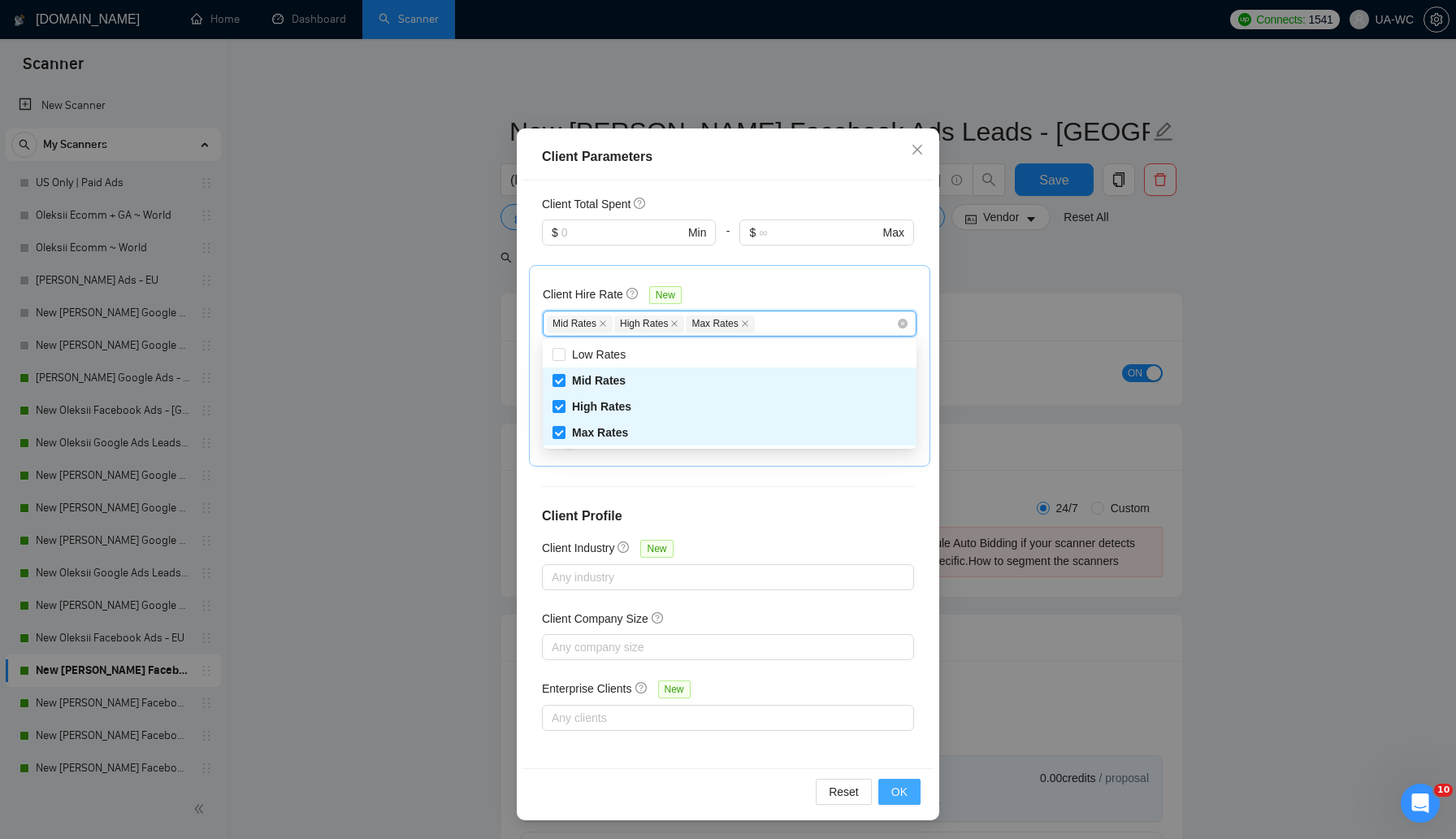
click at [895, 785] on span "OK" at bounding box center [899, 791] width 16 height 18
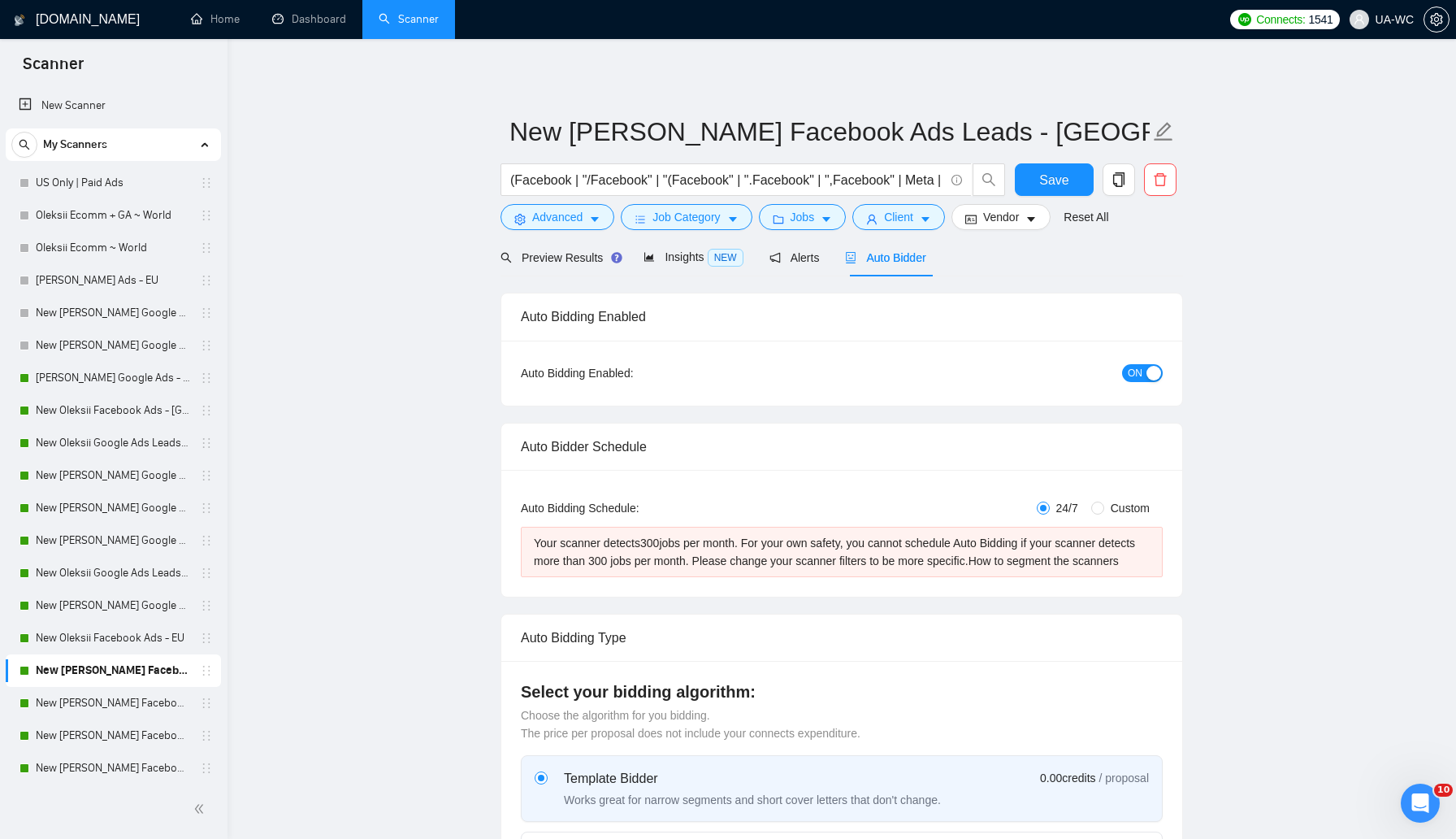
scroll to position [0, 0]
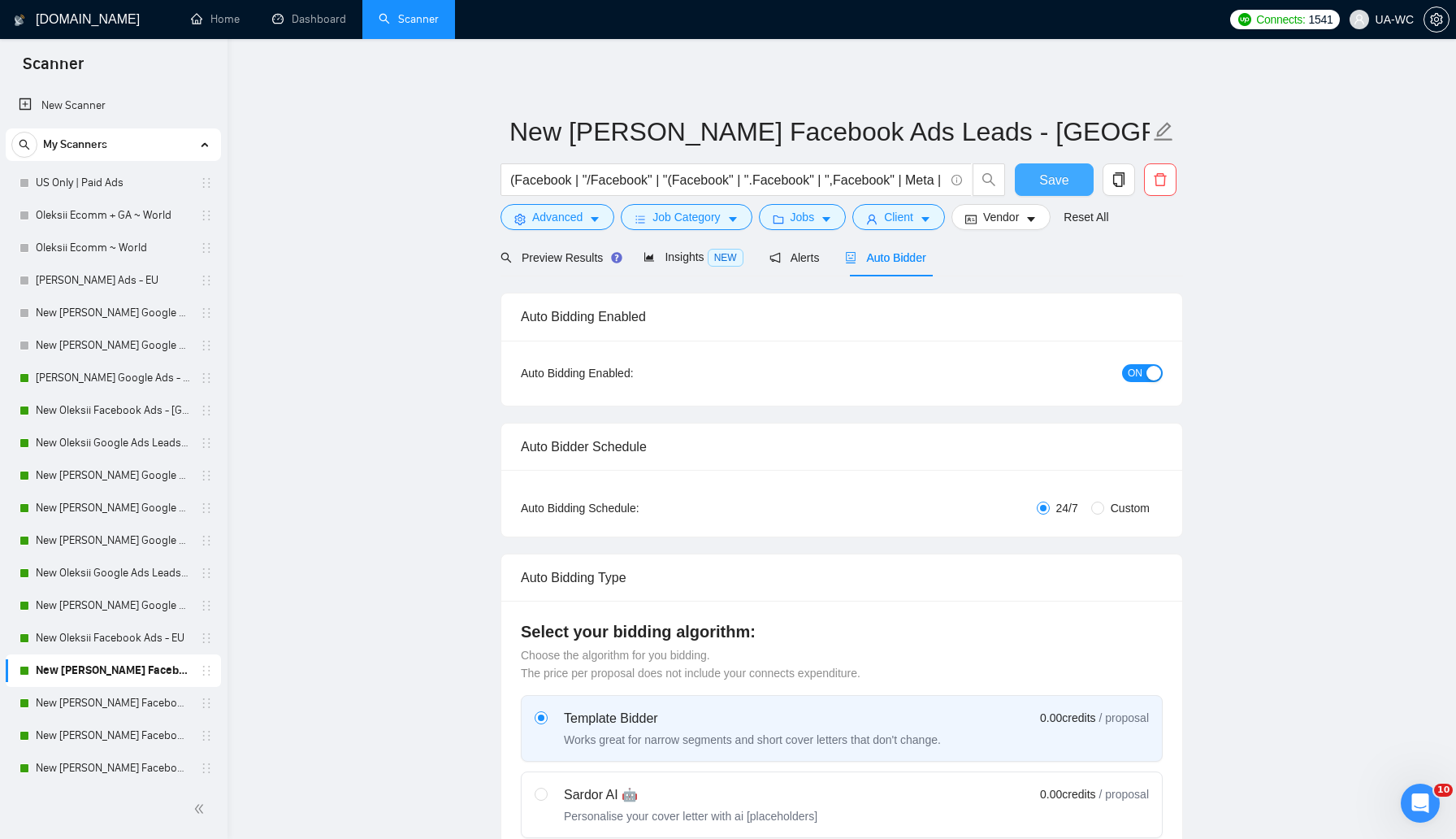
click at [1053, 180] on span "Save" at bounding box center [1054, 180] width 29 height 20
checkbox input "true"
